Goal: Task Accomplishment & Management: Use online tool/utility

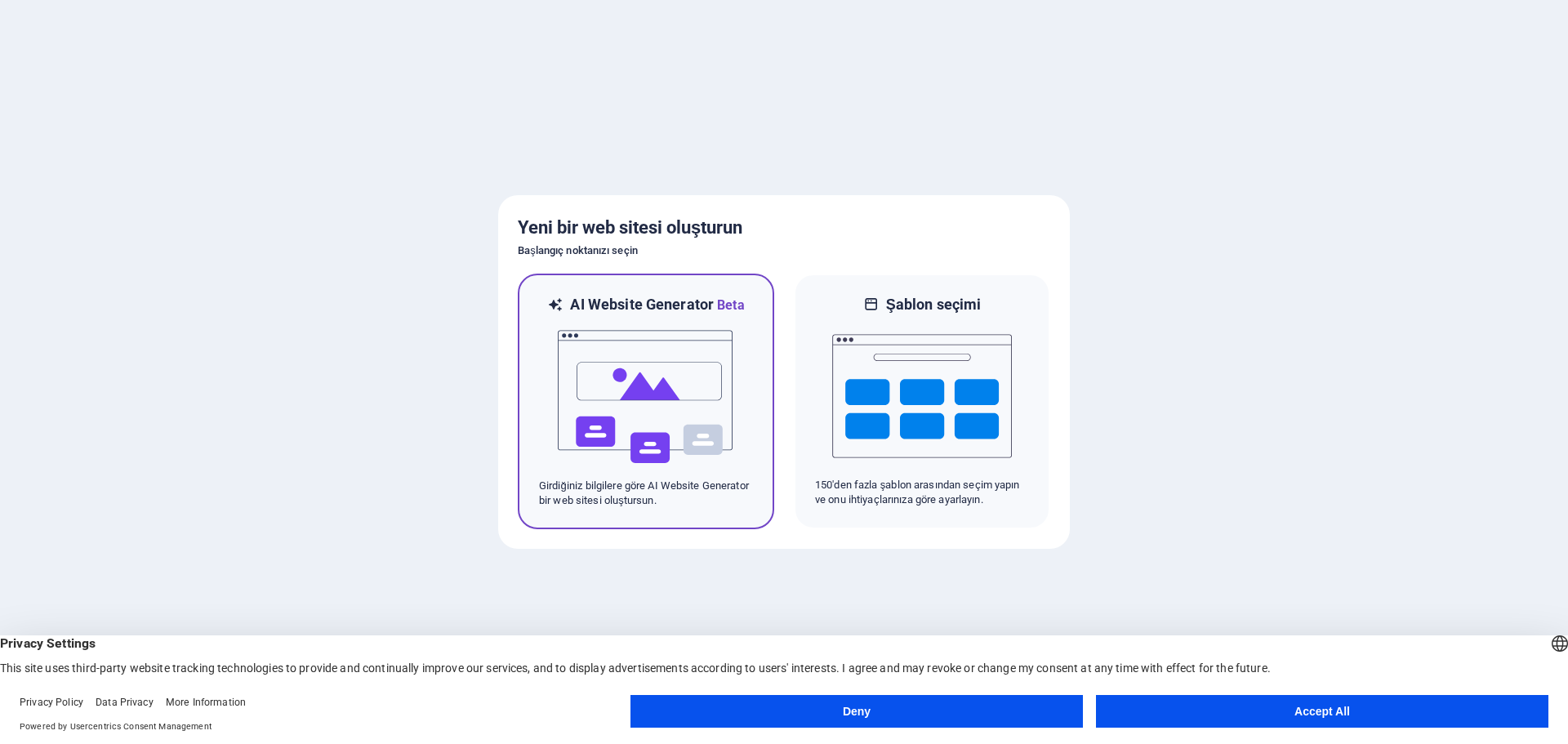
click at [655, 374] on img at bounding box center [645, 397] width 180 height 164
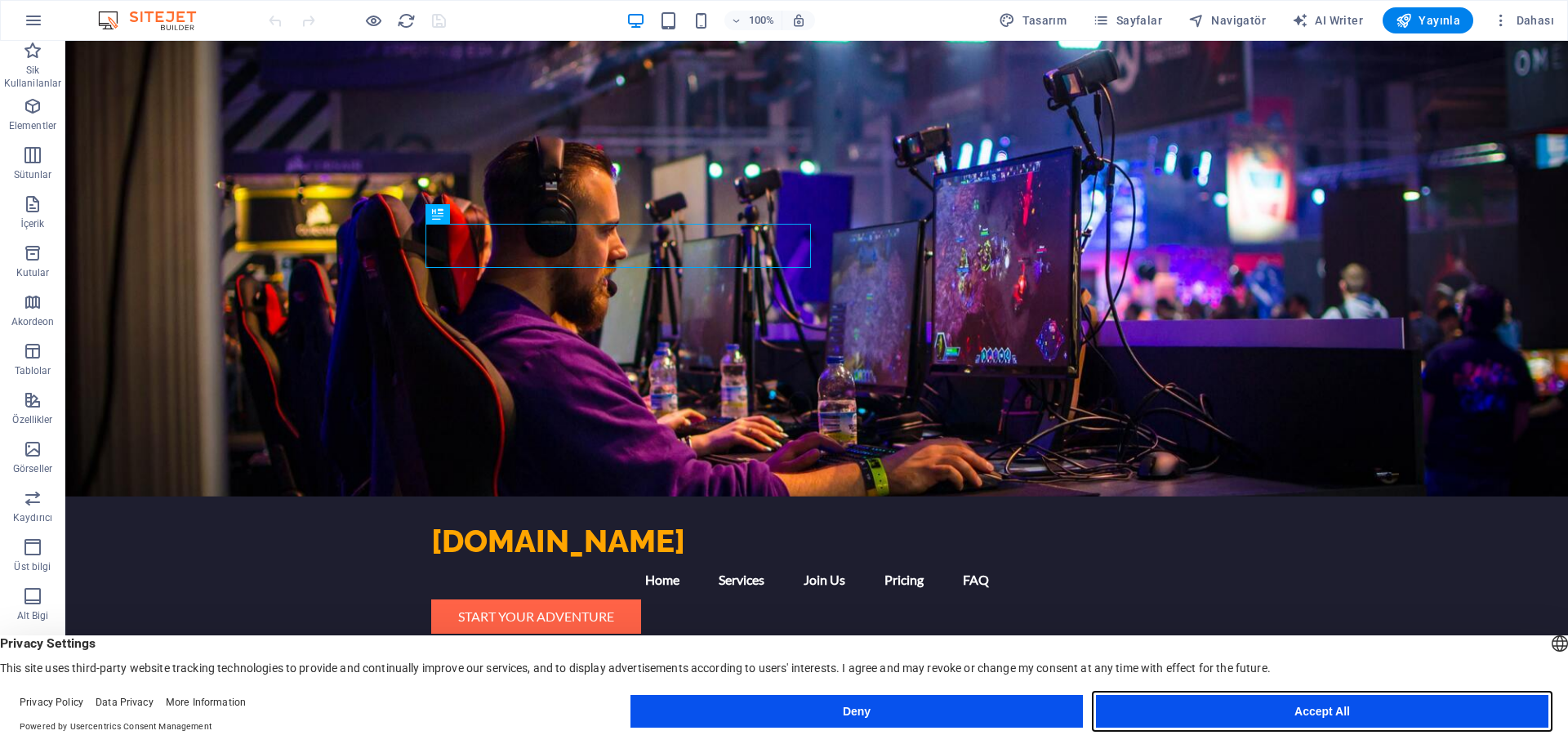
click at [1167, 704] on button "Accept All" at bounding box center [1322, 711] width 452 height 33
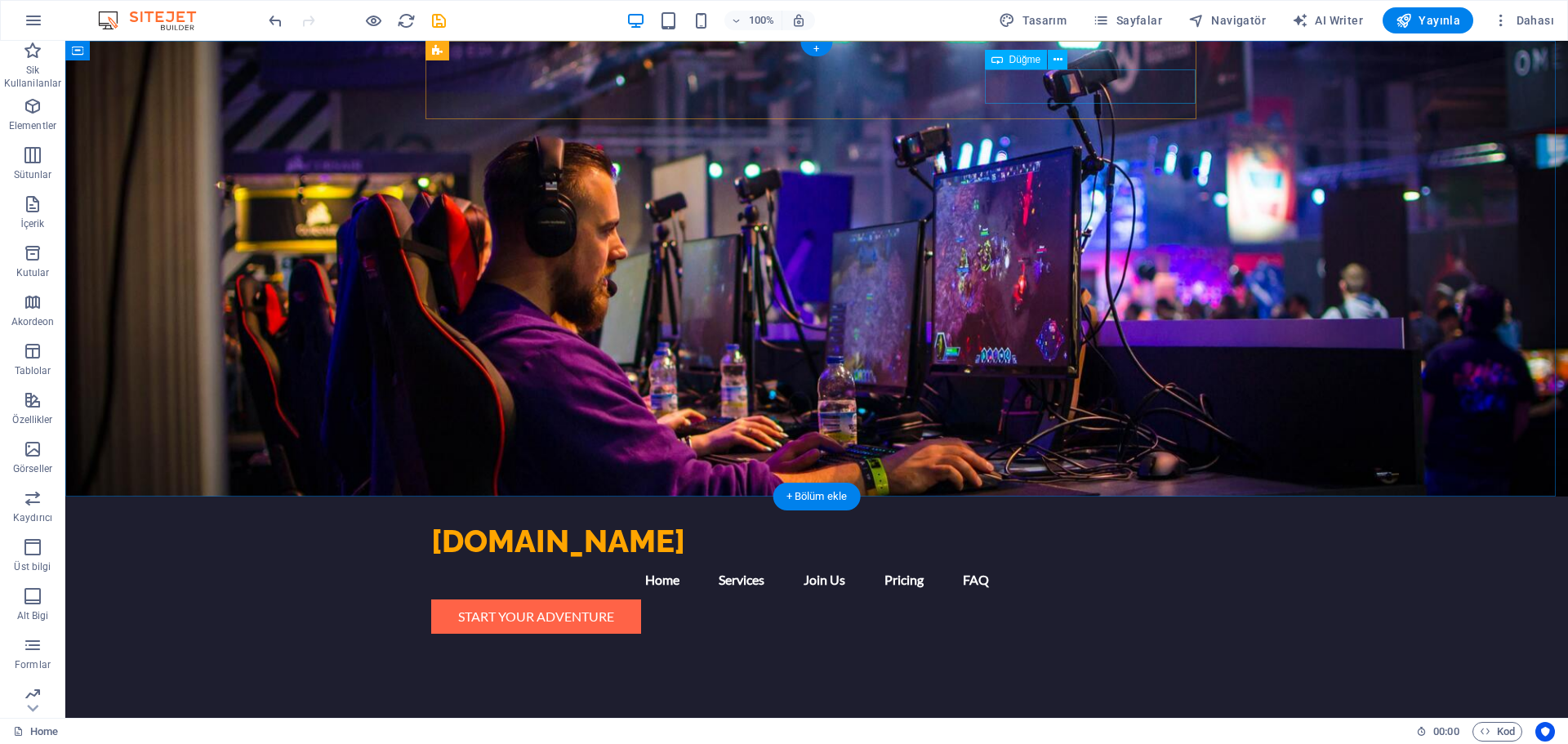
click at [1122, 599] on div "Start Your Adventure" at bounding box center [816, 616] width 771 height 34
click at [1118, 599] on div "Start Your Adventure" at bounding box center [816, 616] width 771 height 34
click at [1039, 599] on div "Start Your Adventure" at bounding box center [816, 616] width 771 height 34
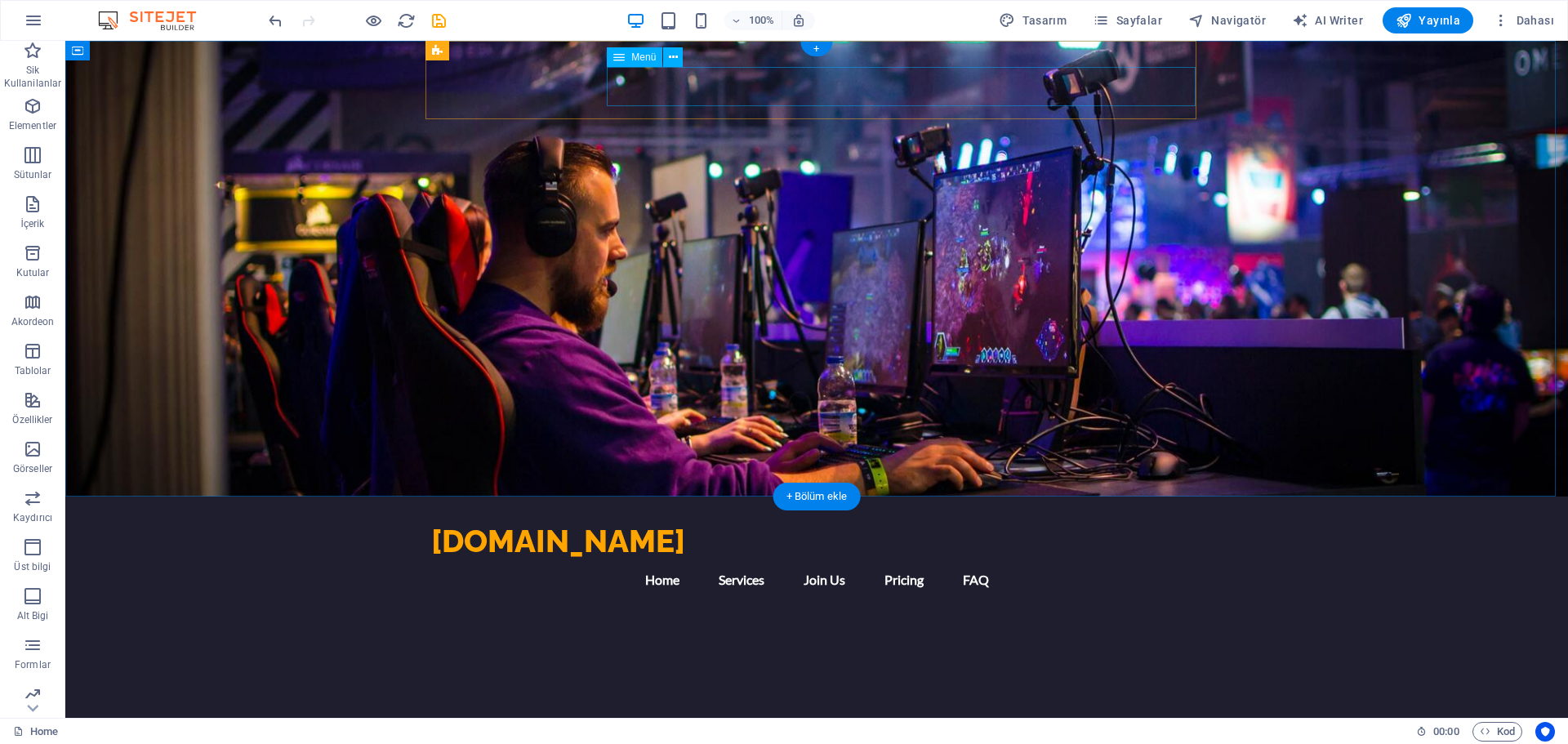
click at [1029, 561] on nav "Home Services Join Us Pricing FAQ" at bounding box center [816, 580] width 771 height 40
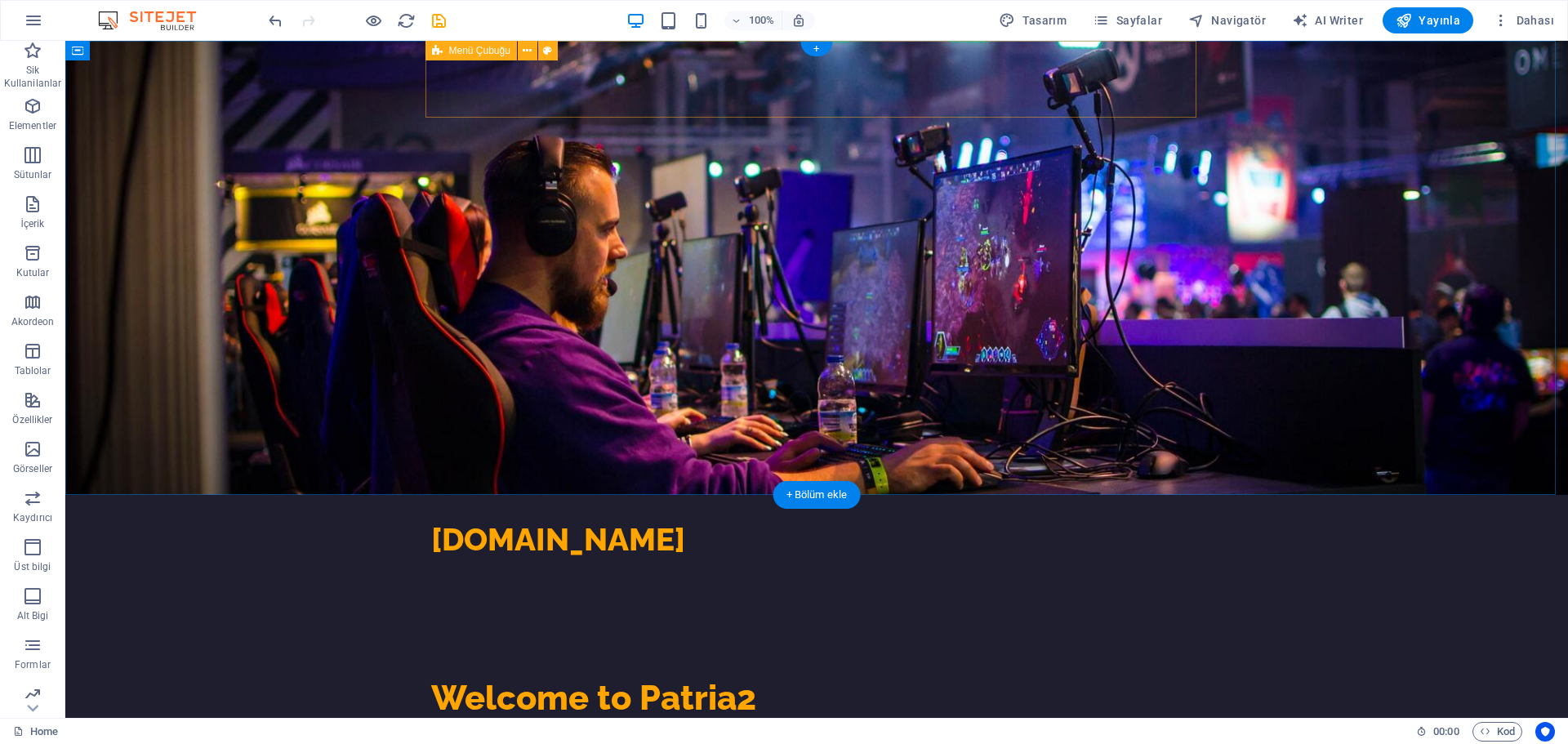
click at [859, 495] on div "patria2.com Menu" at bounding box center [816, 533] width 771 height 77
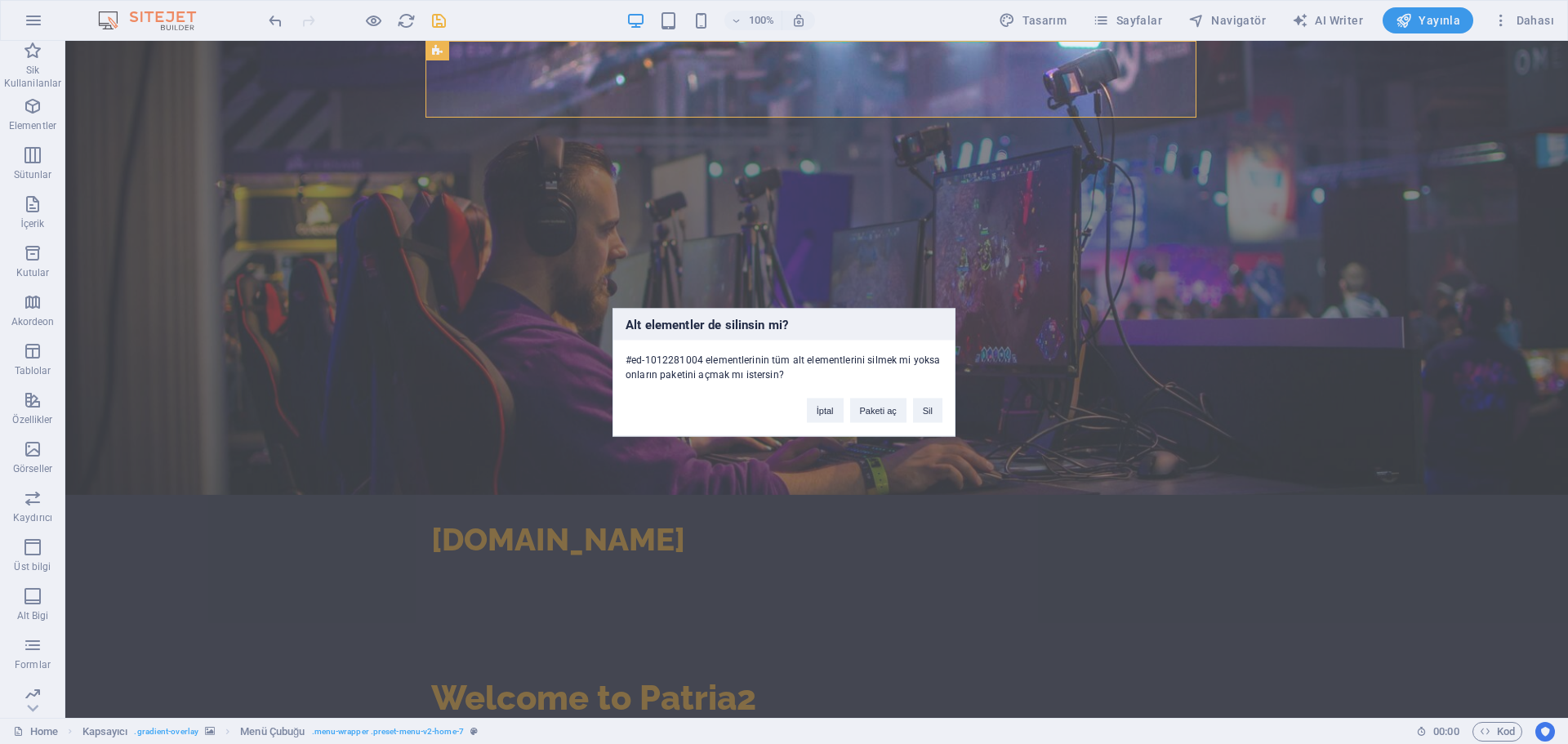
click at [553, 103] on div "Alt elementler de silinsin mi? #ed-1012281004 elementlerinin tüm alt elementler…" at bounding box center [784, 372] width 1568 height 744
click at [684, 378] on div "#ed-1012281004 elementlerinin tüm alt elementlerini silmek mi yoksa onların pak…" at bounding box center [784, 360] width 341 height 41
click at [938, 418] on button "Sil" at bounding box center [927, 410] width 29 height 24
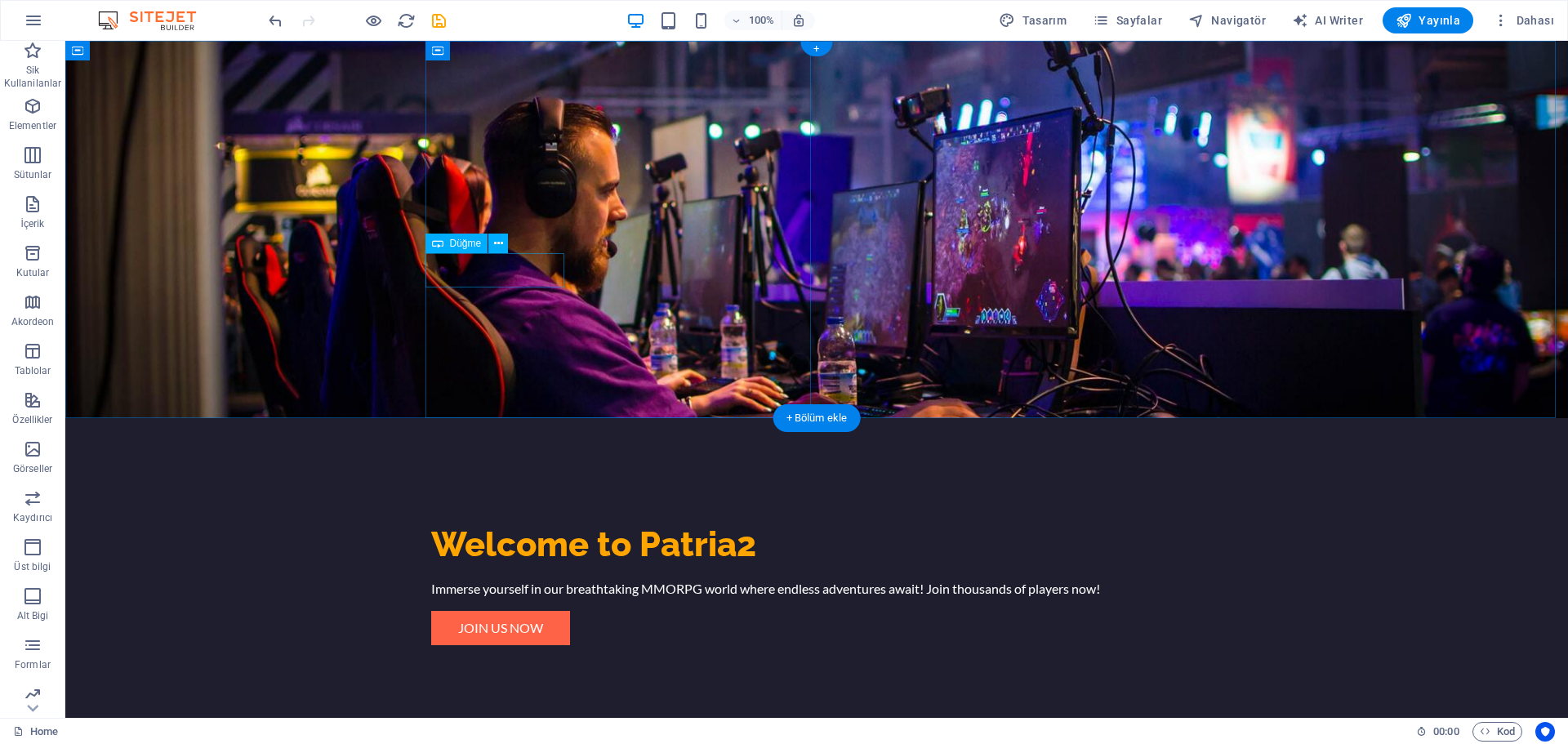
click at [512, 611] on div "Join Us Now" at bounding box center [816, 628] width 771 height 34
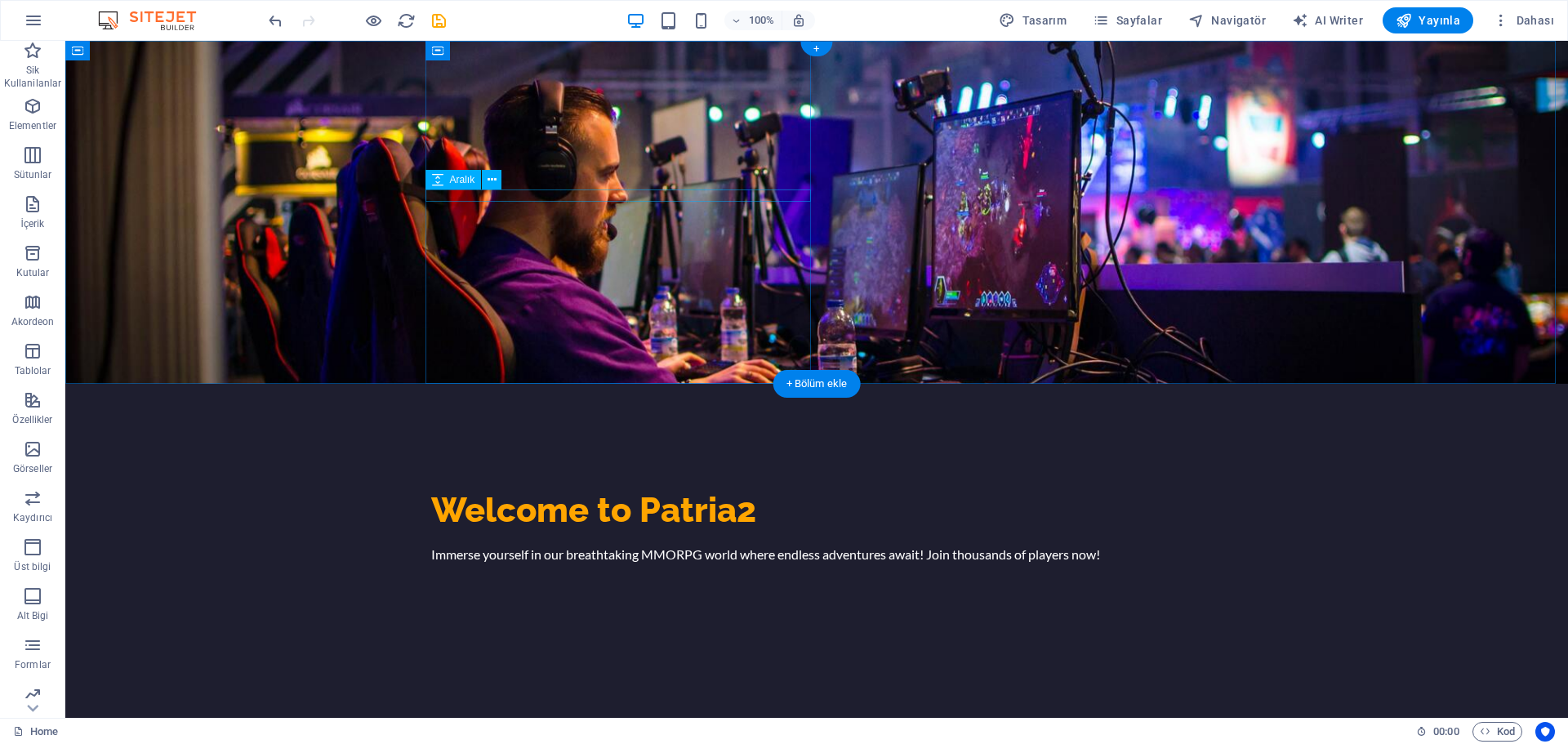
click at [589, 532] on div at bounding box center [816, 538] width 771 height 12
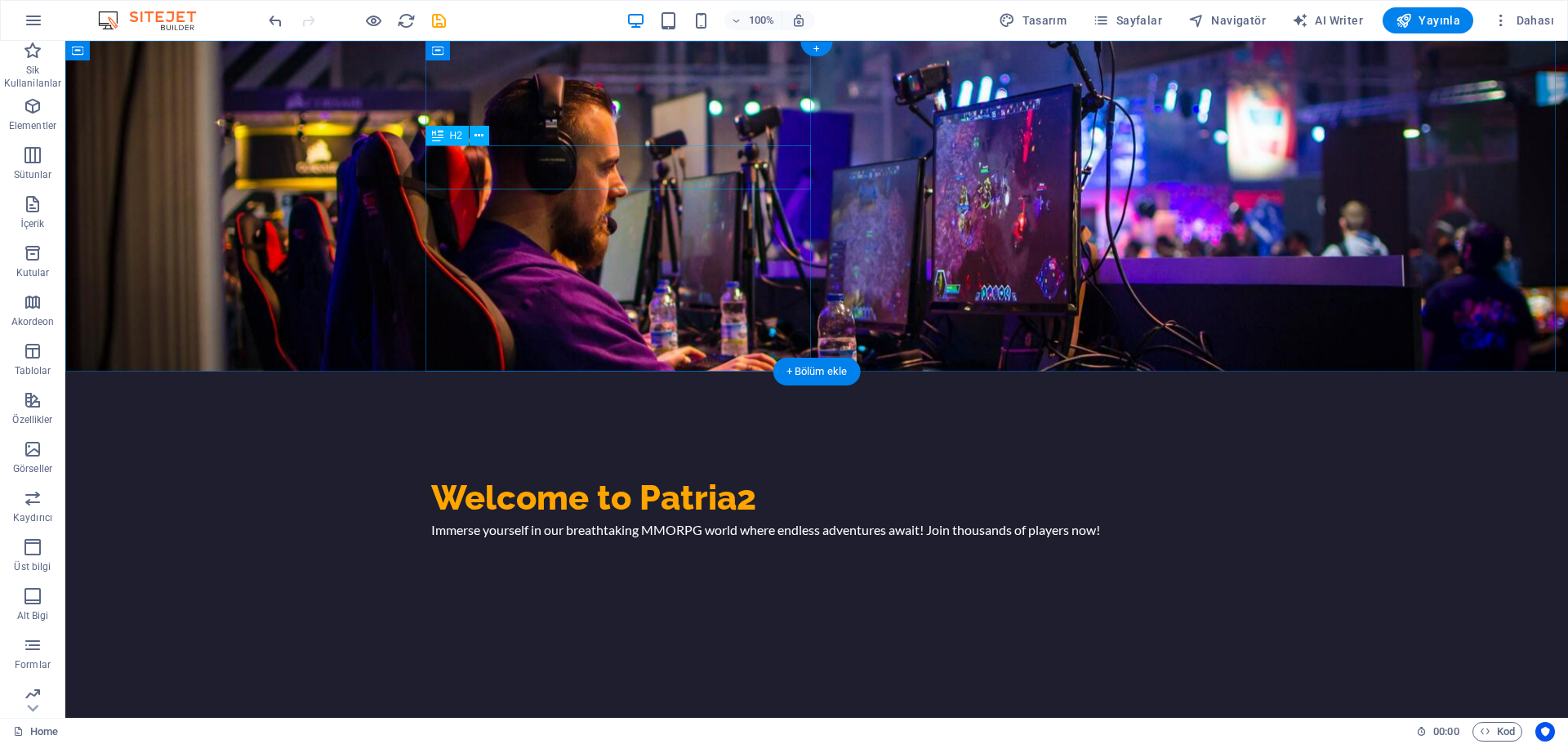
click at [607, 476] on div "Welcome to Patria2" at bounding box center [816, 498] width 771 height 44
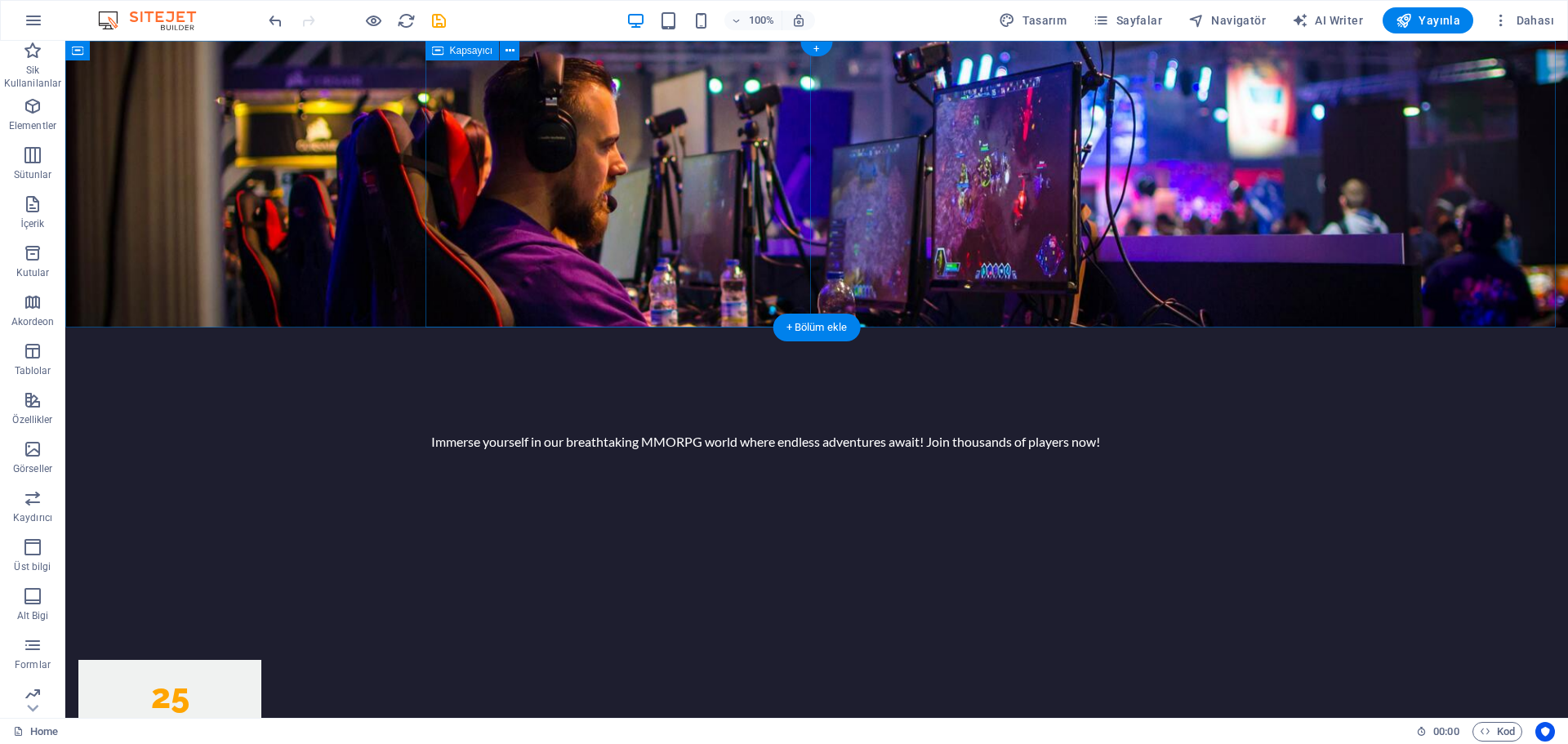
click at [628, 432] on div "Immerse yourself in our breathtaking MMORPG world where endless adventures awai…" at bounding box center [816, 441] width 771 height 20
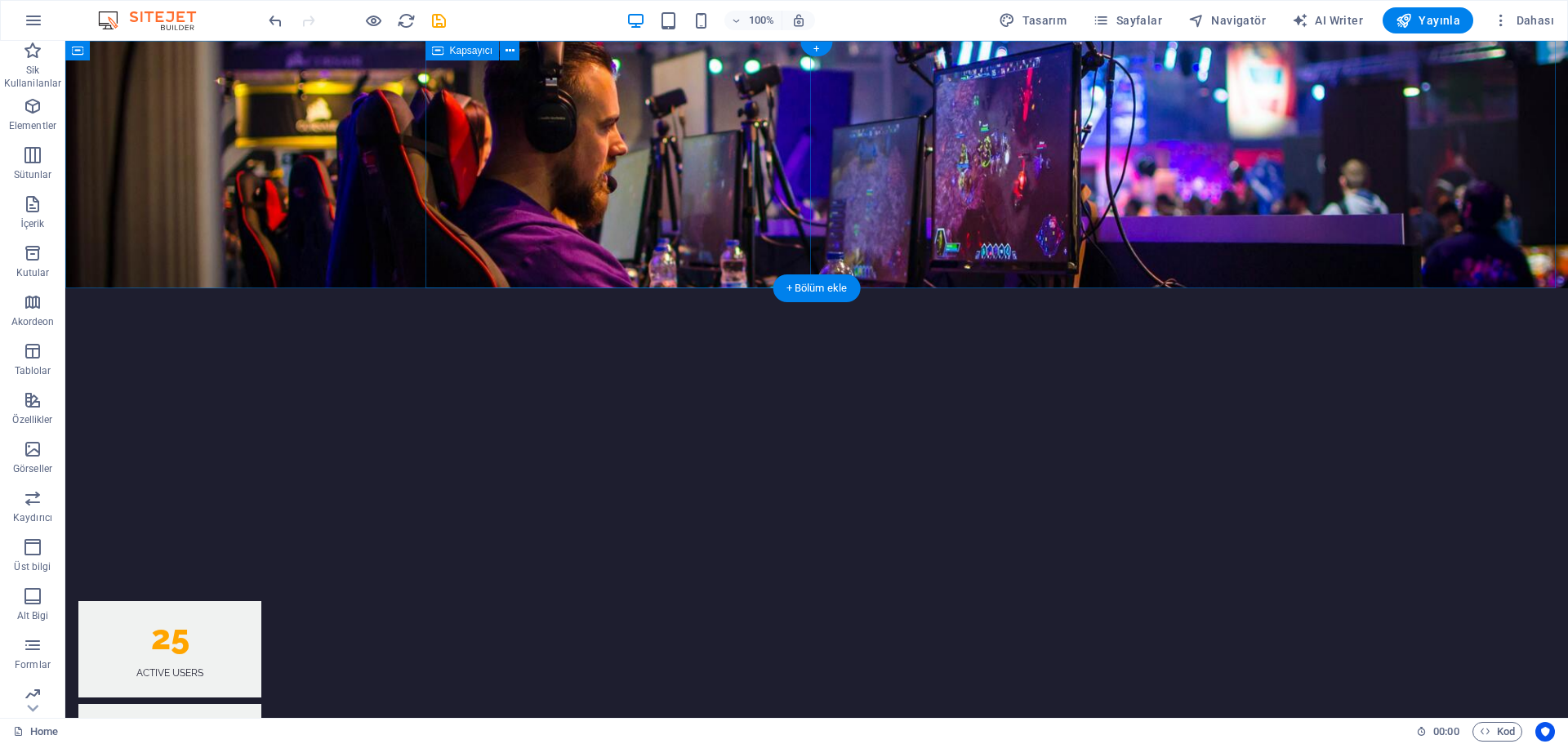
click at [629, 289] on div at bounding box center [816, 412] width 771 height 247
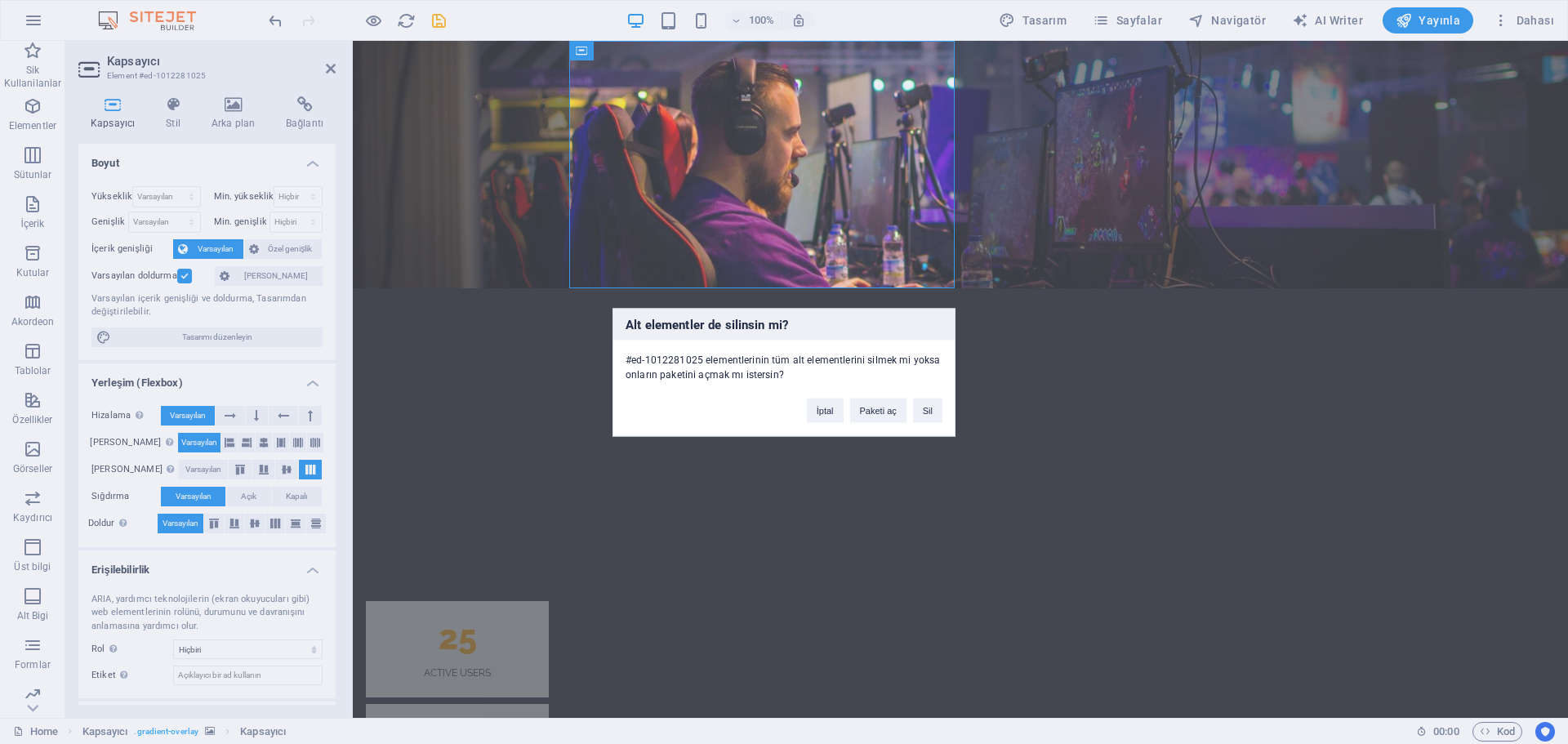
click at [951, 194] on div "Alt elementler de silinsin mi? #ed-1012281025 elementlerinin tüm alt elementler…" at bounding box center [784, 372] width 1568 height 744
click at [876, 205] on div "Alt elementler de silinsin mi? #ed-1012281025 elementlerinin tüm alt elementler…" at bounding box center [784, 372] width 1568 height 744
click at [1037, 214] on div "Alt elementler de silinsin mi? #ed-1012281025 elementlerinin tüm alt elementler…" at bounding box center [784, 372] width 1568 height 744
click at [865, 393] on div "İptal Paketi aç Sil" at bounding box center [875, 403] width 160 height 41
click at [923, 411] on button "Sil" at bounding box center [927, 410] width 29 height 24
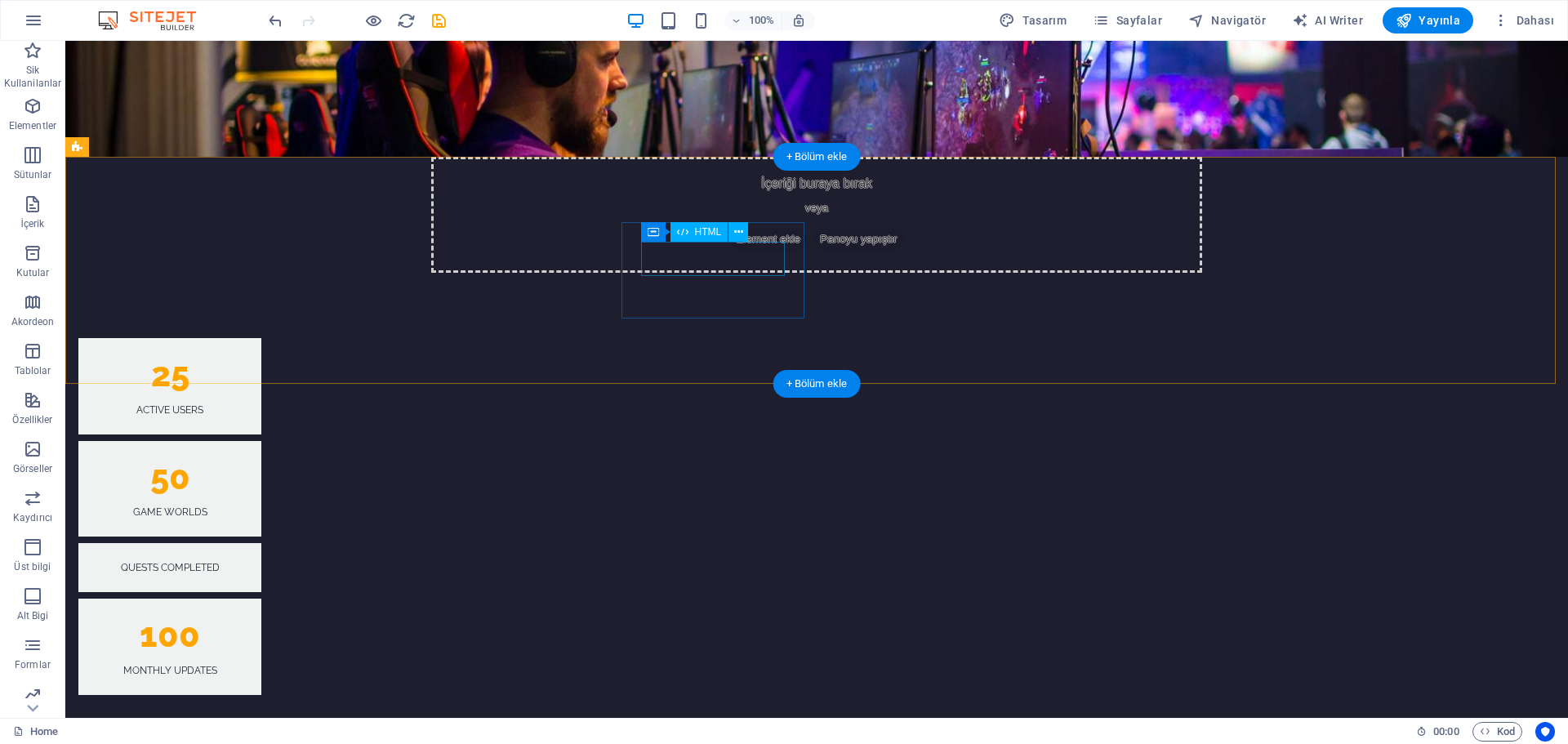
click at [242, 461] on div "50" at bounding box center [169, 478] width 144 height 34
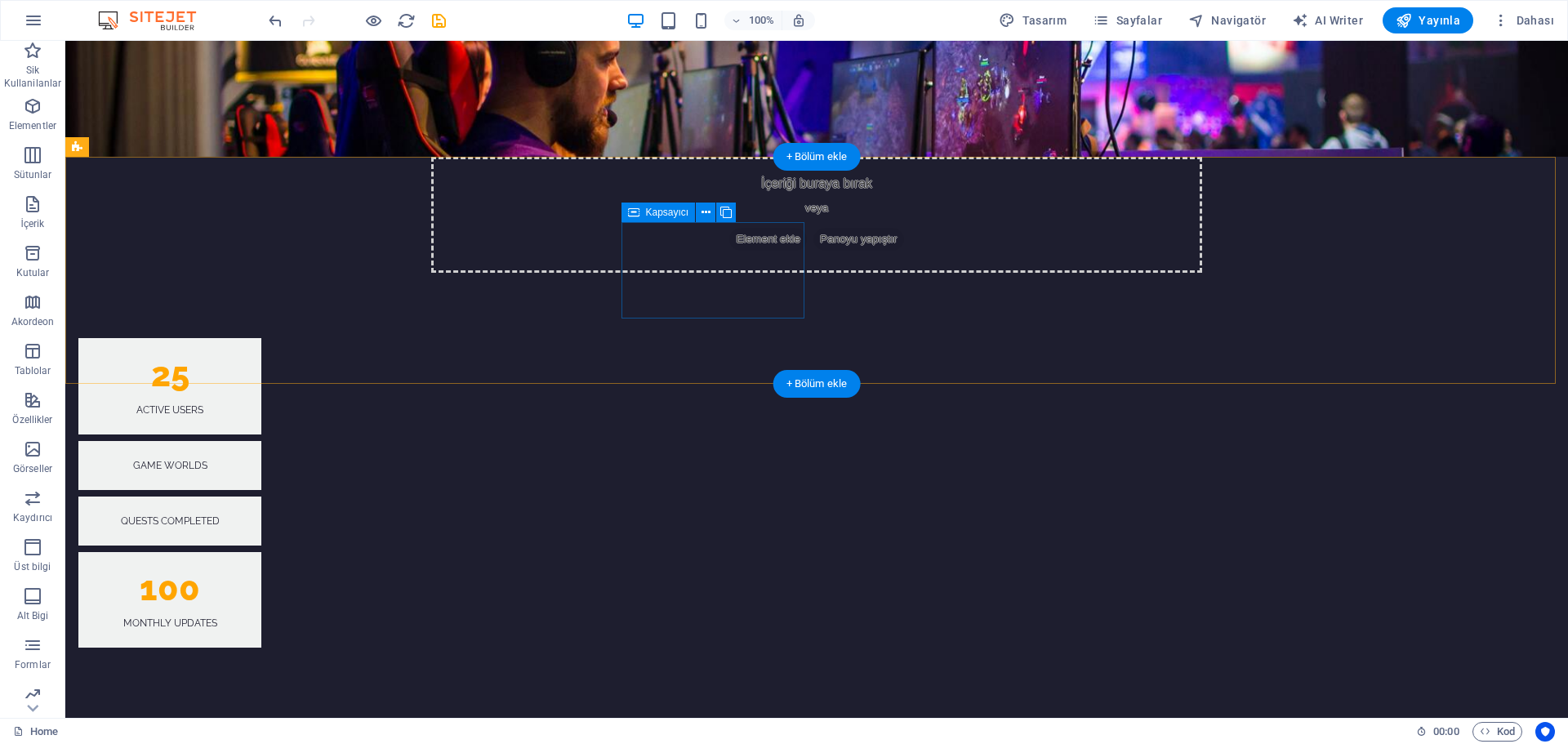
click at [261, 441] on div "Game Worlds" at bounding box center [169, 466] width 183 height 49
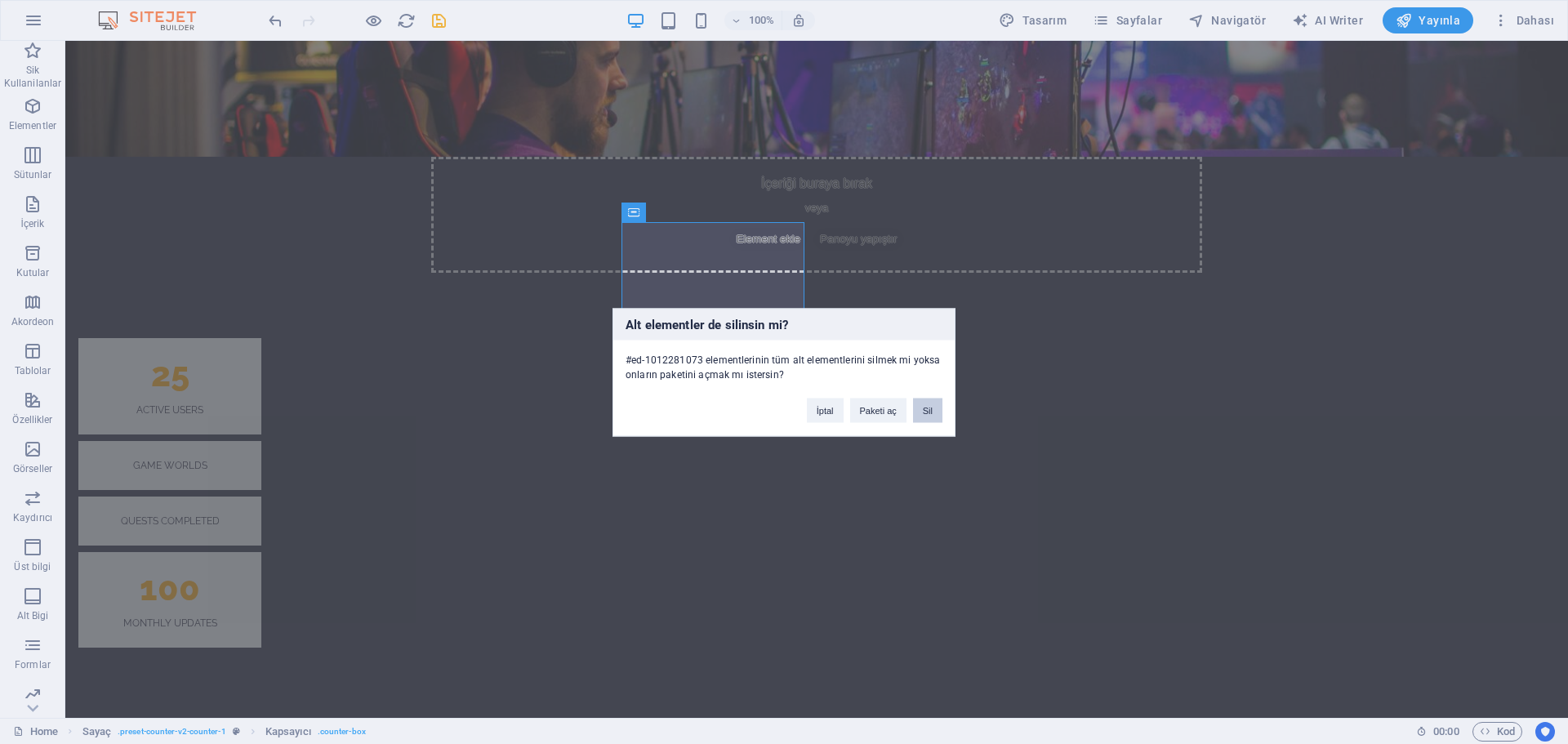
click at [940, 409] on button "Sil" at bounding box center [927, 410] width 29 height 24
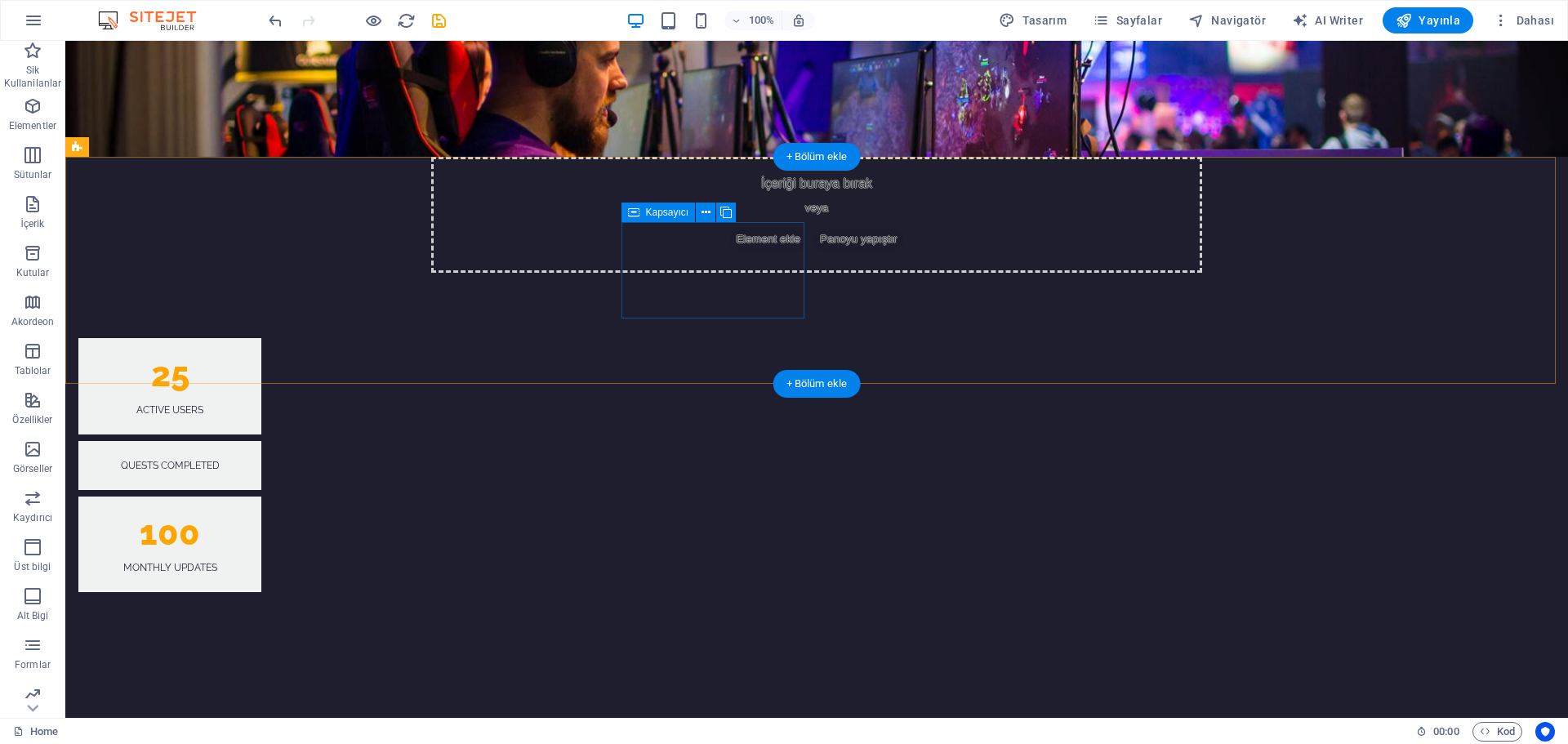
click at [261, 441] on div "Quests Completed" at bounding box center [169, 466] width 183 height 49
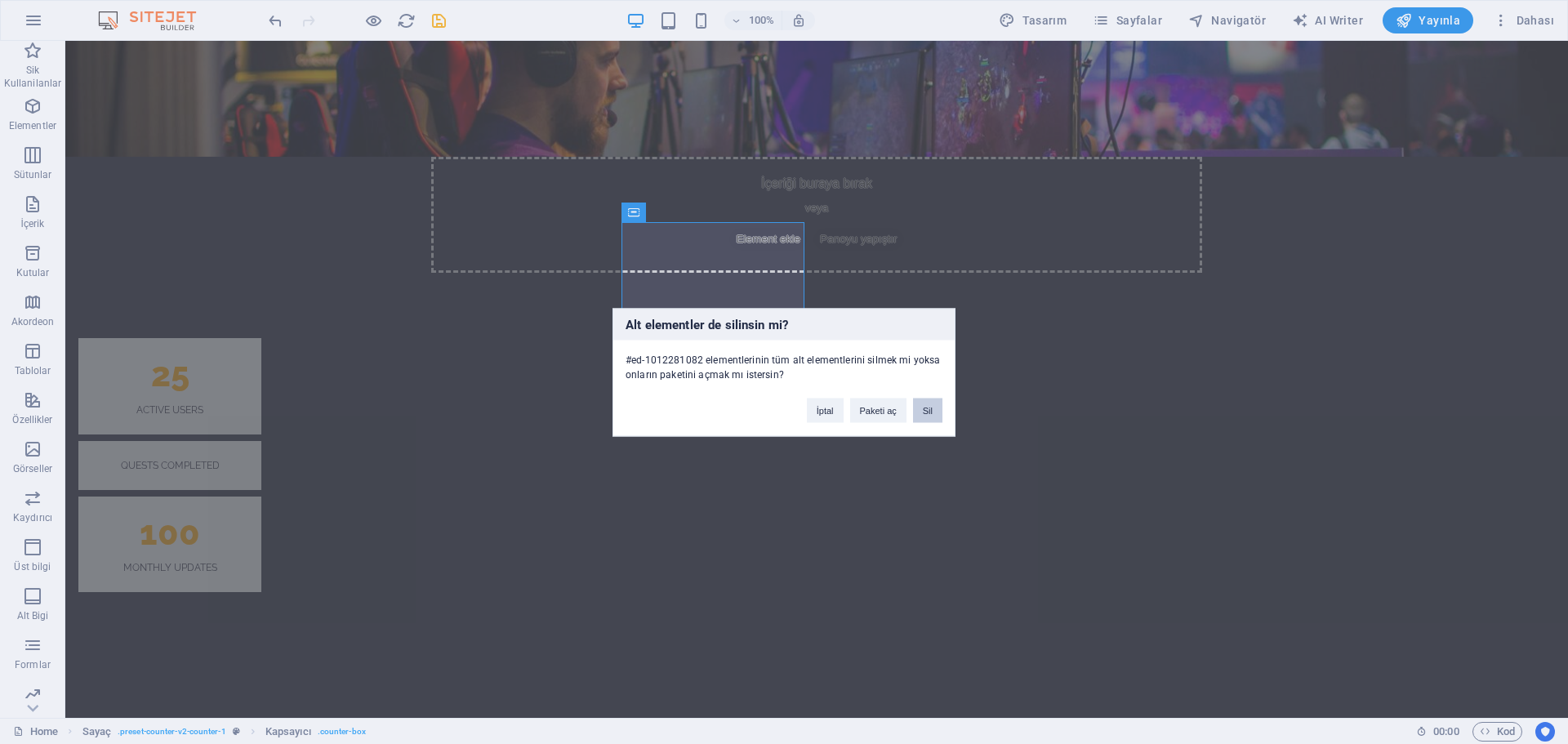
click at [933, 409] on button "Sil" at bounding box center [927, 410] width 29 height 24
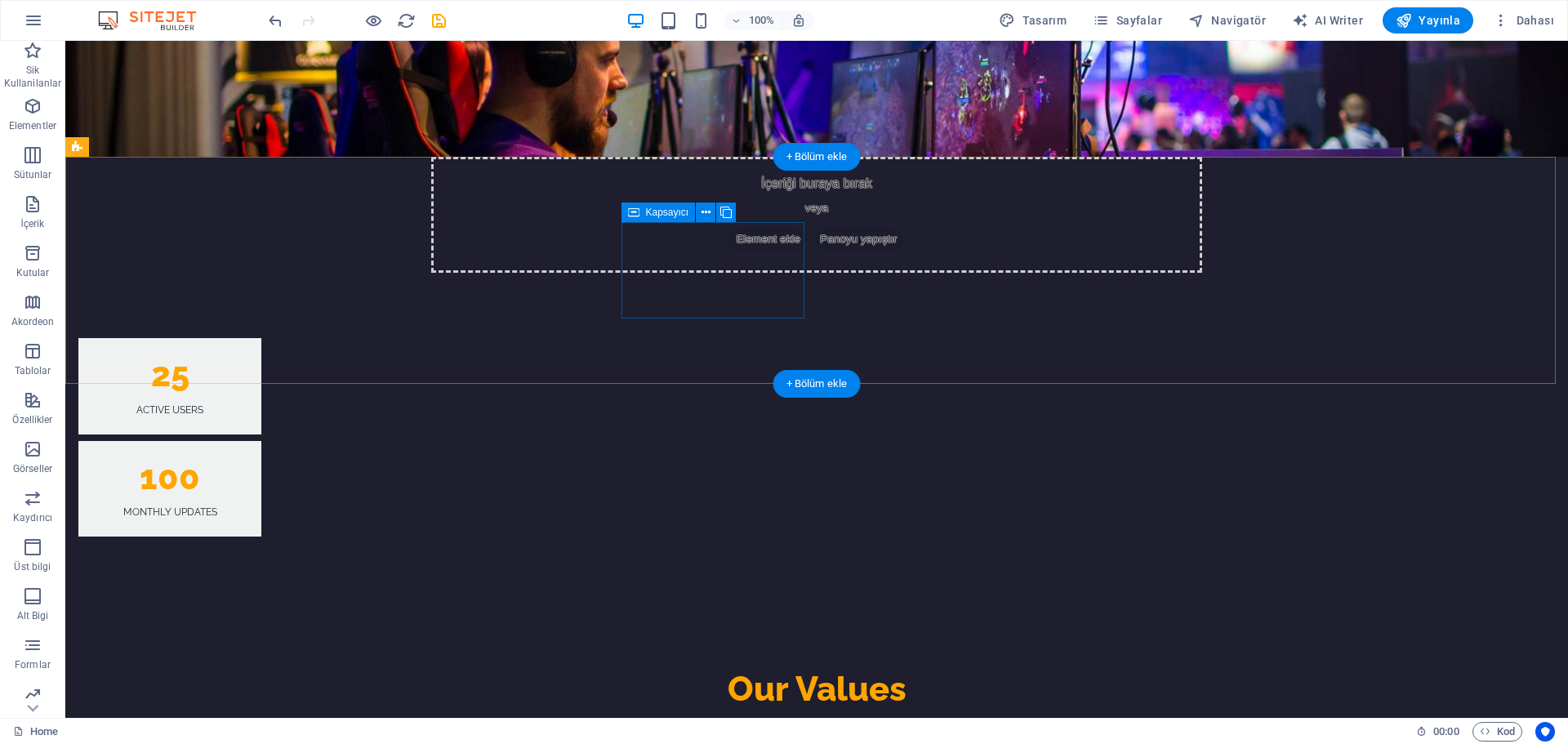
click at [261, 441] on div "100 Monthly Updates" at bounding box center [169, 489] width 183 height 96
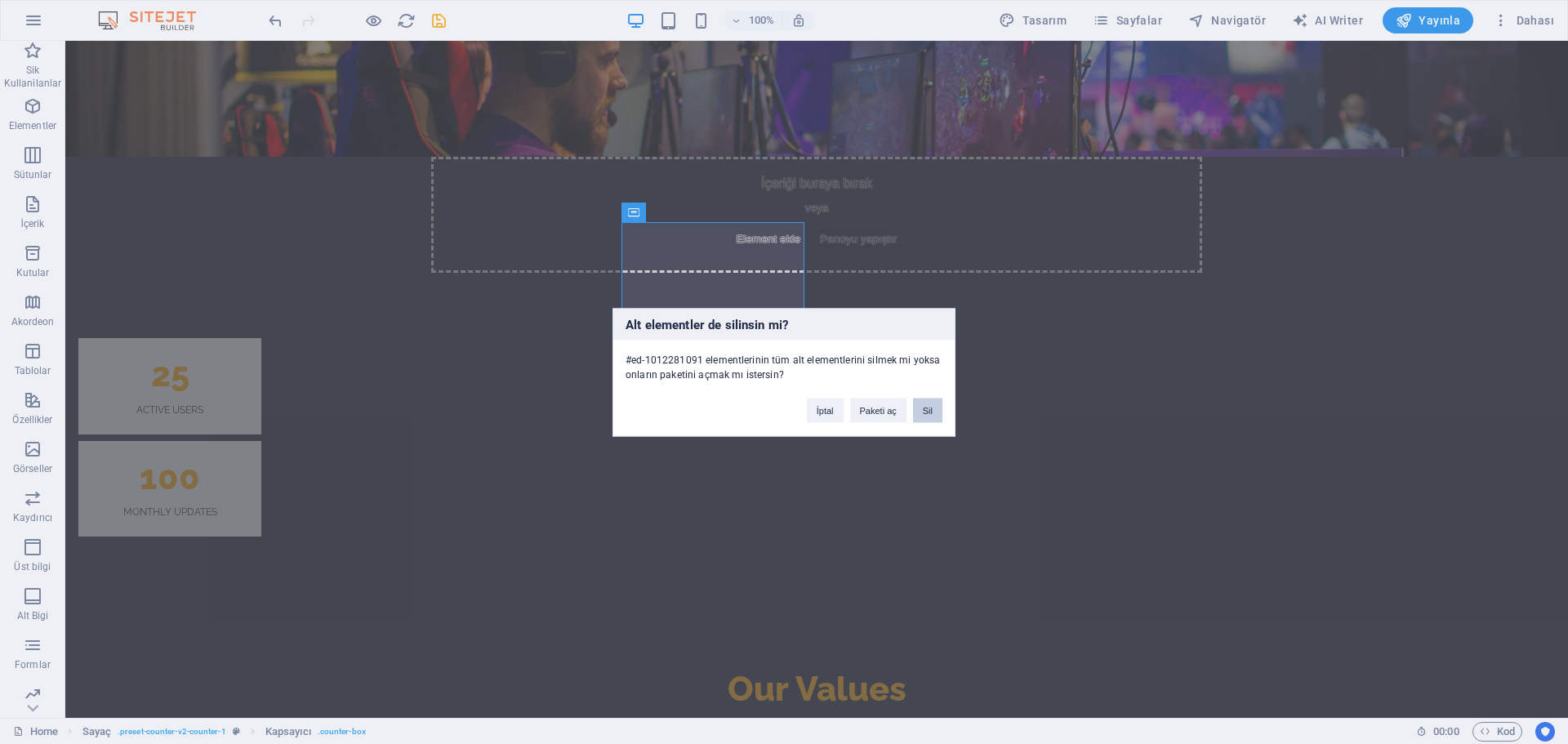
click at [928, 411] on button "Sil" at bounding box center [927, 410] width 29 height 24
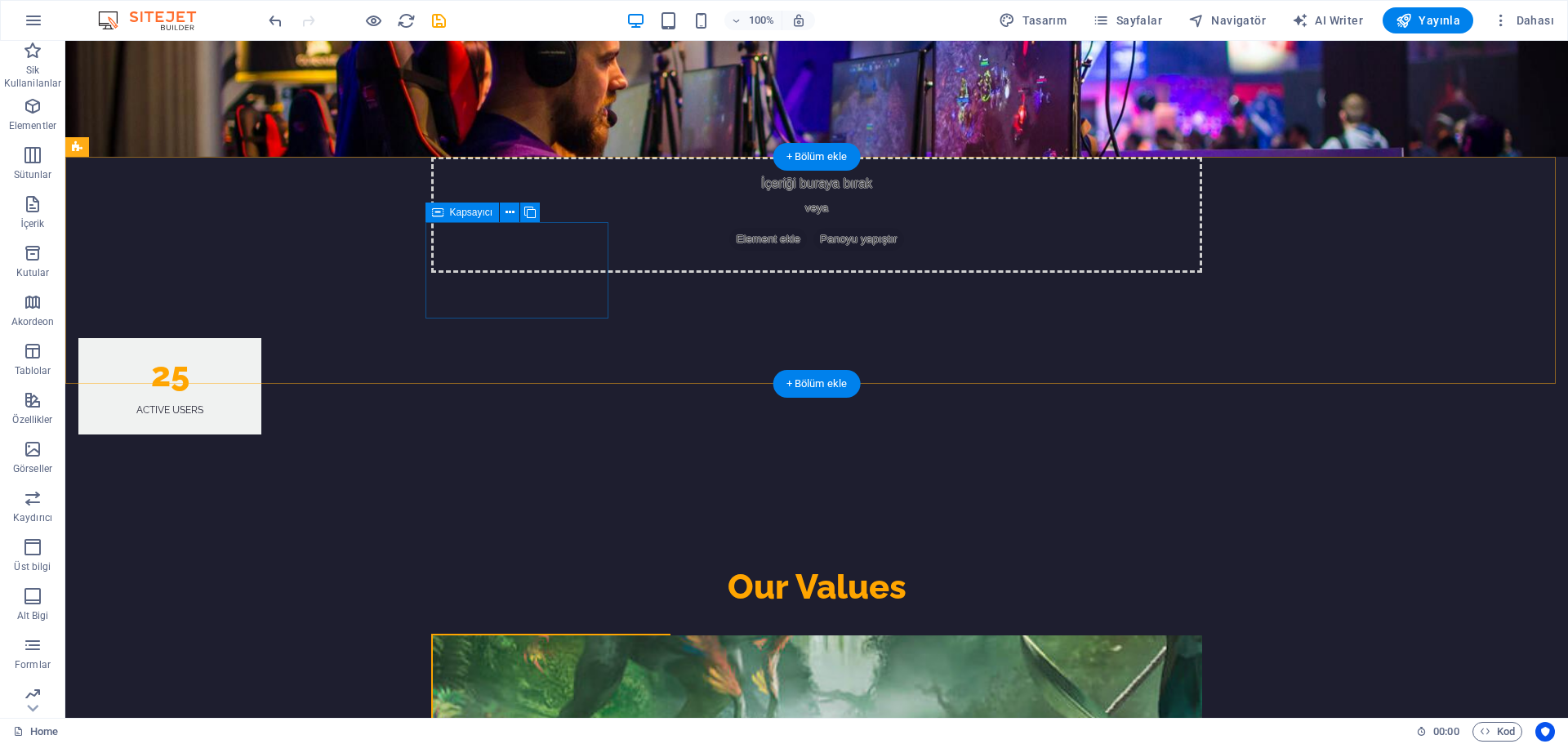
click at [261, 338] on div "25 Active Users" at bounding box center [169, 386] width 183 height 96
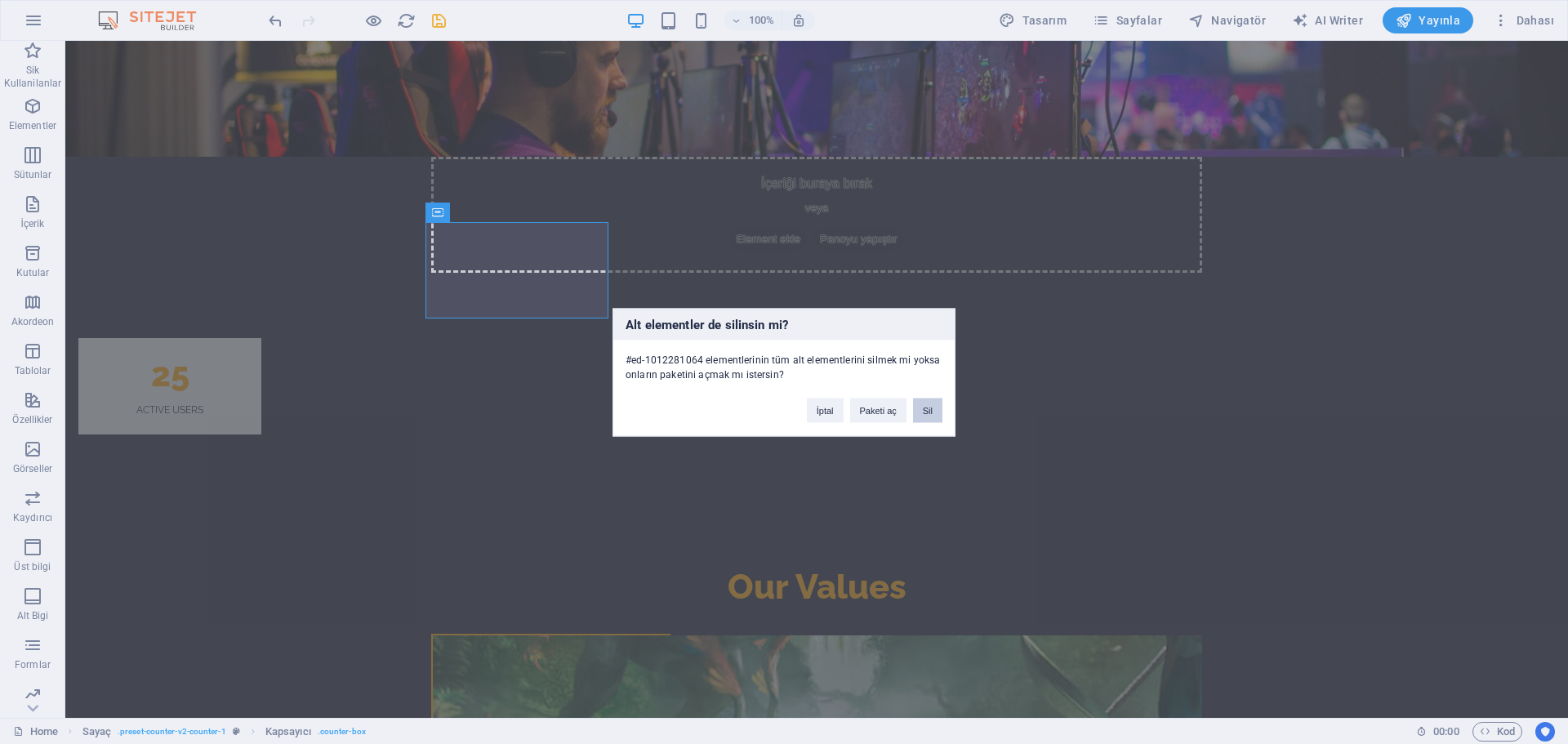
click at [935, 406] on button "Sil" at bounding box center [927, 410] width 29 height 24
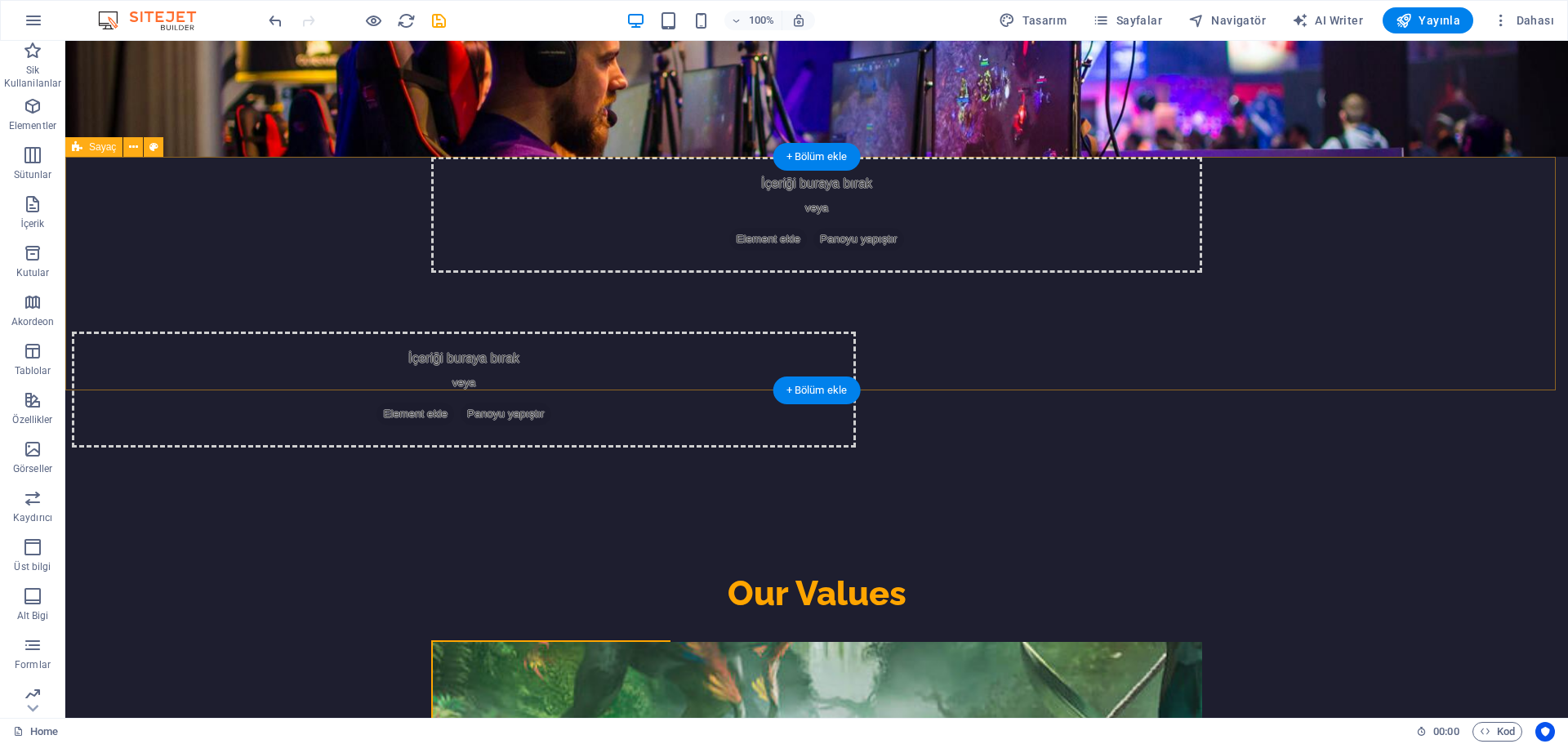
click at [454, 403] on span "Element ekle" at bounding box center [415, 414] width 77 height 23
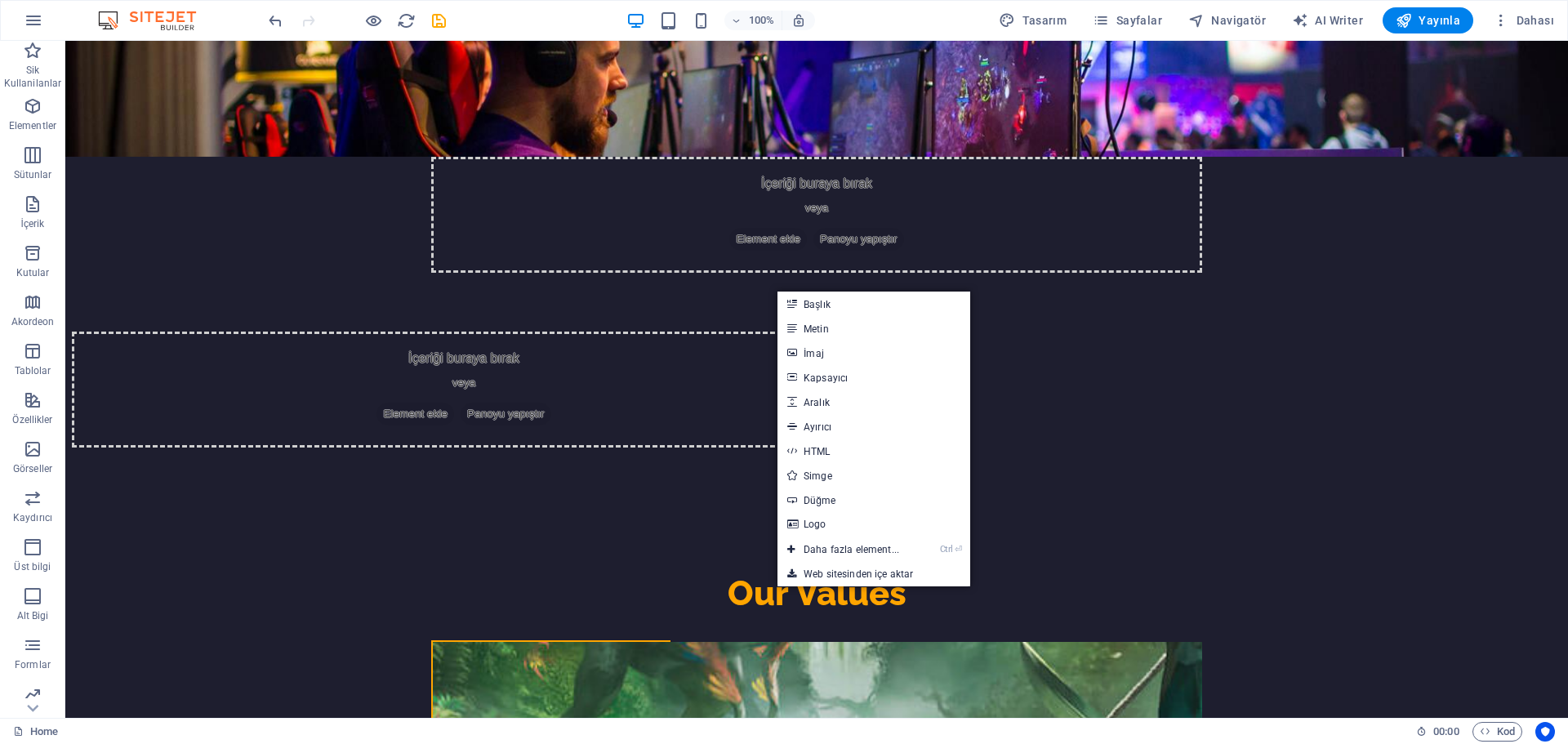
click at [599, 332] on div "İçeriği buraya bırak veya Element ekle Panoyu yapıştır" at bounding box center [464, 389] width 784 height 116
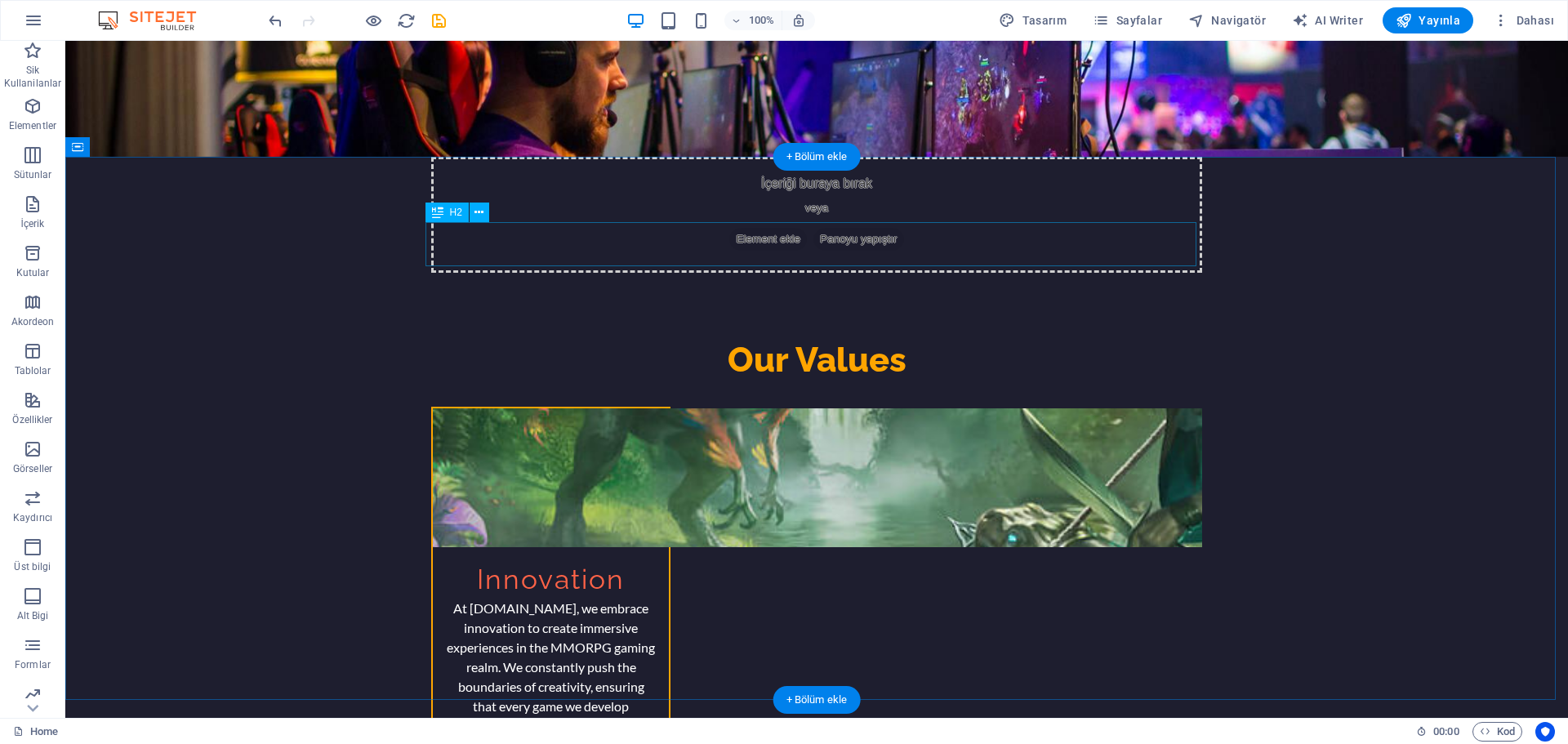
click at [615, 338] on div "Our Values" at bounding box center [816, 359] width 771 height 44
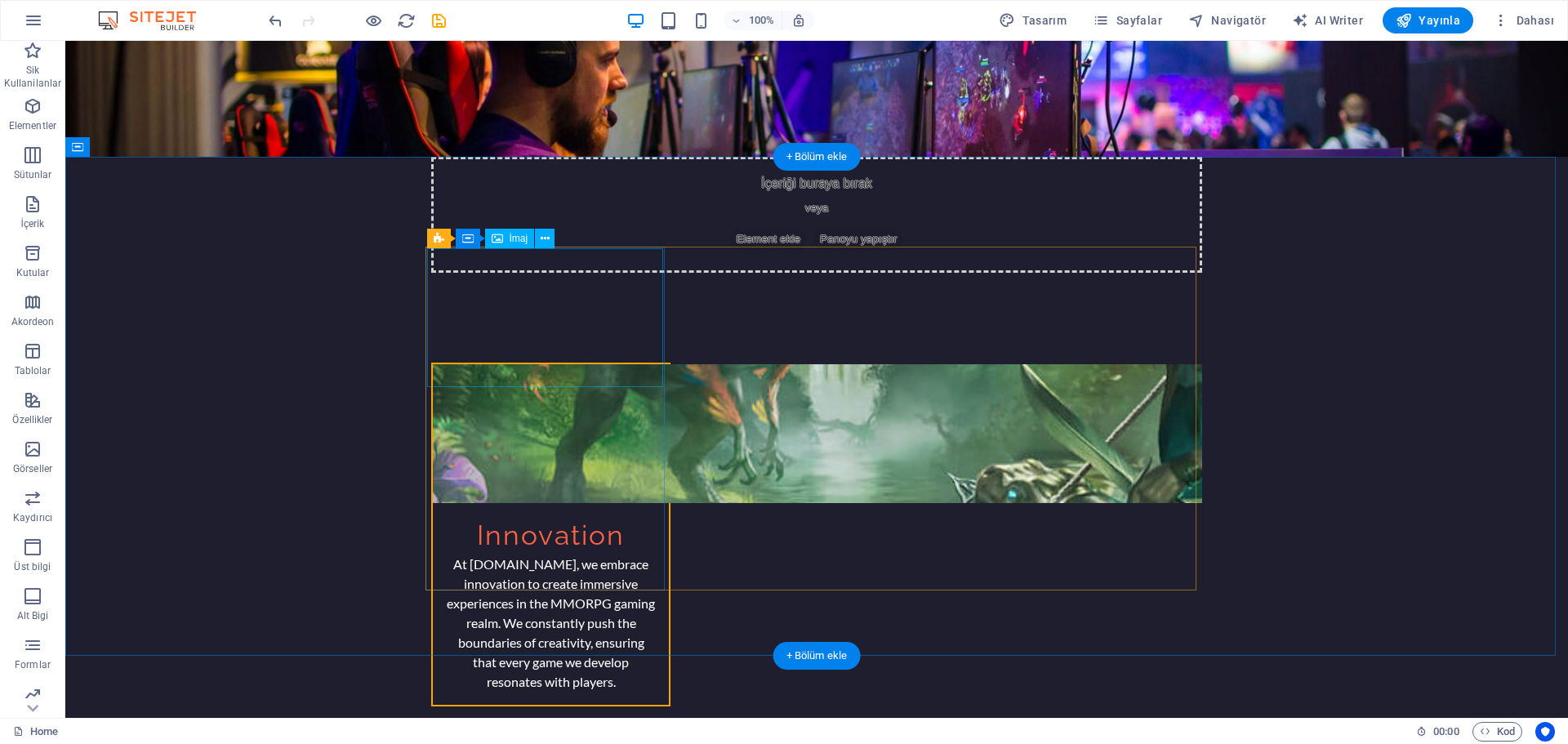
click at [601, 364] on figure at bounding box center [550, 434] width 236 height 139
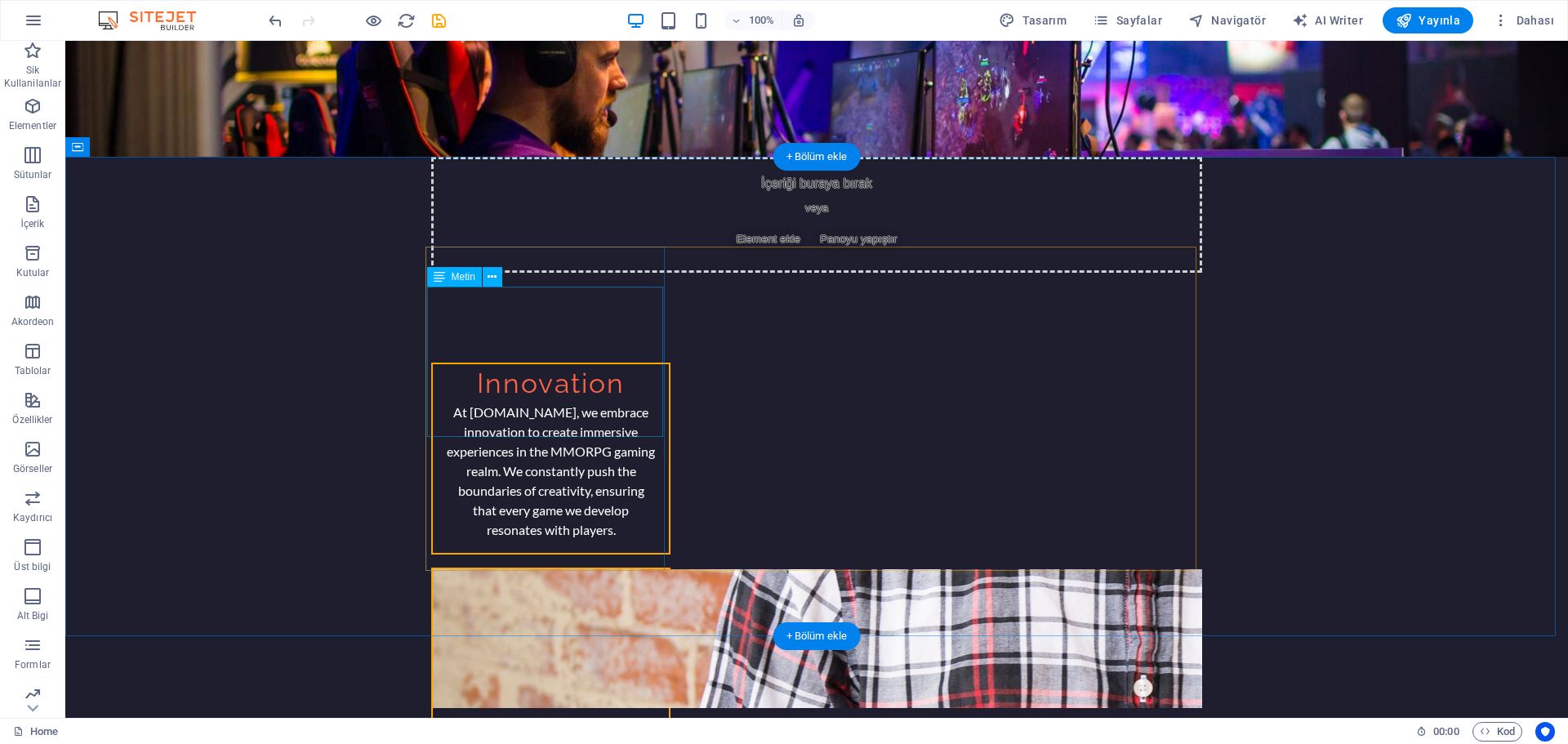
click at [619, 403] on div "At patria2.com, we embrace innovation to create immersive experiences in the MM…" at bounding box center [550, 478] width 236 height 150
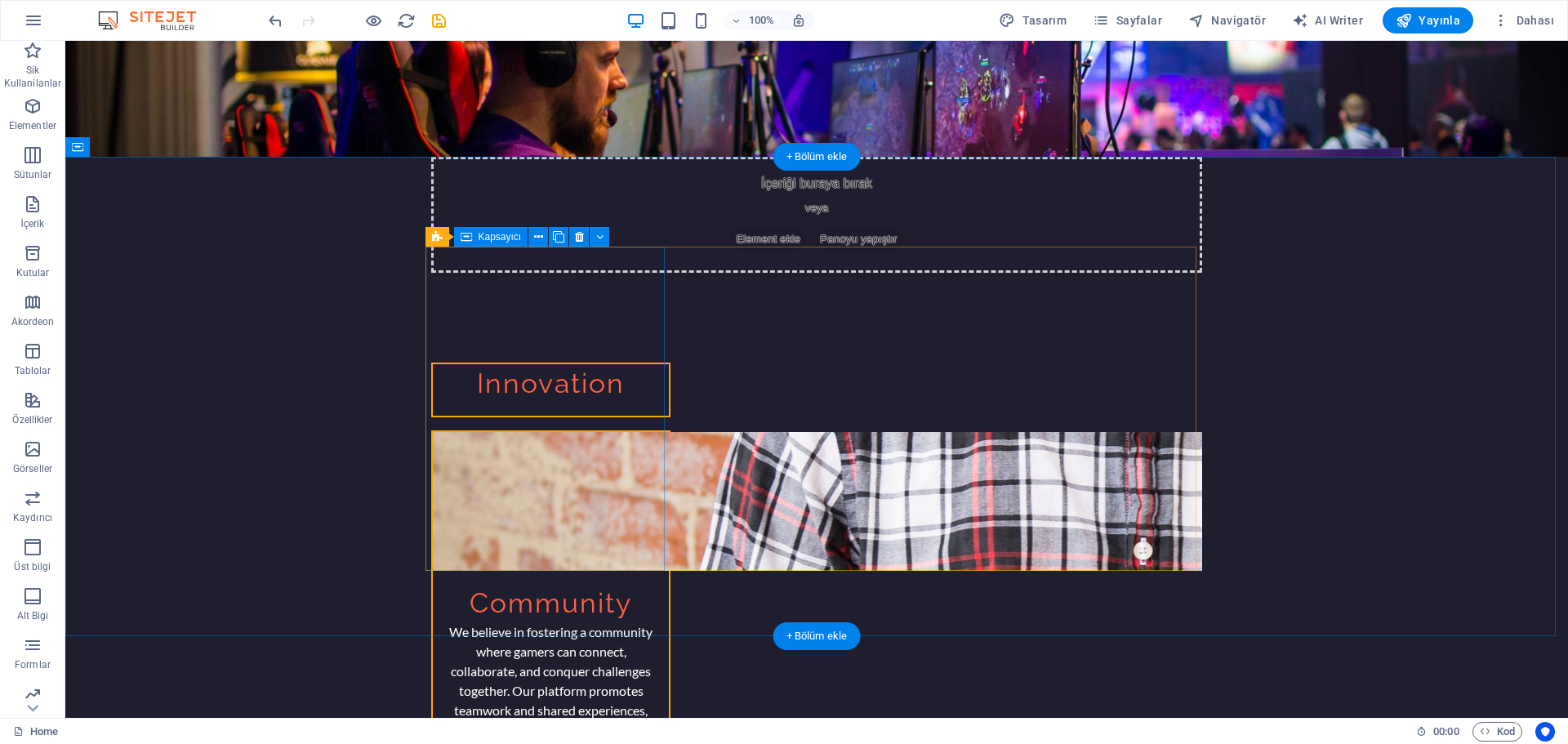
click at [619, 363] on div "Innovation" at bounding box center [550, 390] width 239 height 55
click at [431, 363] on div "Innovation" at bounding box center [550, 390] width 239 height 55
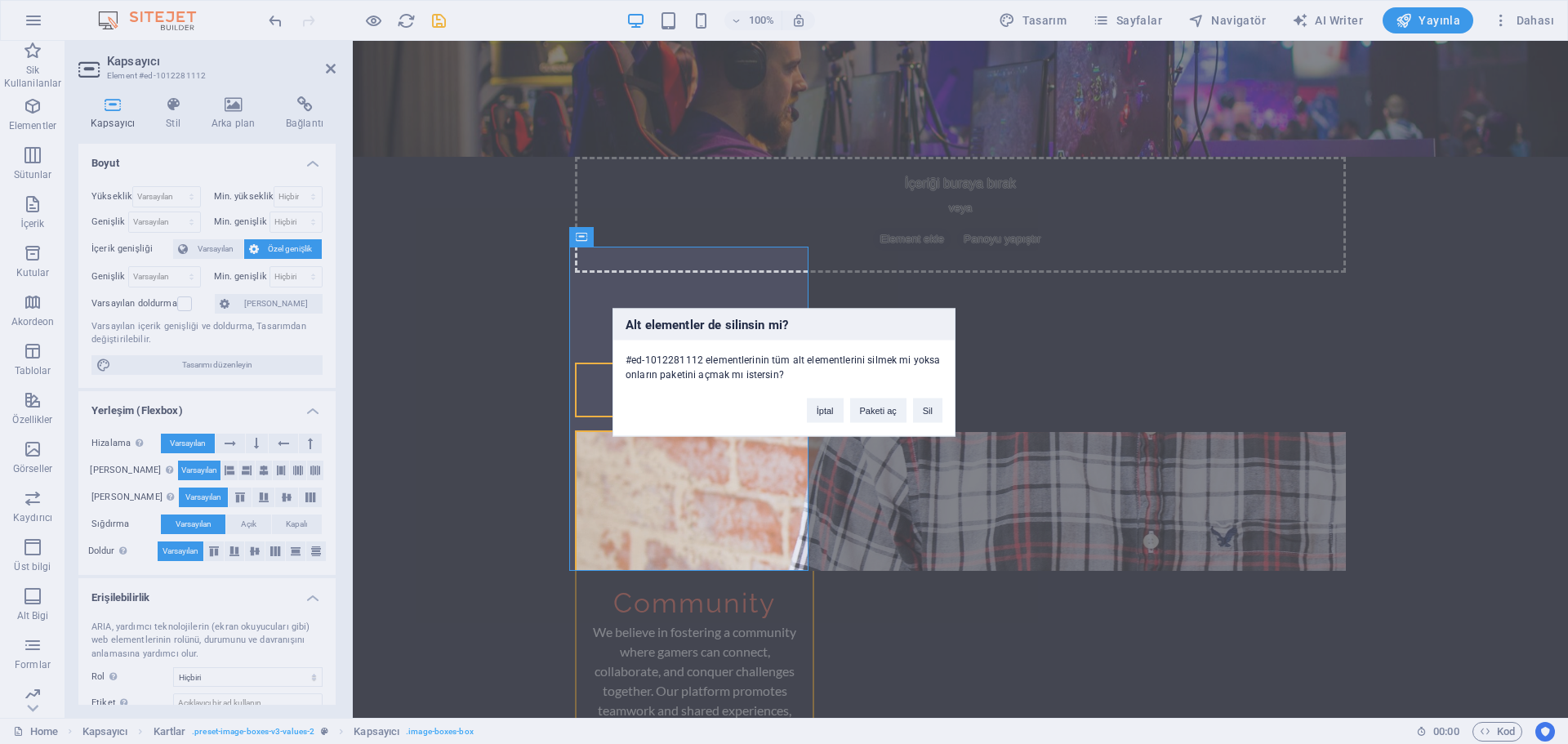
click at [619, 333] on h3 "Alt elementler de silinsin mi?" at bounding box center [784, 324] width 341 height 31
click at [913, 412] on button "Sil" at bounding box center [927, 410] width 29 height 24
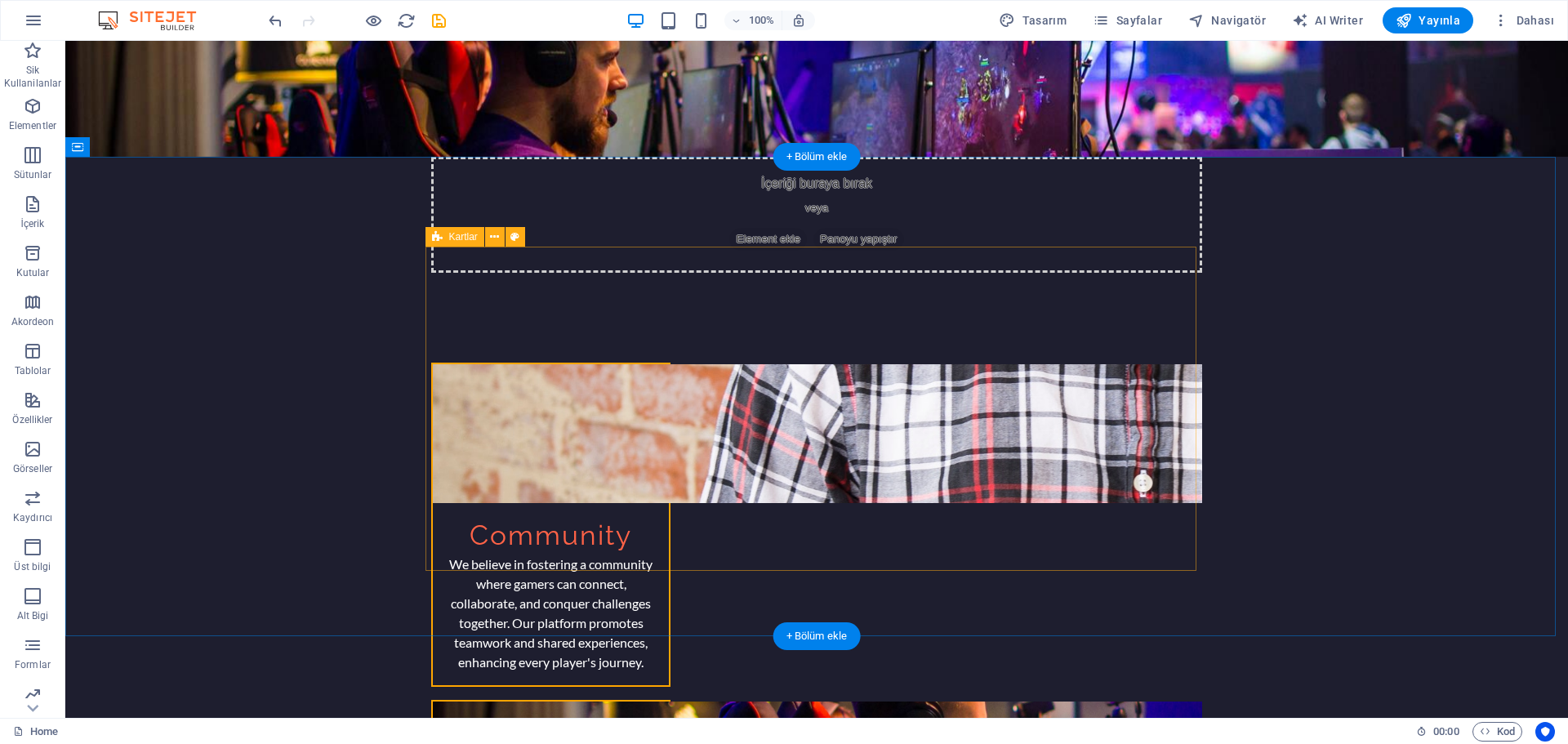
click at [1020, 363] on div "Community We believe in fostering a community where gamers can connect, collabo…" at bounding box center [816, 693] width 771 height 661
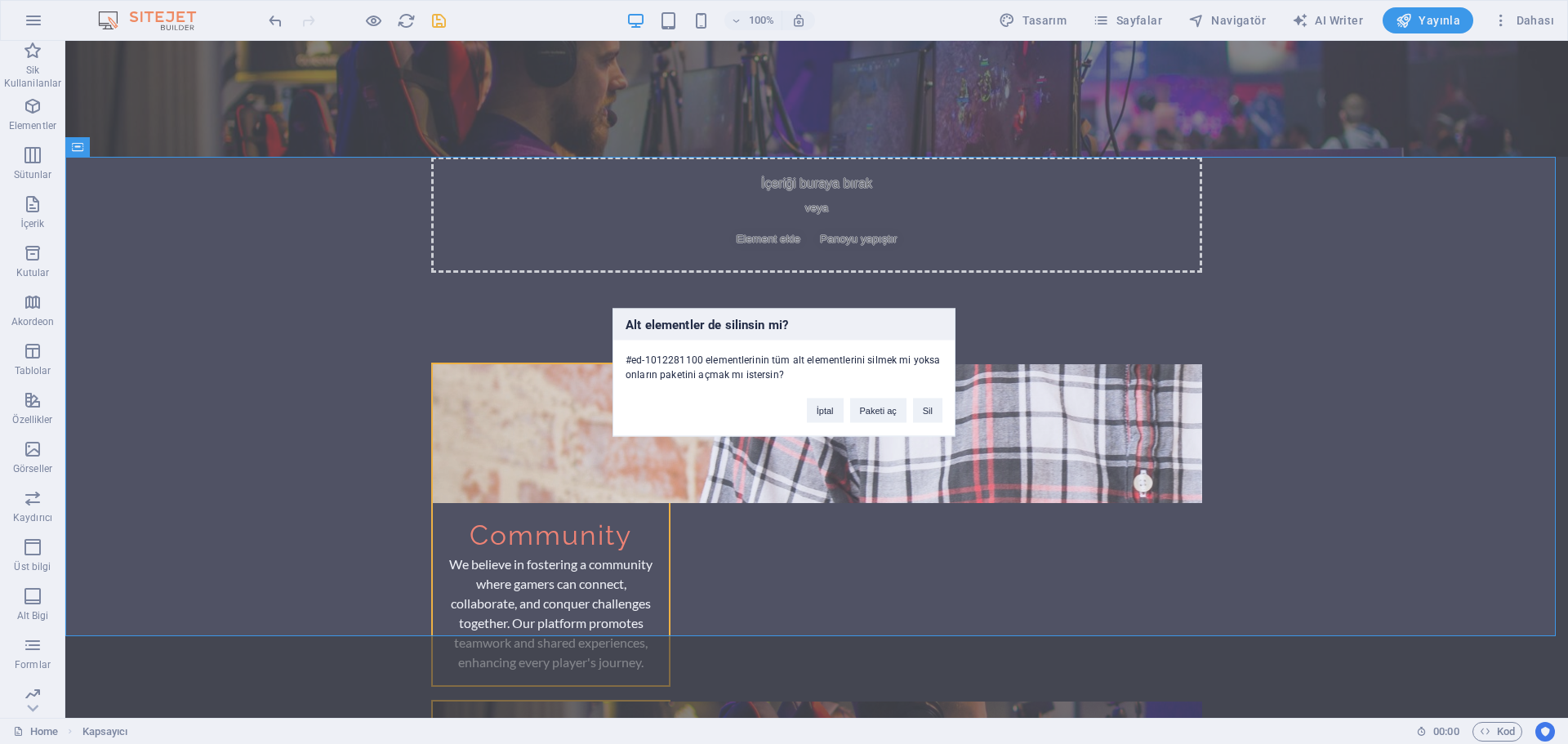
click at [1041, 357] on div "Alt elementler de silinsin mi? #ed-1012281100 elementlerinin tüm alt elementler…" at bounding box center [784, 372] width 1568 height 744
drag, startPoint x: 927, startPoint y: 407, endPoint x: 862, endPoint y: 367, distance: 76.3
click at [927, 407] on button "Sil" at bounding box center [927, 410] width 29 height 24
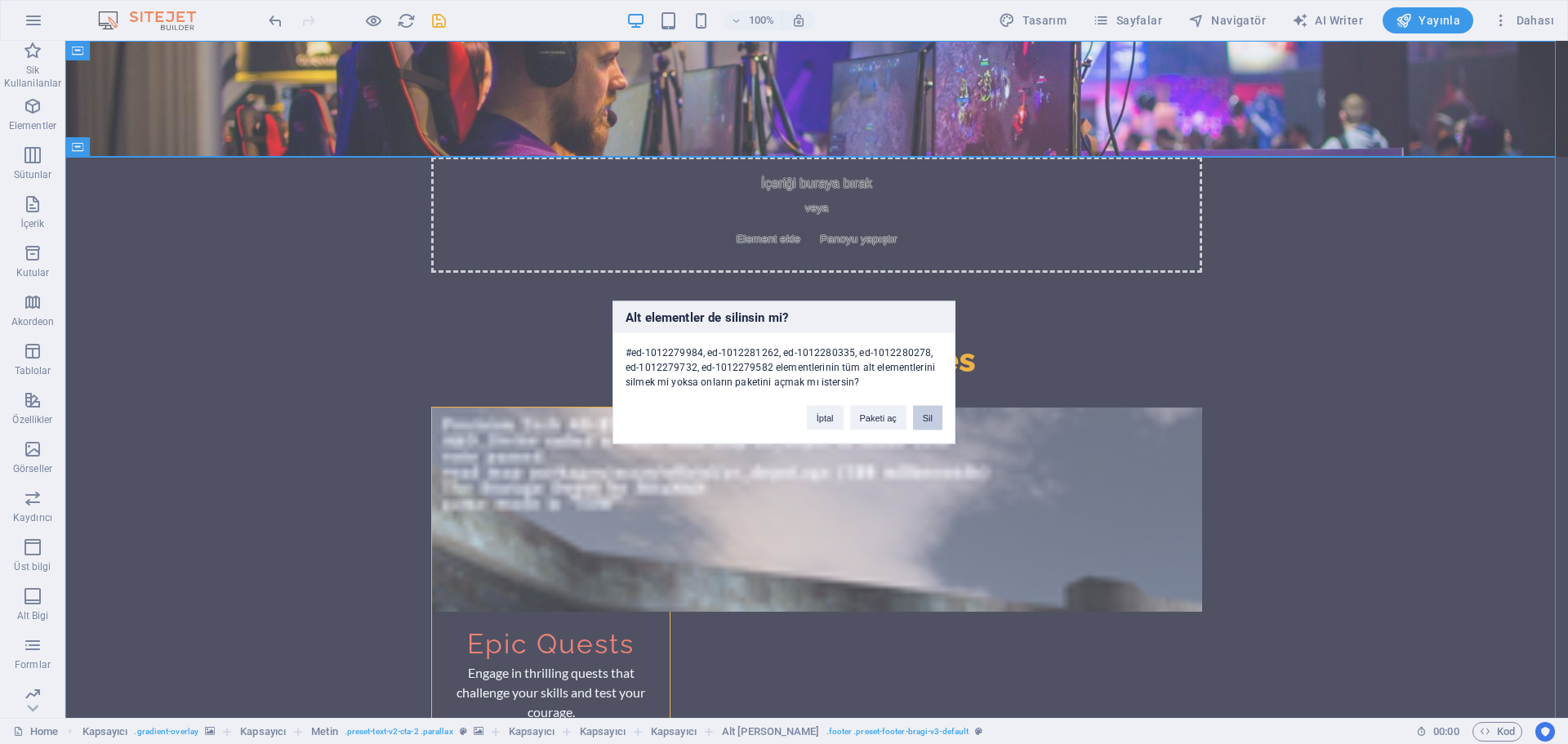
click at [927, 419] on button "Sil" at bounding box center [927, 418] width 29 height 24
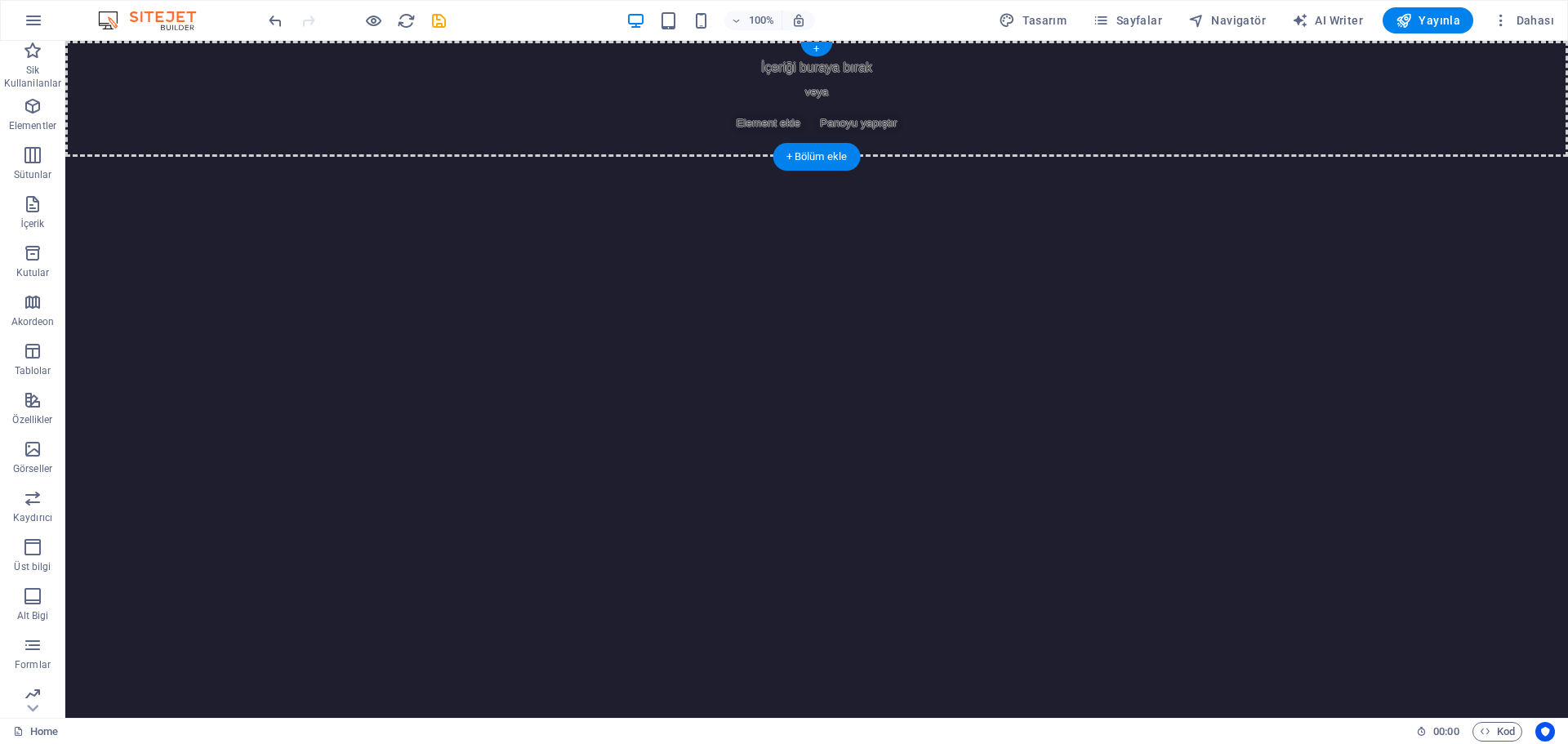
click at [844, 128] on span "Panoyu yapıştır" at bounding box center [859, 123] width 90 height 23
click at [822, 54] on div "+" at bounding box center [816, 49] width 32 height 15
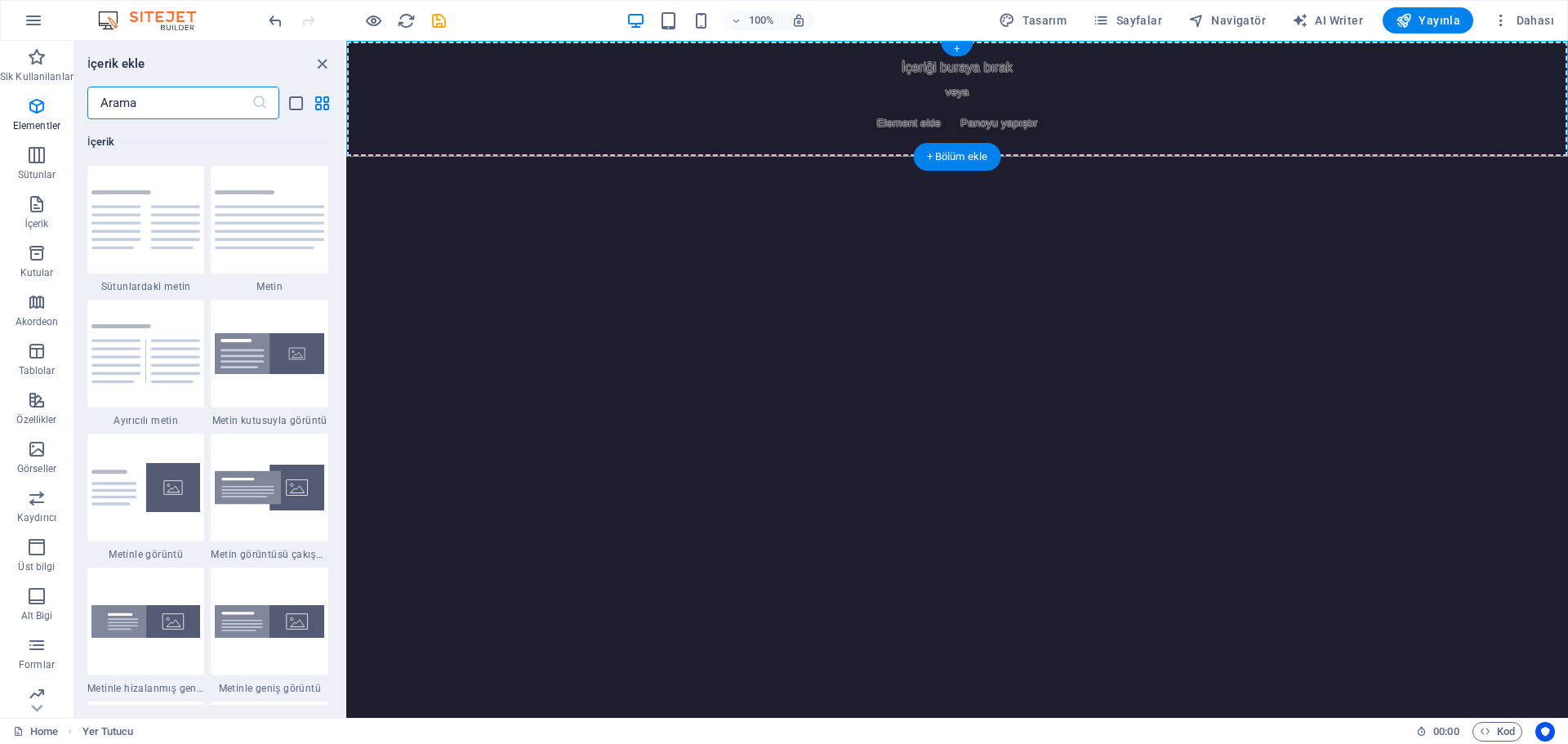
scroll to position [2857, 0]
click at [38, 164] on icon "button" at bounding box center [37, 155] width 20 height 20
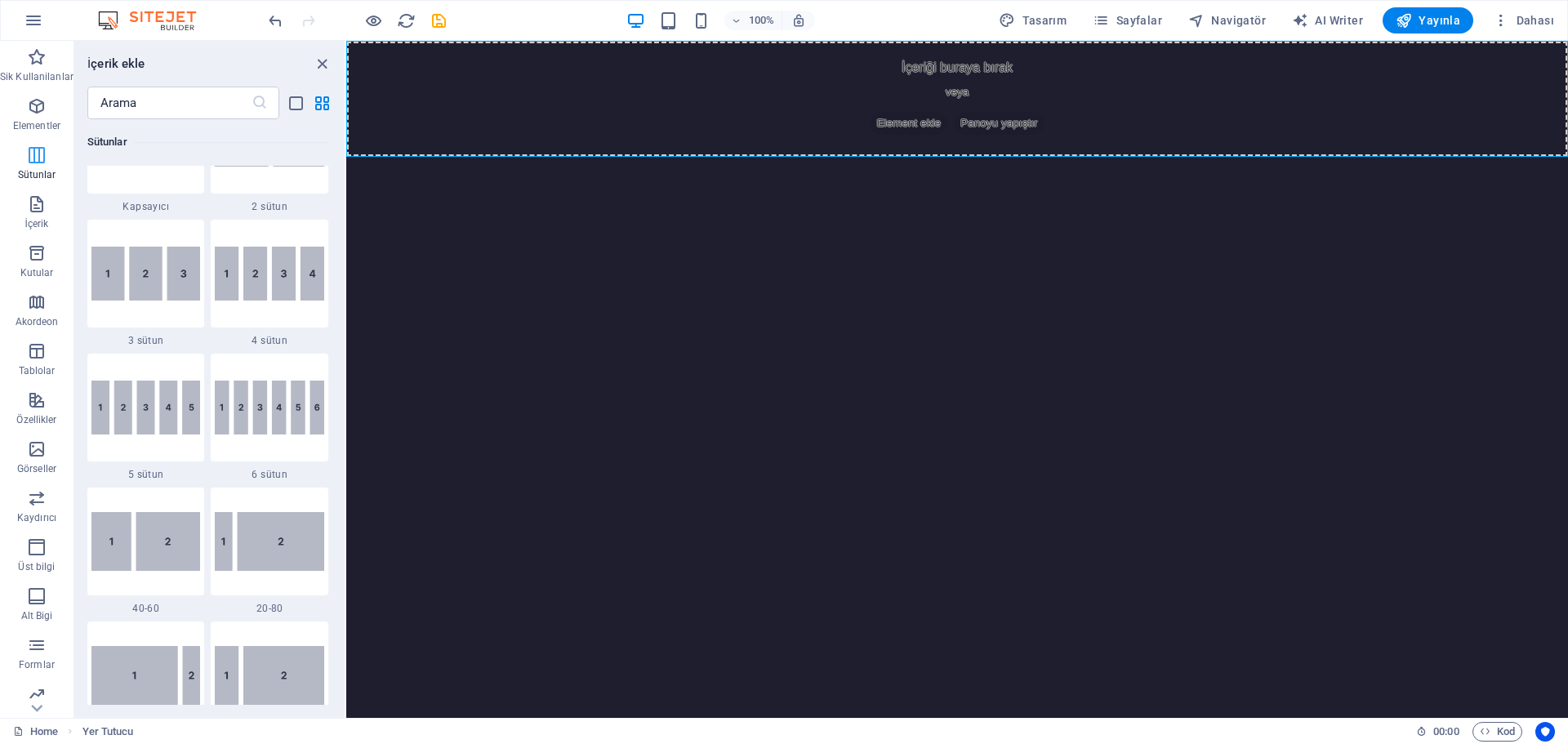
scroll to position [809, 0]
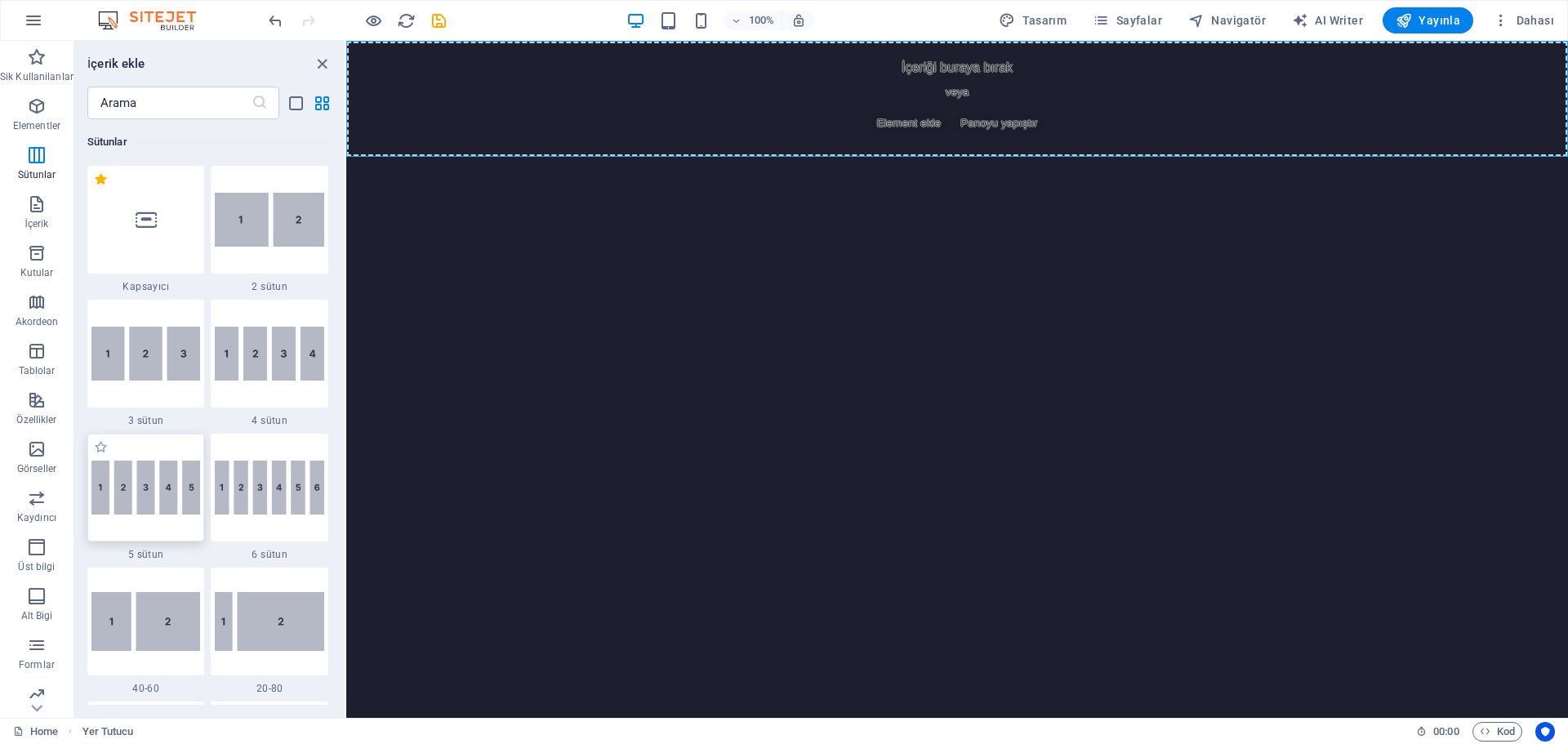
click at [133, 500] on img at bounding box center [146, 487] width 109 height 54
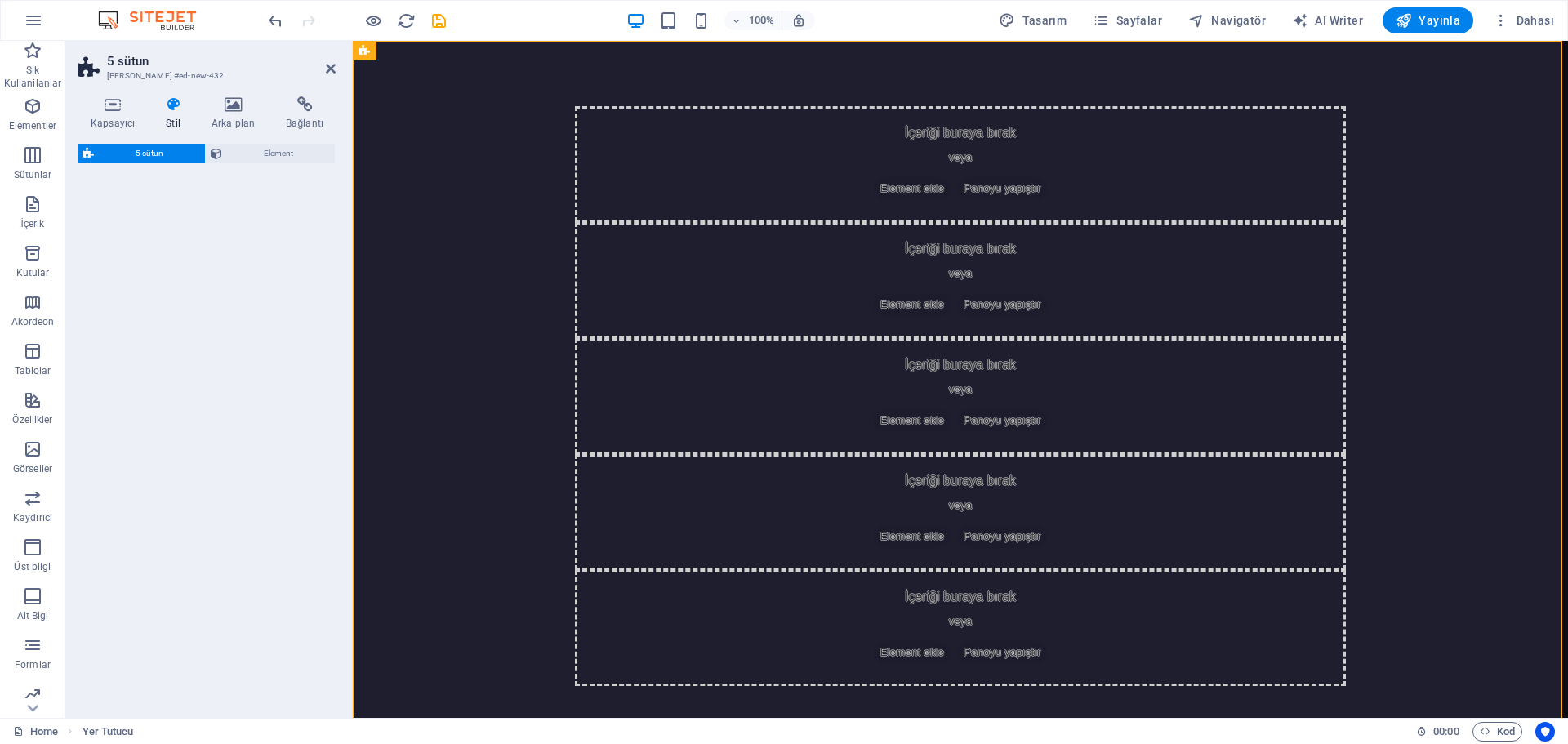
select select "rem"
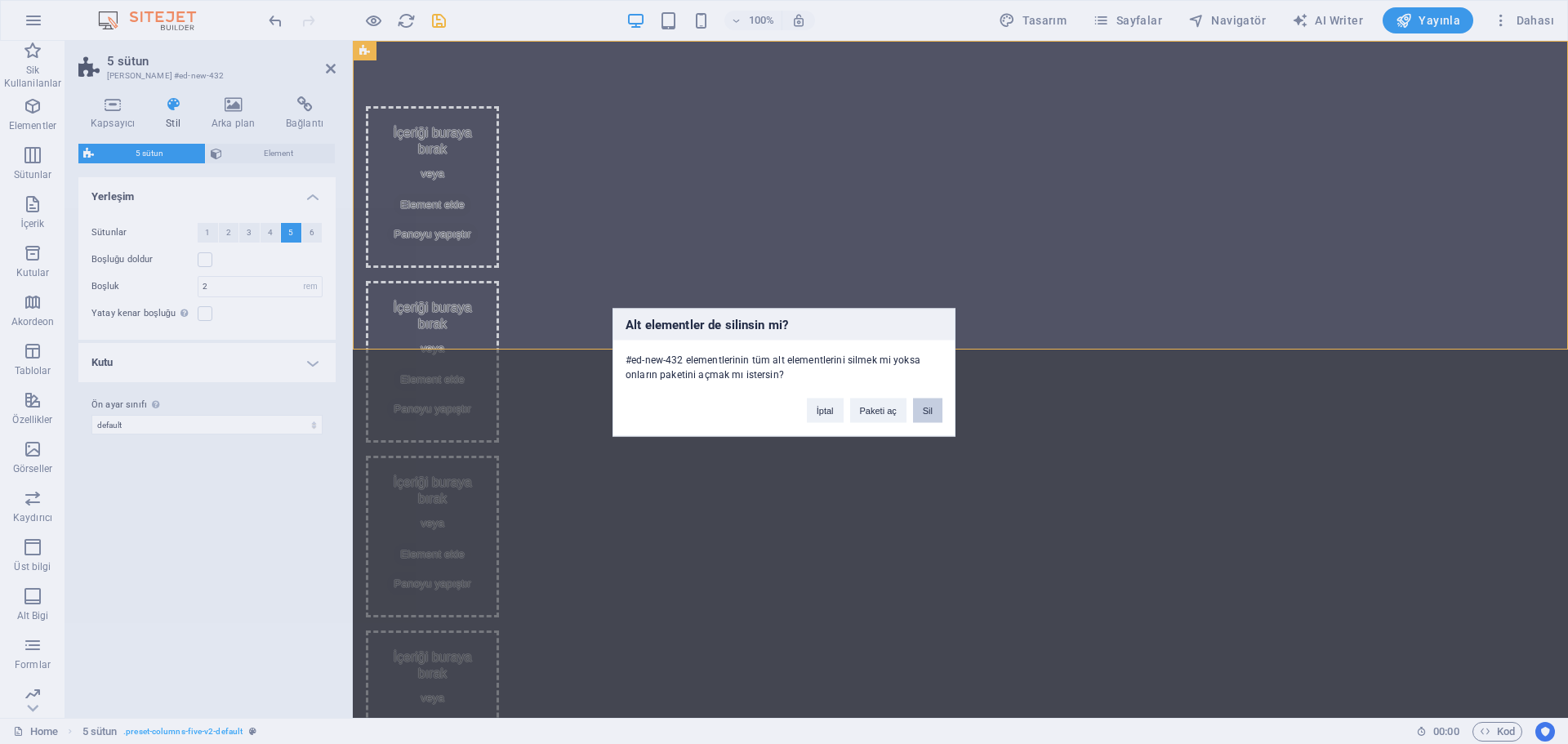
drag, startPoint x: 932, startPoint y: 410, endPoint x: 866, endPoint y: 369, distance: 77.7
click at [932, 410] on button "Sil" at bounding box center [927, 410] width 29 height 24
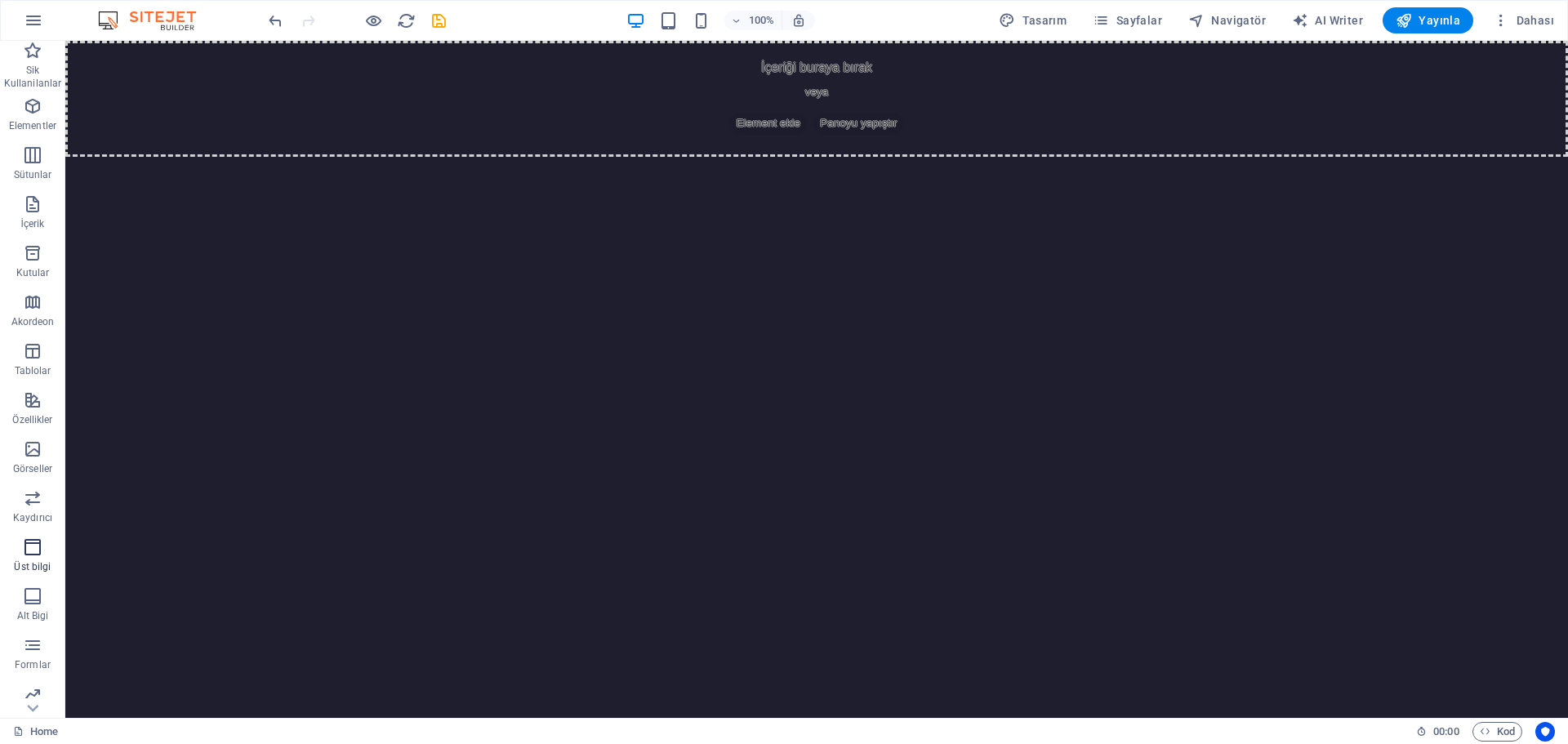
click at [30, 554] on icon "button" at bounding box center [32, 546] width 20 height 20
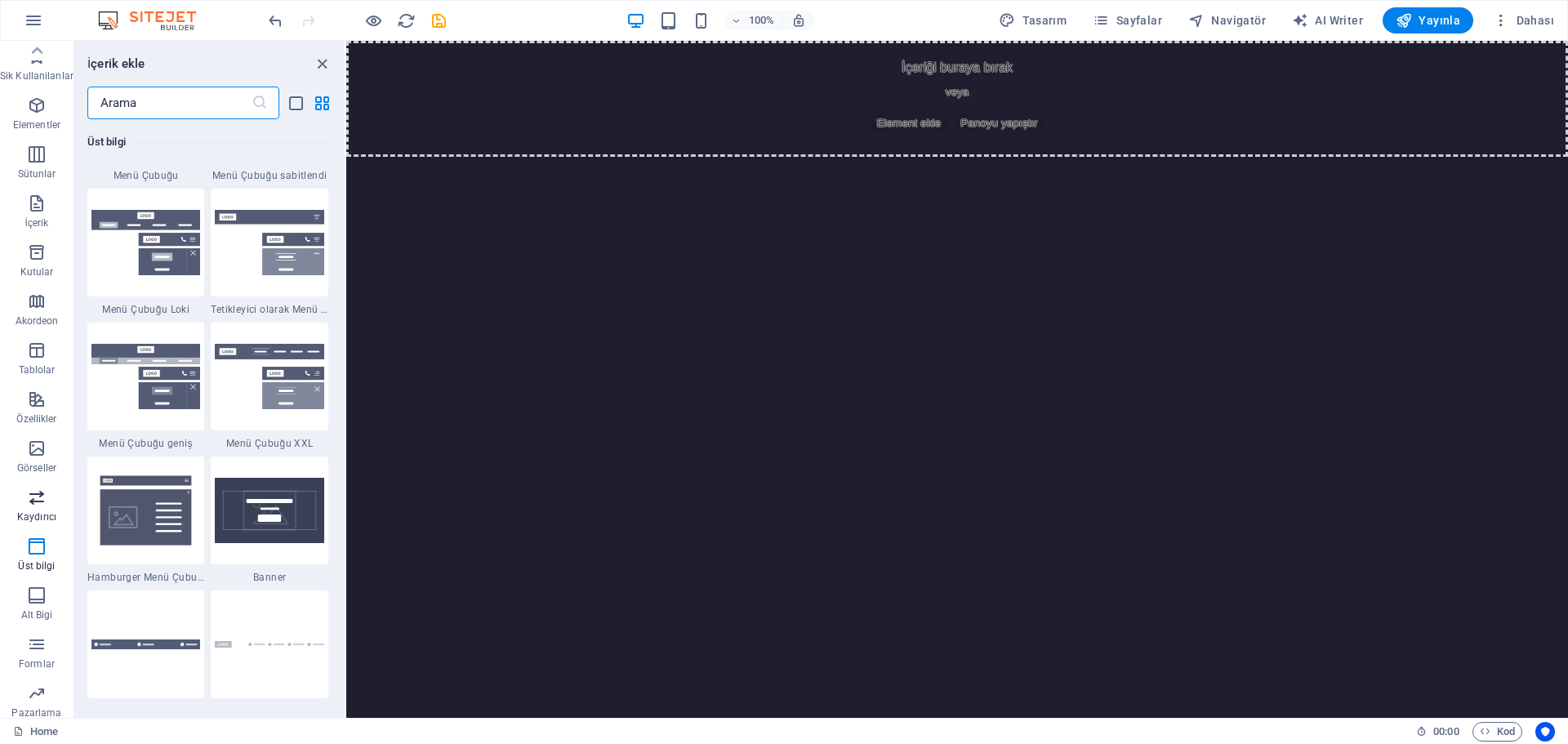
scroll to position [0, 0]
click at [37, 552] on icon "button" at bounding box center [37, 546] width 20 height 20
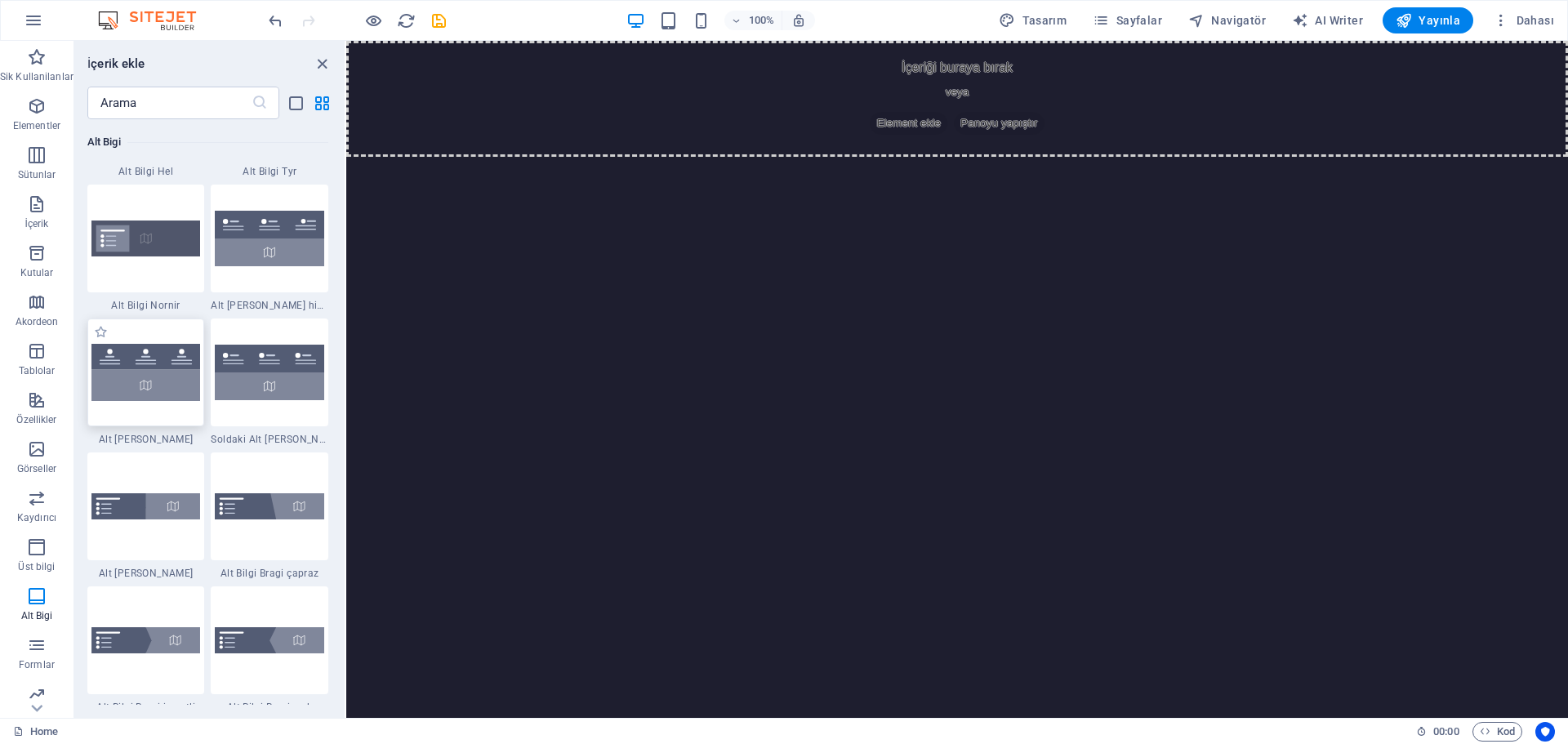
scroll to position [10978, 0]
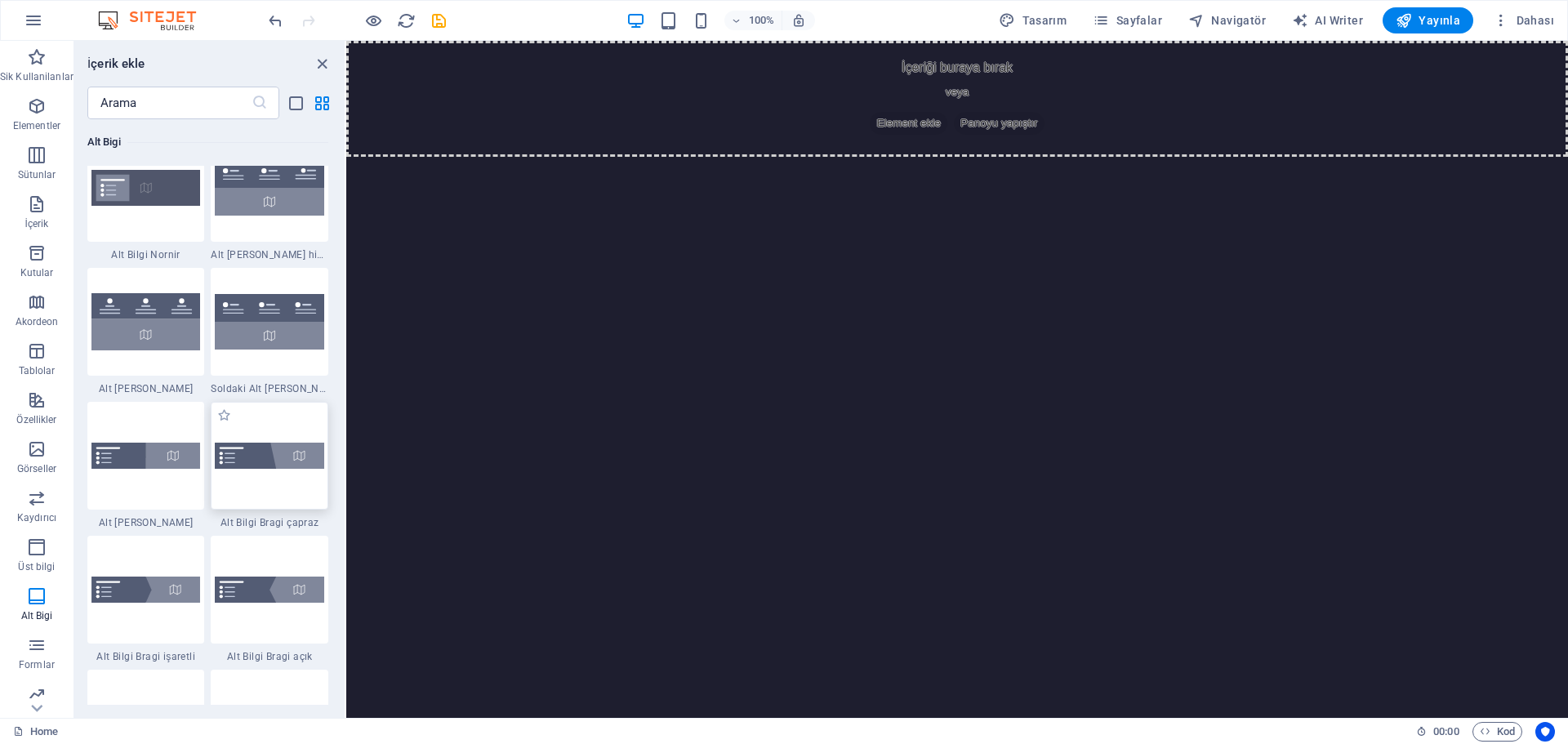
click at [230, 484] on div at bounding box center [269, 455] width 118 height 108
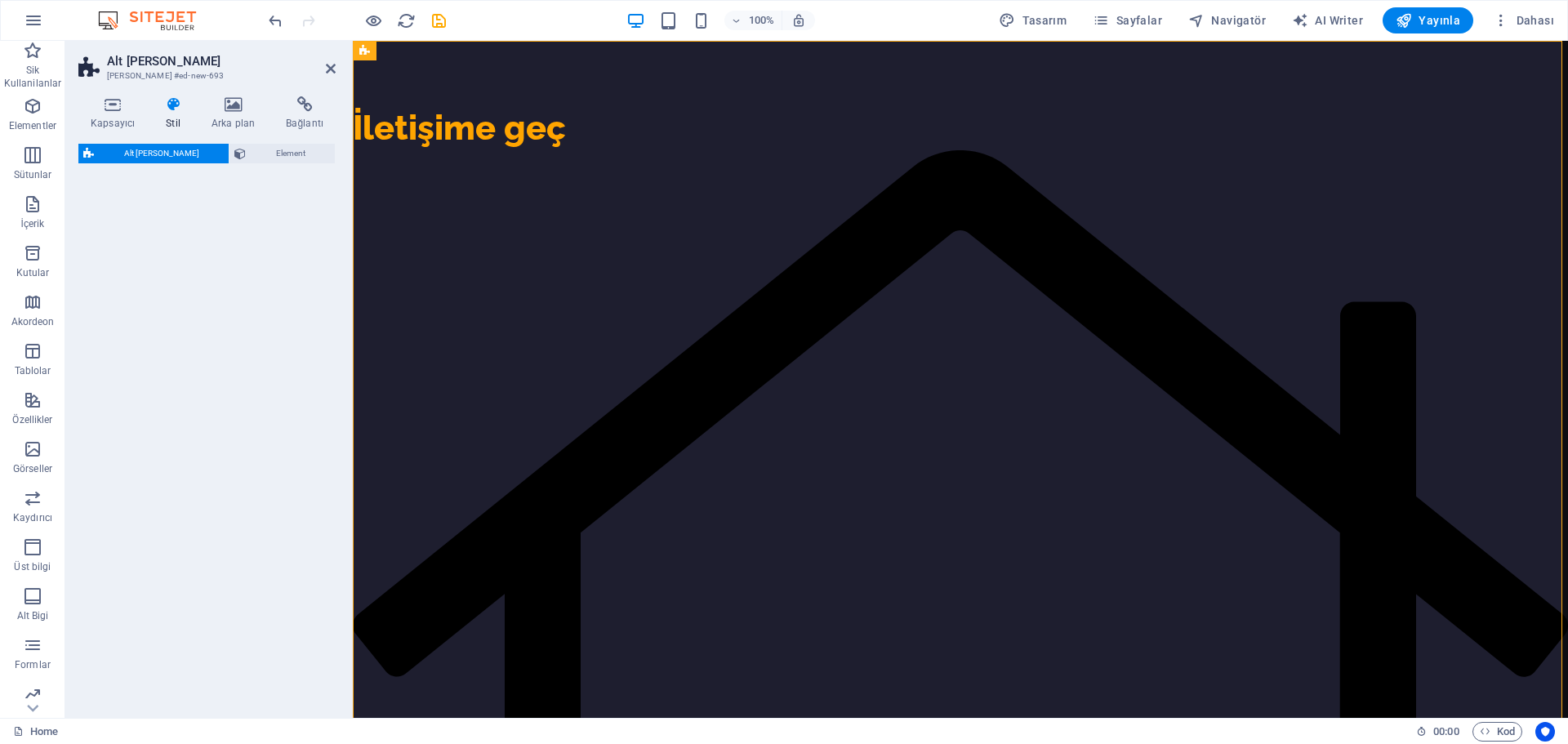
select select "%"
select select "rem"
select select "px"
select select "rem"
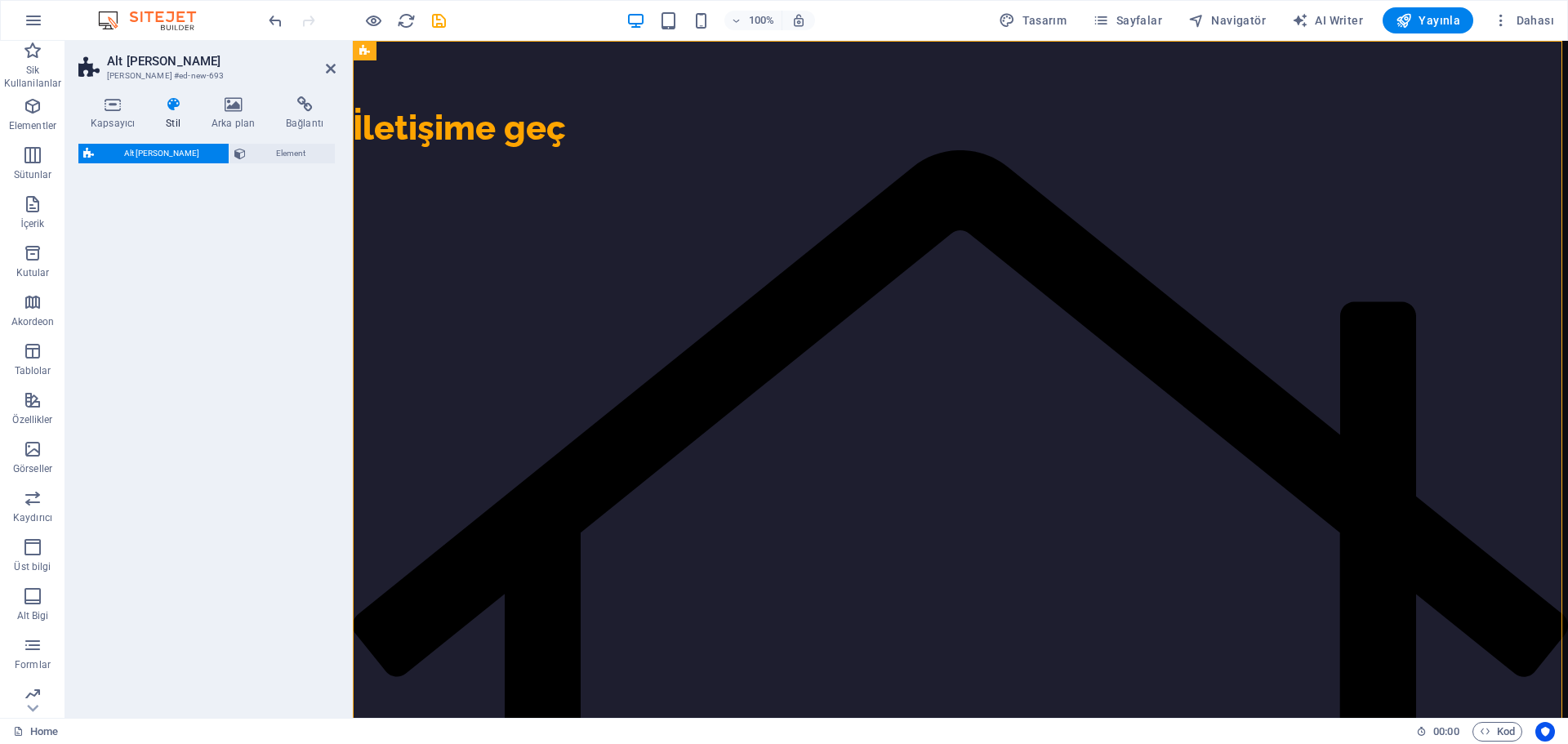
select select "rem"
select select "preset-footer-bragi-v3-diagonal"
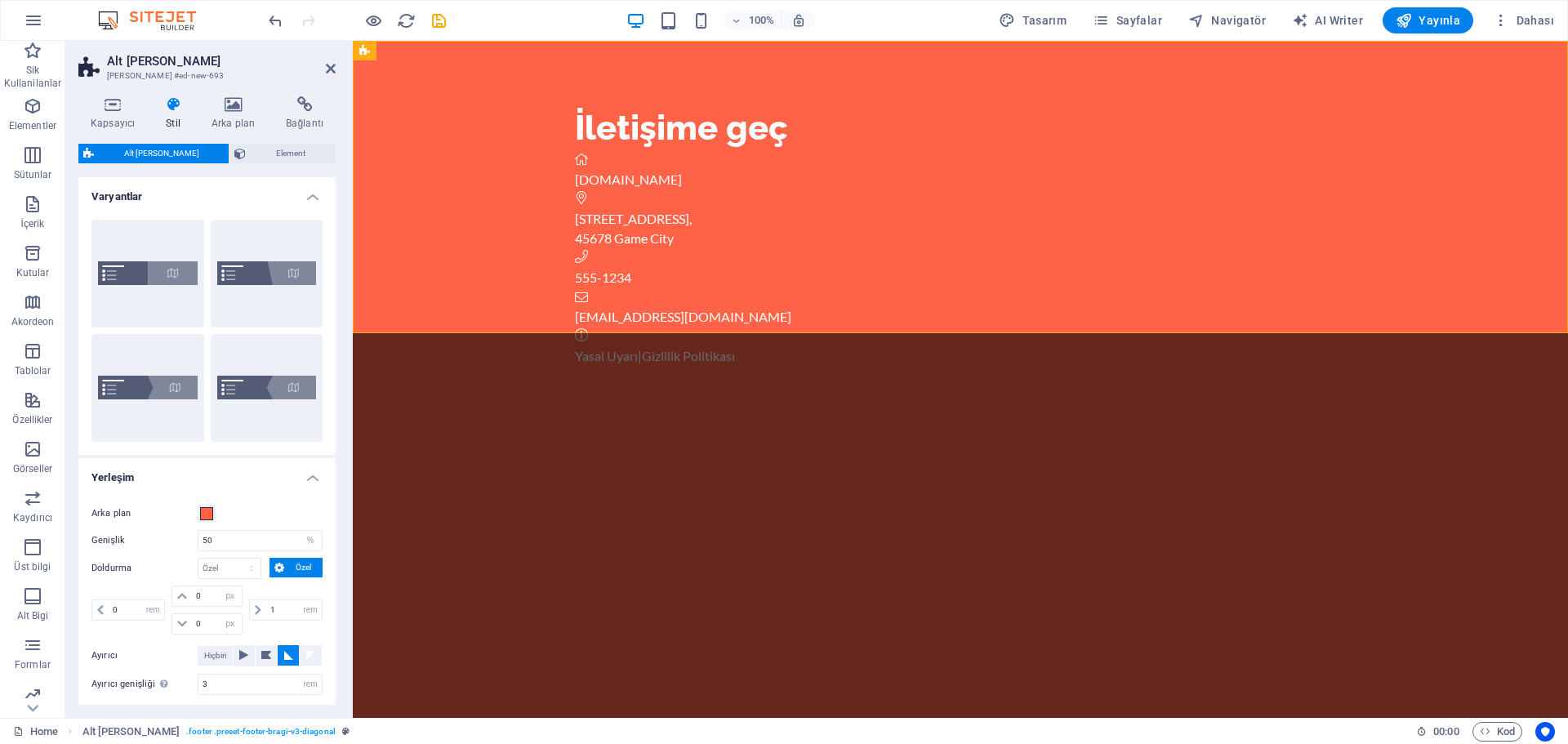
click at [1107, 431] on div at bounding box center [960, 577] width 1215 height 293
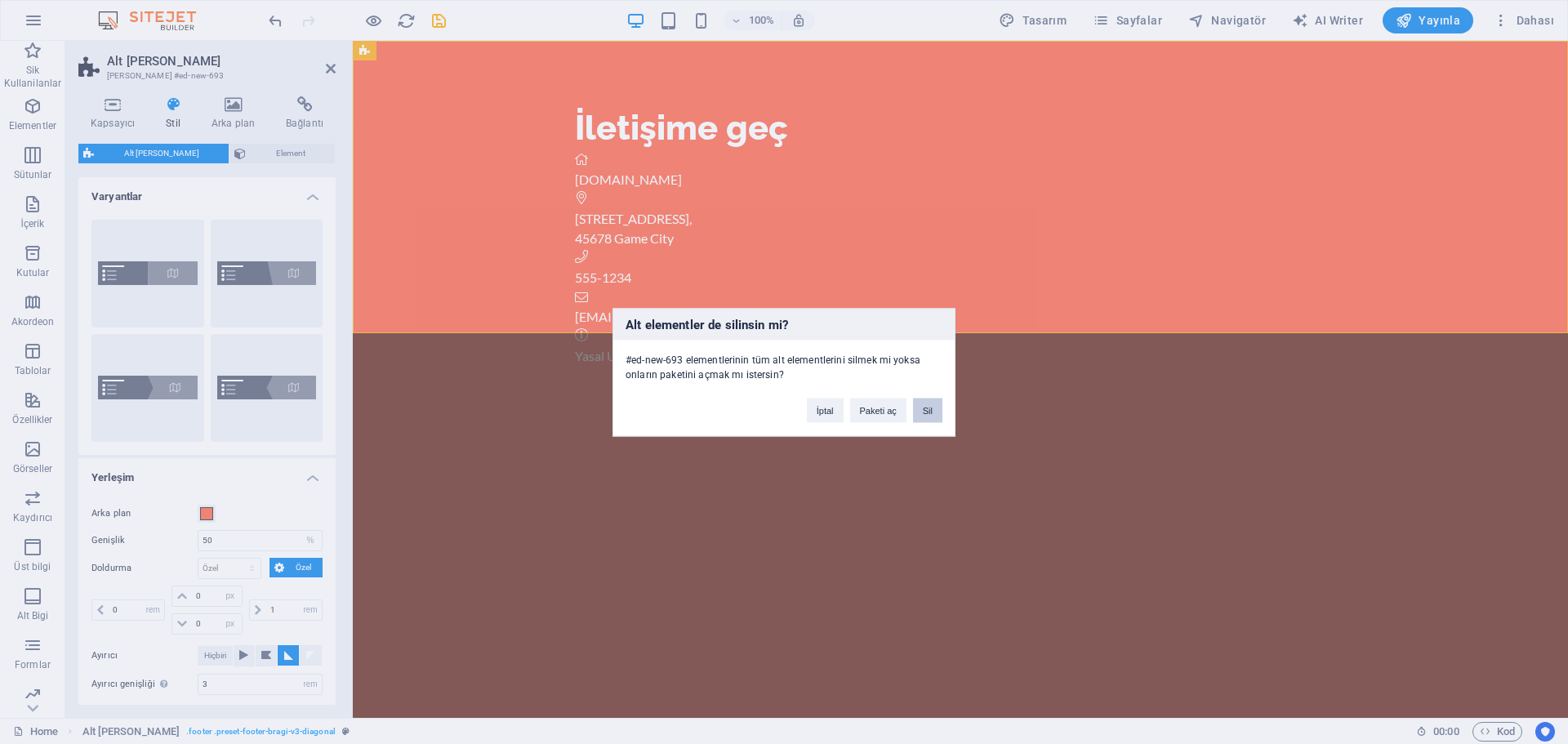
click at [931, 406] on button "Sil" at bounding box center [927, 410] width 29 height 24
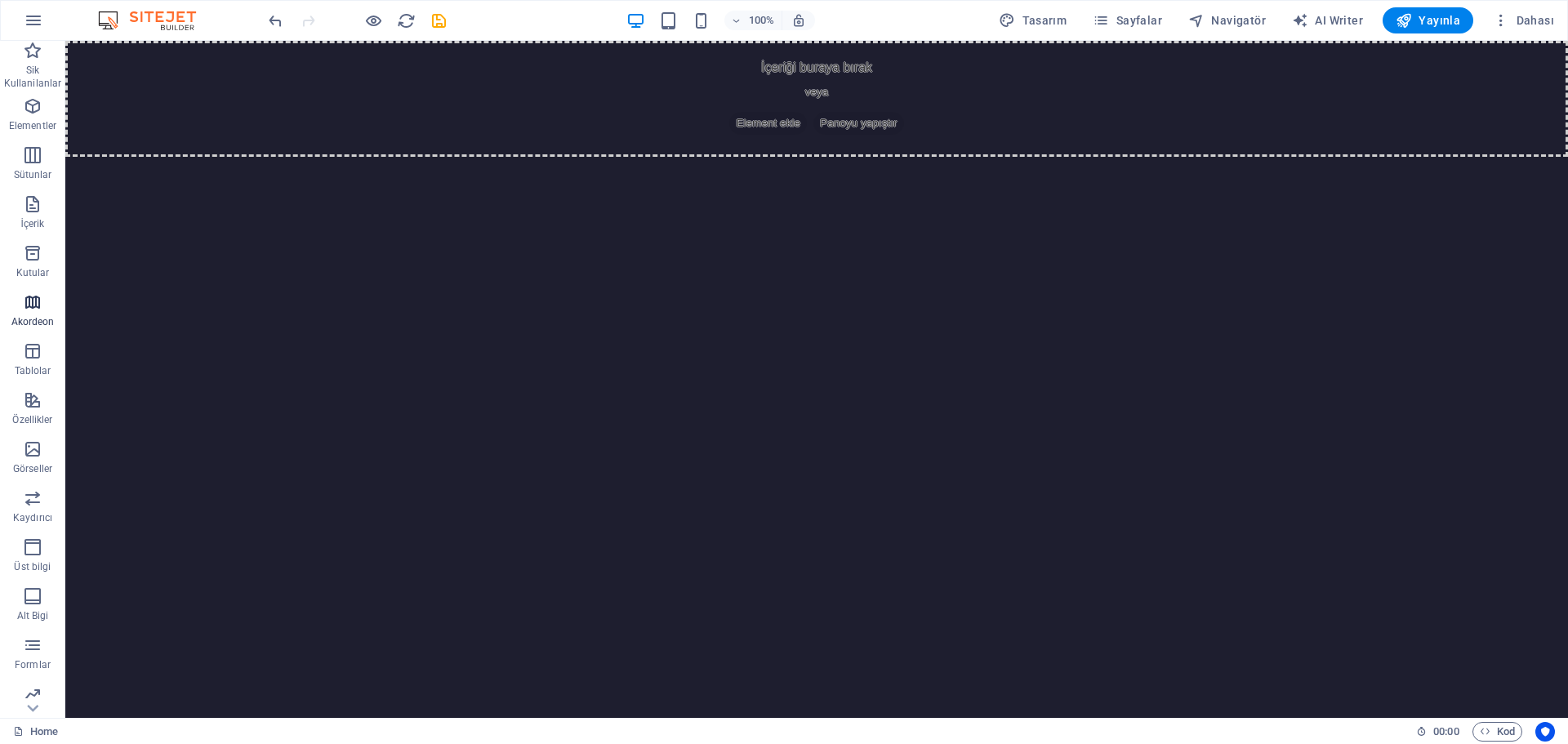
click at [41, 308] on icon "button" at bounding box center [32, 302] width 20 height 20
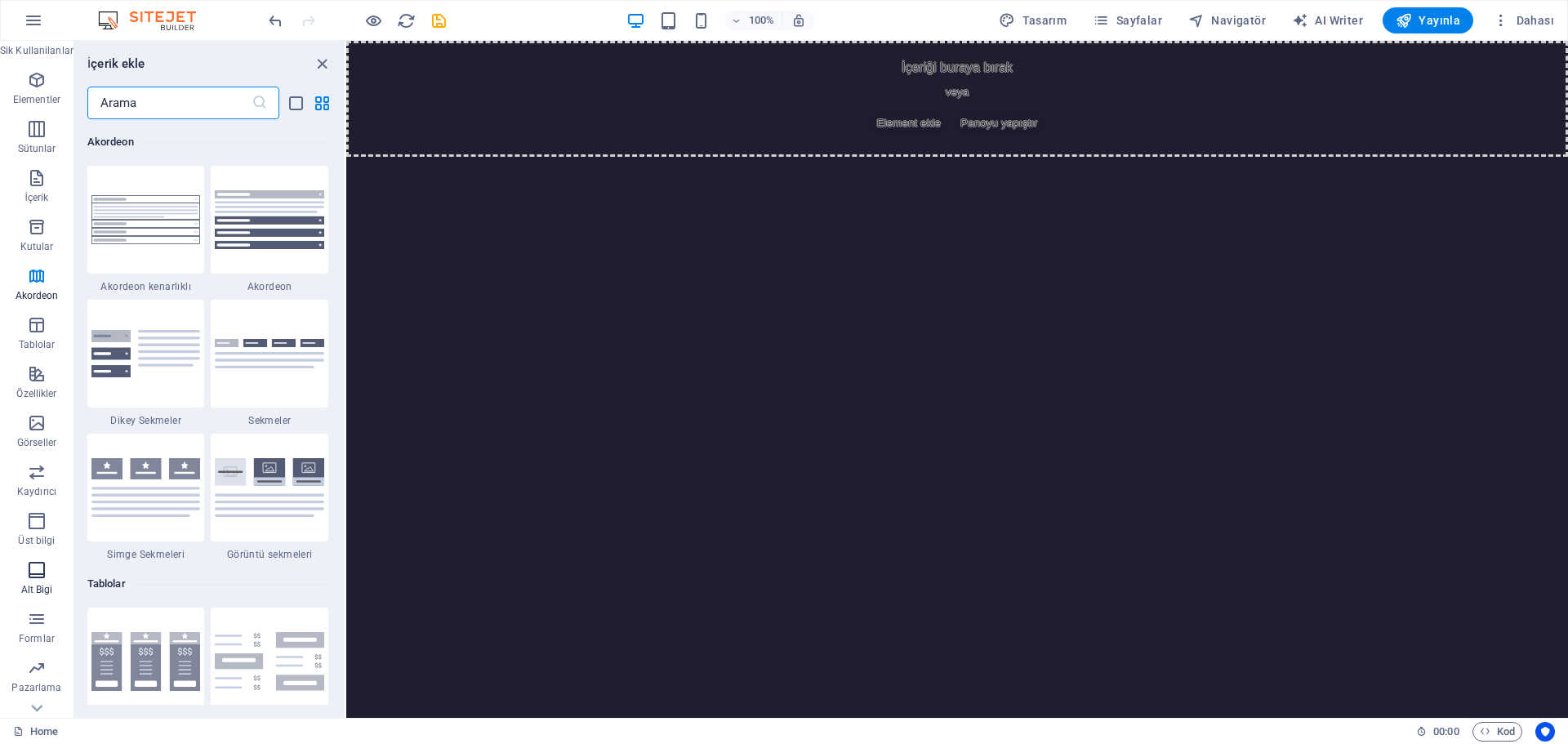
scroll to position [58, 0]
click at [43, 492] on icon "button" at bounding box center [37, 489] width 20 height 20
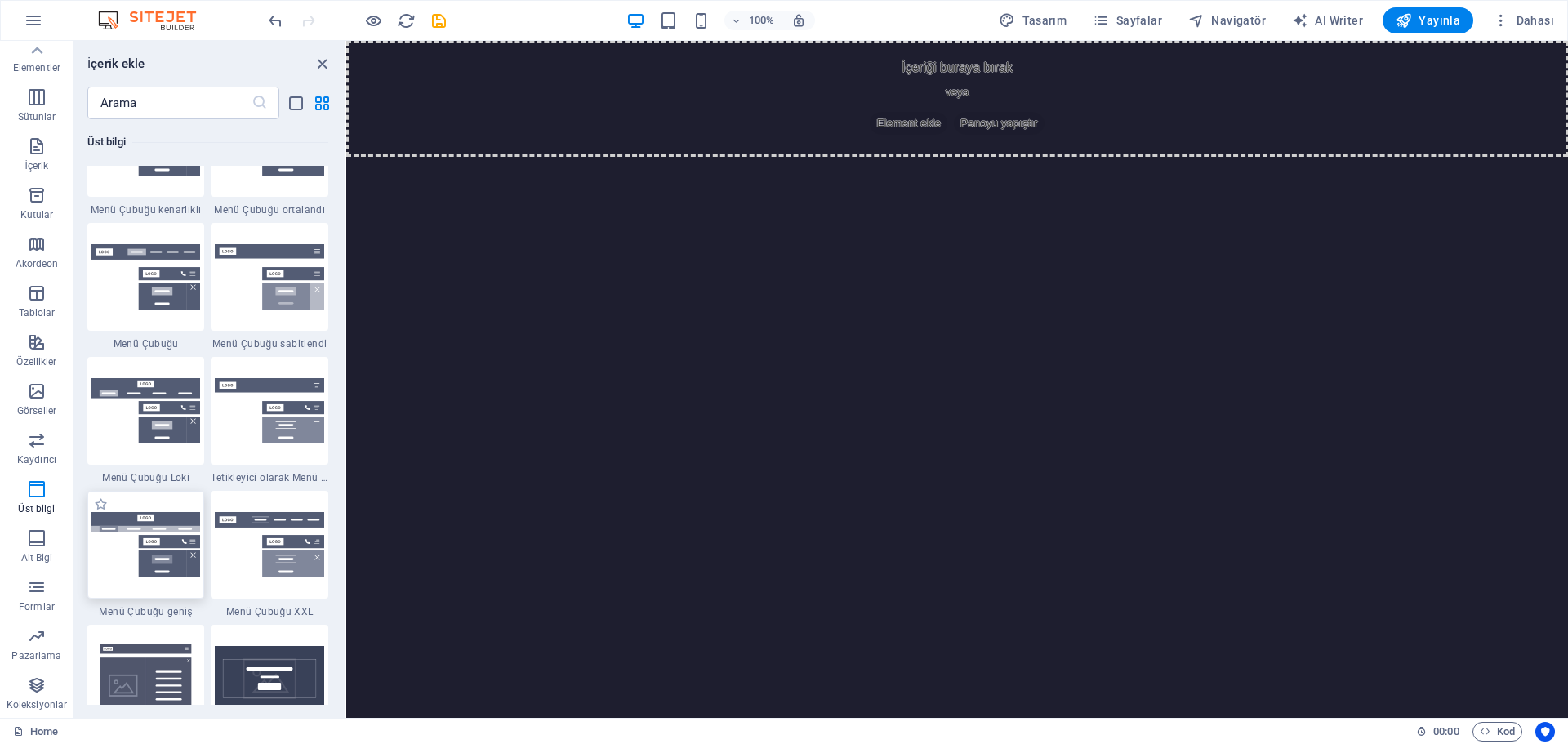
scroll to position [9917, 0]
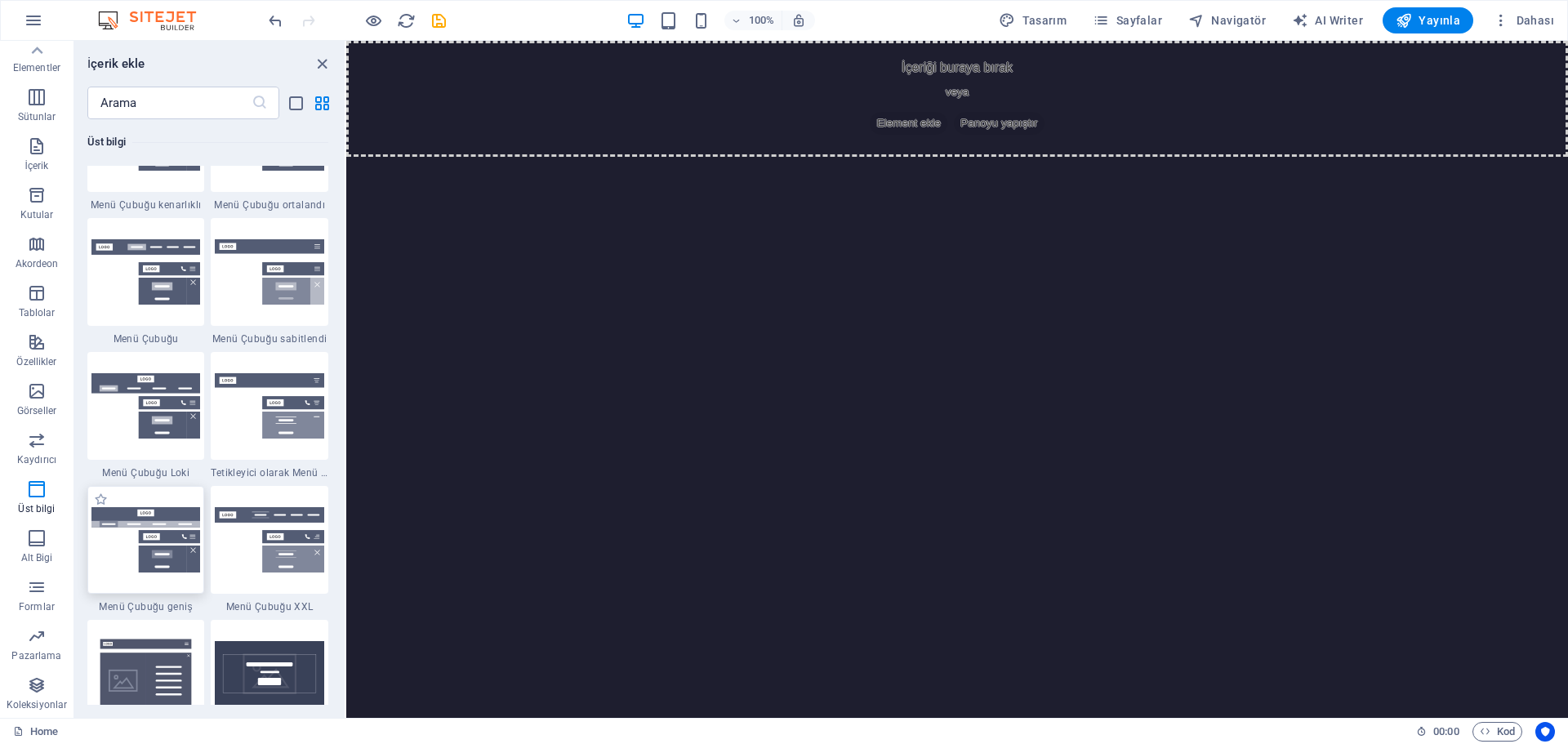
click at [117, 561] on img at bounding box center [146, 540] width 109 height 66
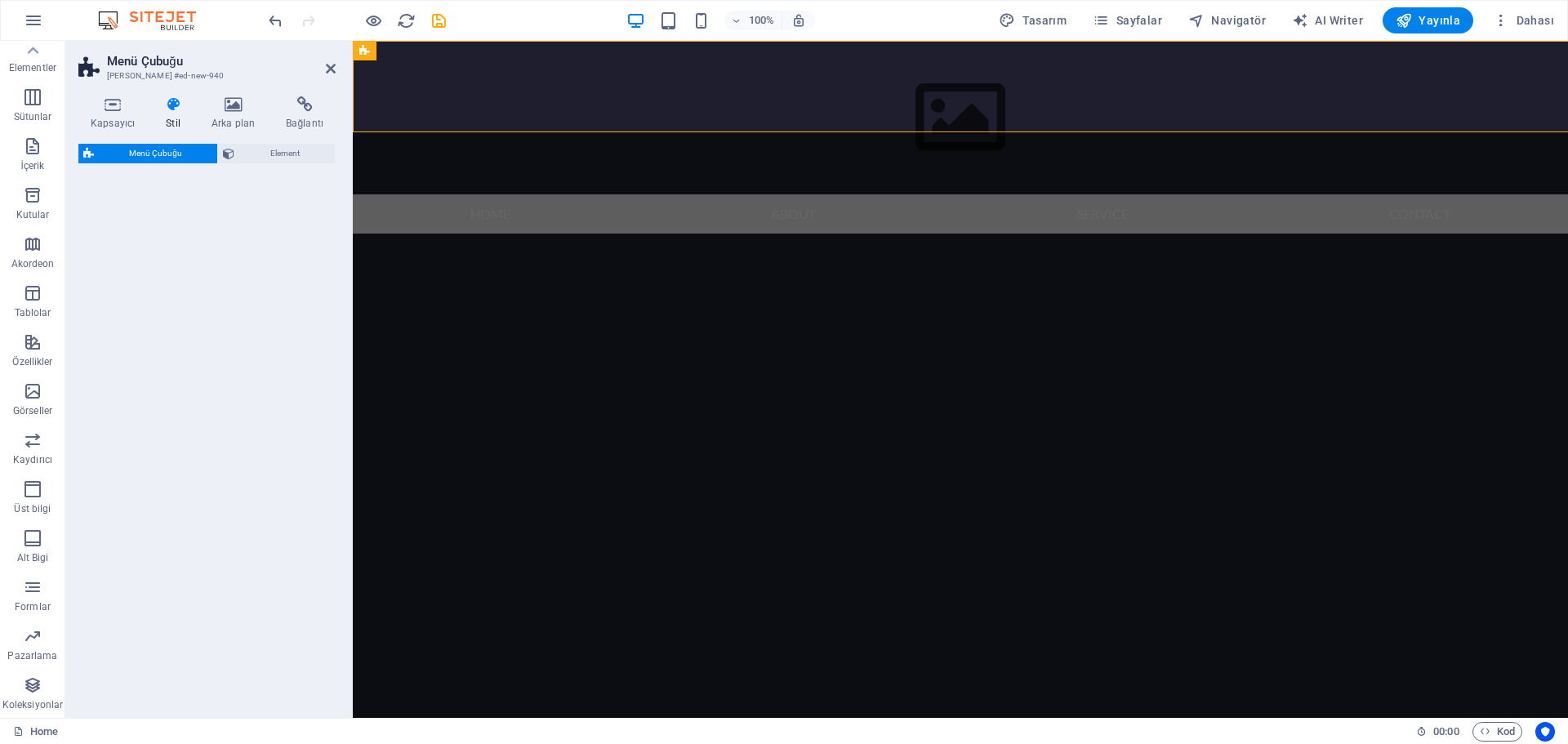
select select "rem"
select select "preset-menu-v2-wide"
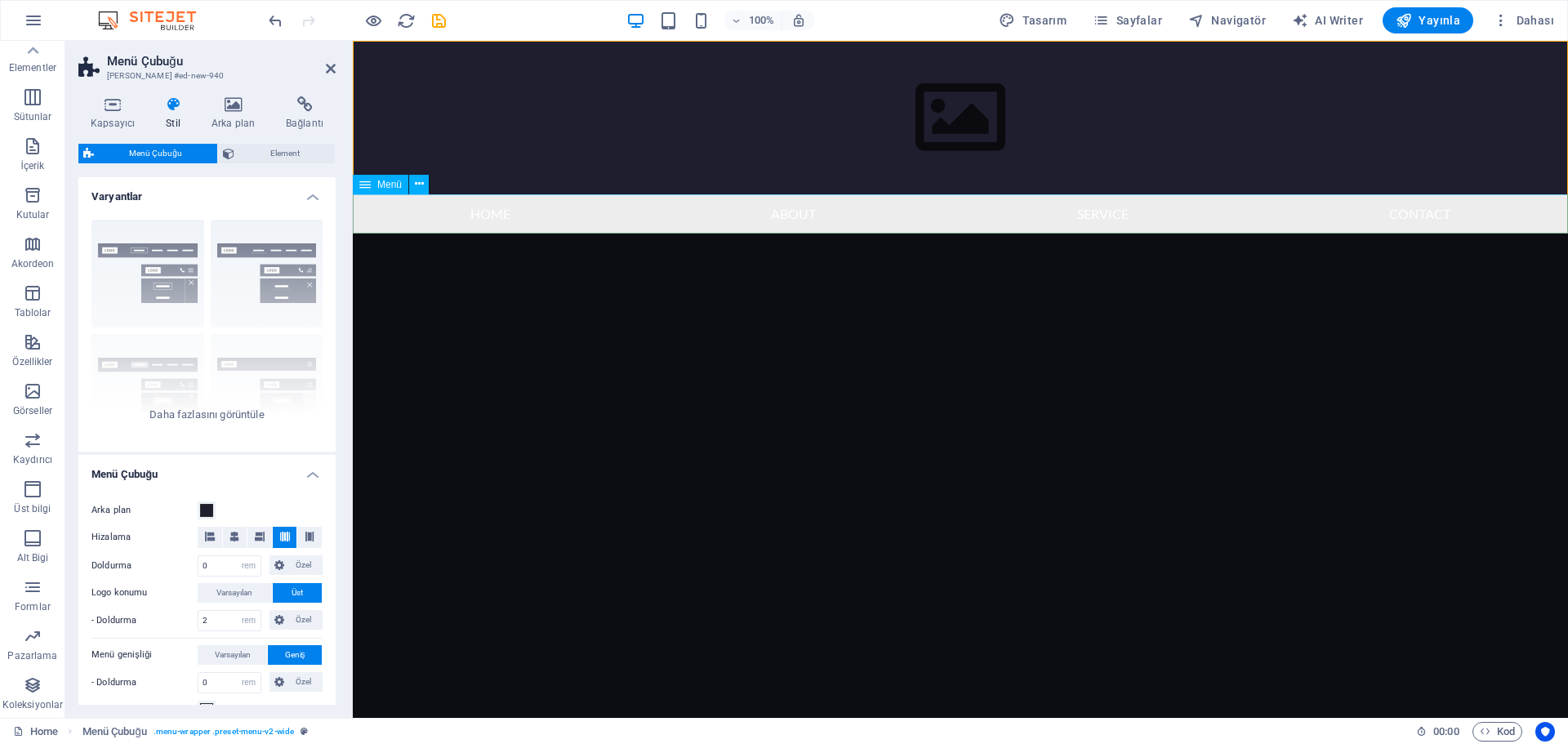
click at [496, 209] on nav "Home About Service Contact" at bounding box center [960, 214] width 1215 height 40
click at [416, 187] on icon at bounding box center [420, 184] width 9 height 17
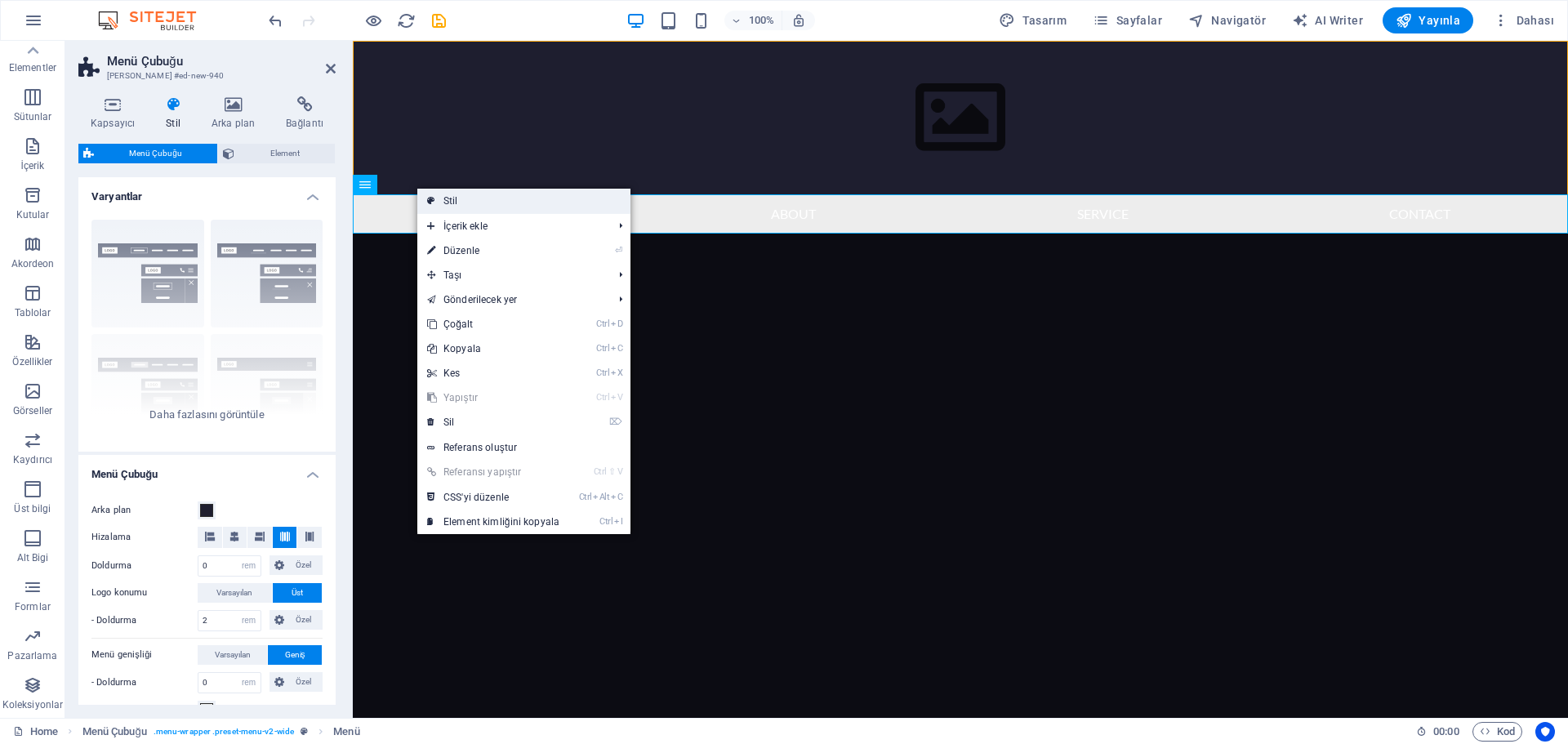
click at [462, 199] on link "Stil" at bounding box center [524, 201] width 214 height 24
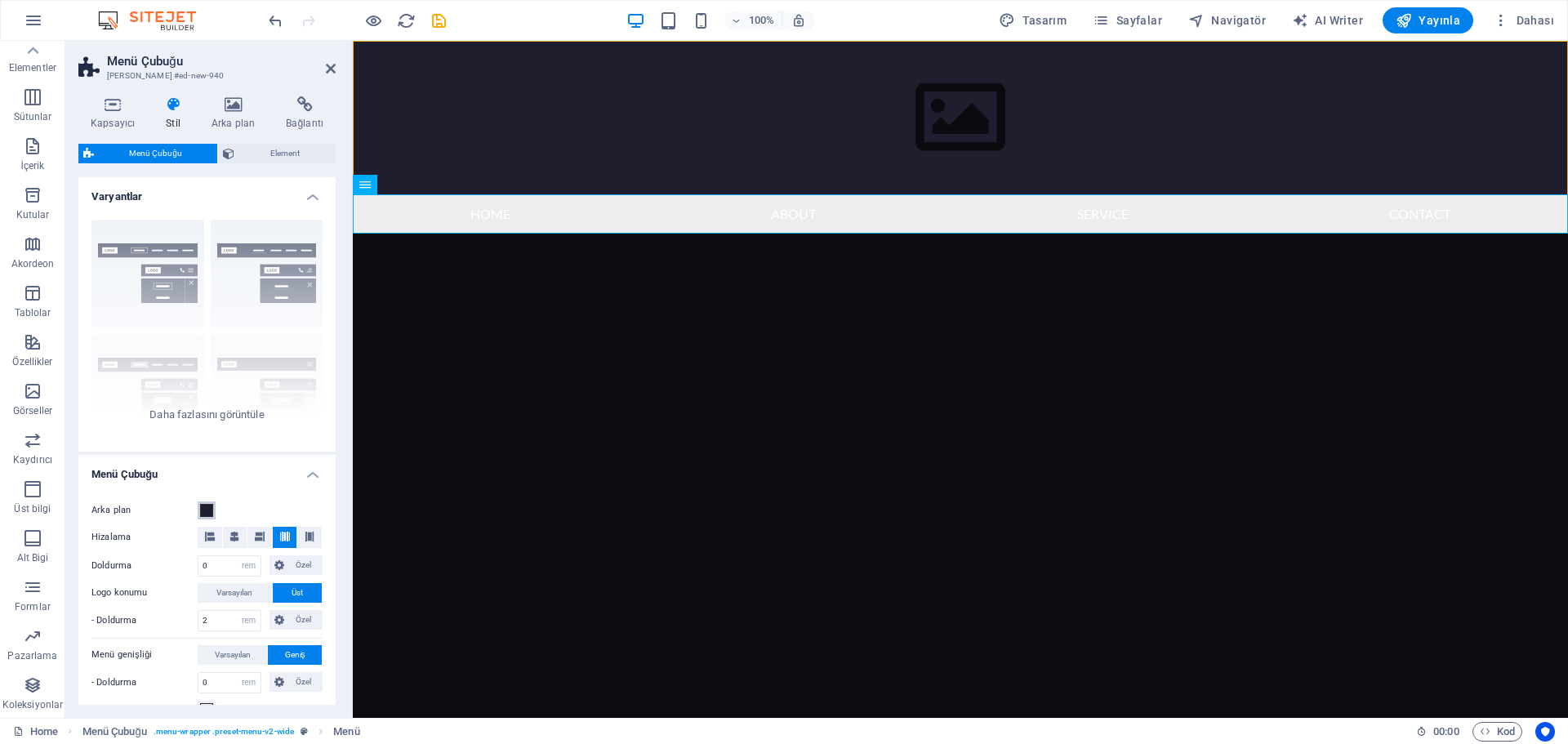
click at [208, 505] on span at bounding box center [207, 511] width 13 height 13
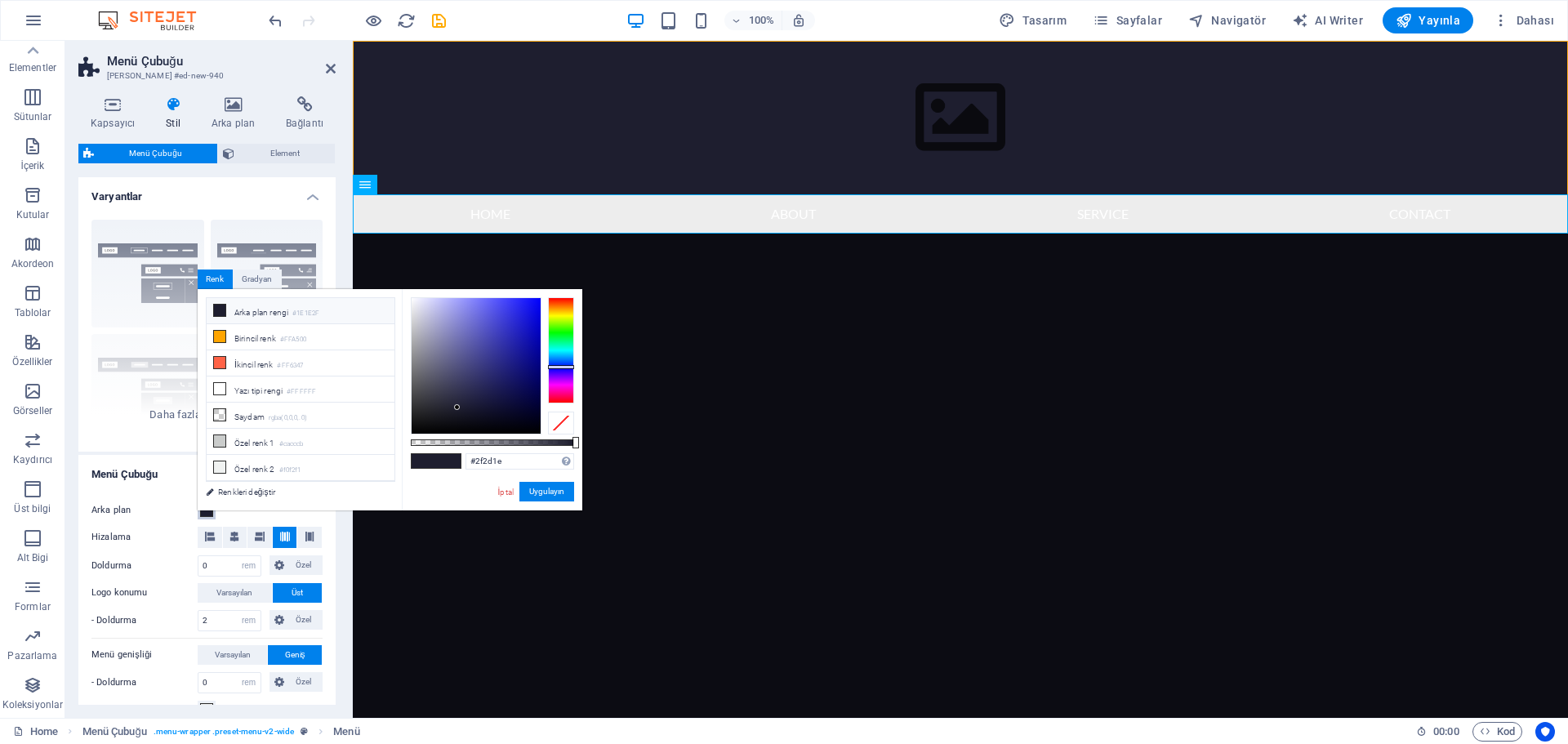
drag, startPoint x: 551, startPoint y: 312, endPoint x: 533, endPoint y: 313, distance: 18.0
click at [550, 312] on div at bounding box center [562, 350] width 26 height 106
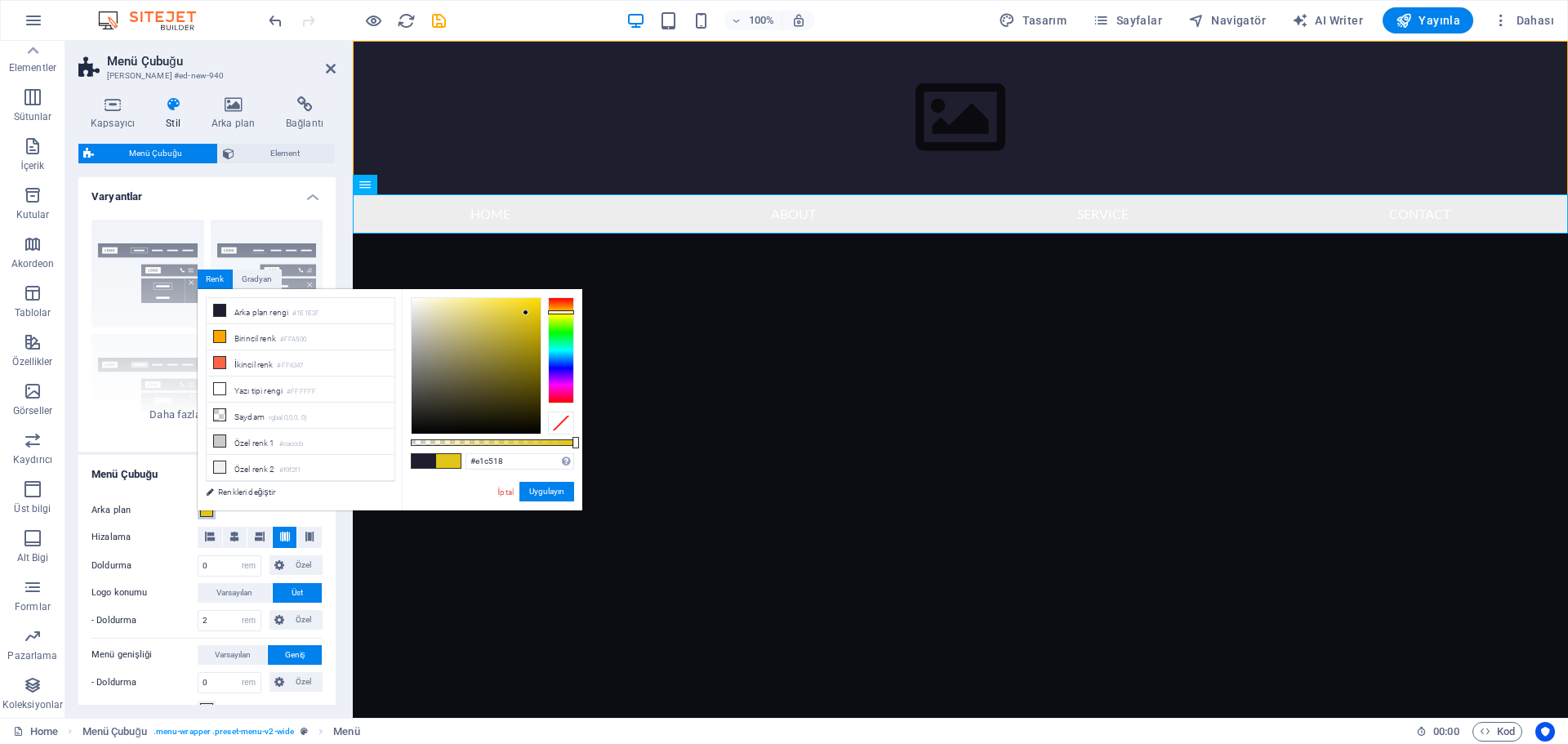
click at [526, 313] on div at bounding box center [476, 366] width 129 height 135
type input "#e0c419"
click at [525, 313] on div at bounding box center [526, 312] width 6 height 6
click at [525, 313] on div at bounding box center [525, 313] width 6 height 6
click at [563, 497] on button "Uygulayın" at bounding box center [546, 491] width 55 height 20
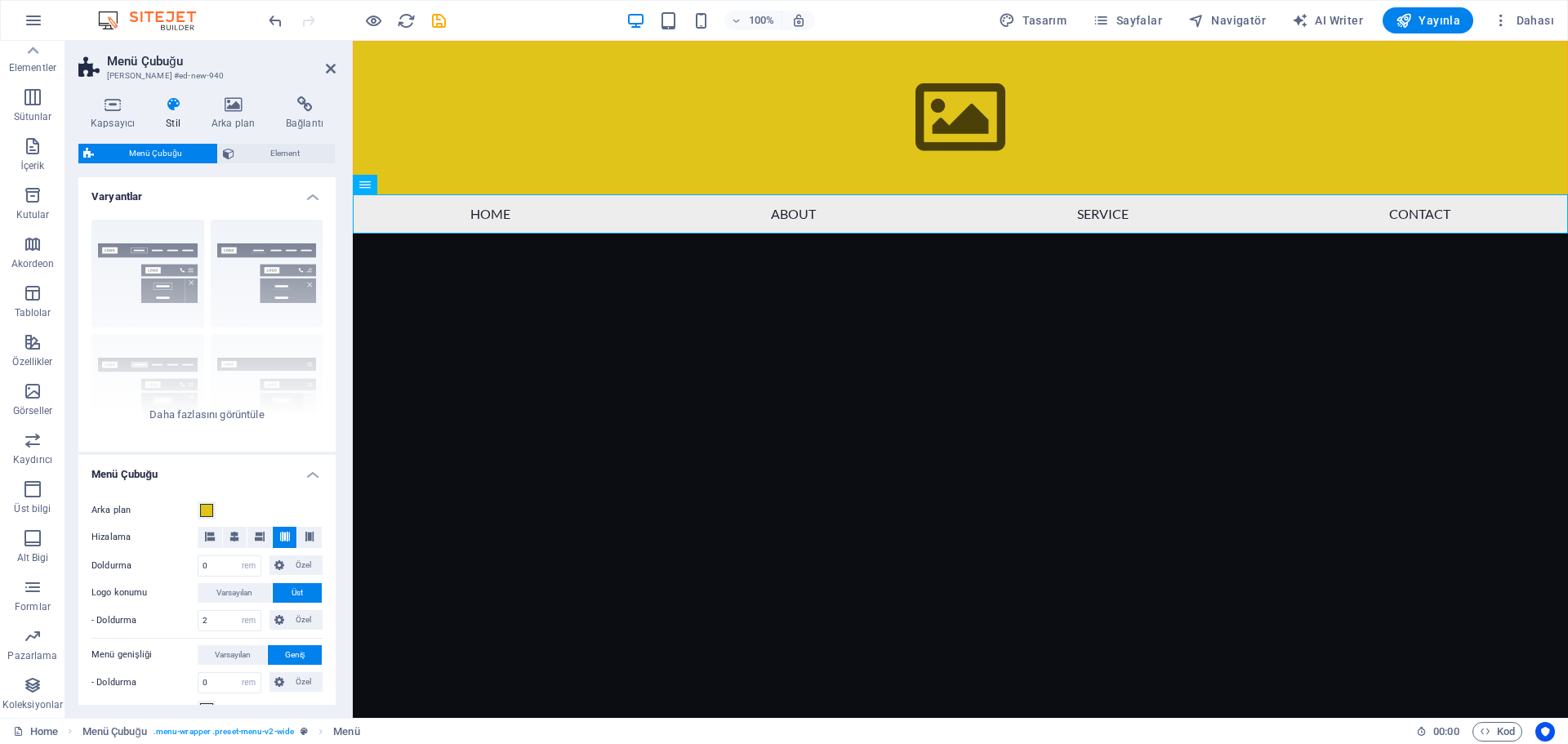
click at [117, 594] on label "Logo konumu" at bounding box center [144, 593] width 106 height 20
click at [230, 593] on span "Varsayılan" at bounding box center [234, 593] width 36 height 20
click at [292, 589] on span "Üst" at bounding box center [297, 593] width 11 height 20
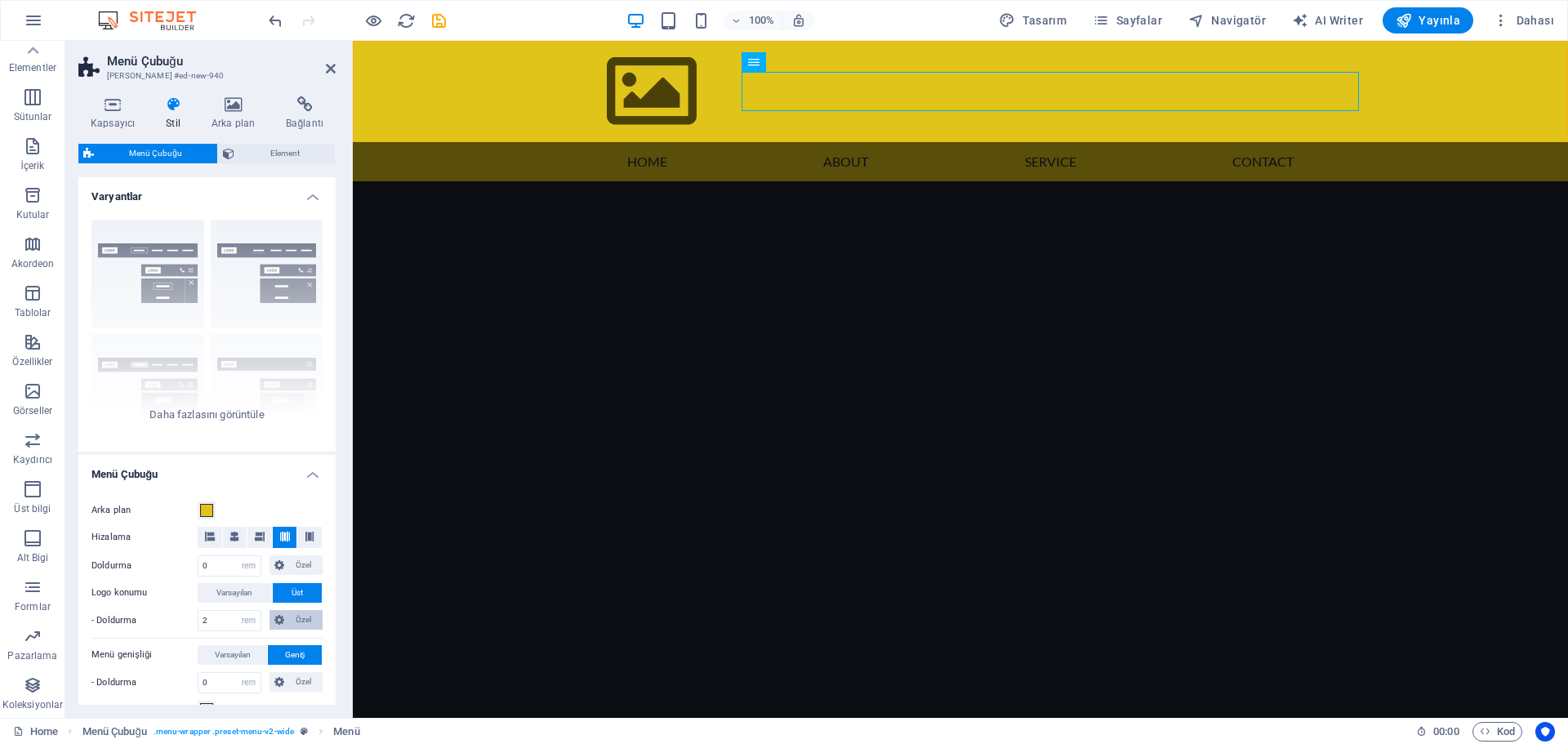
click at [289, 617] on span "Özel" at bounding box center [303, 620] width 29 height 20
click at [635, 77] on div at bounding box center [959, 91] width 797 height 102
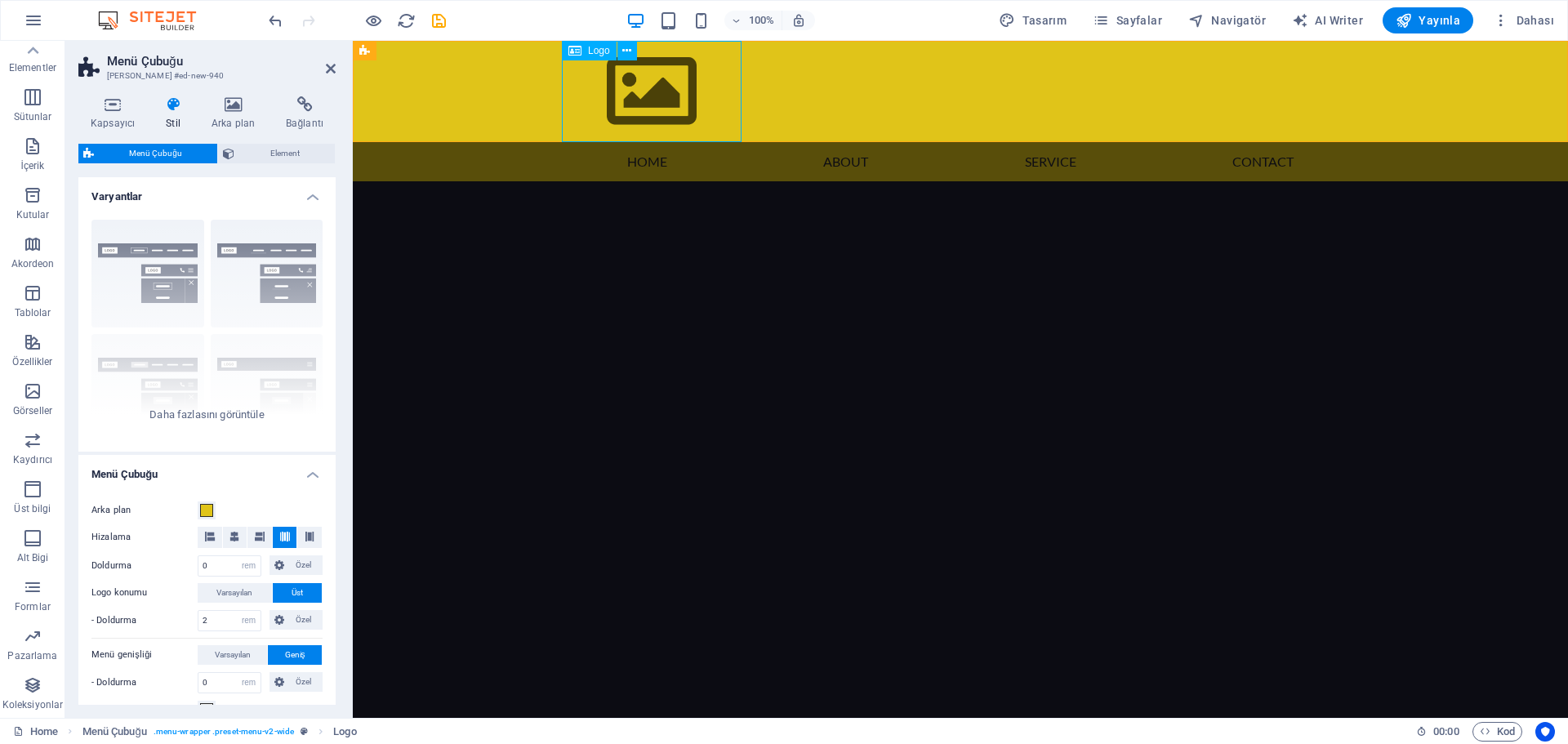
click at [608, 52] on span "Logo" at bounding box center [598, 51] width 22 height 9
click at [595, 51] on span "Logo" at bounding box center [598, 51] width 22 height 9
click at [629, 49] on icon at bounding box center [627, 51] width 9 height 17
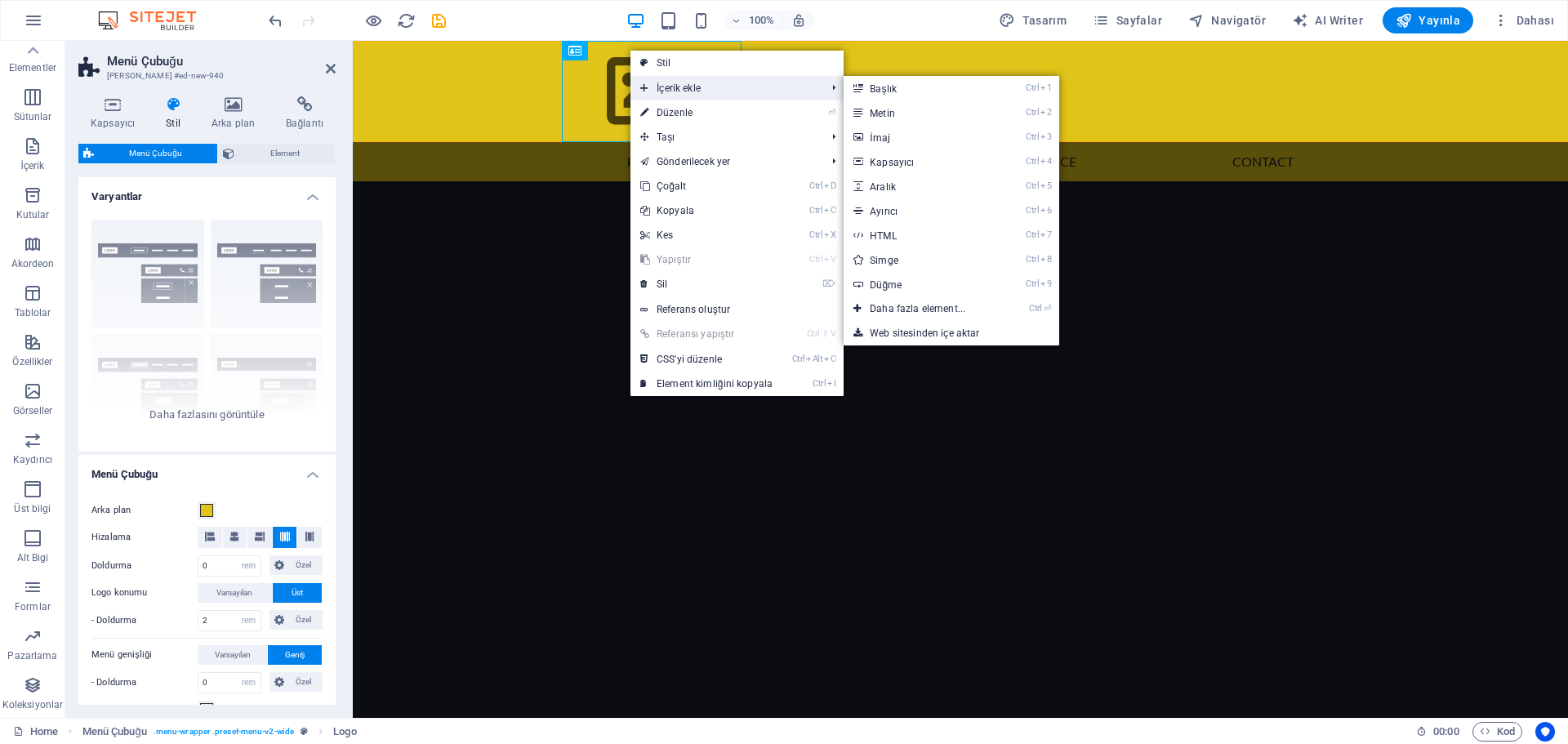
click at [695, 90] on span "İçerik ekle" at bounding box center [724, 88] width 189 height 24
click at [924, 133] on link "Ctrl 3 İmaj" at bounding box center [921, 137] width 154 height 24
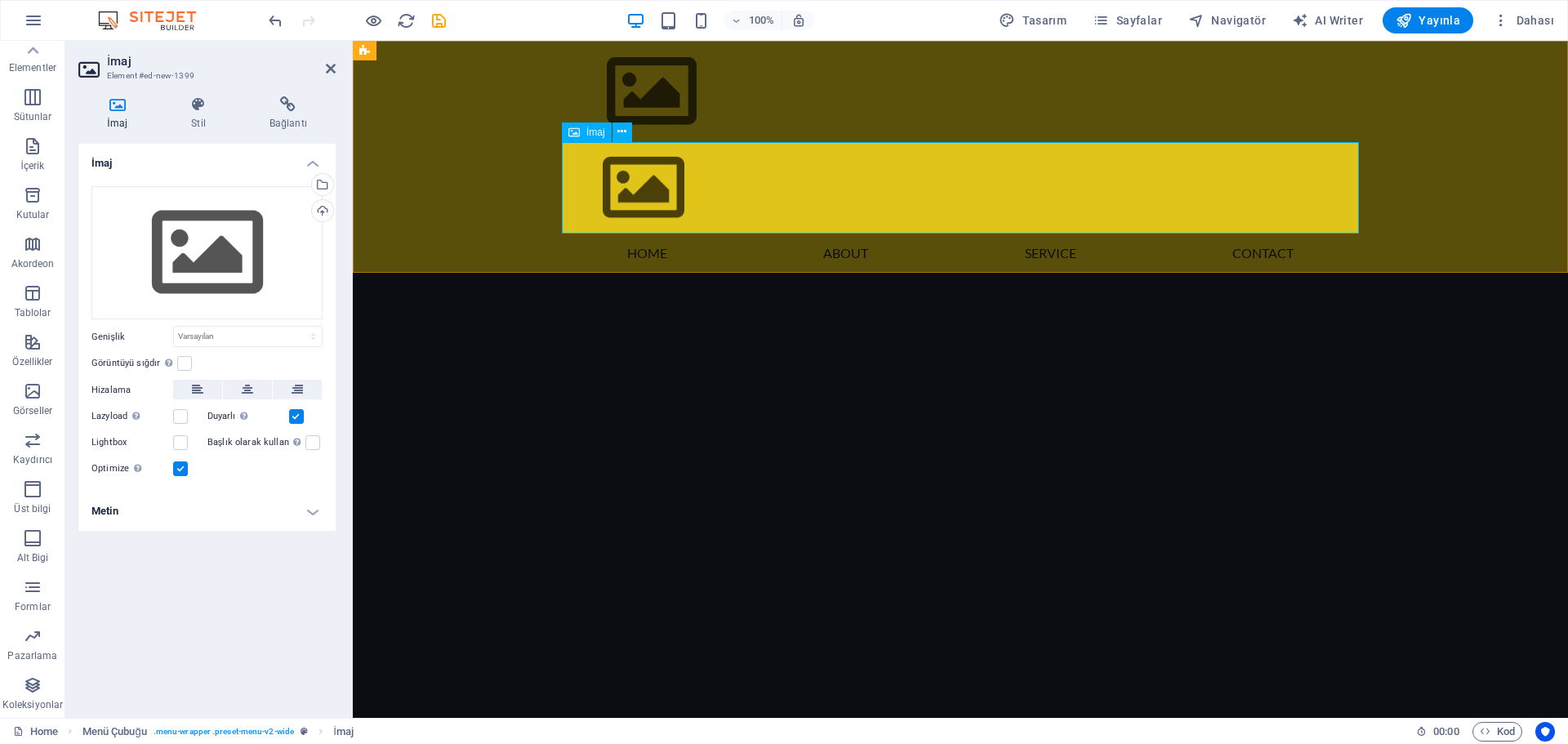
click at [642, 189] on figure at bounding box center [959, 188] width 797 height 92
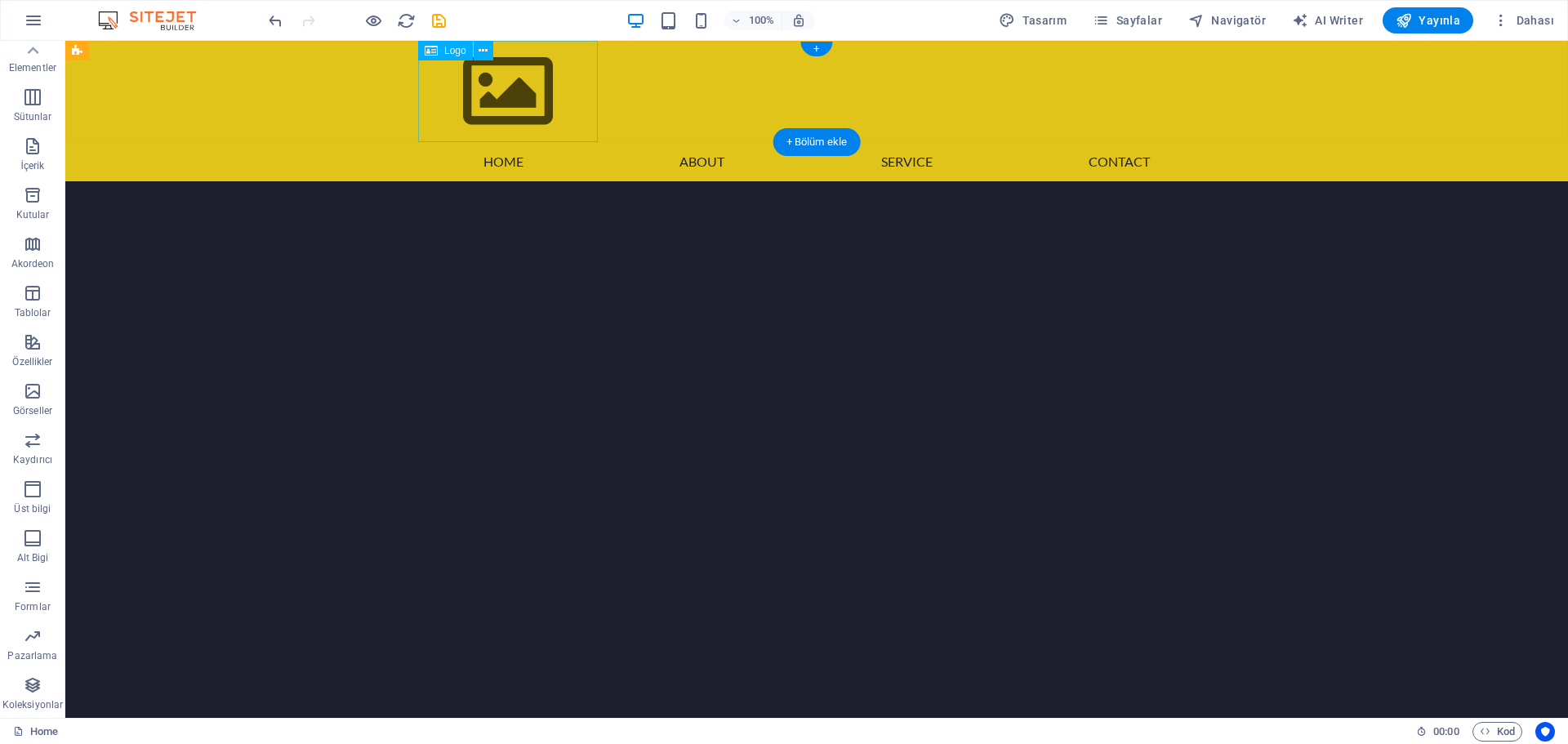
click at [507, 86] on div at bounding box center [816, 91] width 797 height 102
click at [459, 56] on div "Logo" at bounding box center [446, 50] width 55 height 20
click at [457, 49] on span "Logo" at bounding box center [454, 51] width 22 height 9
click at [487, 51] on icon at bounding box center [483, 51] width 9 height 17
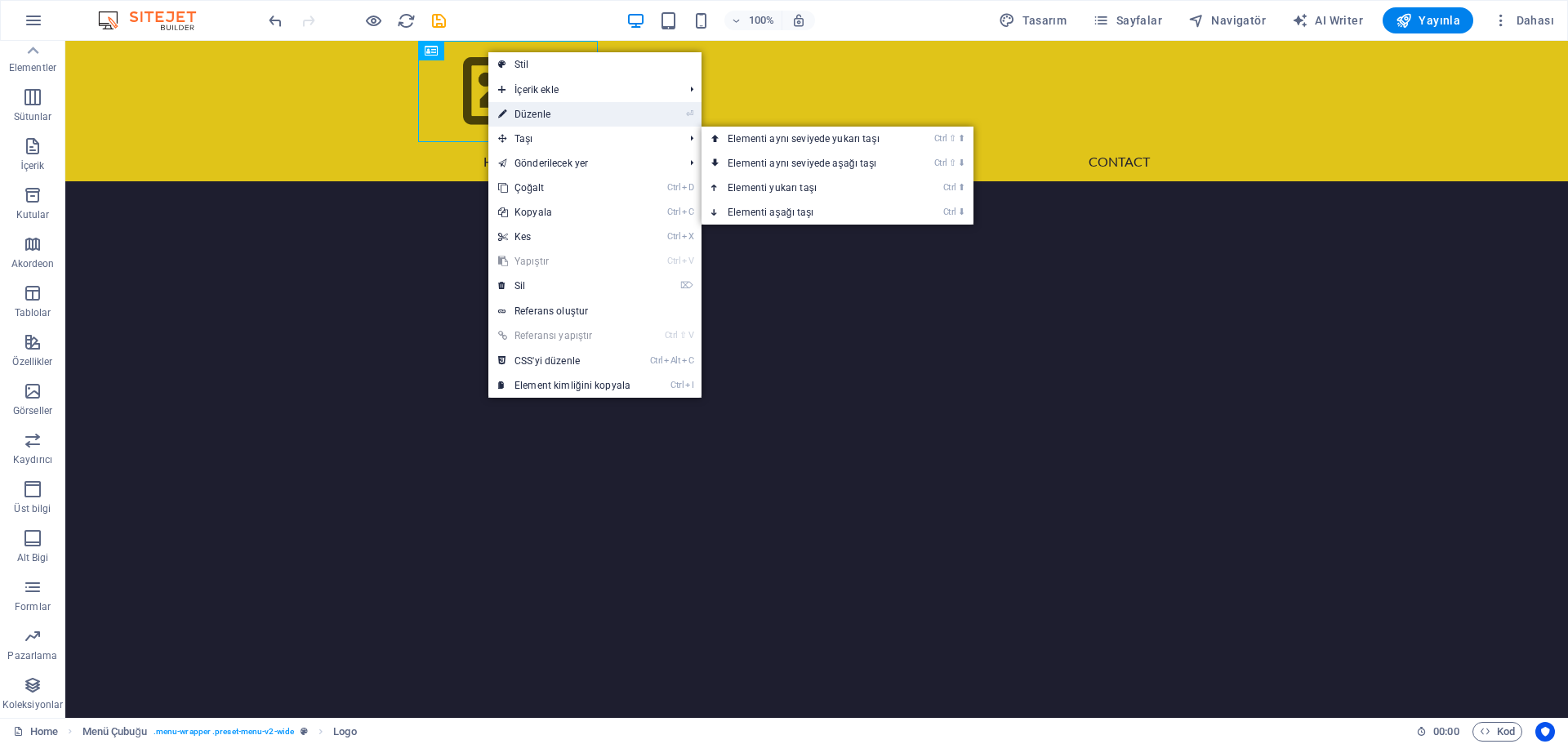
click at [556, 119] on link "⏎ Düzenle" at bounding box center [564, 115] width 152 height 24
select select "px"
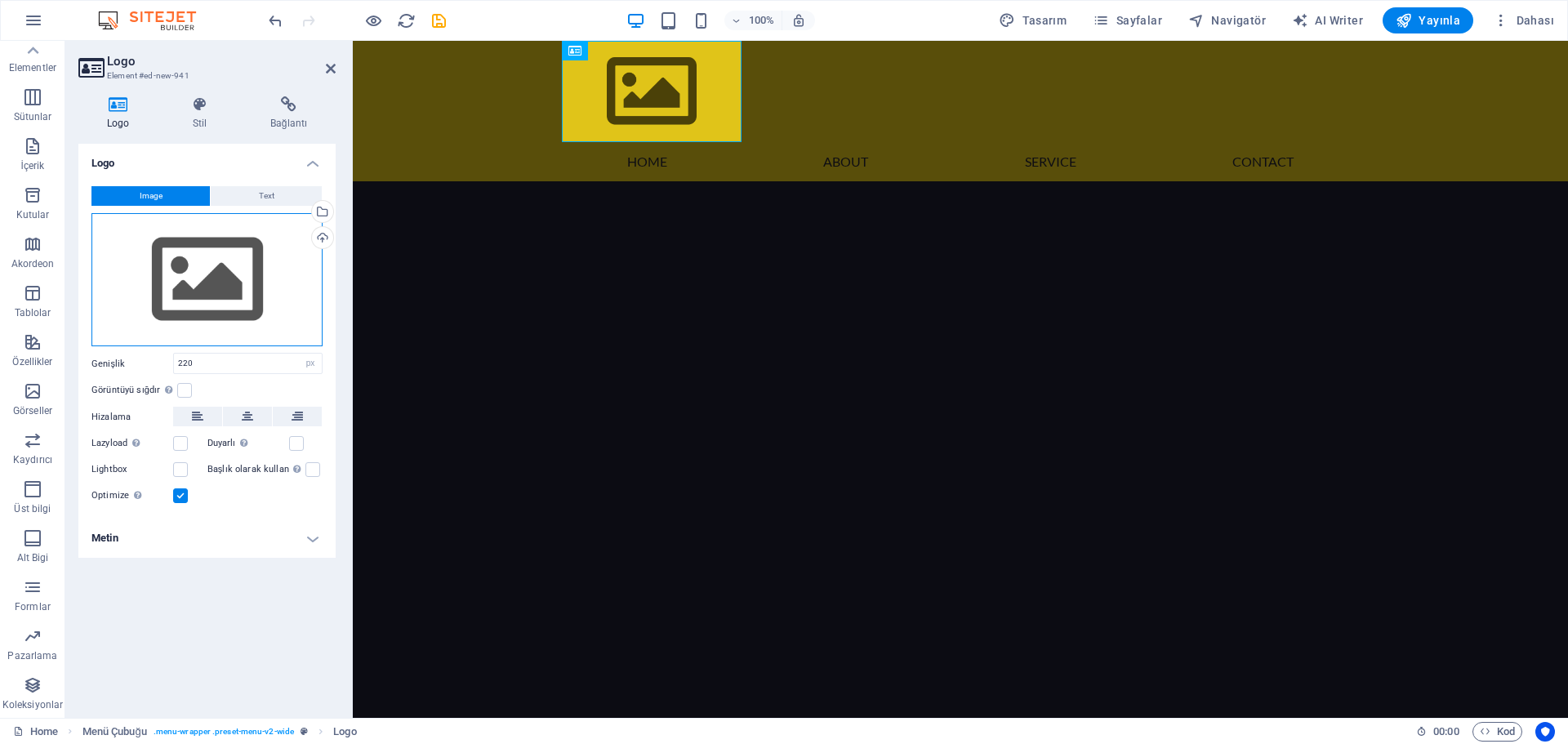
click at [197, 266] on div "Dosyaları buraya sürükleyin, dosyaları seçmek için tıklayın veya Dosyalardan ya…" at bounding box center [207, 280] width 231 height 134
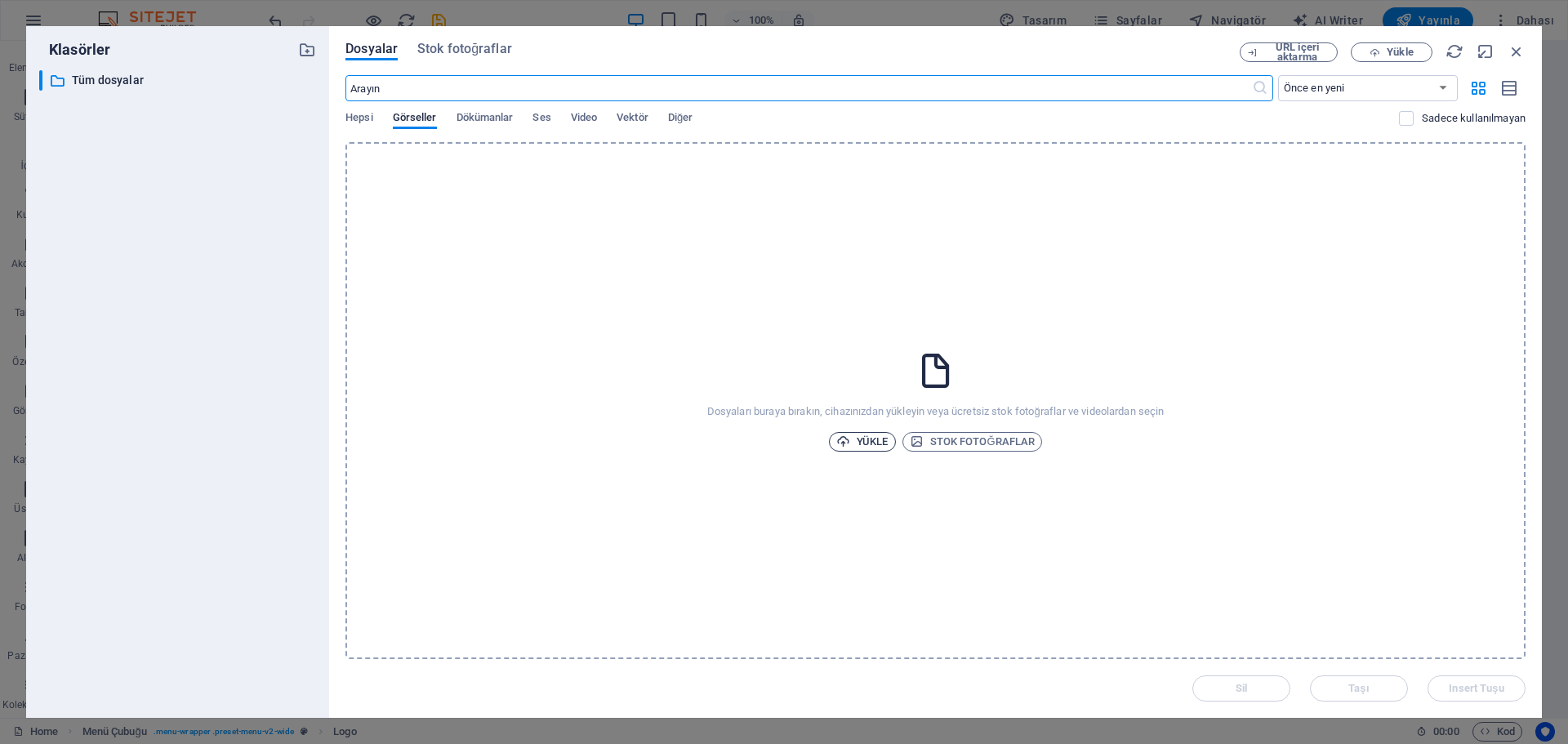
click at [881, 440] on span "Yükle" at bounding box center [863, 441] width 53 height 20
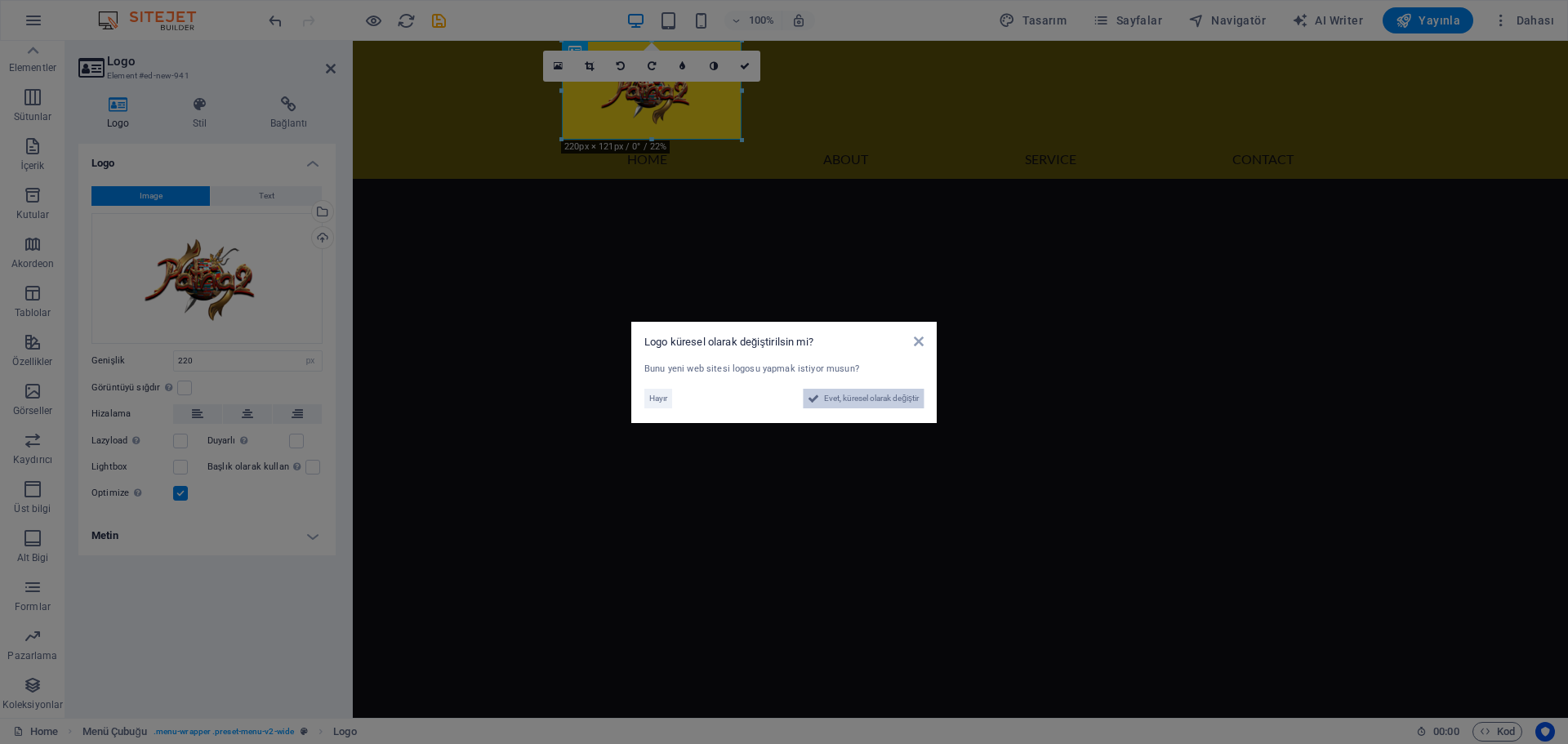
click at [855, 397] on span "Evet, küresel olarak değiştir" at bounding box center [871, 398] width 95 height 20
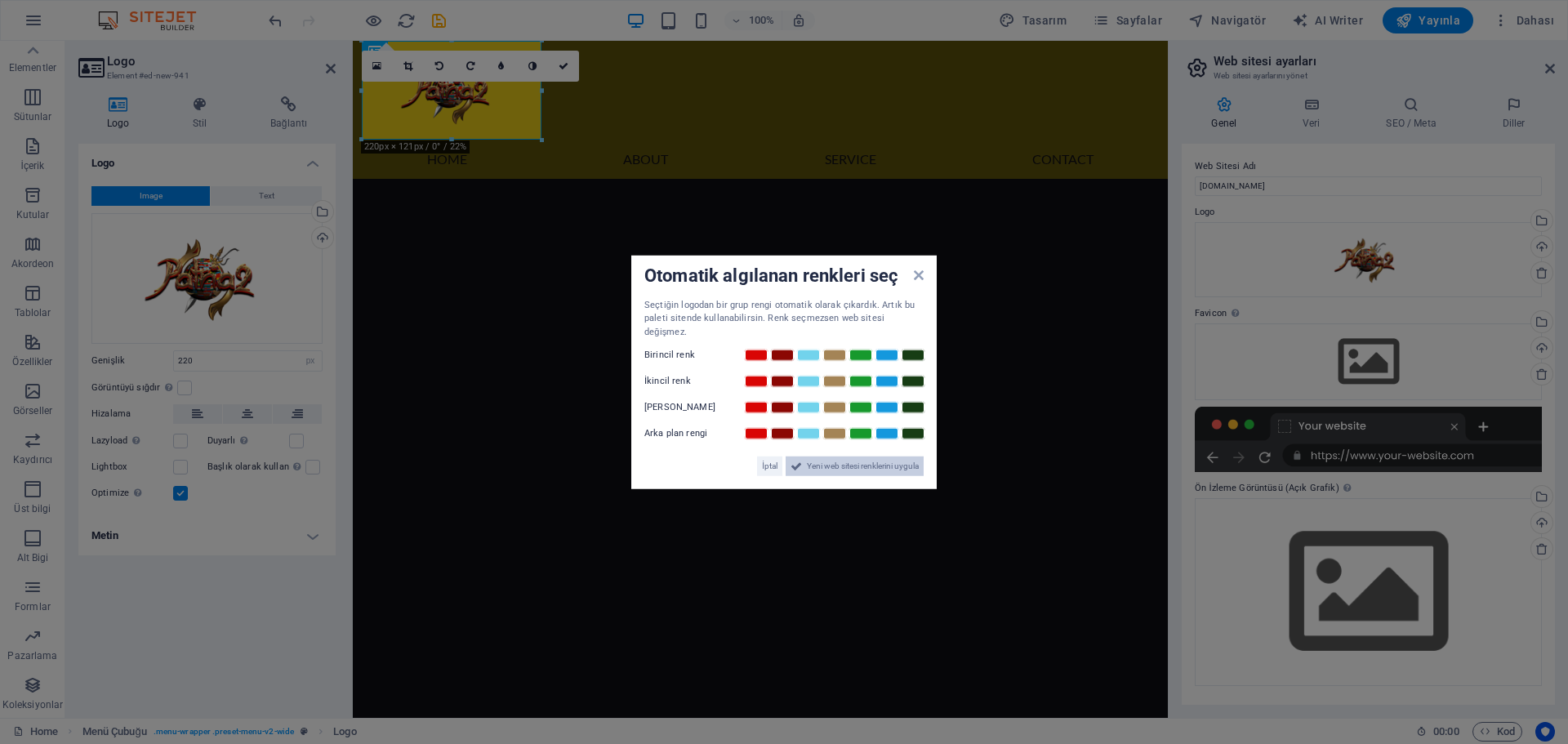
click at [846, 460] on span "Yeni web sitesi renklerini uygula" at bounding box center [863, 466] width 112 height 20
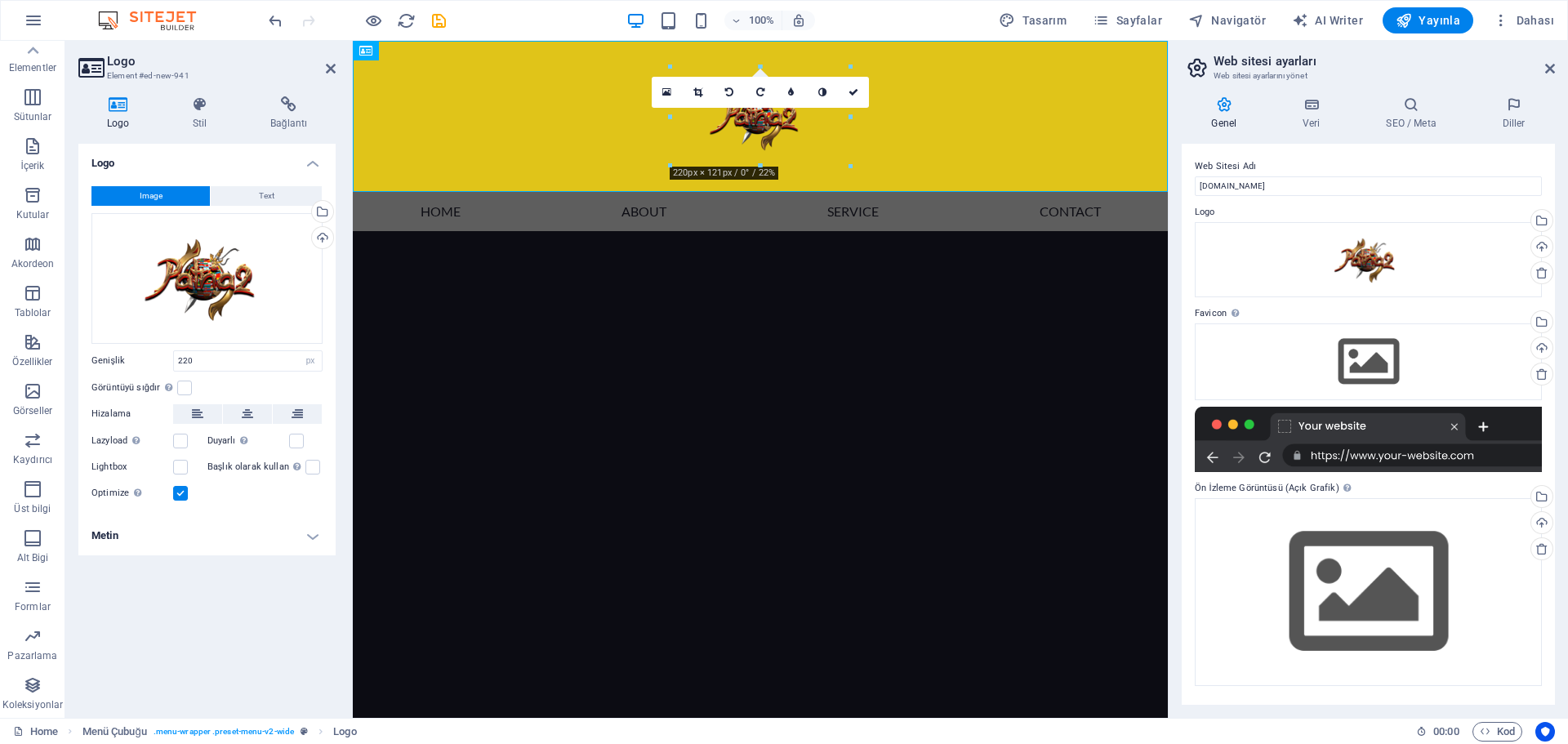
click at [756, 231] on html "Skip to main content Menu Home About Service Contact" at bounding box center [760, 135] width 816 height 190
click at [750, 231] on html "Skip to main content Menu Home About Service Contact" at bounding box center [760, 135] width 816 height 190
click at [1365, 358] on div "Dosyaları buraya sürükleyin, dosyaları seçmek için tıklayın veya Dosyalardan ya…" at bounding box center [1368, 362] width 347 height 77
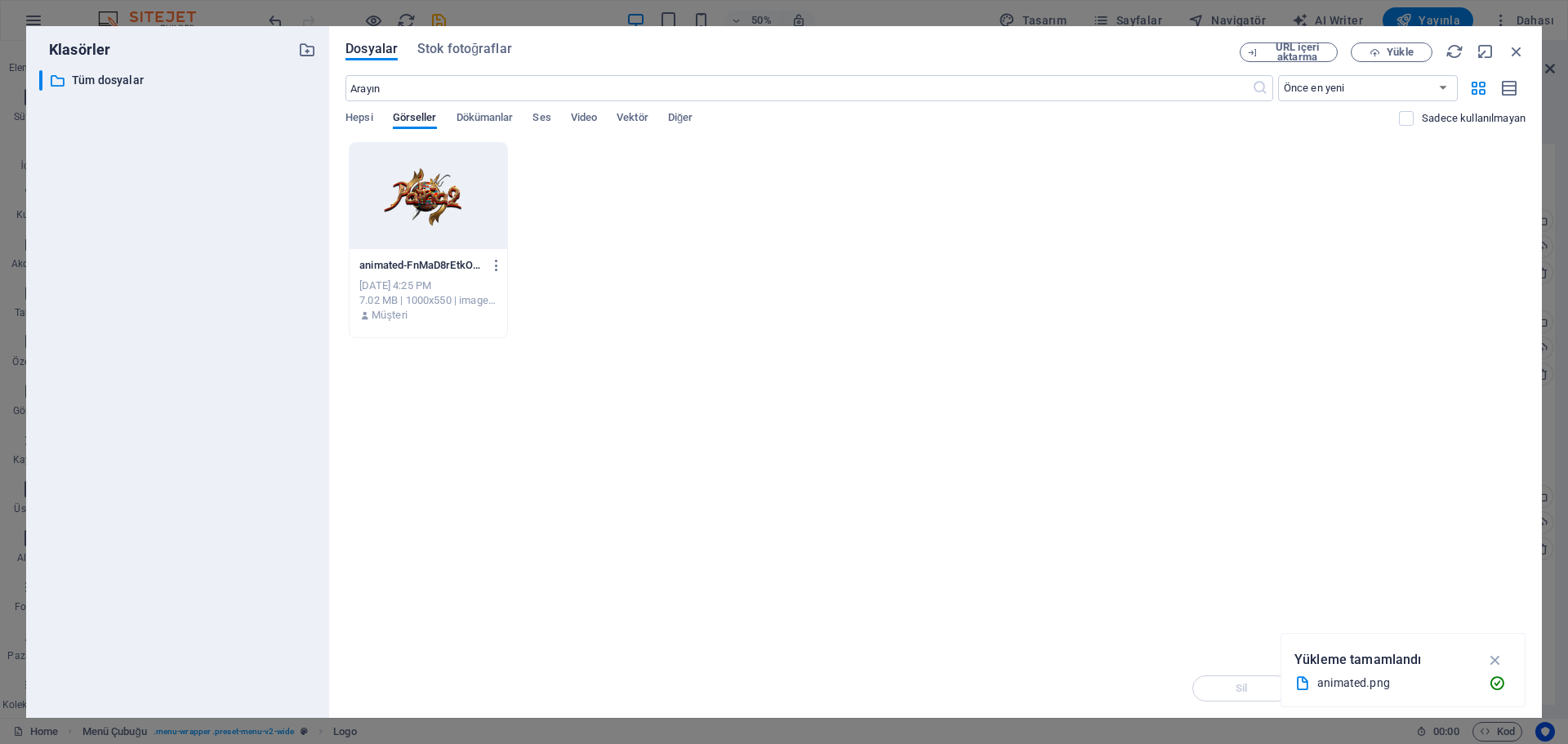
click at [397, 192] on div at bounding box center [429, 196] width 158 height 106
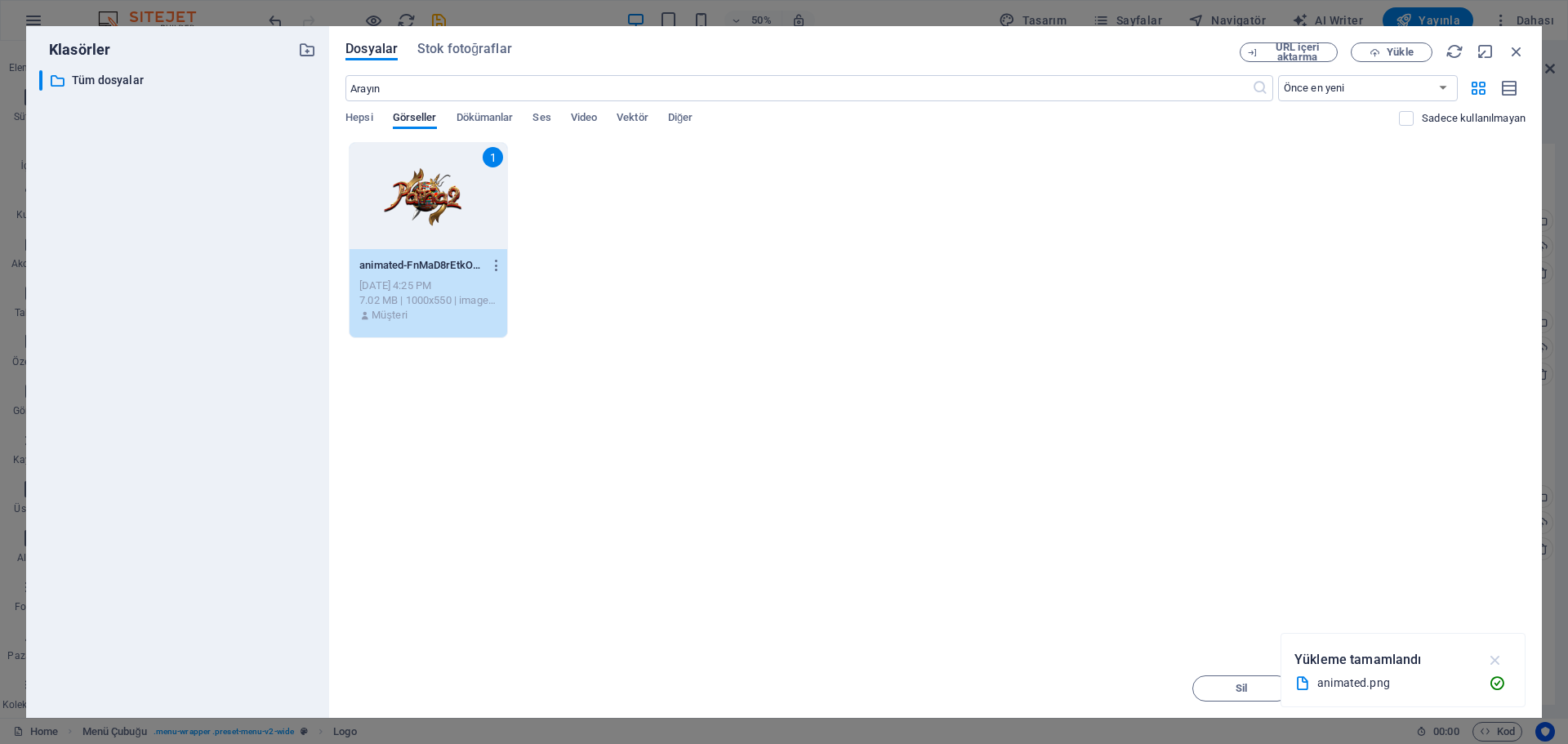
click at [1491, 660] on icon "button" at bounding box center [1496, 659] width 19 height 18
click at [1461, 687] on span "Insert Tuşu" at bounding box center [1476, 689] width 55 height 9
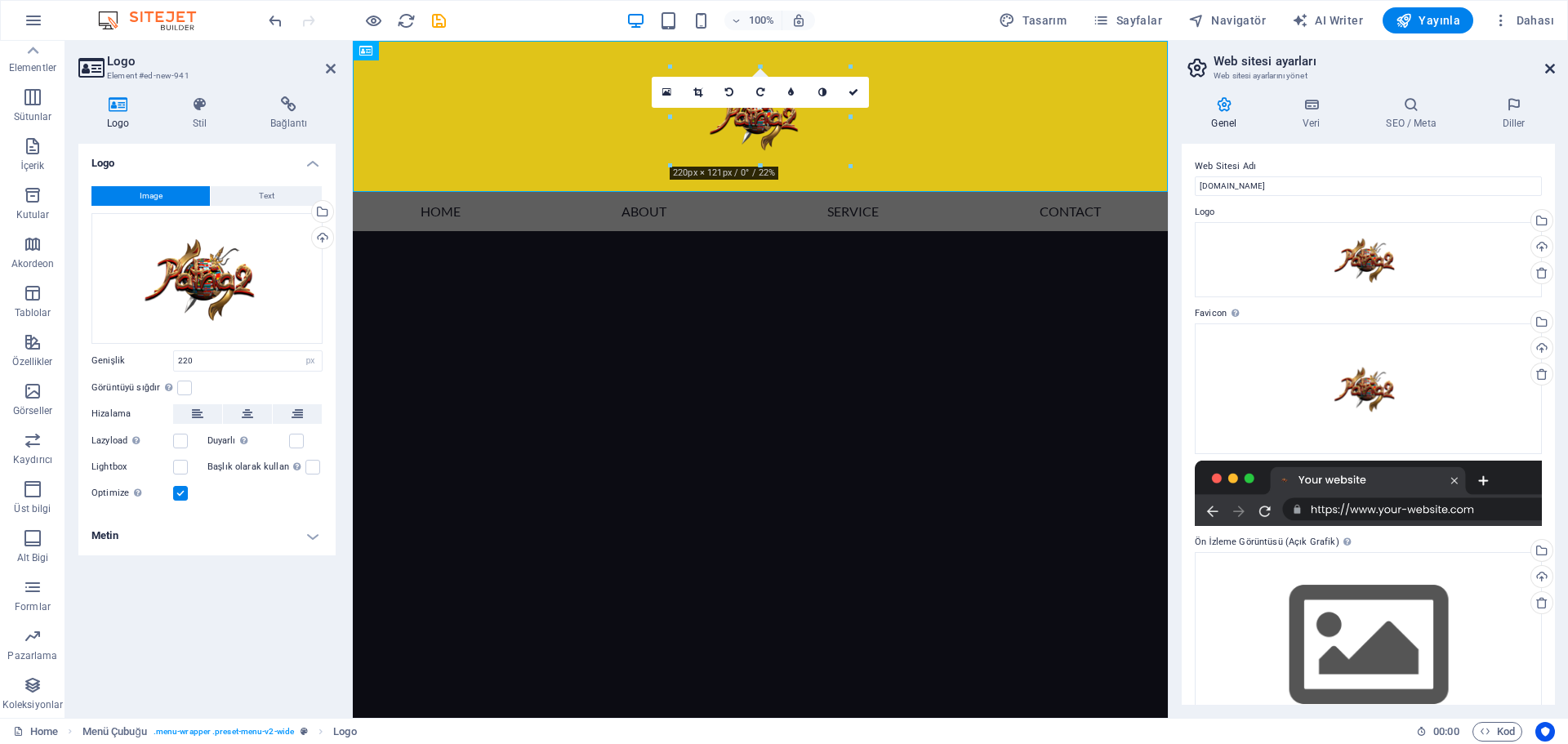
click at [1550, 70] on icon at bounding box center [1550, 69] width 9 height 13
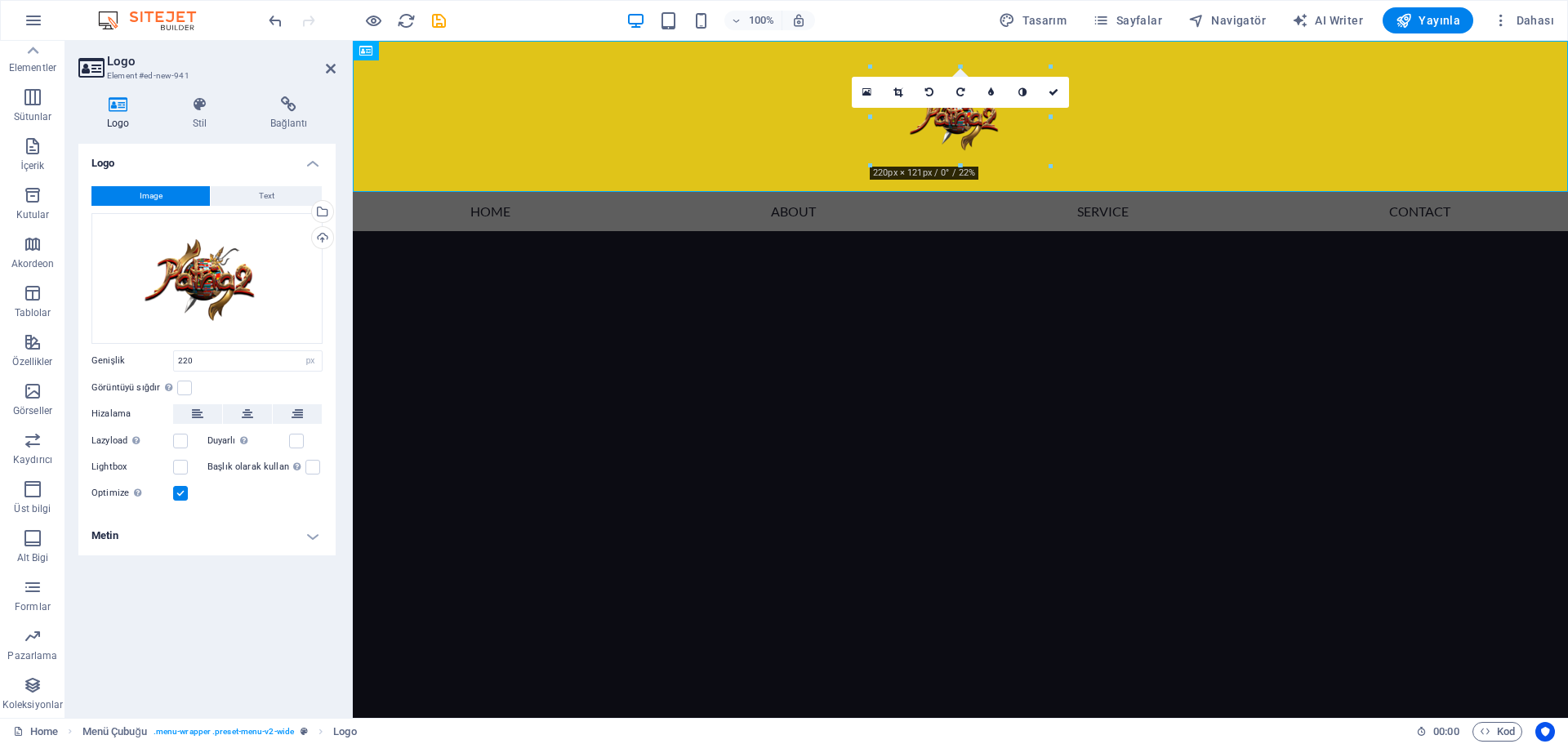
click at [966, 231] on html "Skip to main content Menu Home About Service Contact" at bounding box center [960, 135] width 1215 height 190
drag, startPoint x: 334, startPoint y: 71, endPoint x: 264, endPoint y: 29, distance: 81.6
click at [334, 71] on icon at bounding box center [330, 69] width 9 height 13
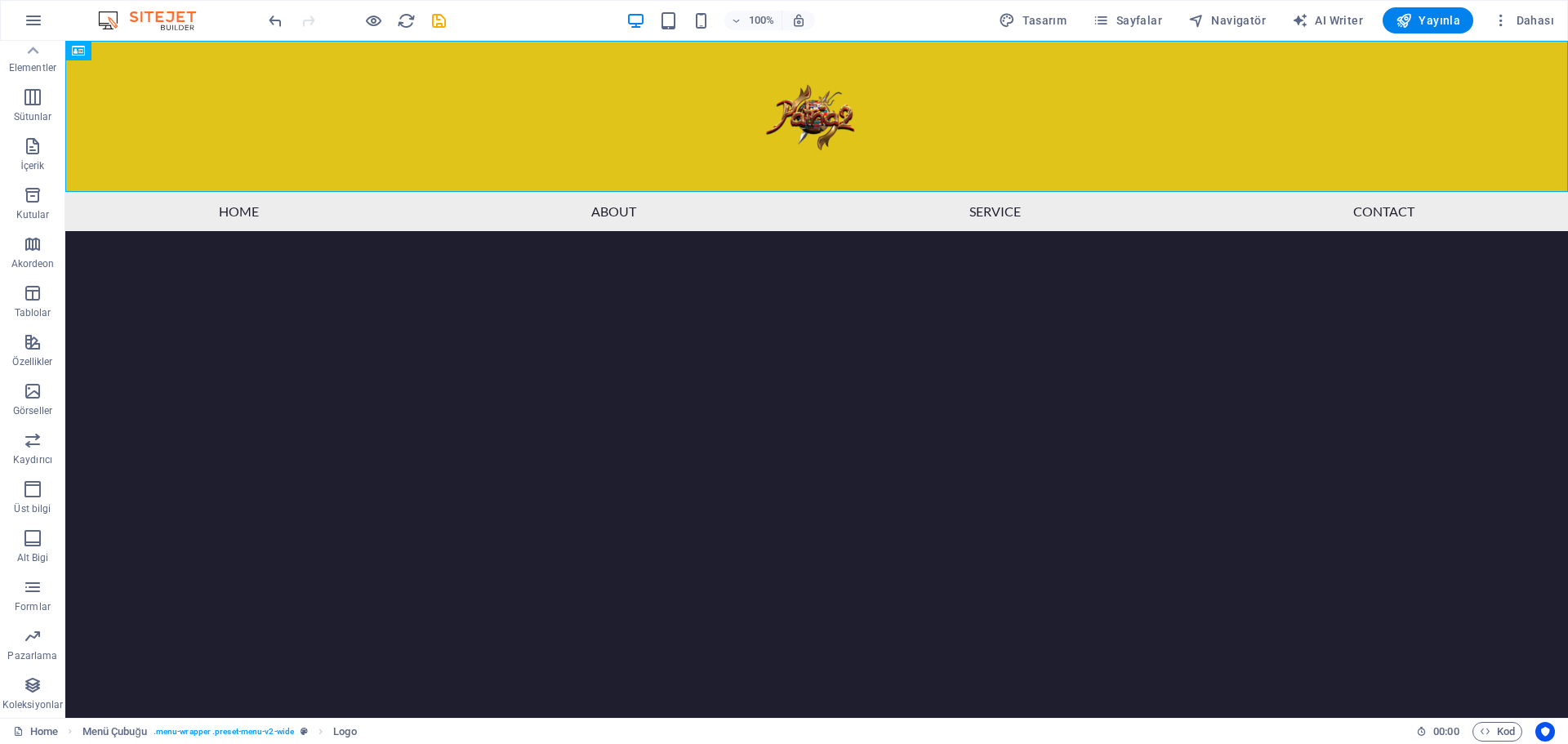
click at [865, 231] on html "Skip to main content Menu Home About Service Contact" at bounding box center [816, 135] width 1503 height 190
click at [813, 116] on div at bounding box center [816, 116] width 1503 height 151
click at [1441, 24] on span "Yayınla" at bounding box center [1428, 20] width 65 height 16
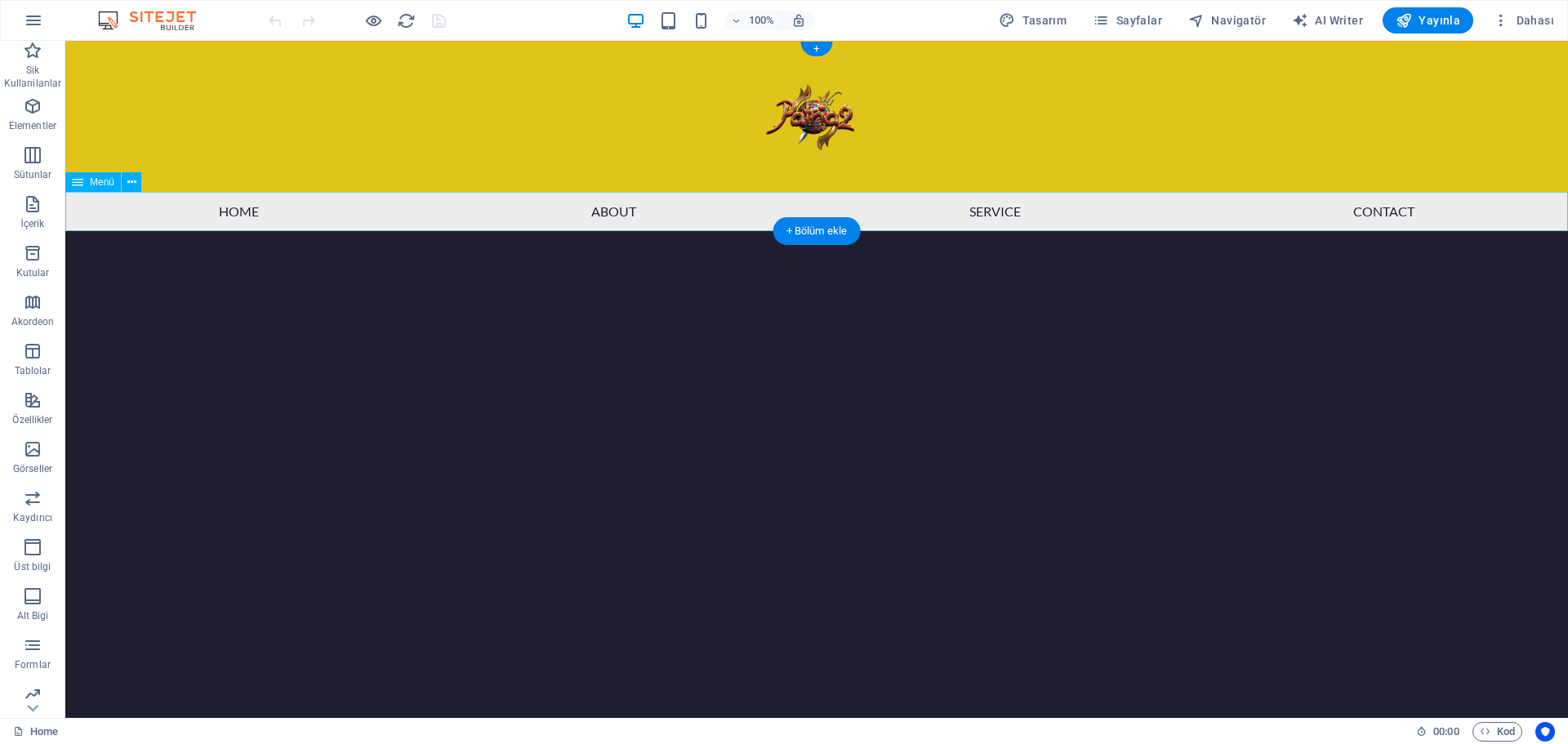
click at [221, 213] on nav "Home About Service Contact" at bounding box center [816, 212] width 1503 height 40
click at [134, 185] on icon at bounding box center [132, 182] width 9 height 17
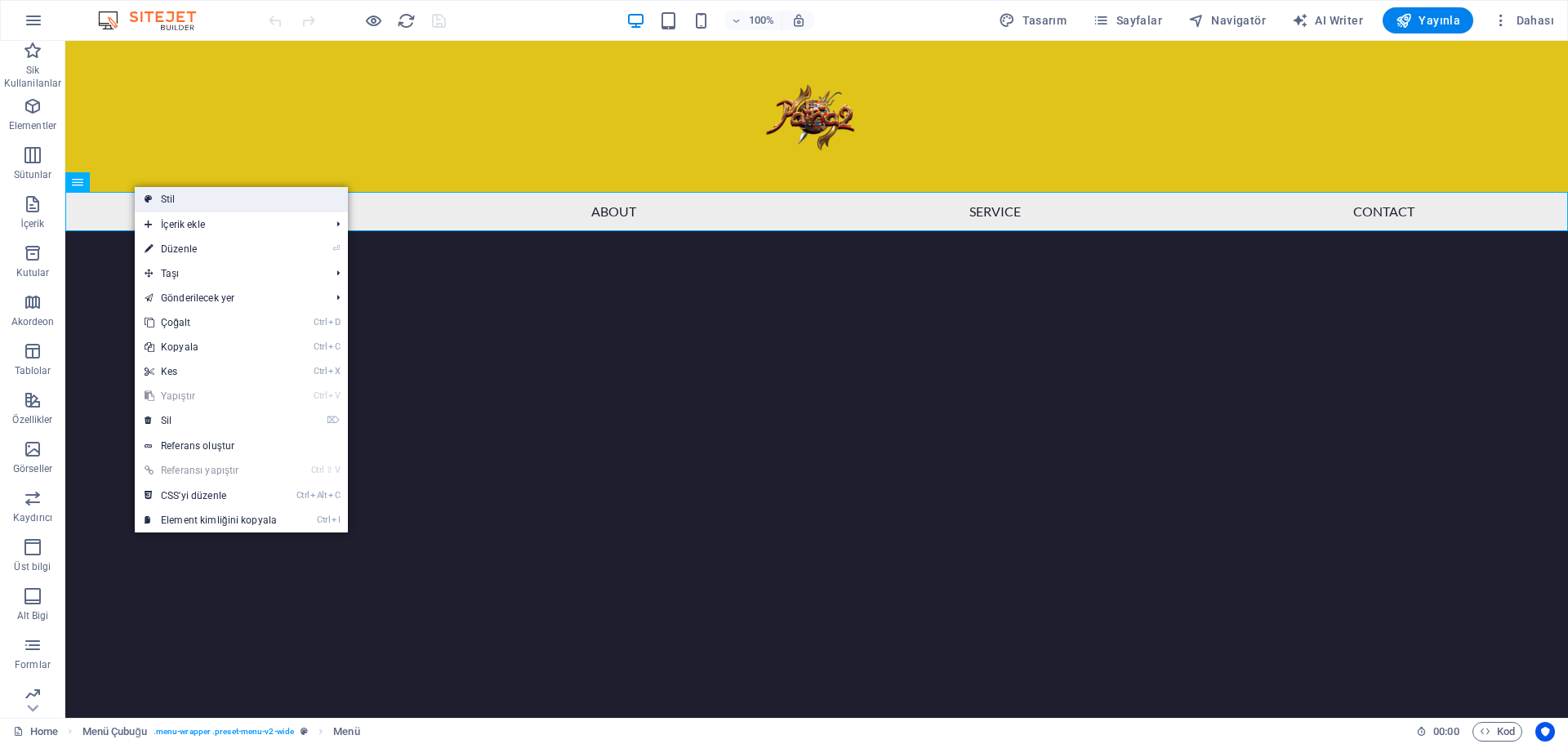
click at [176, 192] on link "Stil" at bounding box center [241, 199] width 214 height 24
select select "rem"
select select "preset-menu-v2-wide"
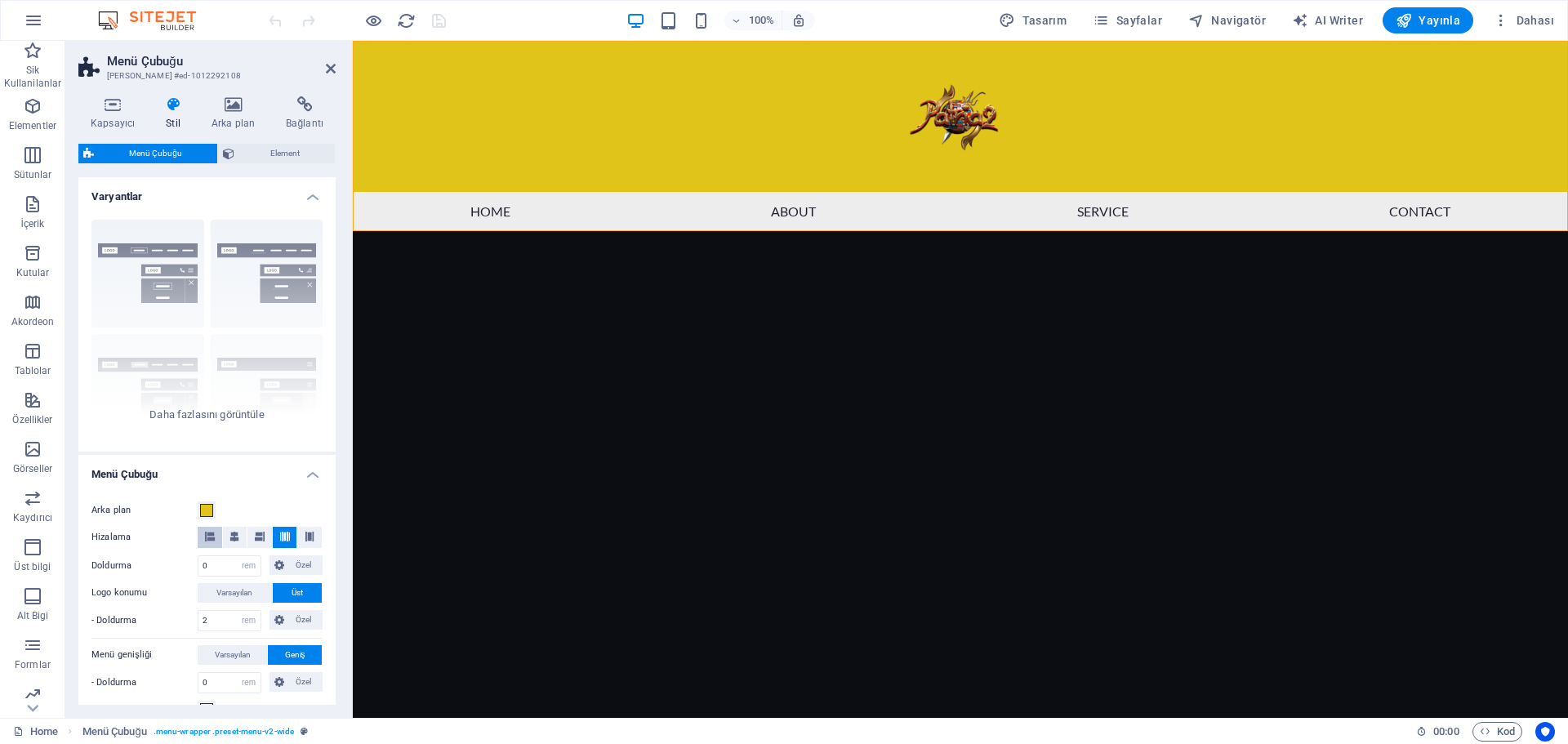
click at [211, 539] on icon at bounding box center [210, 536] width 9 height 9
click at [232, 536] on icon at bounding box center [234, 536] width 9 height 9
click at [283, 533] on icon at bounding box center [285, 536] width 9 height 9
click at [292, 151] on span "Element" at bounding box center [284, 153] width 90 height 20
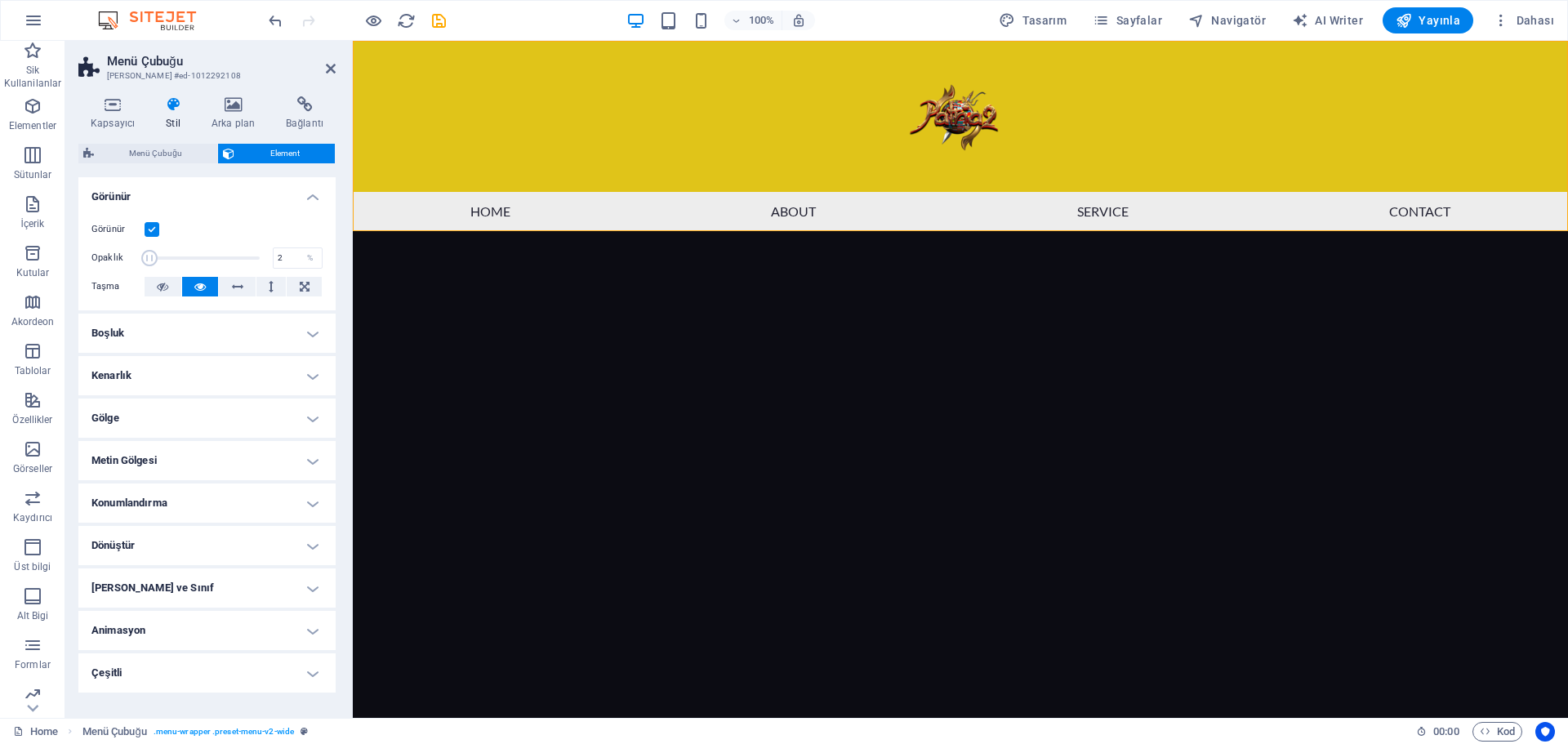
drag, startPoint x: 257, startPoint y: 259, endPoint x: 144, endPoint y: 266, distance: 113.2
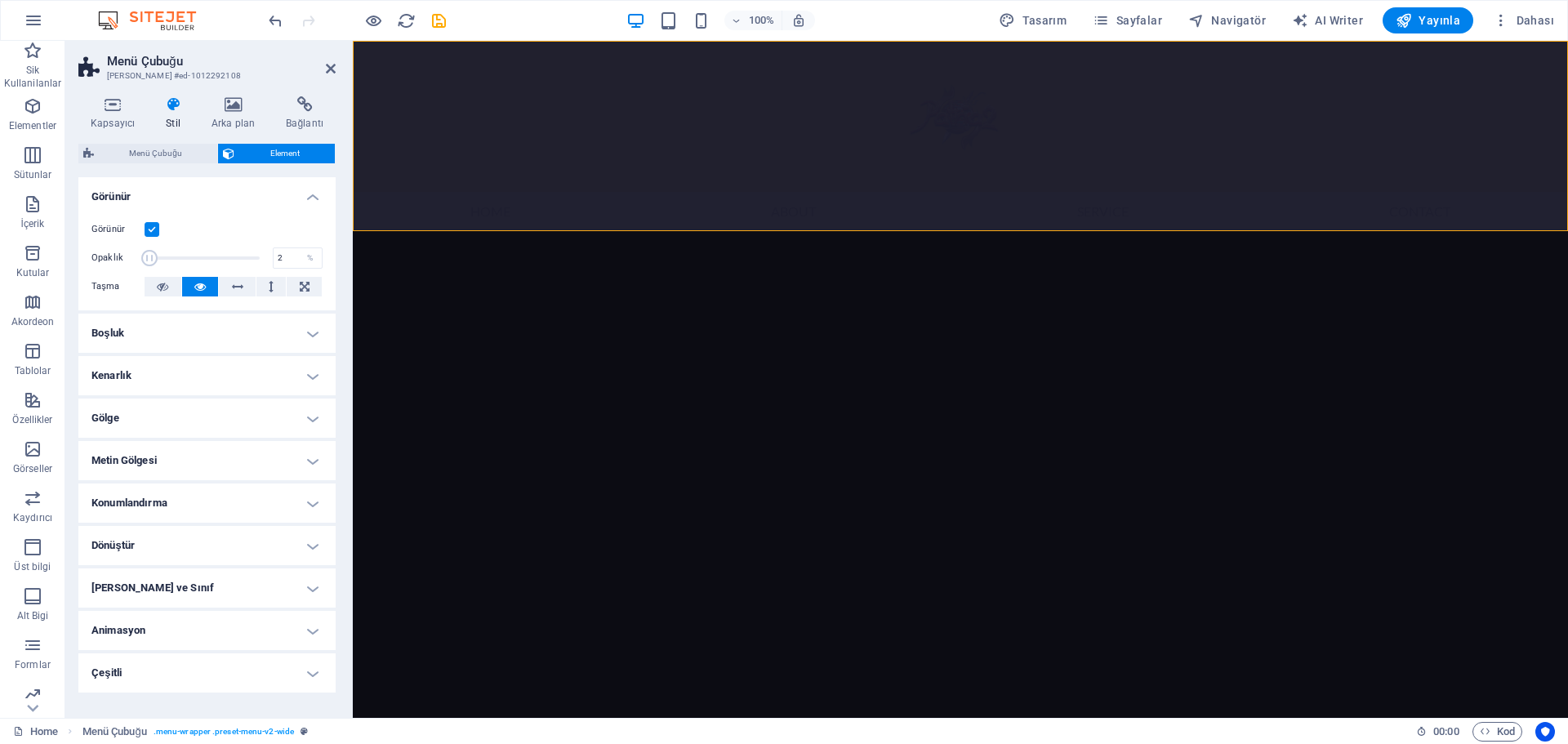
click at [145, 265] on span at bounding box center [149, 258] width 16 height 16
type input "100"
drag, startPoint x: 145, startPoint y: 261, endPoint x: 303, endPoint y: 269, distance: 158.2
click at [303, 269] on div "Opaklık 100 %" at bounding box center [207, 258] width 231 height 24
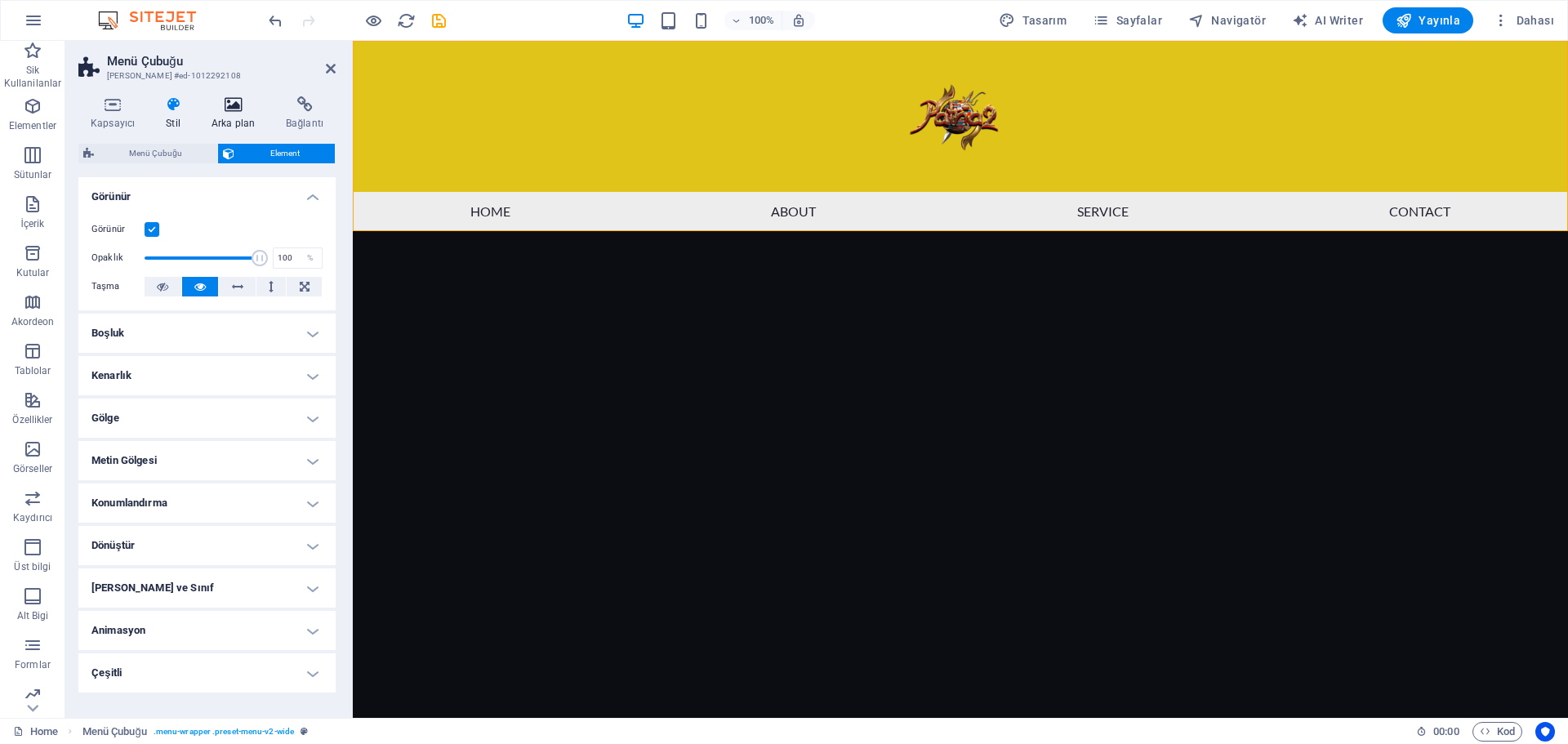
click at [221, 110] on icon at bounding box center [233, 103] width 68 height 16
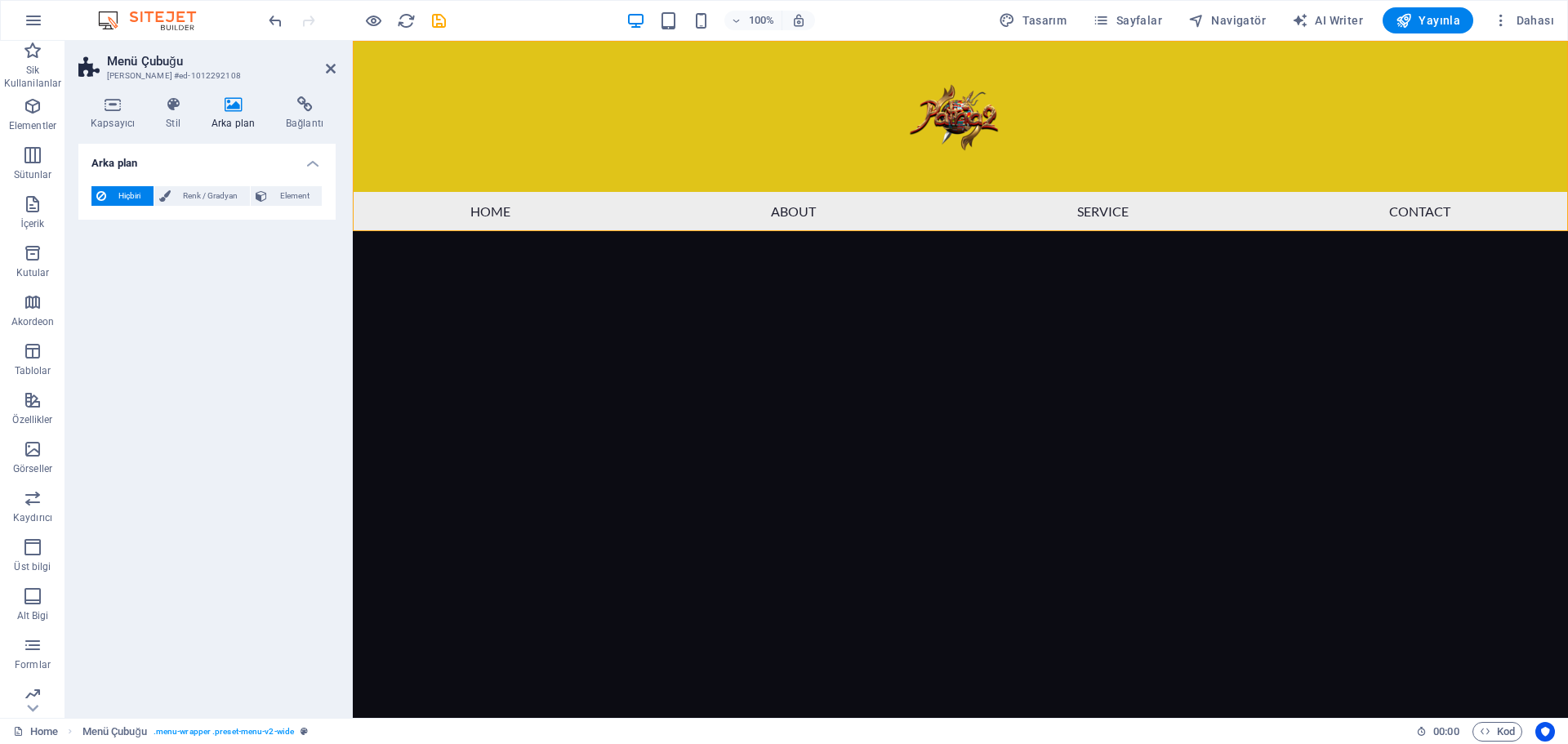
click at [449, 231] on html "Skip to main content Menu Home About Service Contact" at bounding box center [960, 135] width 1215 height 190
click at [325, 71] on icon at bounding box center [330, 69] width 9 height 13
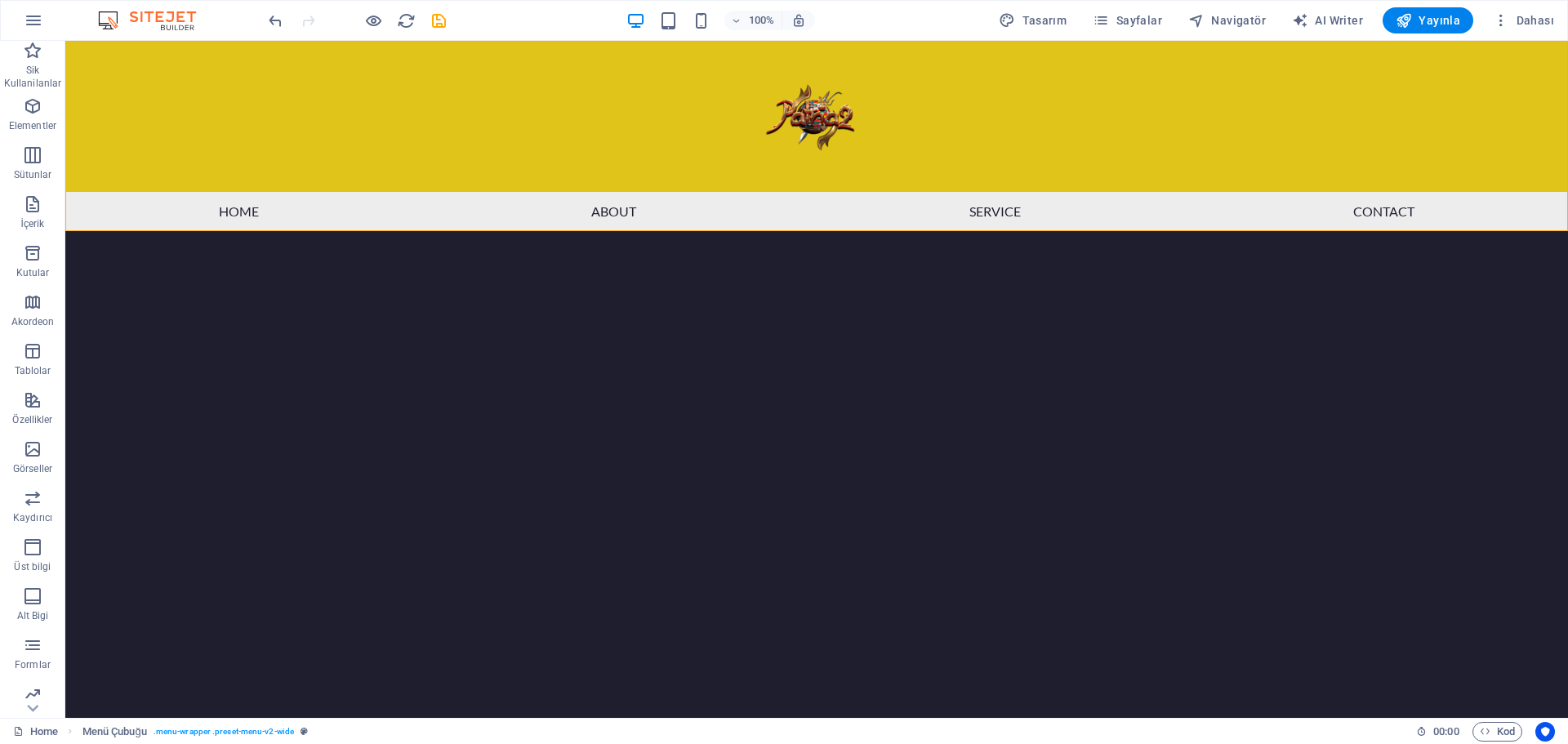
click at [611, 231] on html "Skip to main content Menu Home About Service Contact" at bounding box center [816, 135] width 1503 height 190
drag, startPoint x: 593, startPoint y: 479, endPoint x: 484, endPoint y: 482, distance: 109.0
click at [484, 231] on html "Skip to main content Menu Home About Service Contact" at bounding box center [816, 135] width 1503 height 190
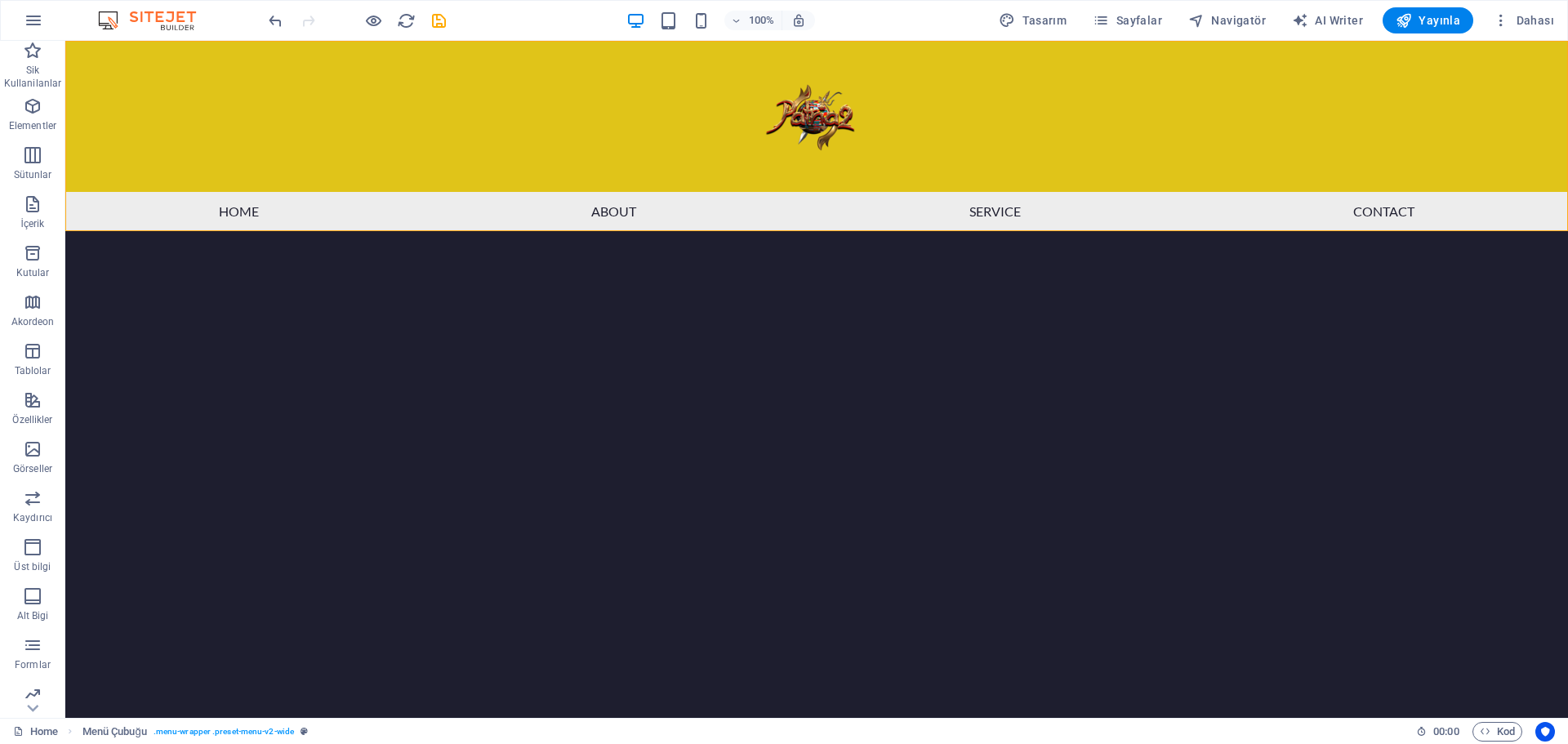
click at [162, 231] on html "Skip to main content Menu Home About Service Contact" at bounding box center [816, 135] width 1503 height 190
click at [524, 231] on html "Skip to main content Menu Home About Service Contact" at bounding box center [816, 135] width 1503 height 190
click at [816, 229] on div "+ Bölüm ekle" at bounding box center [816, 231] width 87 height 28
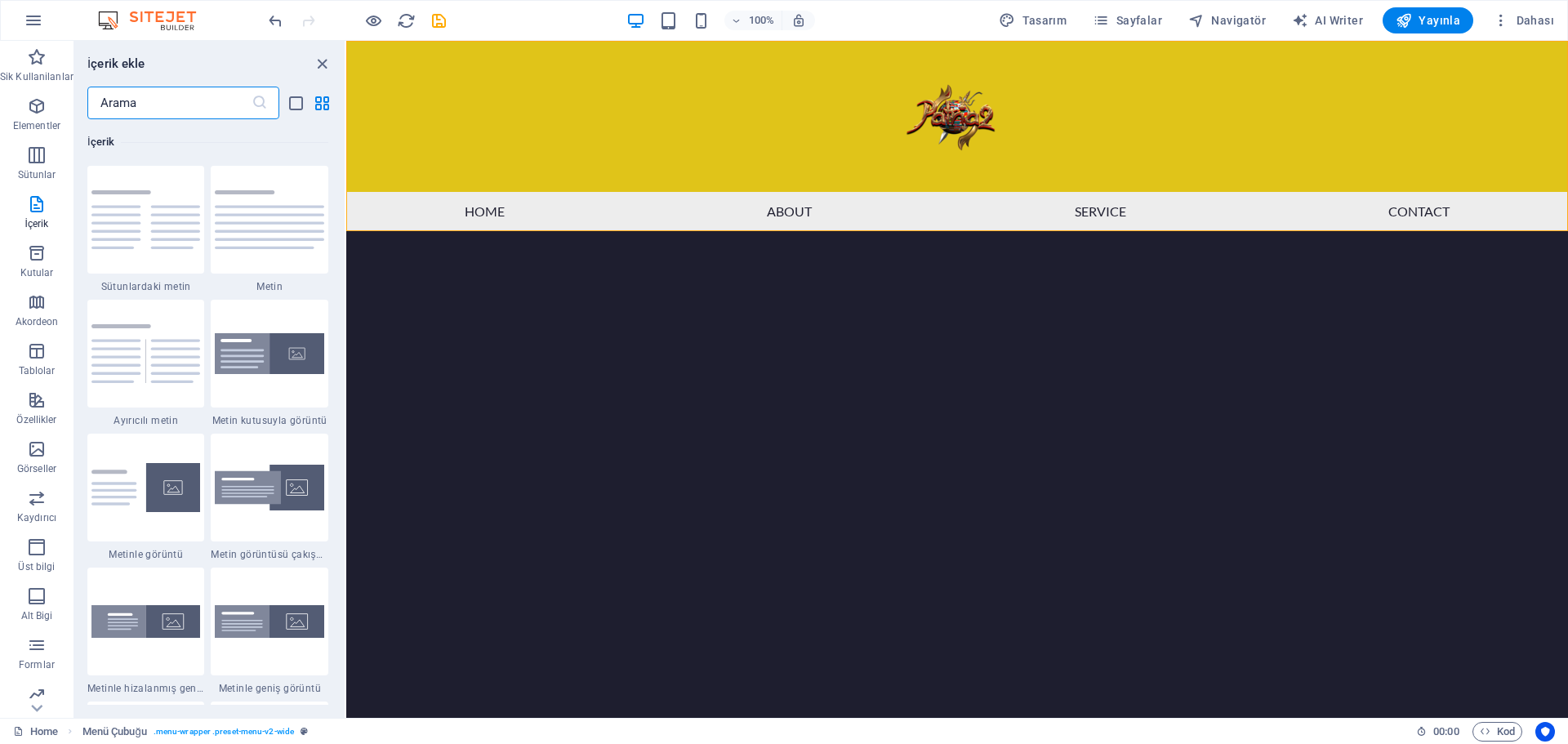
click at [480, 231] on html "Skip to main content Menu Home About Service Contact" at bounding box center [957, 135] width 1222 height 190
click at [332, 60] on div "İçerik ekle" at bounding box center [209, 63] width 270 height 20
click at [324, 60] on icon "close panel" at bounding box center [323, 64] width 19 height 19
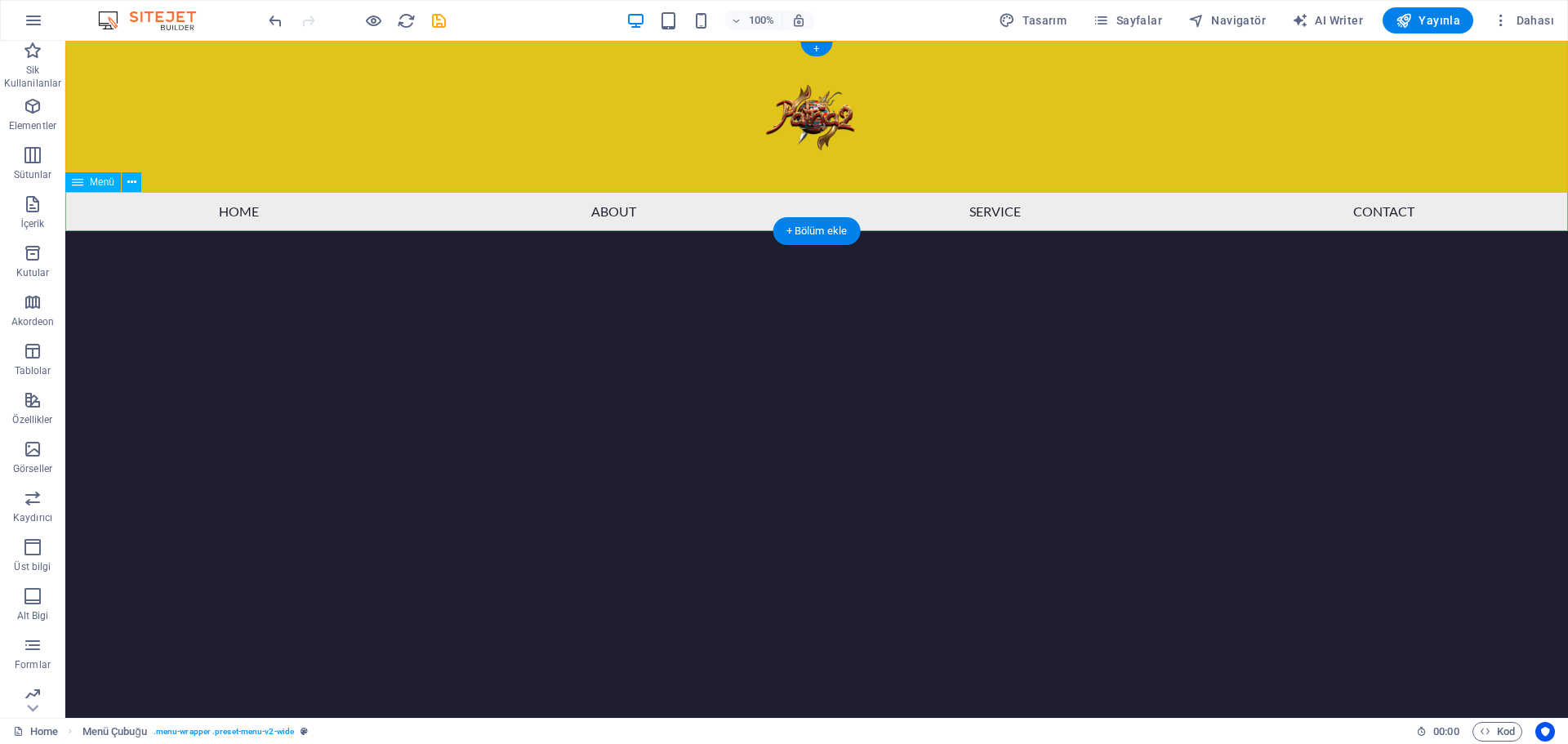
click at [240, 213] on nav "Home About Service Contact" at bounding box center [816, 212] width 1503 height 40
click at [133, 183] on icon at bounding box center [132, 182] width 9 height 17
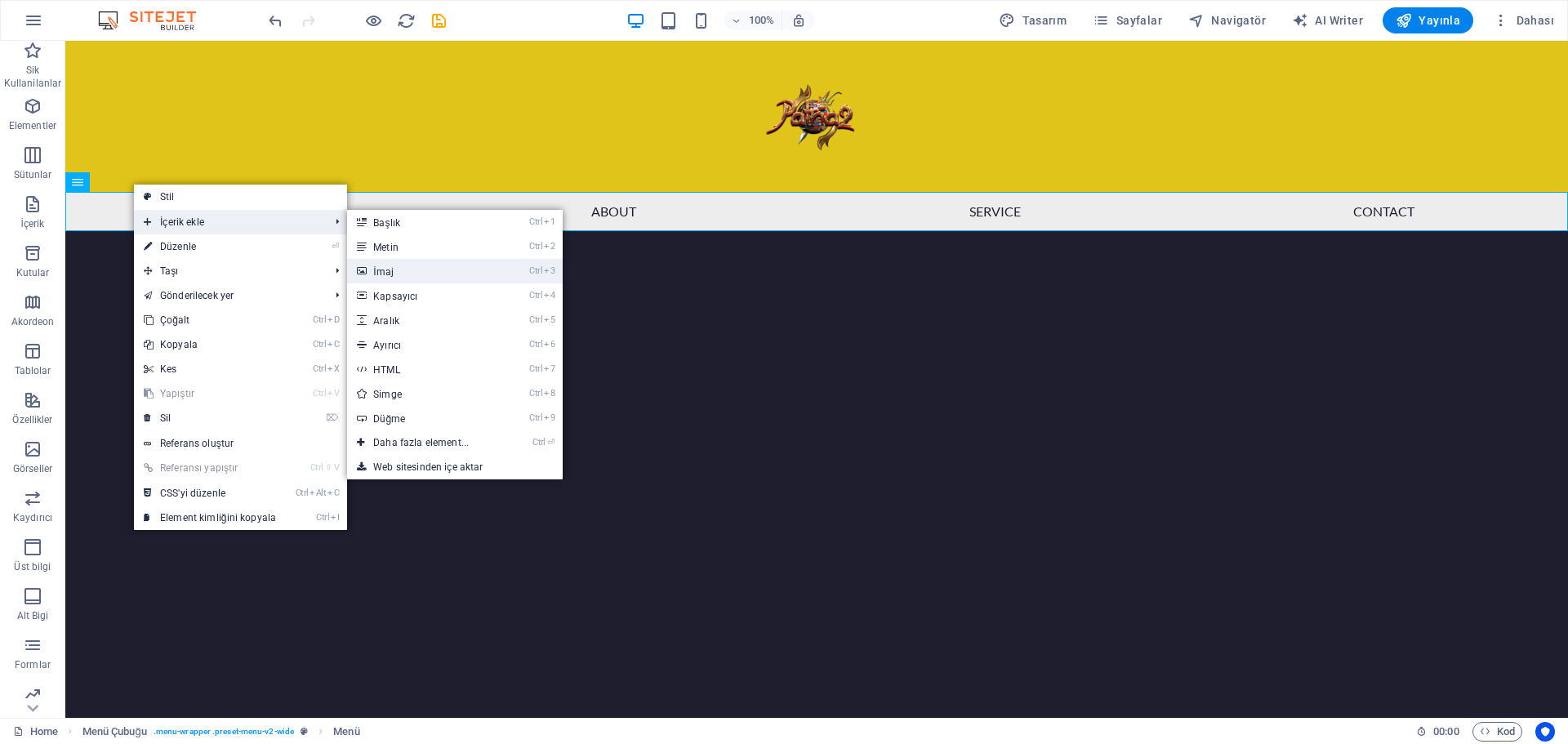
click at [388, 270] on link "Ctrl 3 İmaj" at bounding box center [424, 271] width 154 height 24
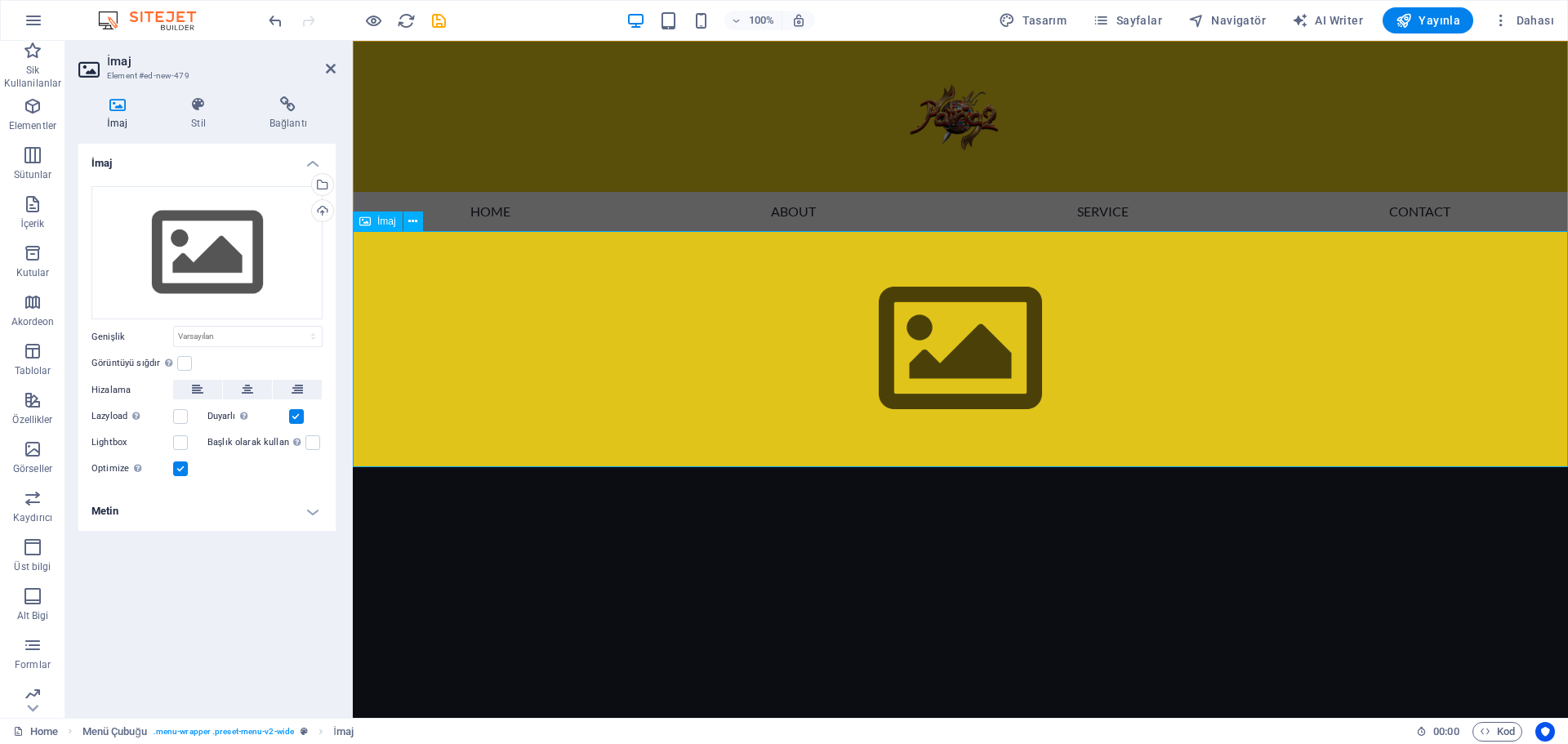
click at [478, 322] on figure at bounding box center [960, 349] width 1215 height 236
click at [578, 334] on figure at bounding box center [960, 349] width 1215 height 236
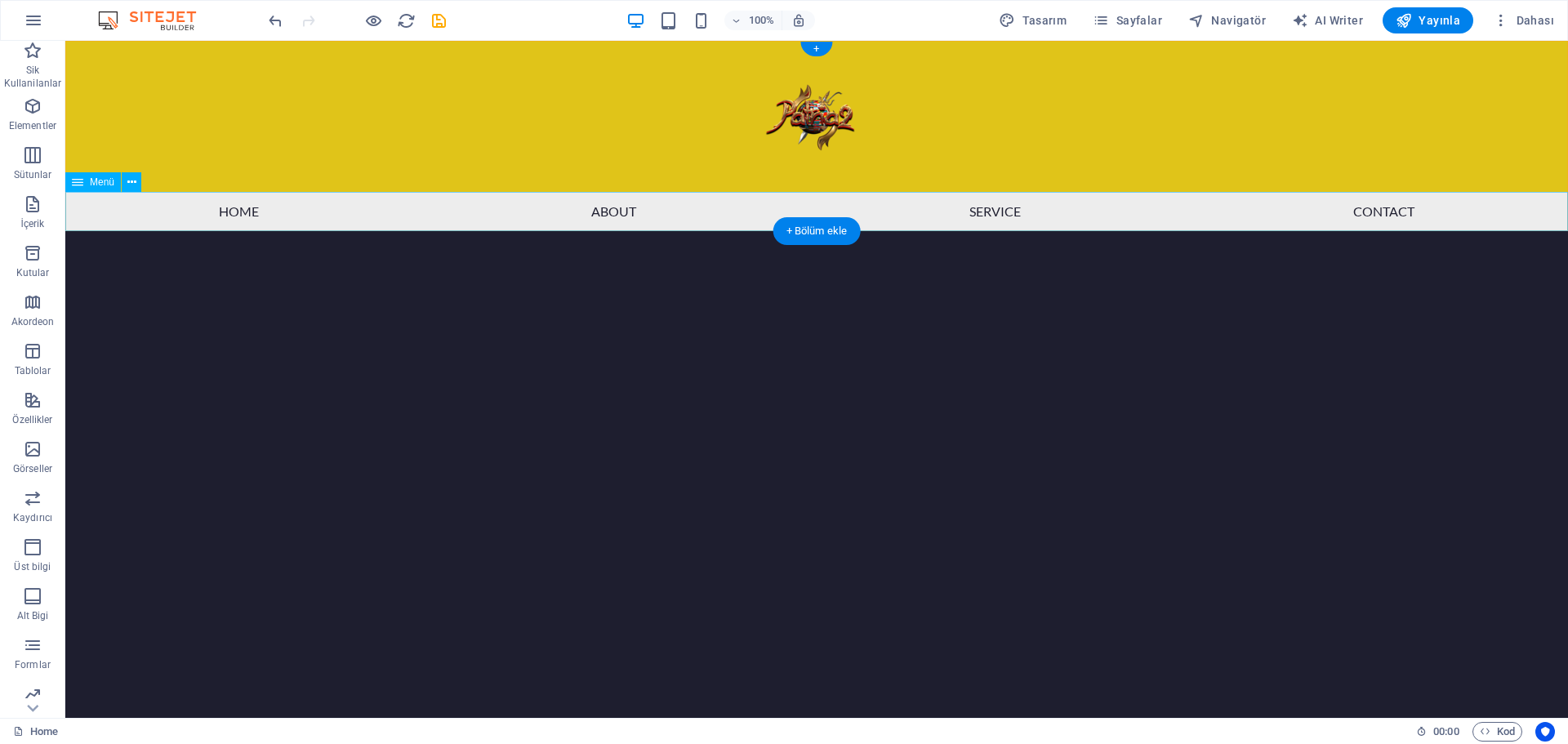
click at [577, 213] on nav "Home About Service Contact" at bounding box center [816, 212] width 1503 height 40
click at [134, 220] on nav "Home About Service Contact" at bounding box center [816, 212] width 1503 height 40
click at [127, 177] on icon at bounding box center [132, 182] width 9 height 17
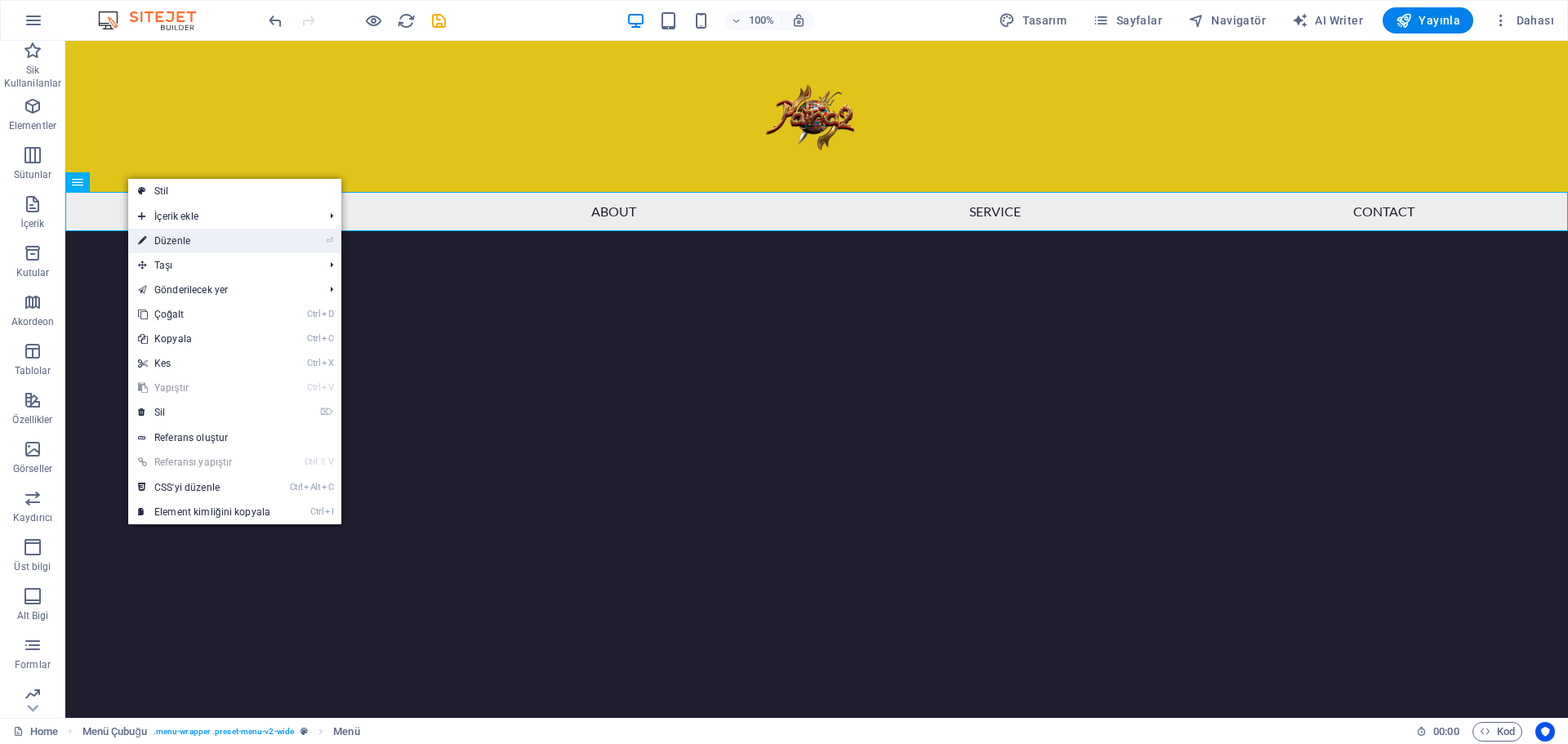
click at [208, 236] on link "⏎ Düzenle" at bounding box center [204, 241] width 152 height 24
select select
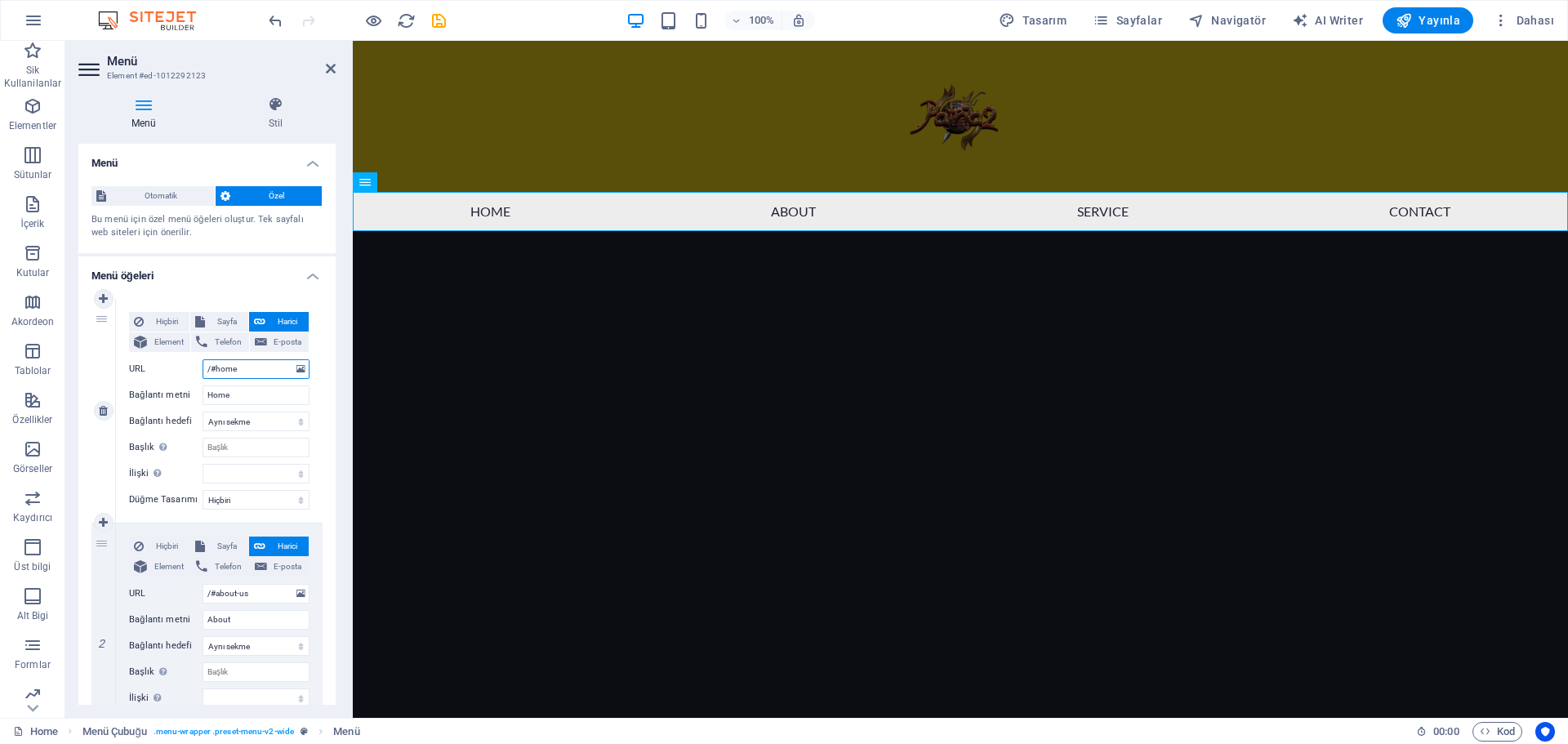
click at [255, 369] on input "/#home" at bounding box center [256, 369] width 107 height 20
click at [296, 369] on icon at bounding box center [301, 369] width 9 height 18
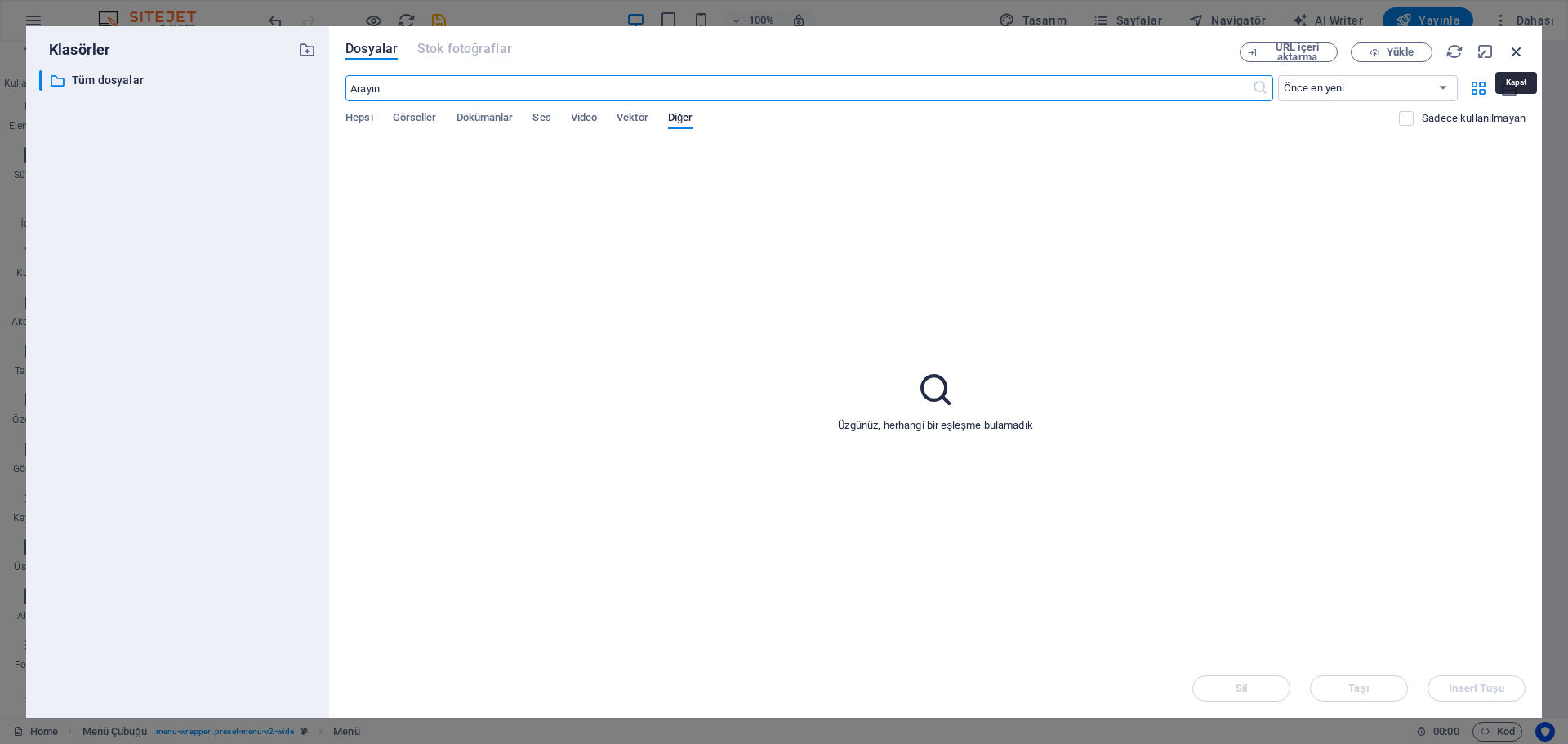
click at [1512, 53] on icon "button" at bounding box center [1516, 51] width 18 height 18
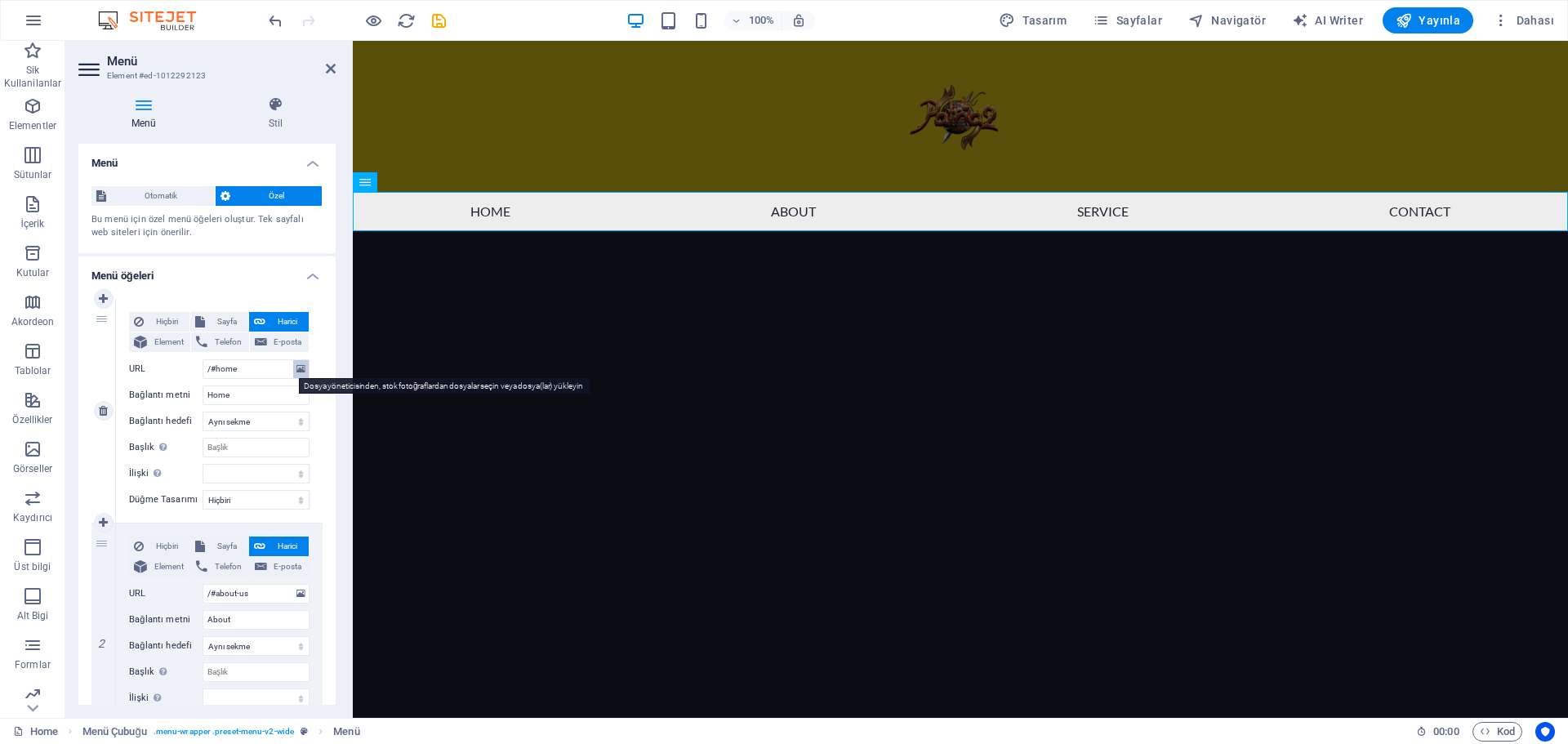
click at [297, 367] on icon at bounding box center [301, 369] width 9 height 18
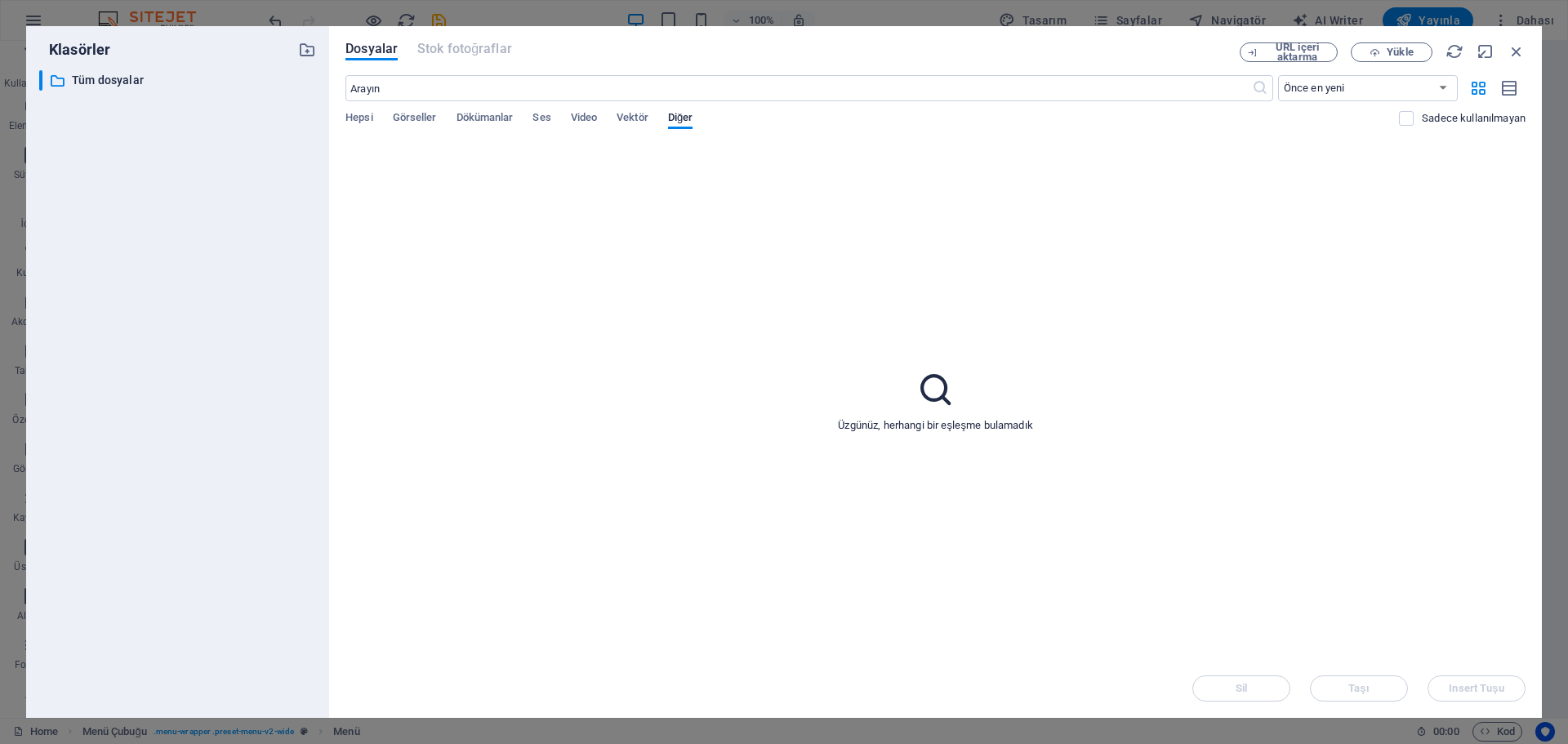
click at [922, 393] on icon at bounding box center [935, 388] width 40 height 40
click at [85, 77] on p "Tüm dosyalar" at bounding box center [179, 81] width 214 height 19
click at [1378, 53] on icon "button" at bounding box center [1374, 52] width 10 height 10
type input "https://cdn1.site-media.eu/images/0/19694610/bronze_icon-g9ijqFqpQKPXrzUOv17WWg…"
select select
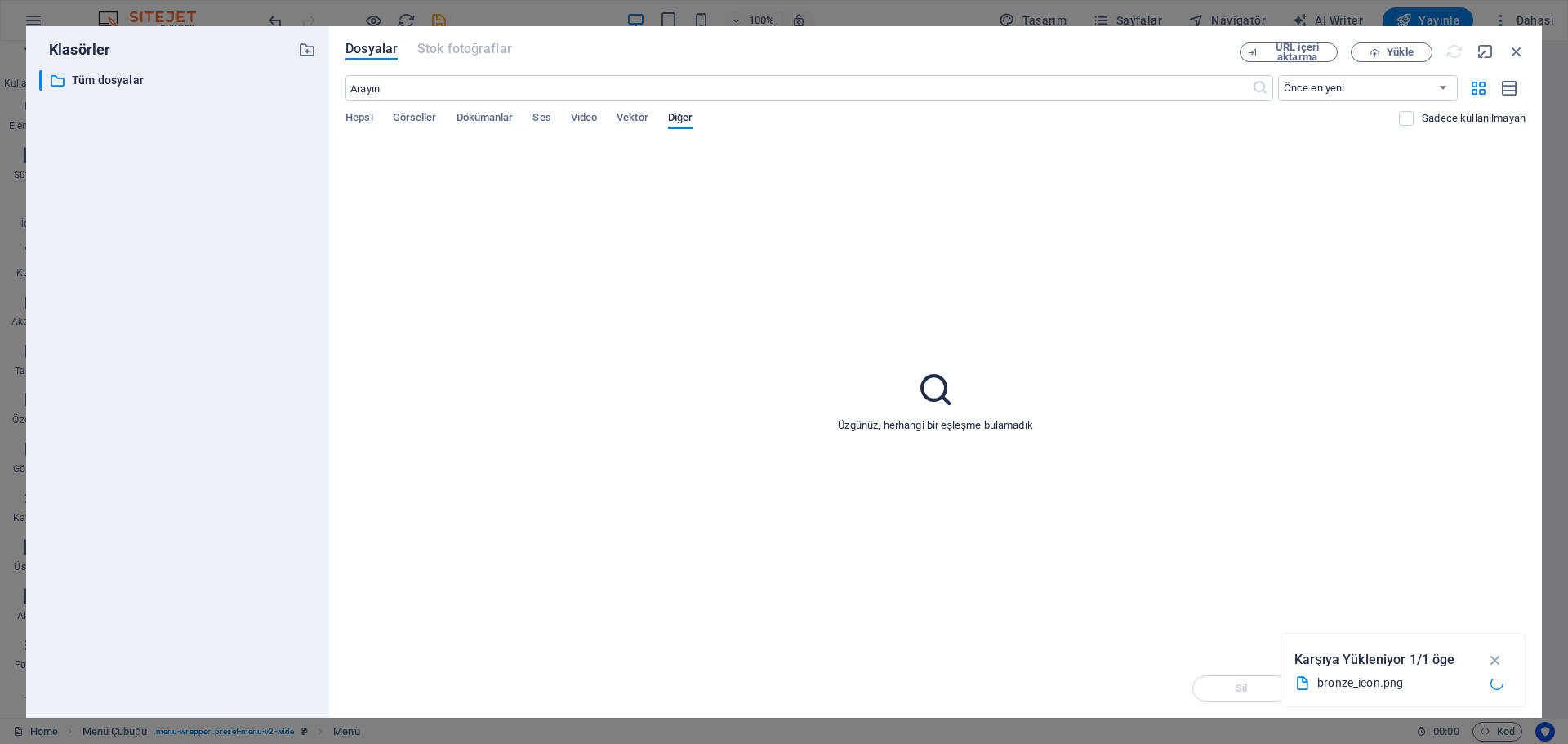
select select
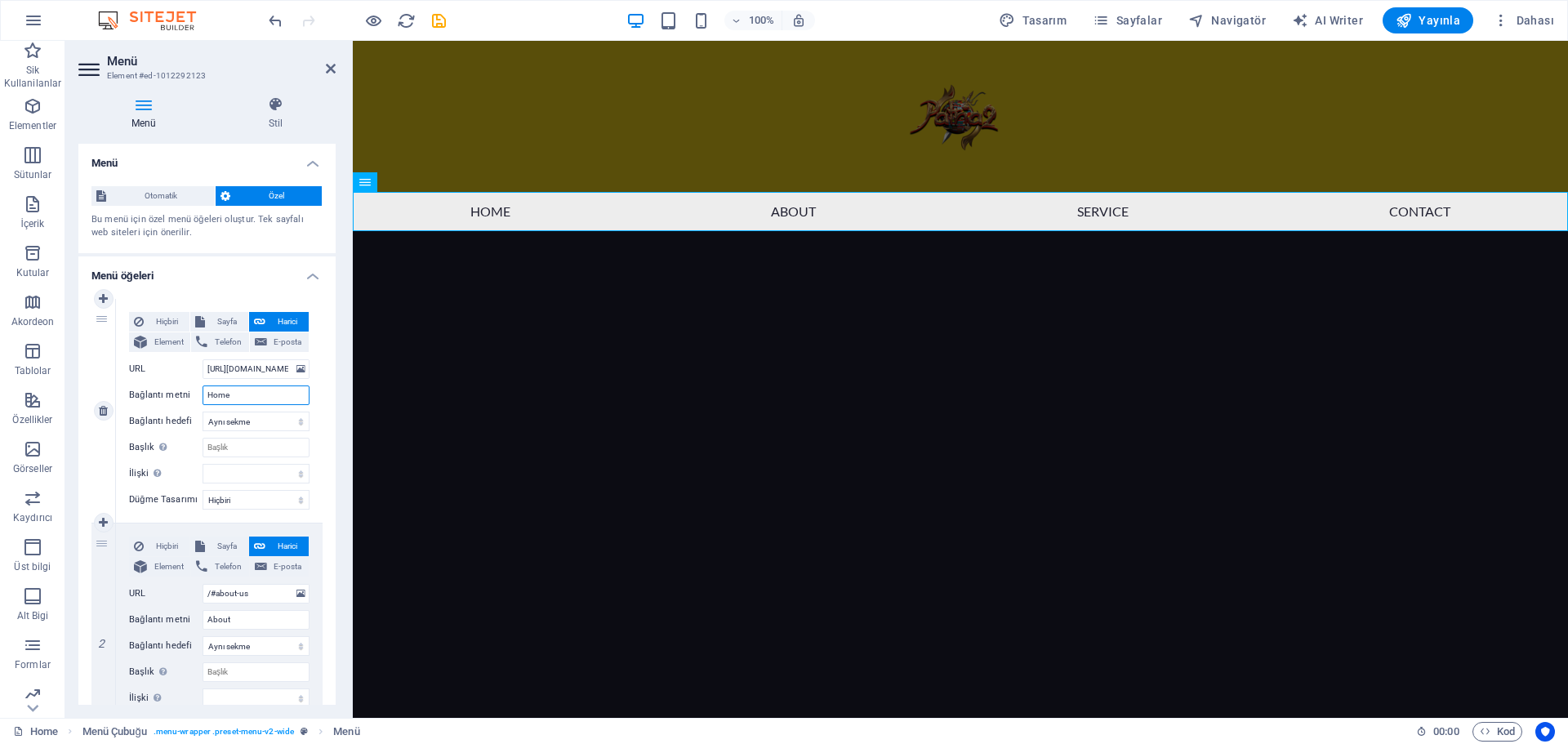
drag, startPoint x: 260, startPoint y: 393, endPoint x: 127, endPoint y: 395, distance: 133.0
click at [127, 395] on div "Hiçbiri Sayfa Harici Element Telefon E-posta Sayfa Home Subpage Legal Notice Pr…" at bounding box center [219, 411] width 207 height 224
type input "a"
type input "ANASAYFA"
select select
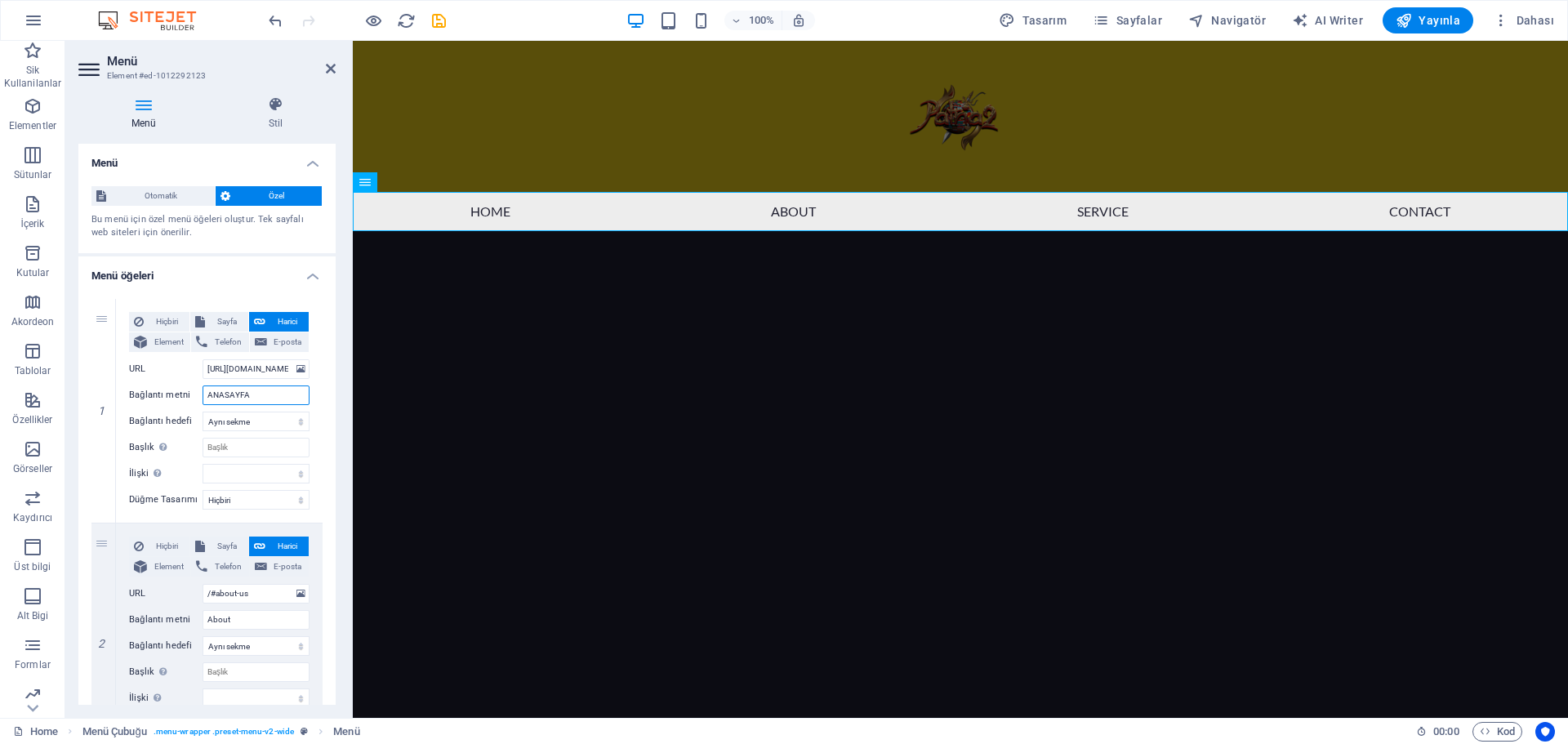
select select
type input "ANASAYFA"
click at [272, 424] on select "Yeni sekme Aynı sekme Kaplama" at bounding box center [256, 421] width 107 height 20
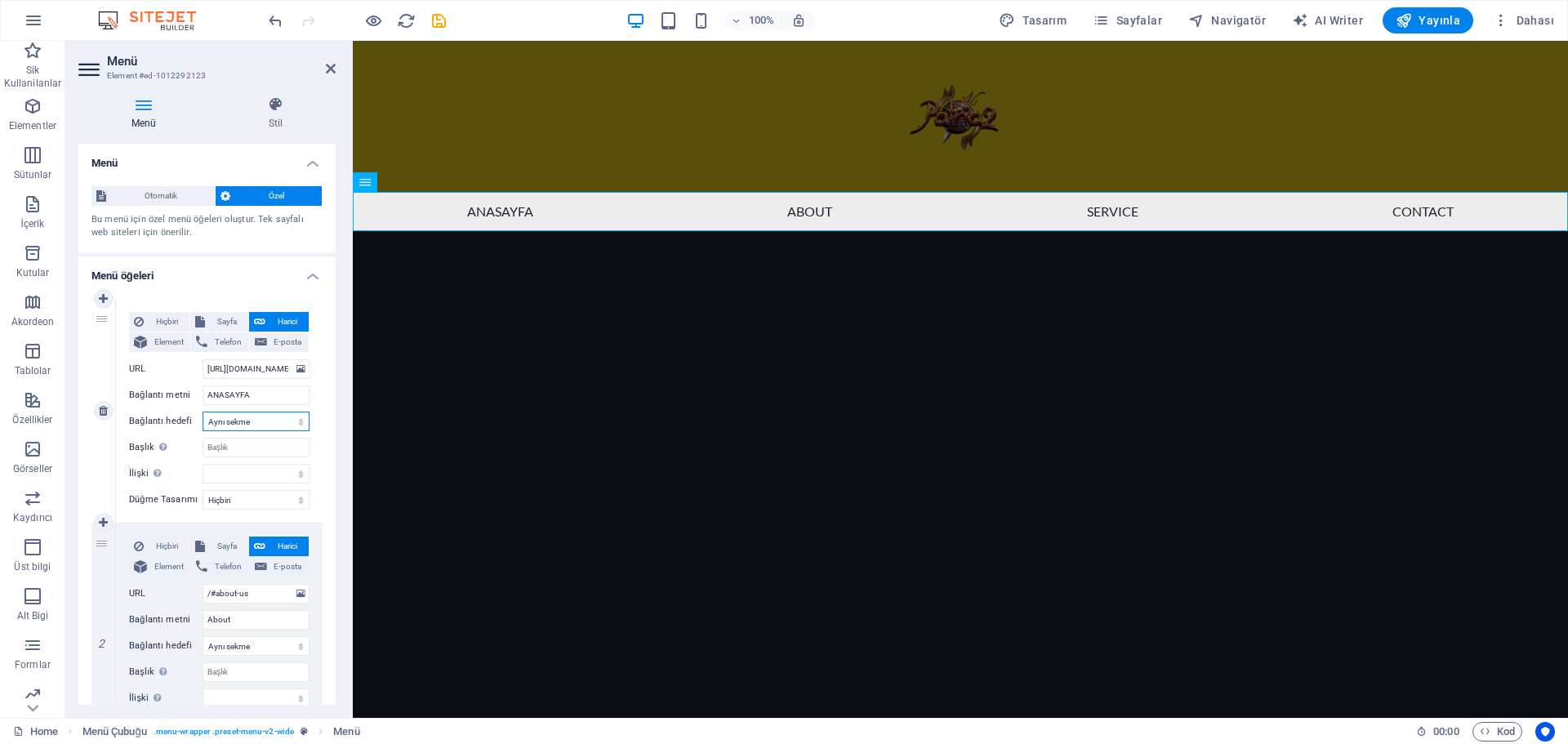
click at [202, 412] on select "Yeni sekme Aynı sekme Kaplama" at bounding box center [256, 421] width 107 height 20
click at [258, 451] on input "Başlık Ek bağlantı tanımının bağlantı metniyle aynı olmaması gerekir. Başlık, g…" at bounding box center [256, 447] width 107 height 20
click at [268, 498] on select "Hiçbiri Varsayılan Birincil İkincil" at bounding box center [256, 499] width 107 height 20
click at [244, 370] on input "https://cdn1.site-media.eu/images/0/19694610/bronze_icon-g9ijqFqpQKPXrzUOv17WWg…" at bounding box center [256, 369] width 107 height 20
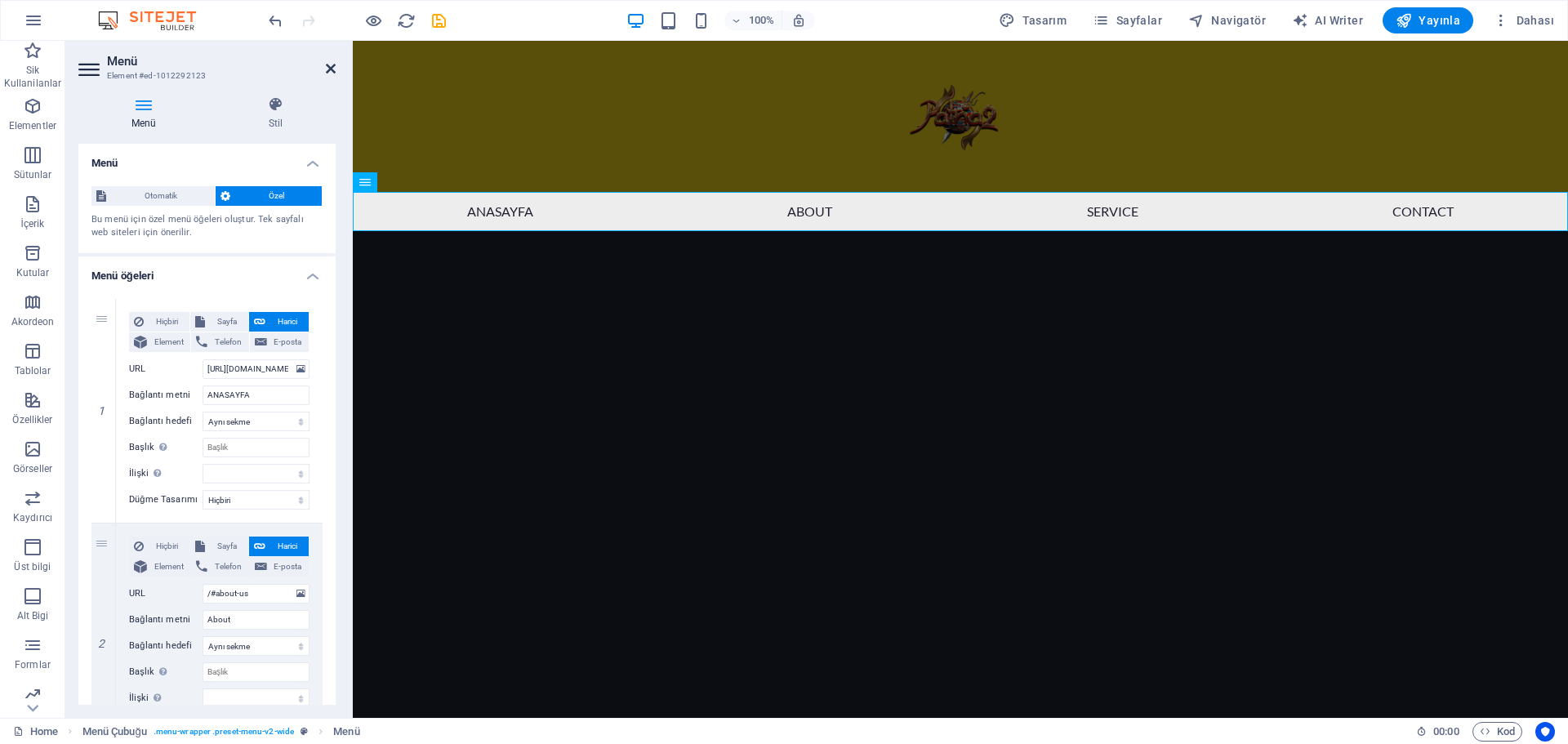
click at [326, 66] on icon at bounding box center [330, 69] width 9 height 13
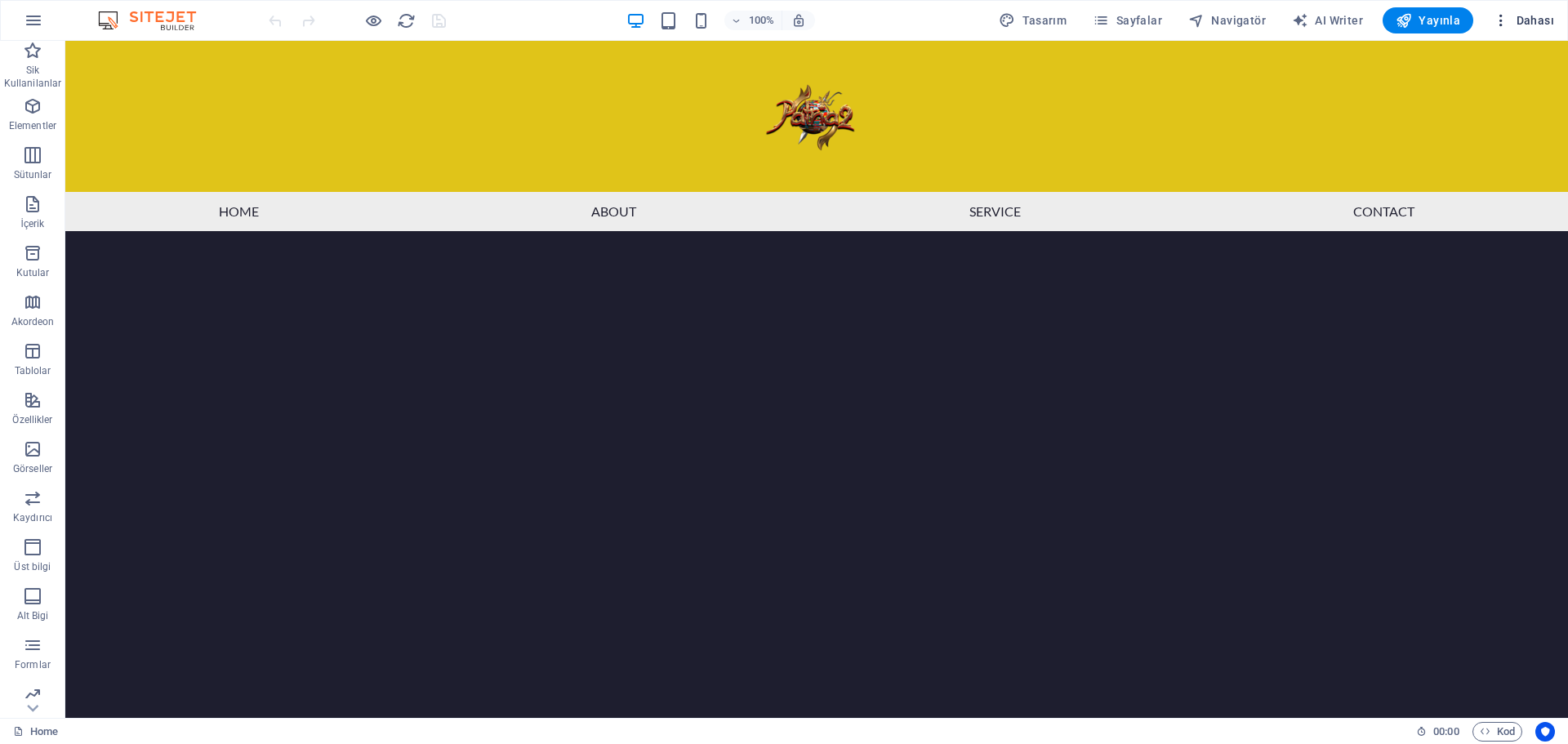
click at [1530, 13] on span "Dahası" at bounding box center [1523, 20] width 61 height 16
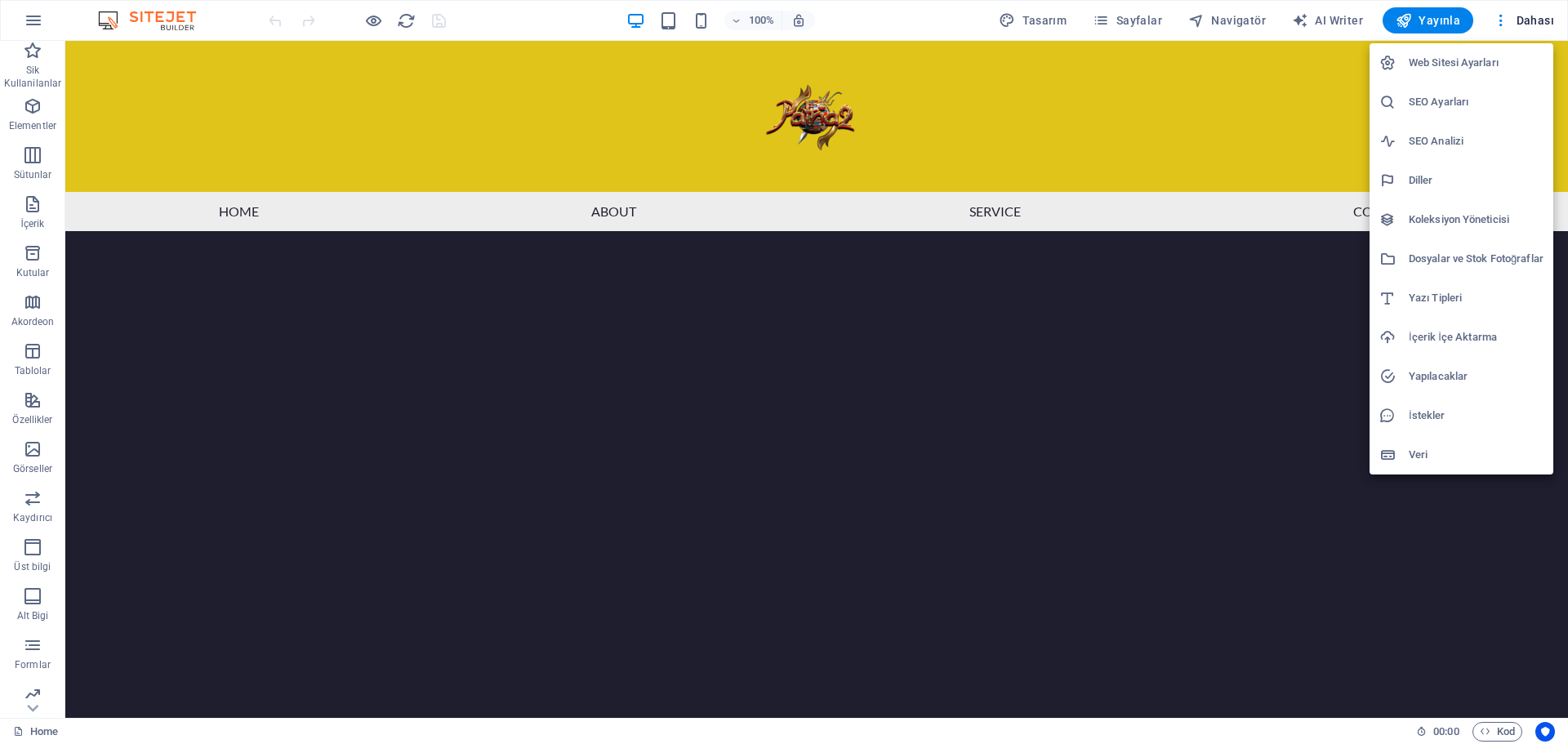
click at [1463, 63] on h6 "Web Sitesi Ayarları" at bounding box center [1476, 62] width 135 height 20
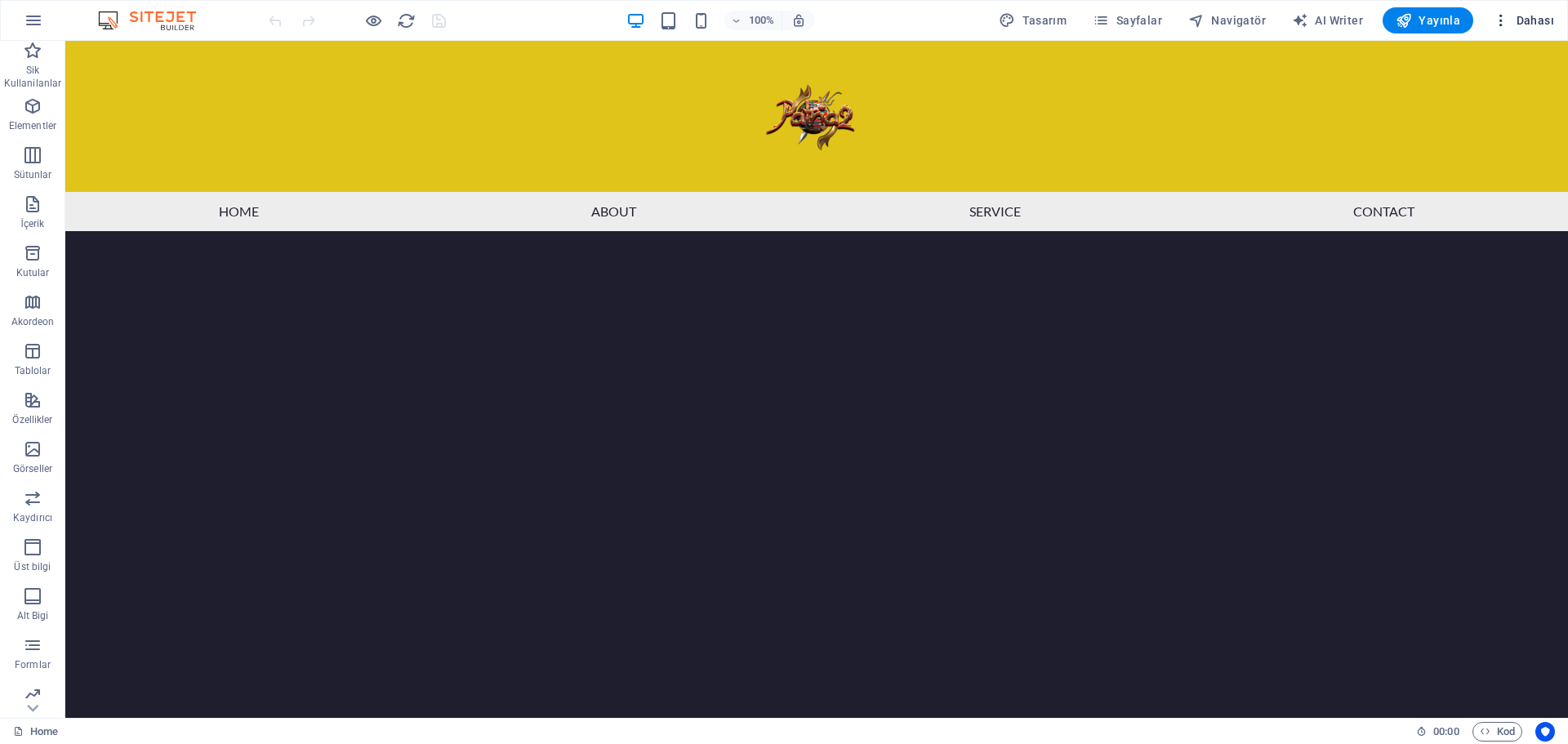
click at [1500, 18] on icon "button" at bounding box center [1500, 20] width 16 height 16
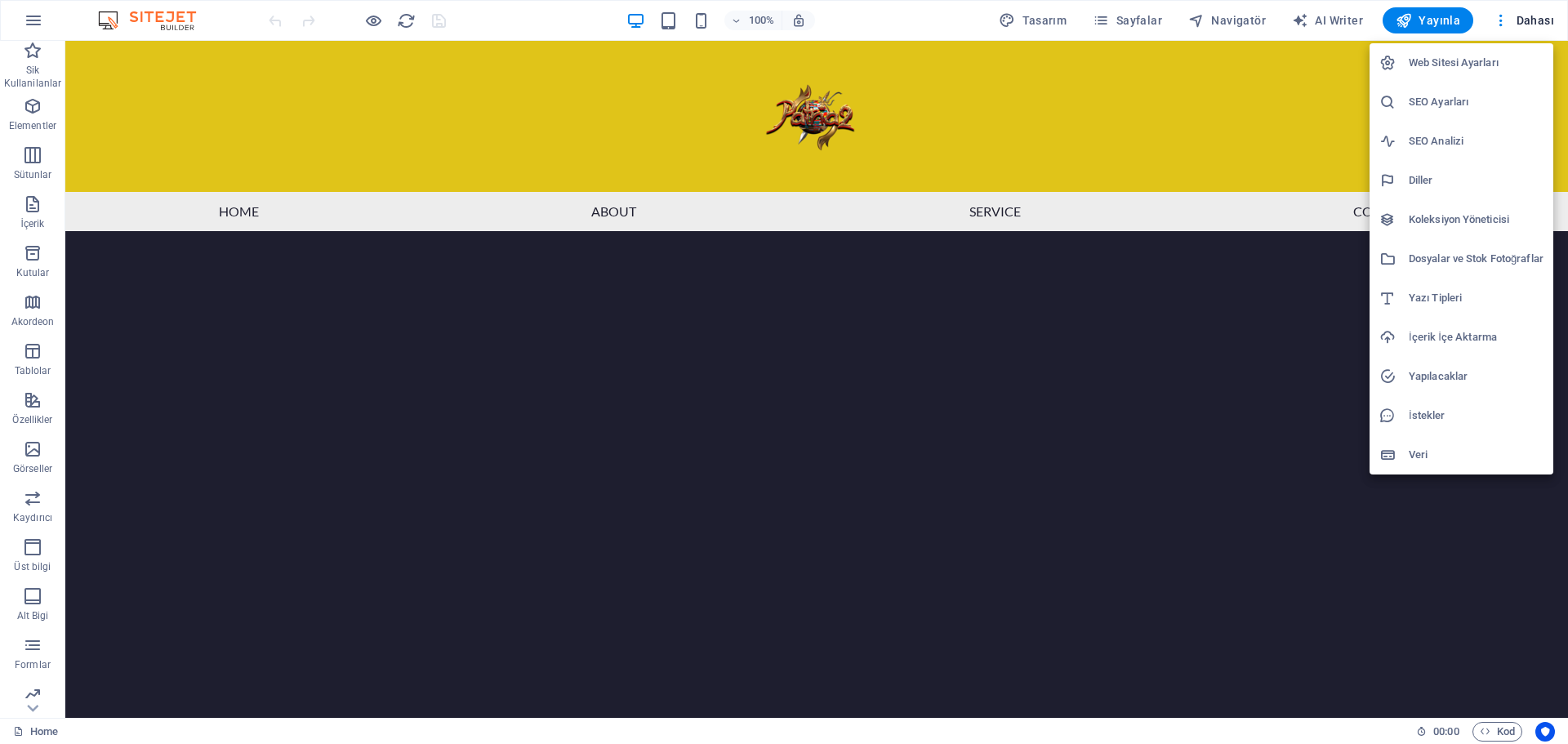
click at [1438, 97] on h6 "SEO Ayarları" at bounding box center [1476, 102] width 135 height 20
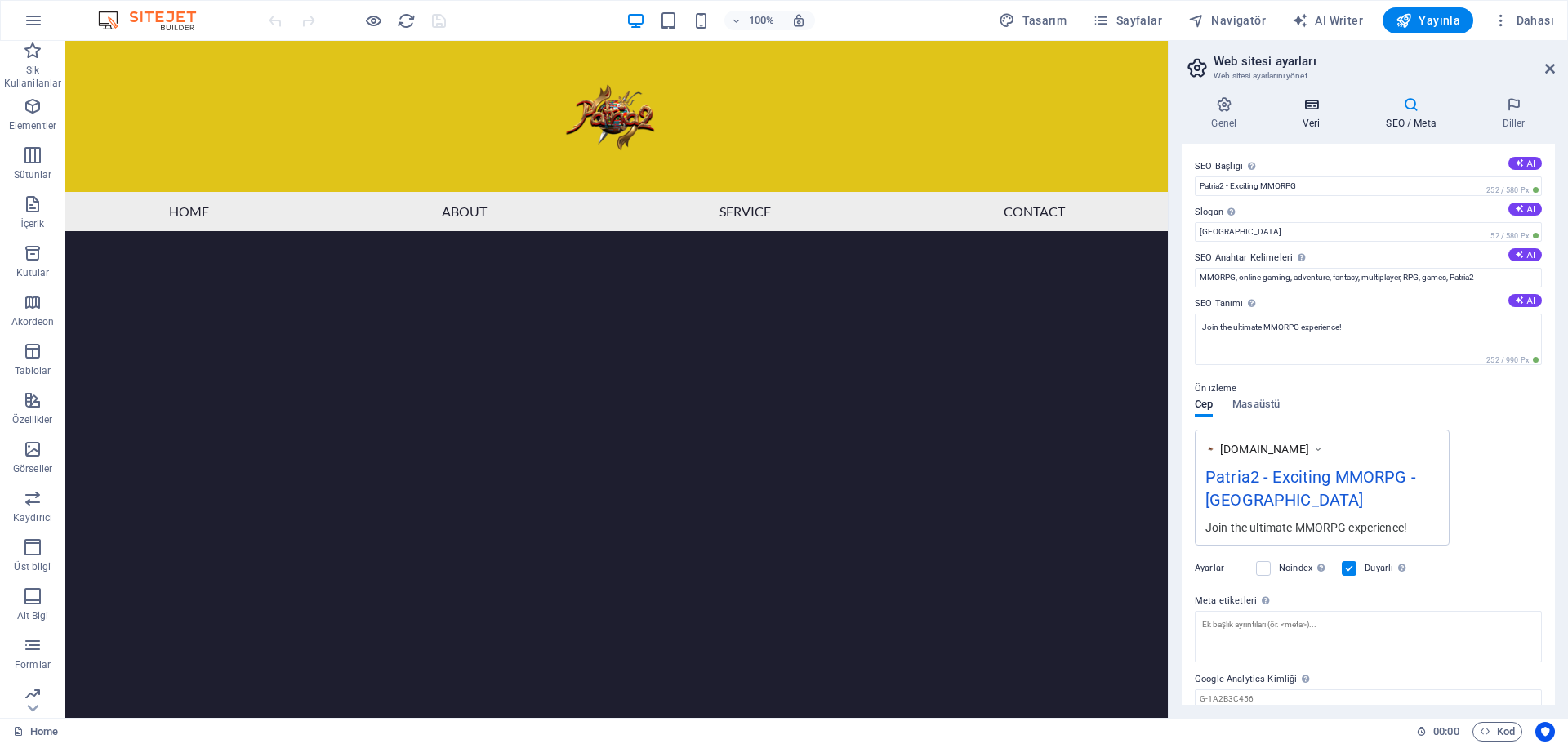
click at [1307, 112] on icon at bounding box center [1312, 103] width 77 height 16
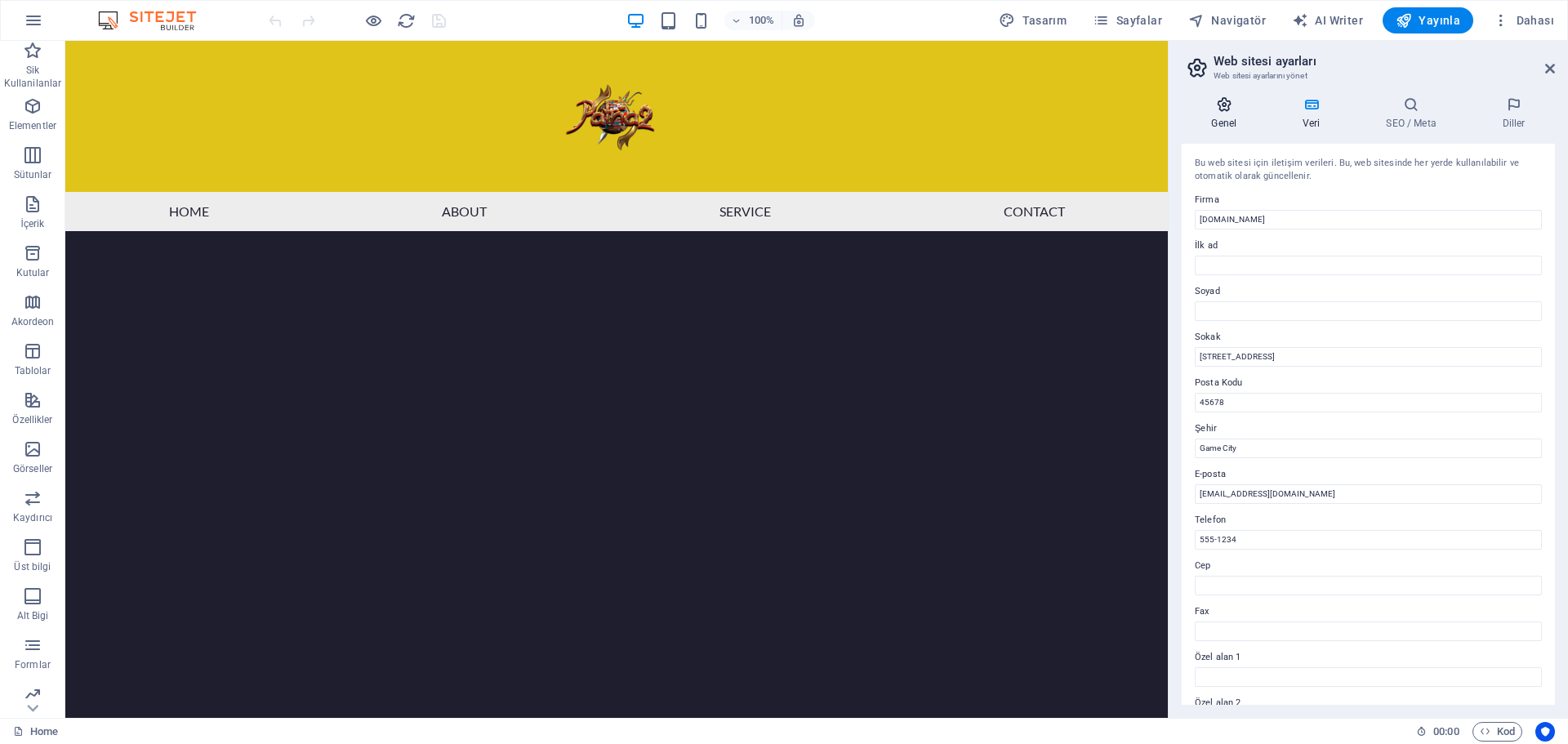
click at [1230, 108] on icon at bounding box center [1224, 103] width 85 height 16
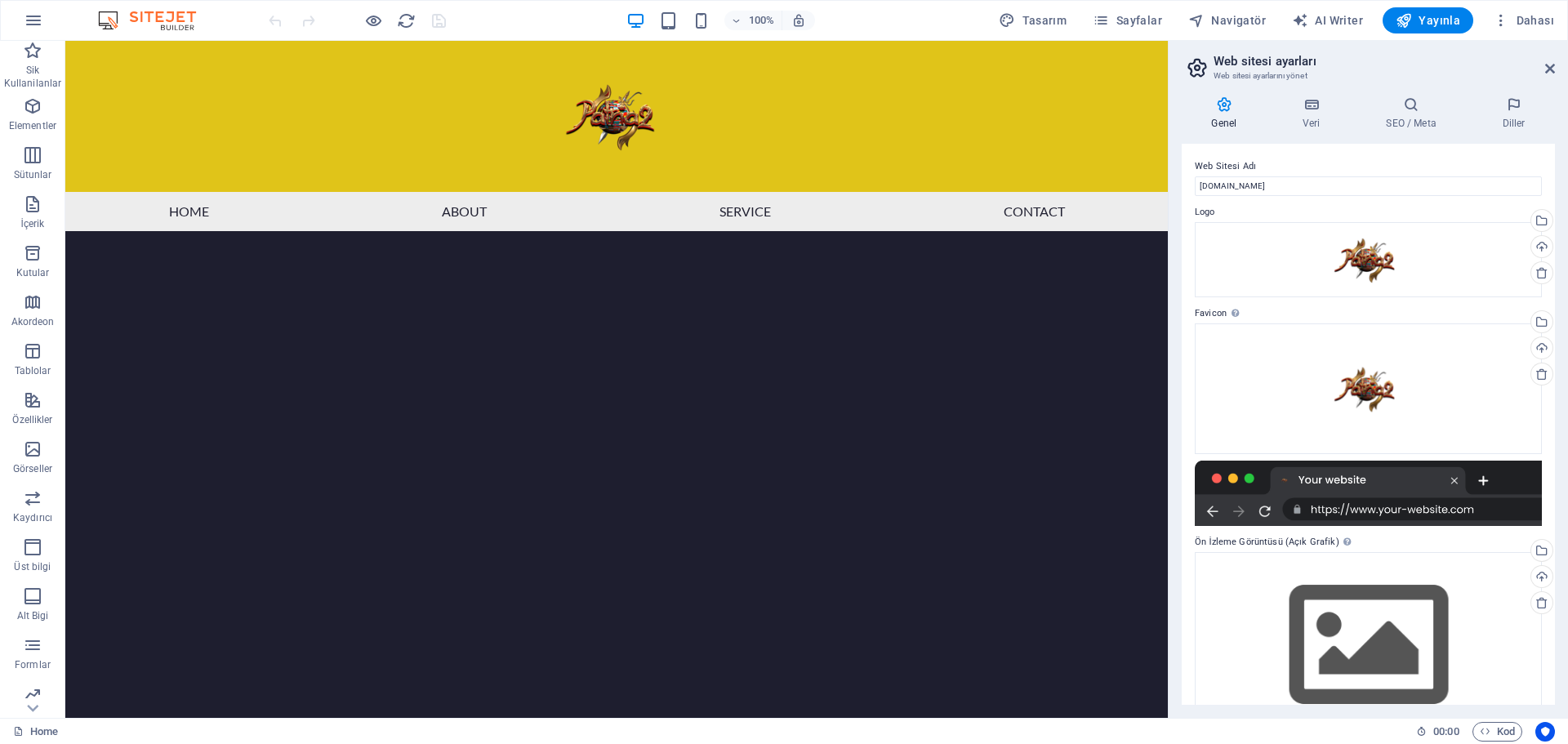
click at [846, 8] on div "100% Tasarım Sayfalar Navigatör AI Writer Yayınla Dahası" at bounding box center [912, 21] width 1295 height 26
click at [402, 22] on icon "reload" at bounding box center [406, 21] width 19 height 19
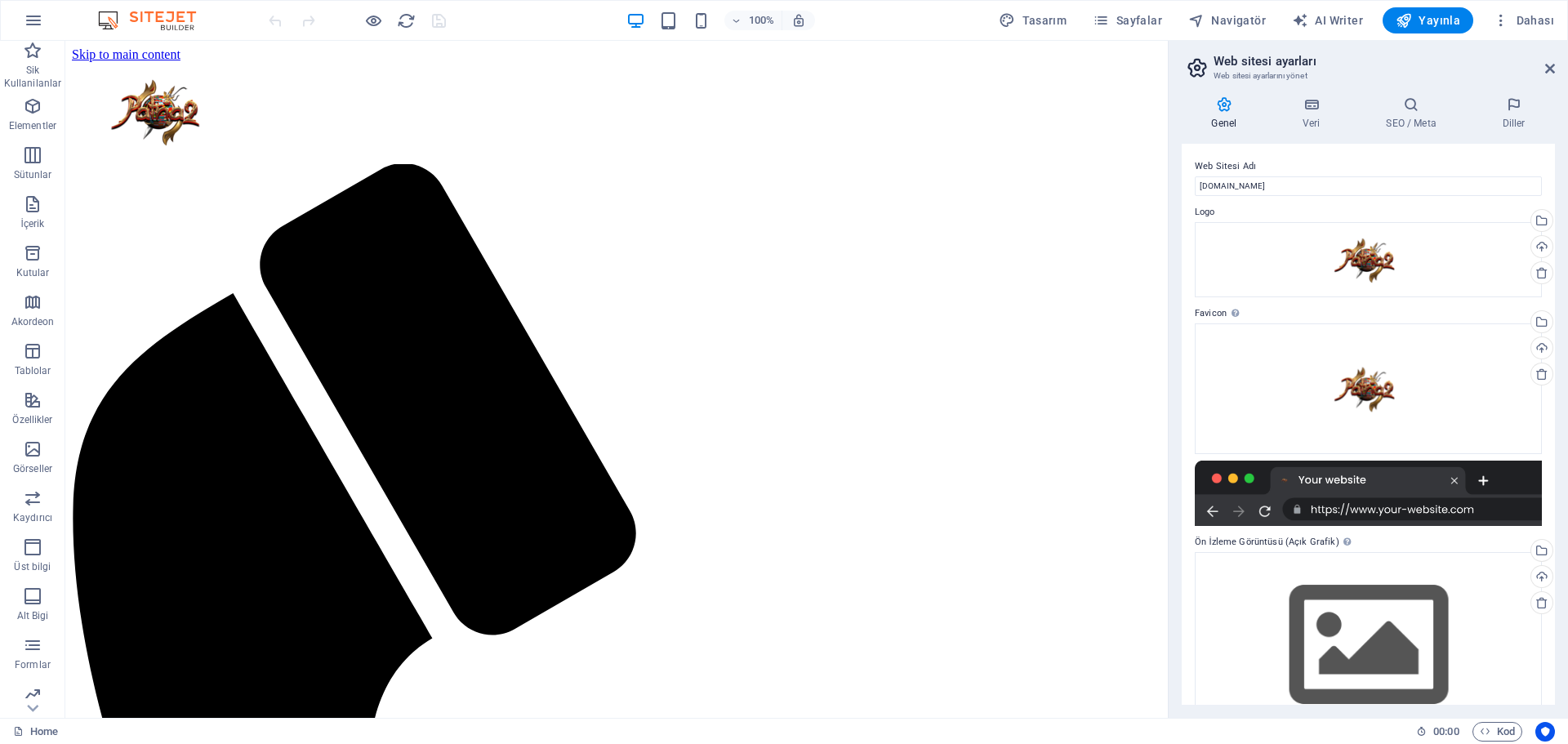
click at [152, 20] on img at bounding box center [155, 20] width 122 height 20
click at [115, 9] on div "100% Tasarım Sayfalar Navigatör AI Writer Yayınla Dahası" at bounding box center [784, 21] width 1566 height 40
click at [40, 18] on icon "button" at bounding box center [33, 20] width 20 height 20
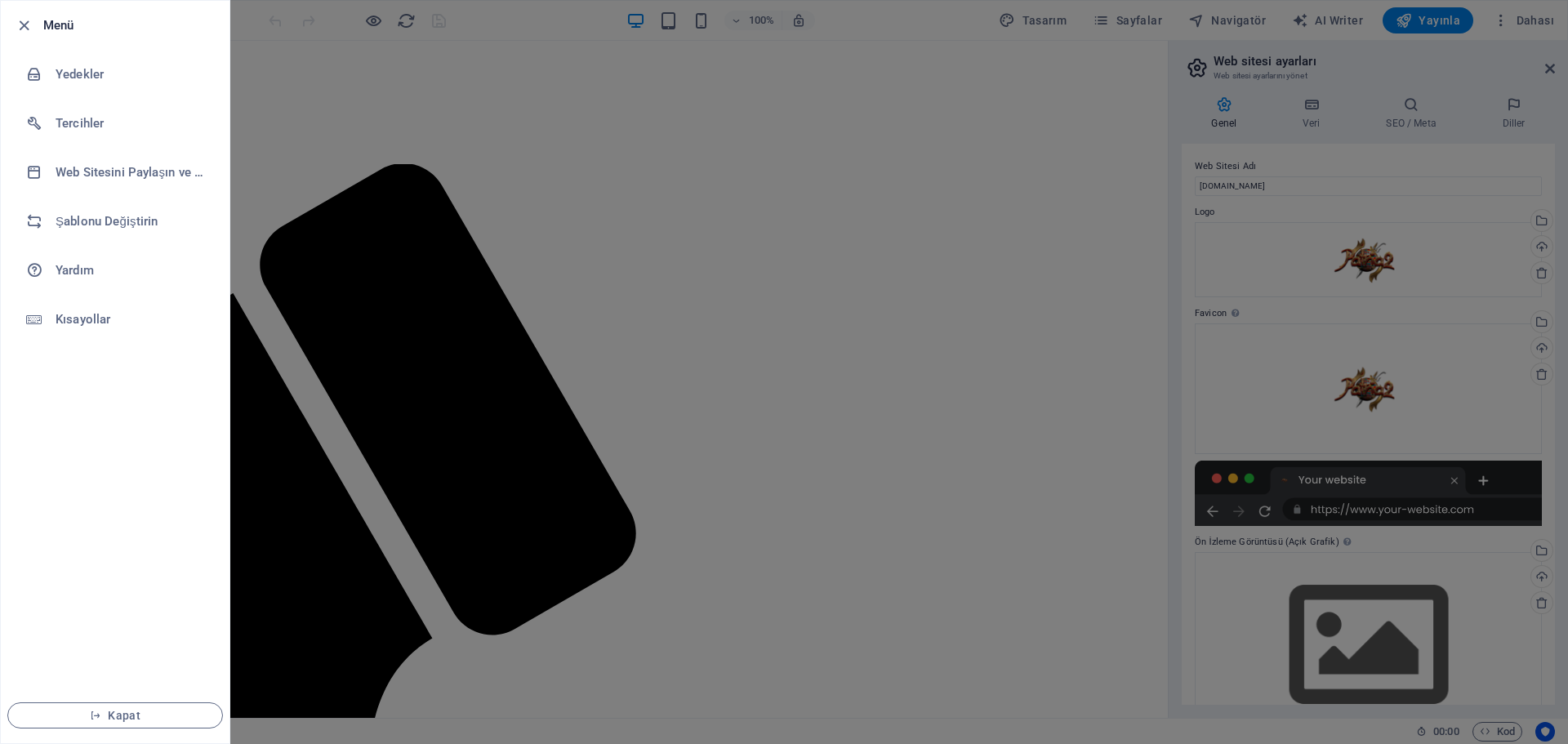
click at [40, 18] on div at bounding box center [28, 24] width 29 height 20
click at [155, 722] on button "Kapat" at bounding box center [115, 716] width 215 height 26
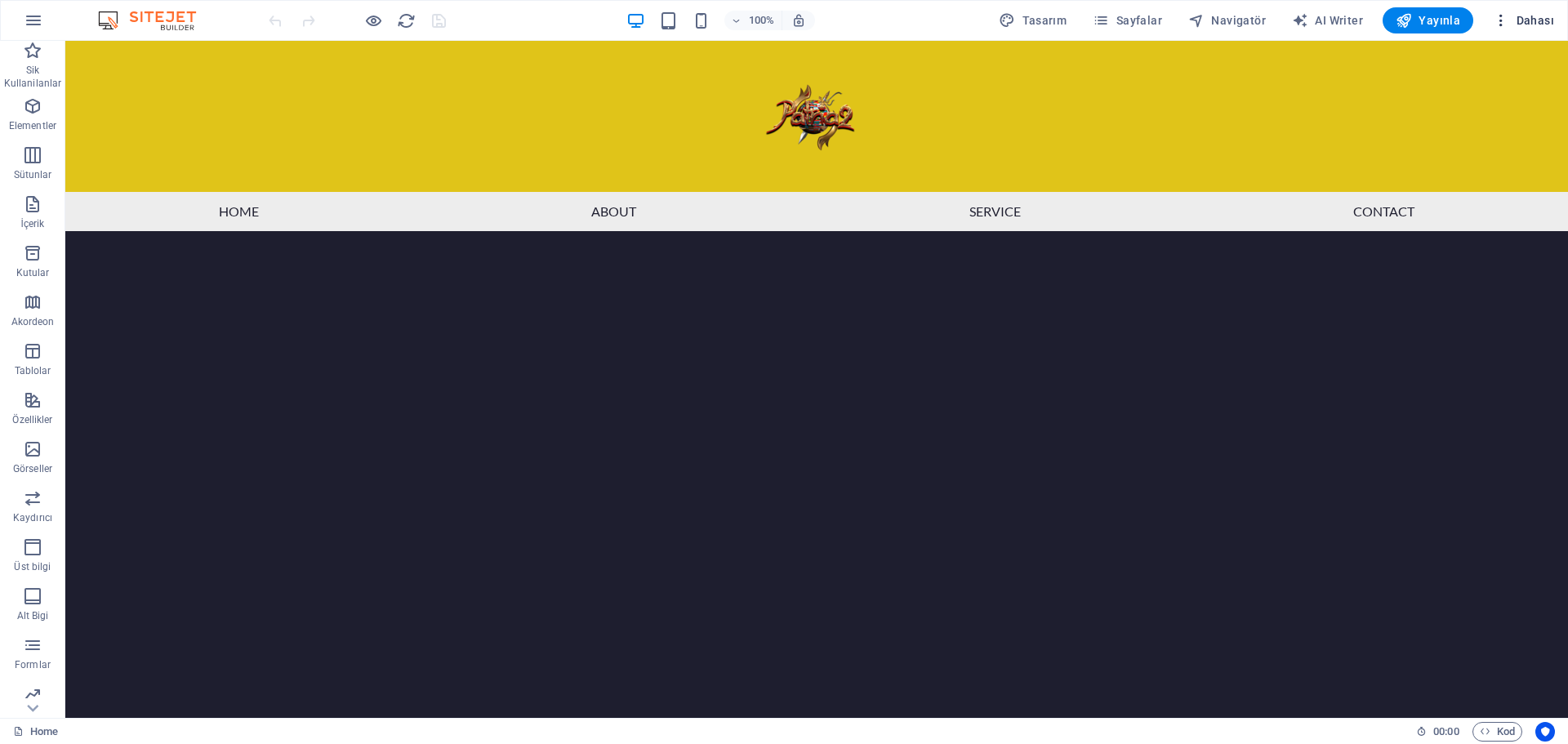
click at [1532, 22] on span "Dahası" at bounding box center [1523, 20] width 61 height 16
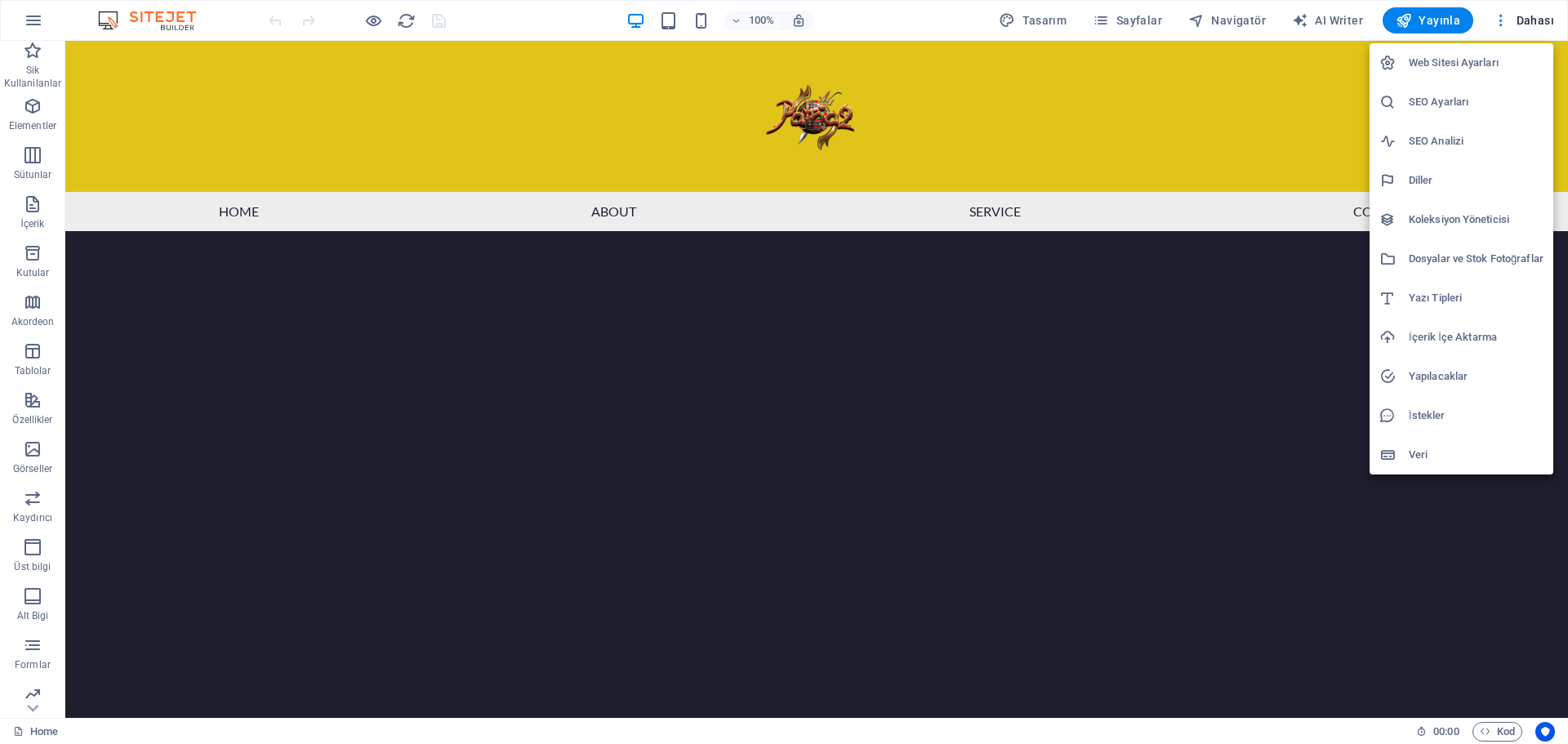
click at [1535, 18] on div at bounding box center [784, 372] width 1568 height 744
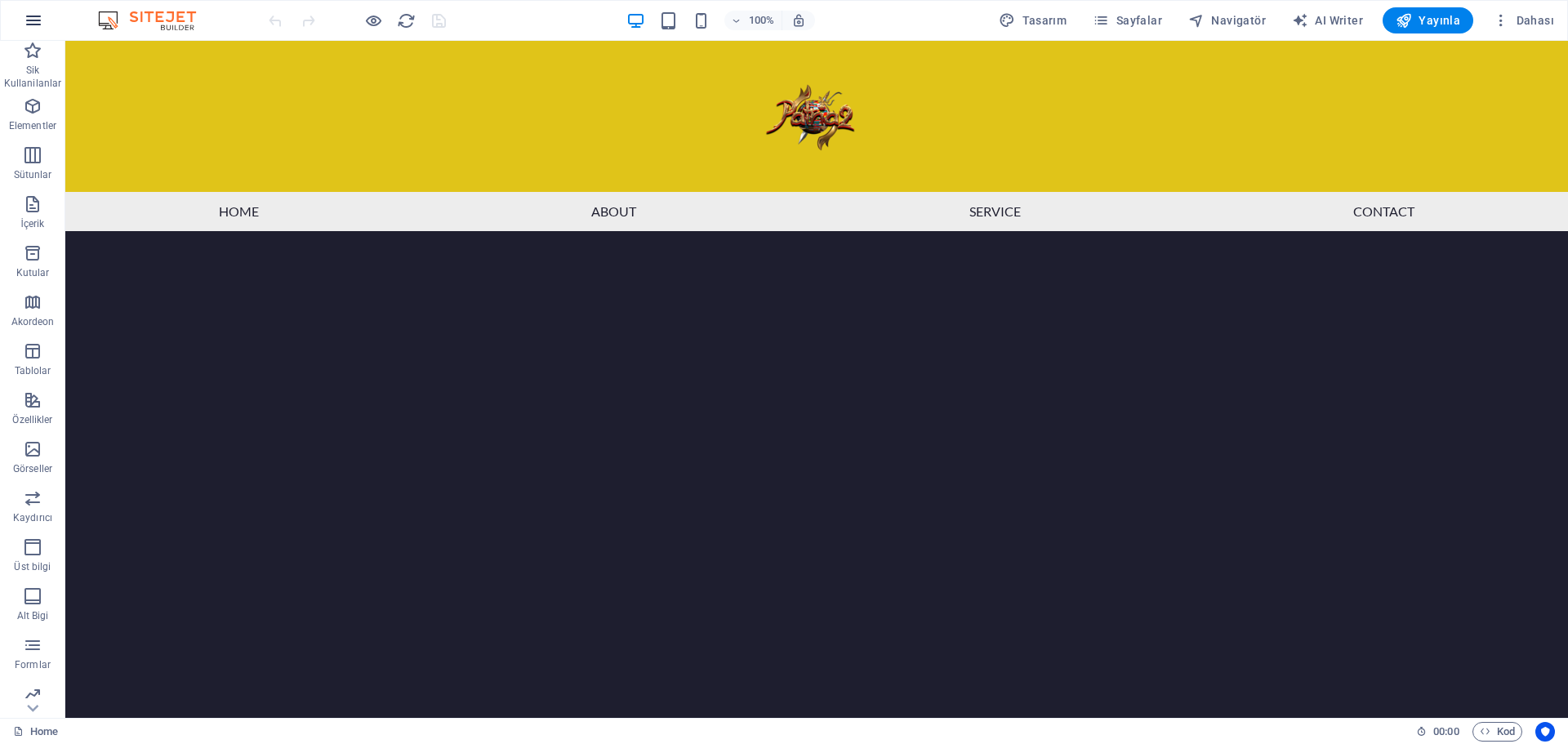
click at [34, 20] on icon "button" at bounding box center [33, 20] width 20 height 20
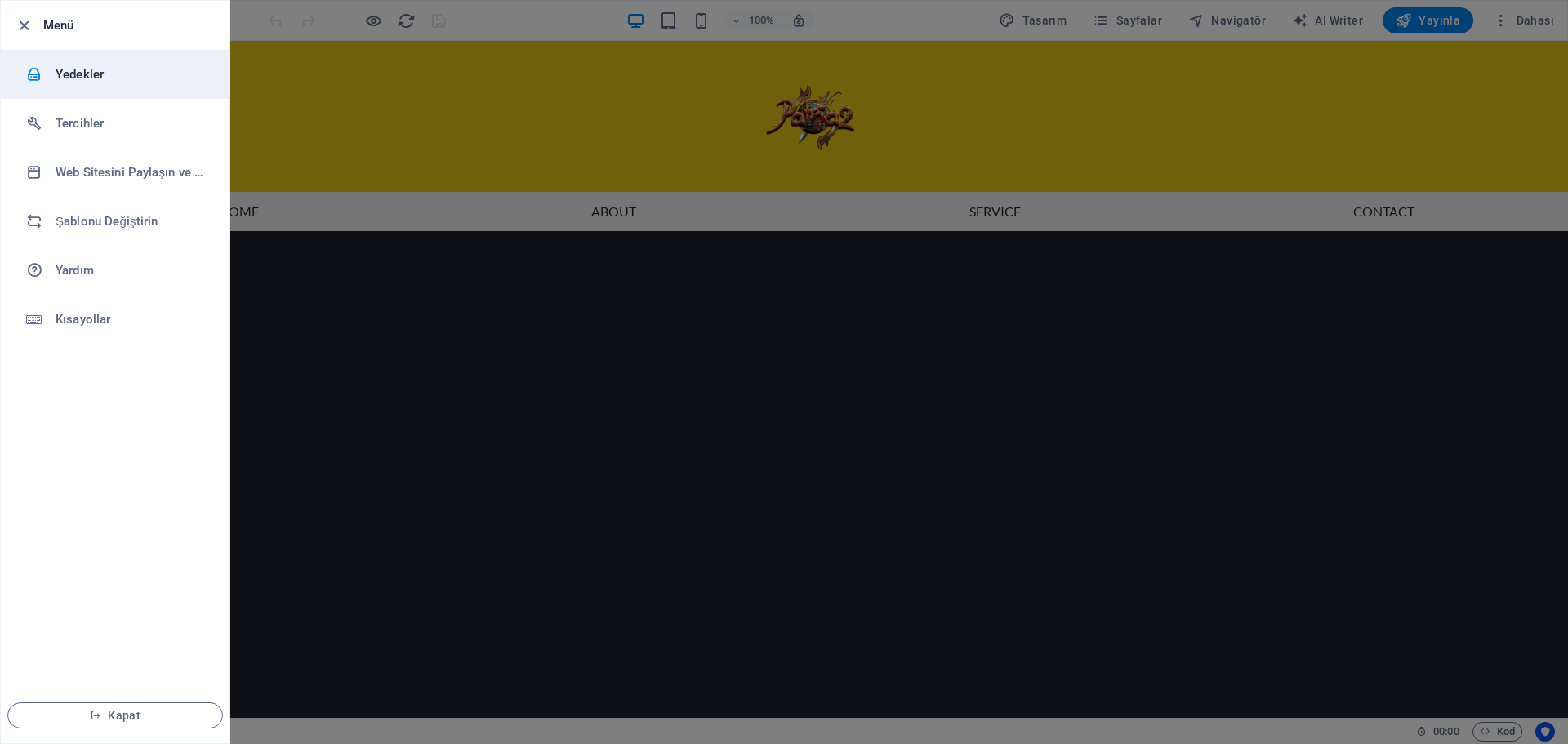
click at [66, 71] on h6 "Yedekler" at bounding box center [131, 74] width 151 height 20
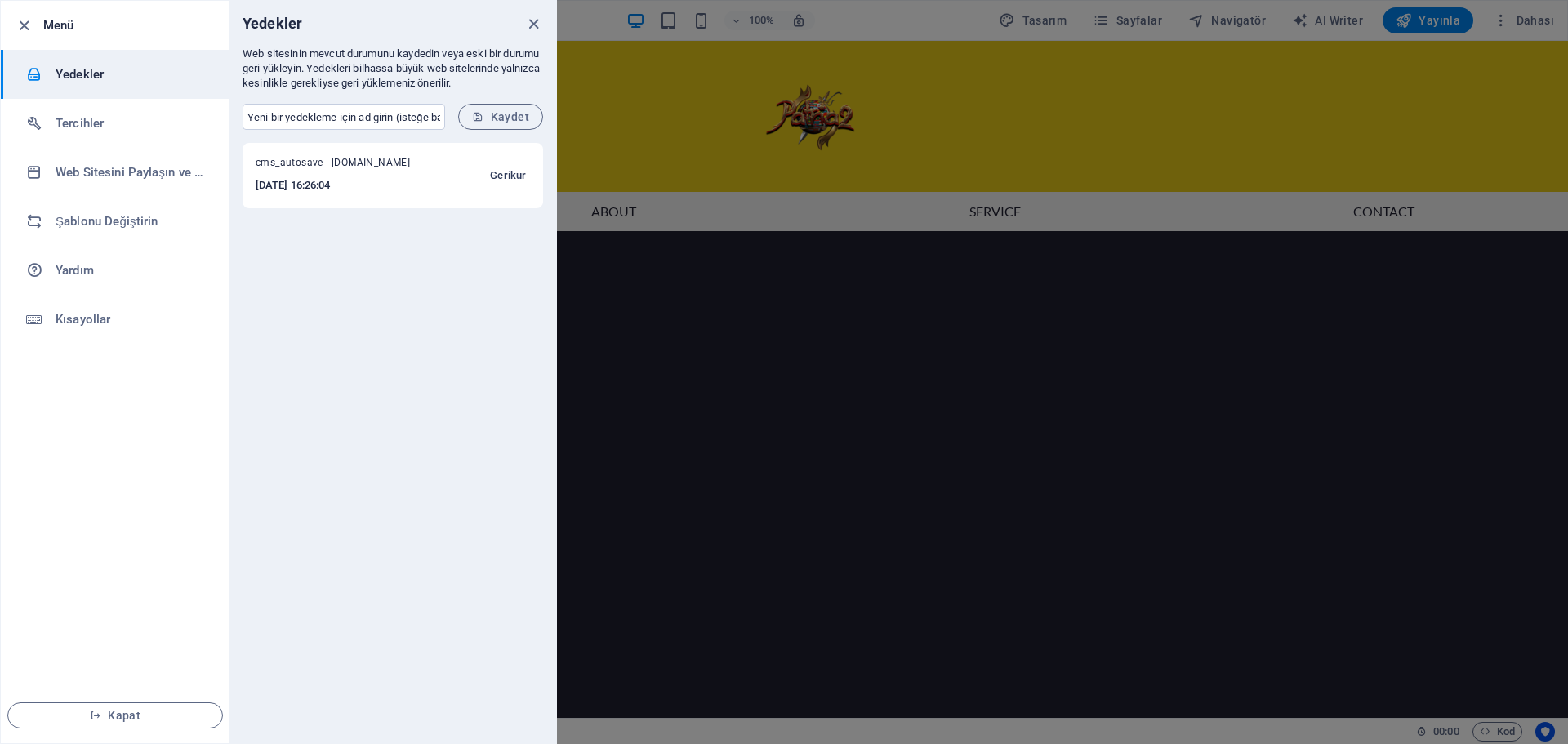
click at [505, 176] on span "Gerikur" at bounding box center [508, 175] width 36 height 20
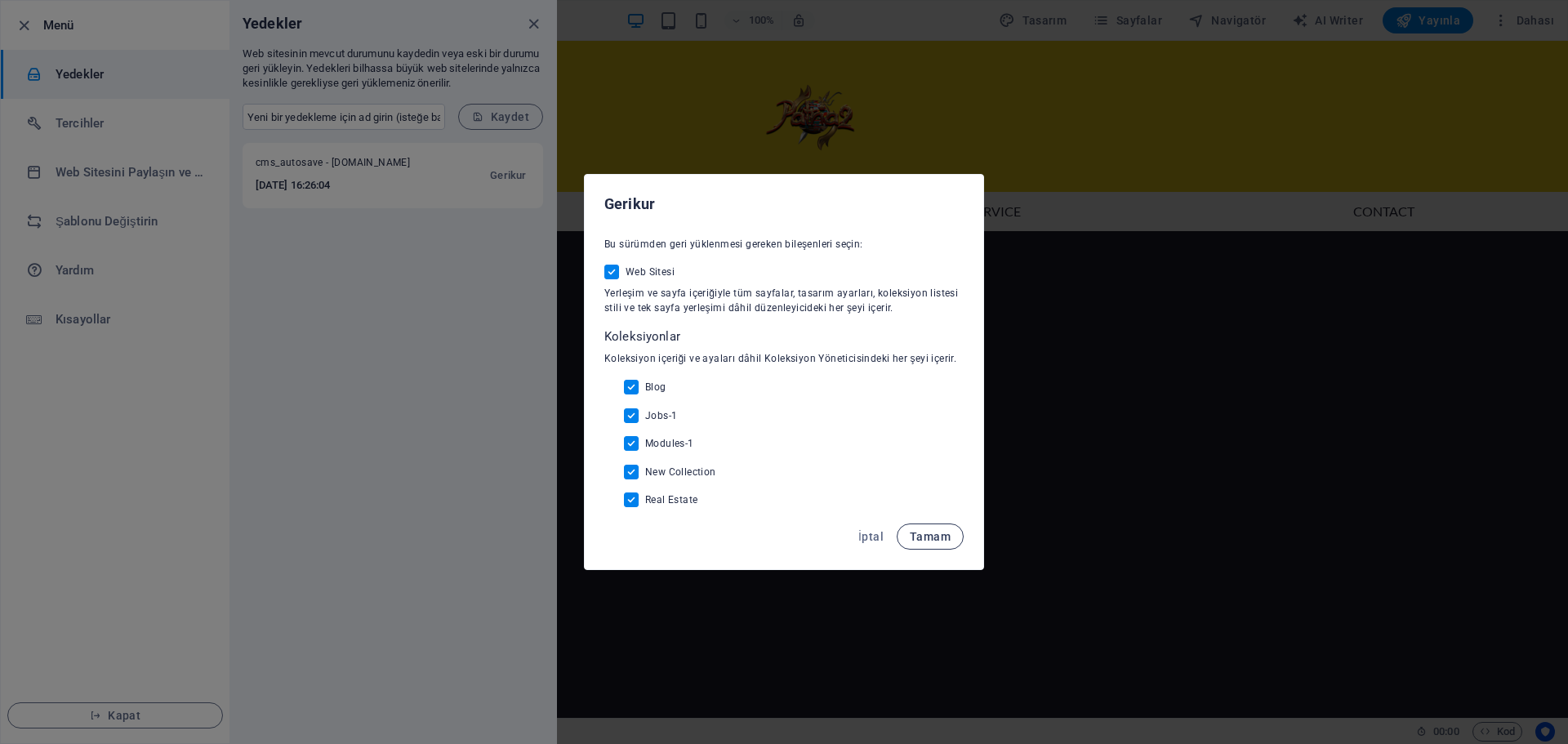
click at [929, 543] on span "Tamam" at bounding box center [929, 537] width 40 height 13
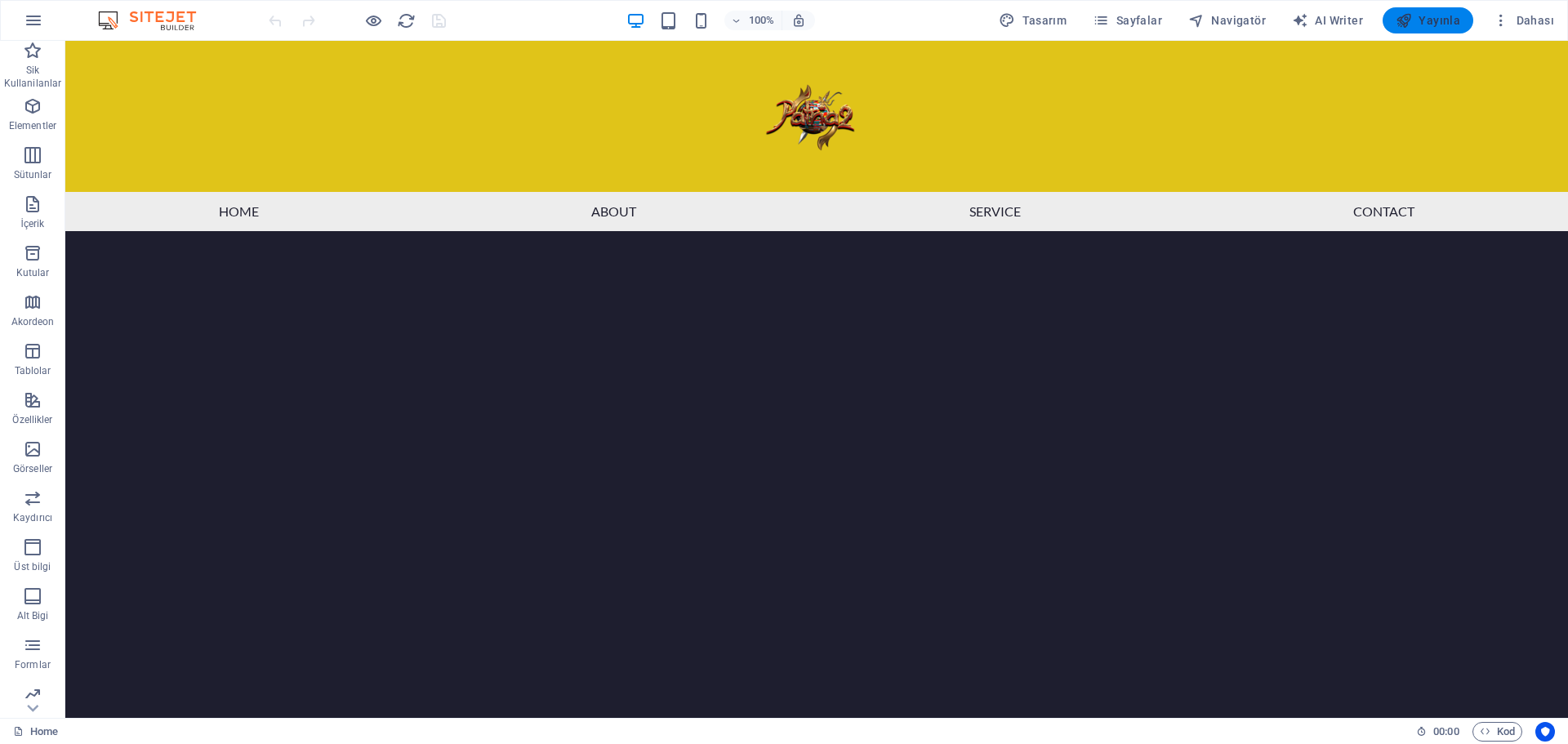
click at [1430, 22] on span "Yayınla" at bounding box center [1428, 20] width 65 height 16
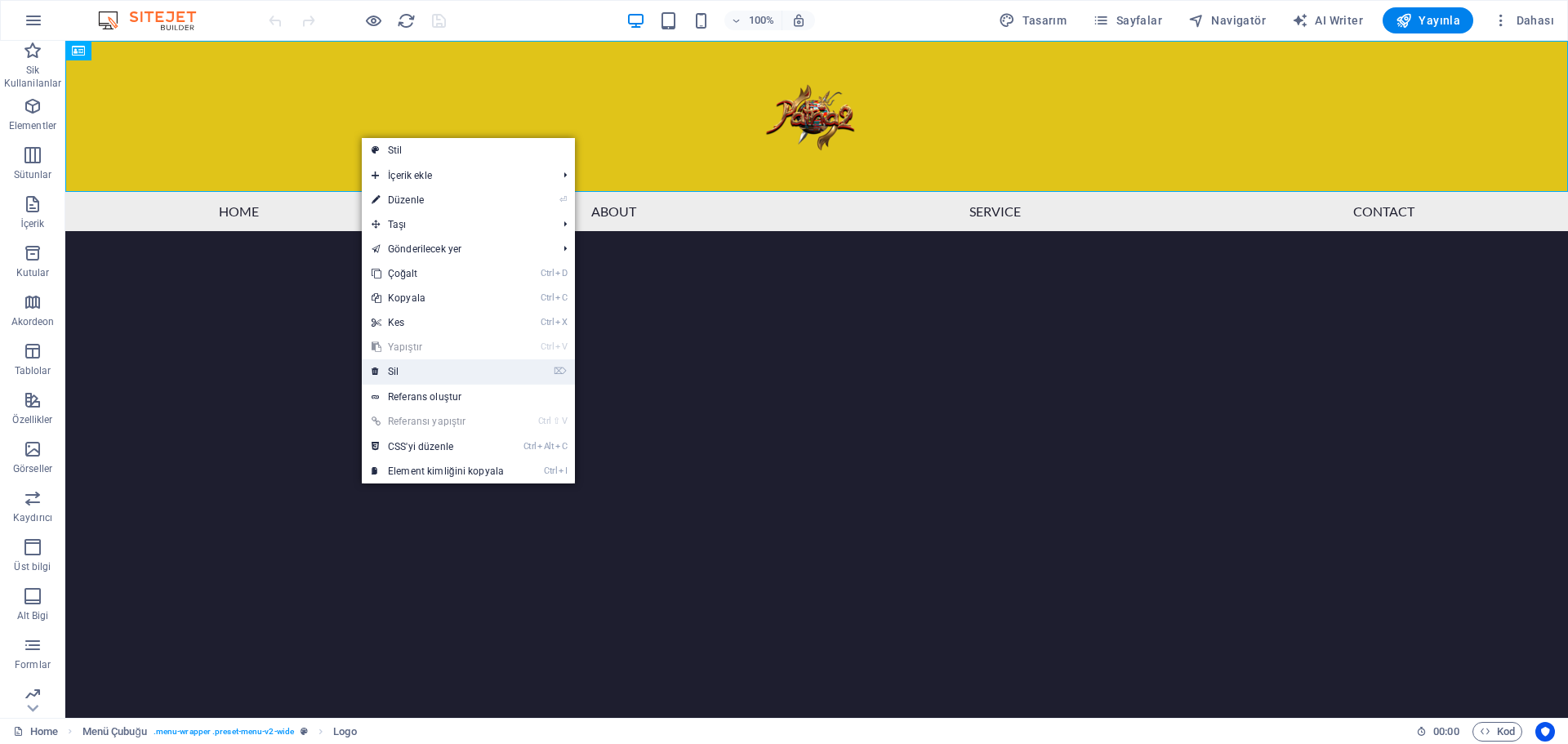
click at [383, 372] on link "⌦ Sil" at bounding box center [438, 372] width 152 height 24
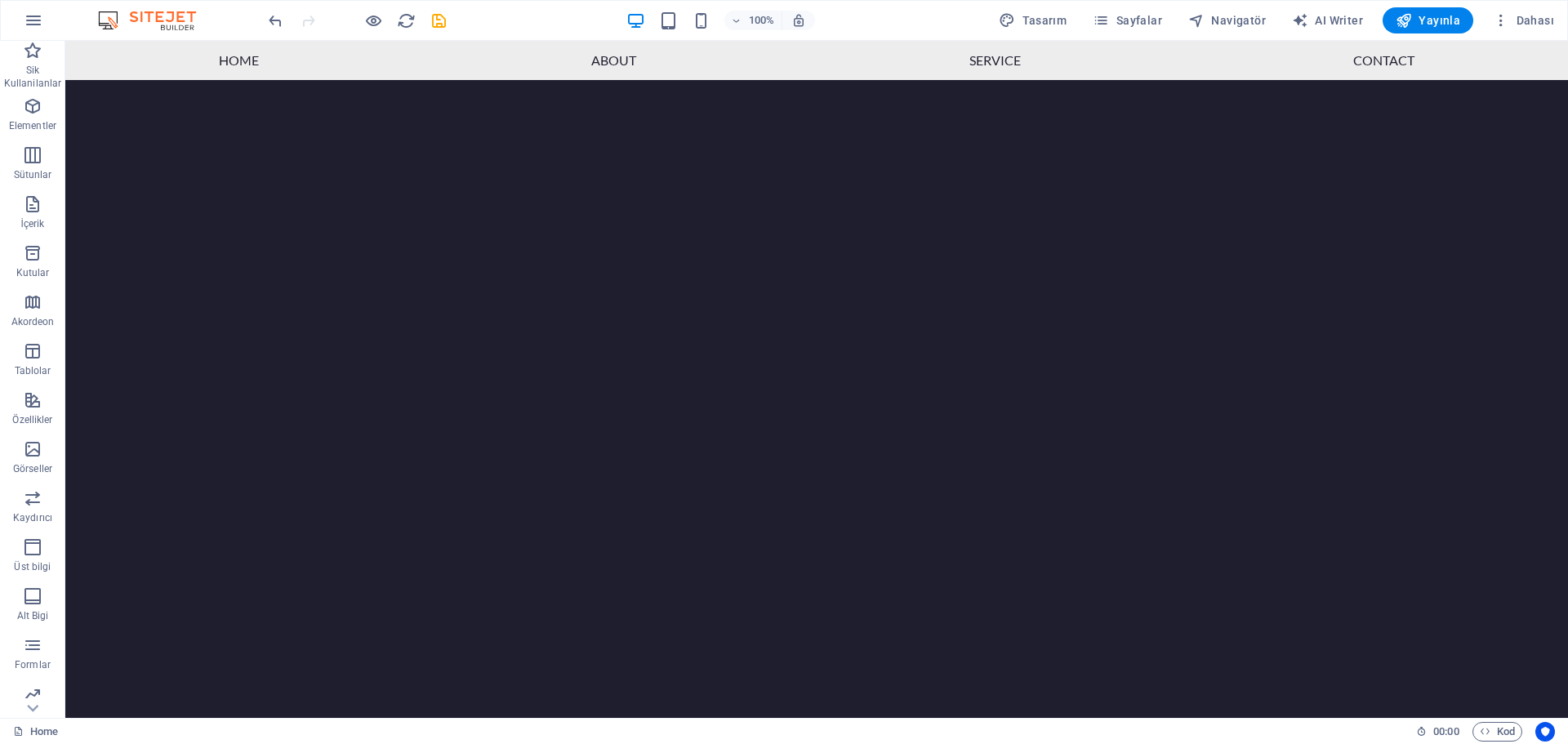
drag, startPoint x: 425, startPoint y: 230, endPoint x: 382, endPoint y: 68, distance: 167.6
click at [382, 68] on nav "Home About Service Contact" at bounding box center [816, 60] width 1503 height 40
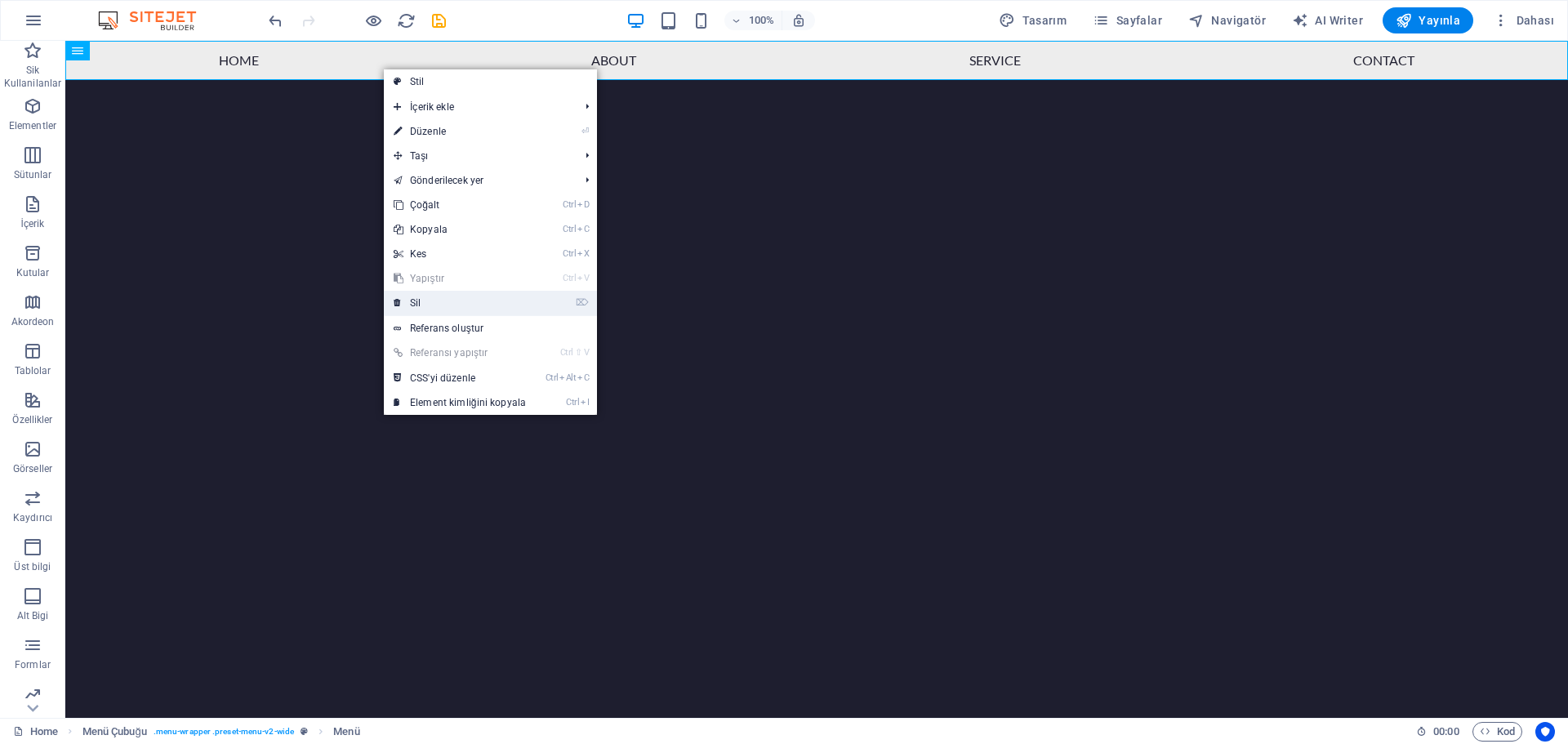
click at [425, 309] on link "⌦ Sil" at bounding box center [460, 303] width 152 height 24
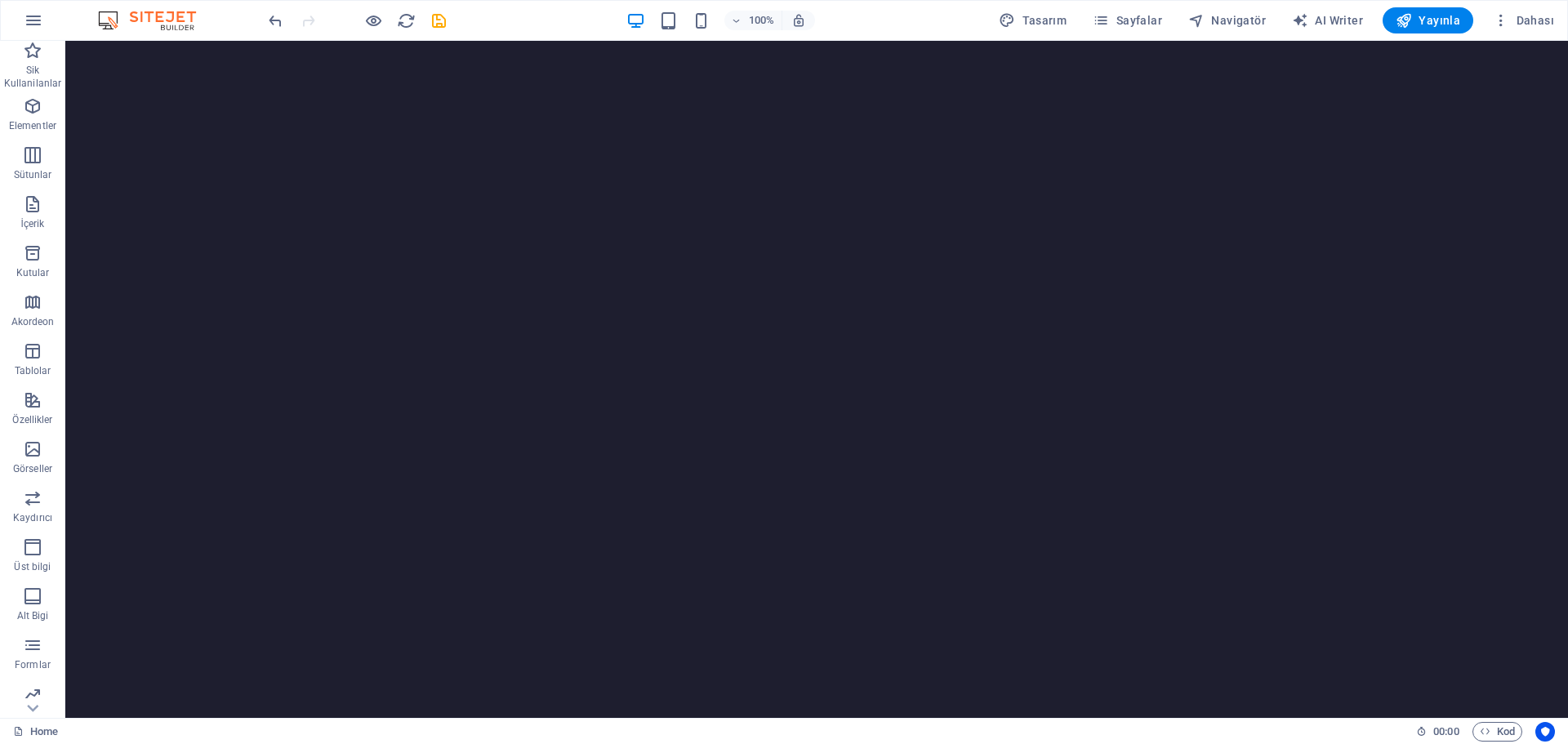
click at [367, 40] on html "Skip to main content Menu" at bounding box center [816, 40] width 1503 height 0
click at [34, 24] on icon "button" at bounding box center [33, 20] width 20 height 20
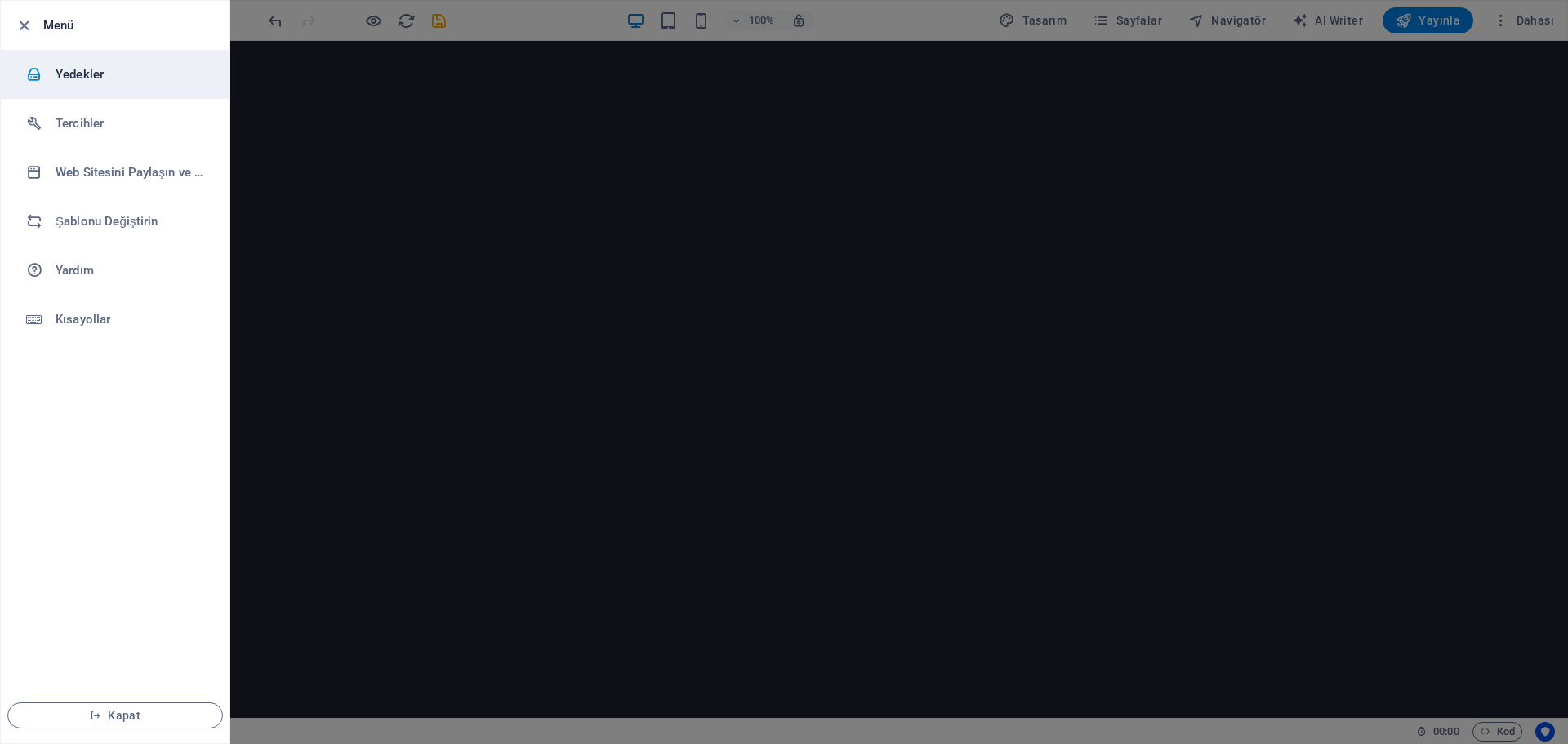
click at [73, 78] on h6 "Yedekler" at bounding box center [131, 74] width 151 height 20
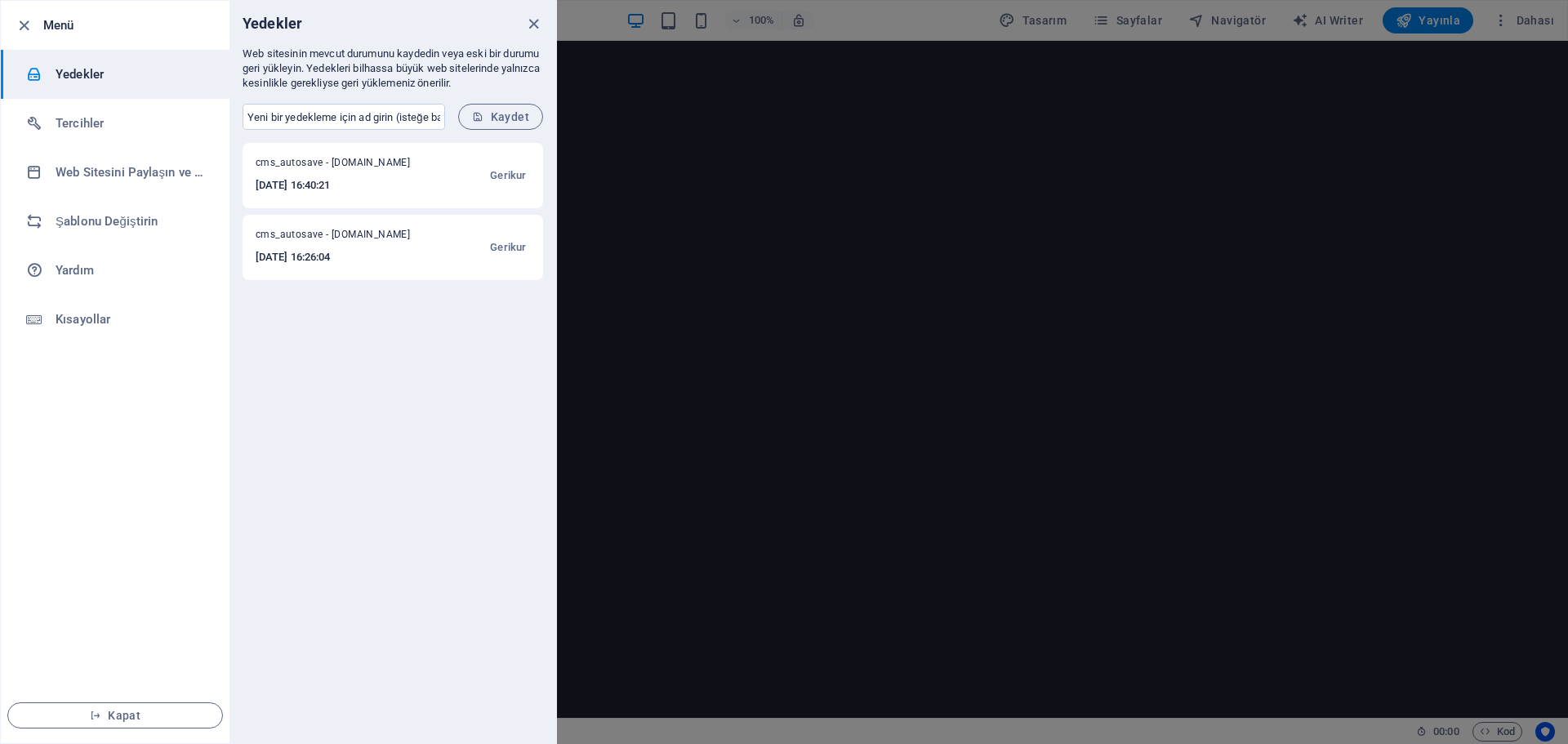
click at [379, 263] on h6 "[DATE] 16:26:04" at bounding box center [344, 257] width 177 height 20
click at [351, 239] on span "cms_autosave - [DOMAIN_NAME]" at bounding box center [344, 237] width 177 height 20
click at [518, 251] on span "Gerikur" at bounding box center [508, 247] width 36 height 20
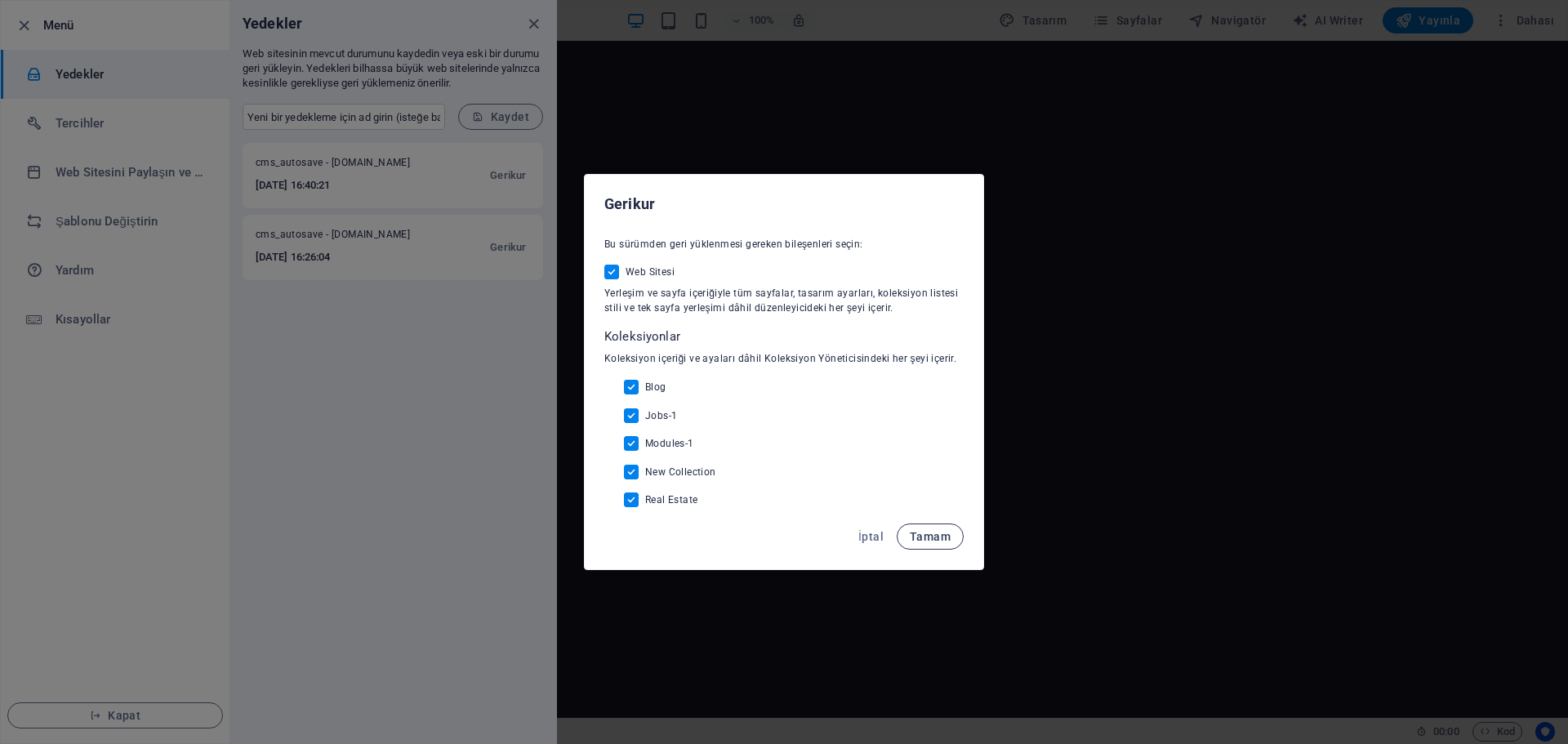
click at [927, 545] on button "Tamam" at bounding box center [929, 537] width 67 height 26
